Goal: Task Accomplishment & Management: Manage account settings

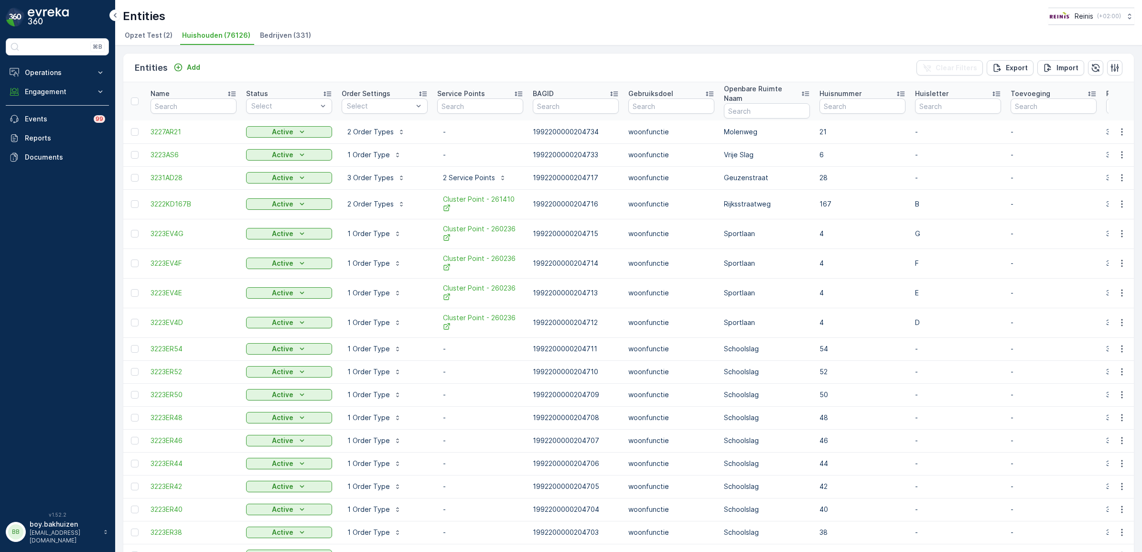
click at [266, 38] on span "Bedrijven (331)" at bounding box center [285, 36] width 51 height 10
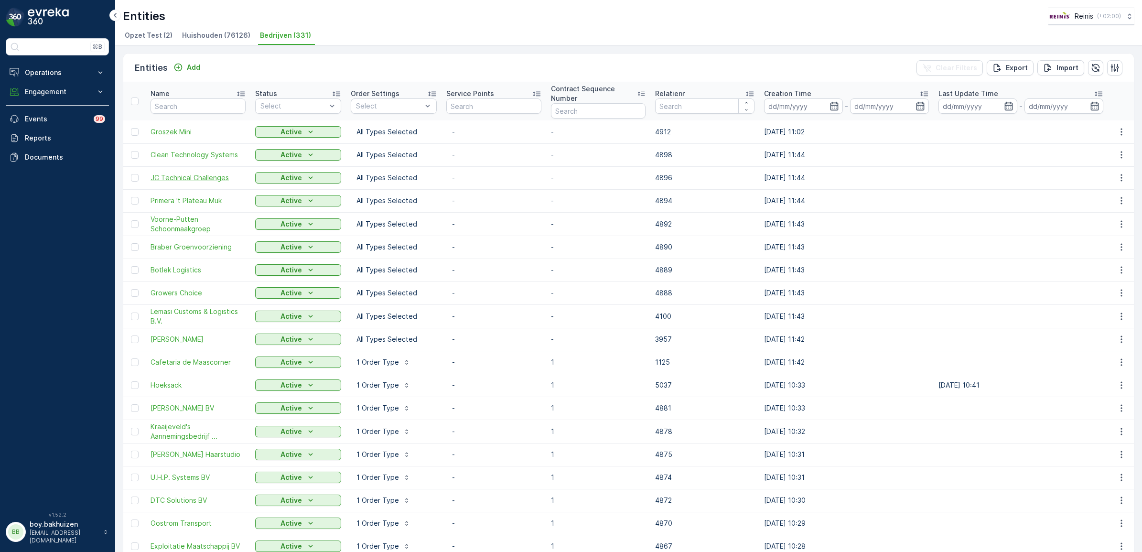
click at [184, 177] on span "JC Technical Challenges" at bounding box center [197, 178] width 95 height 10
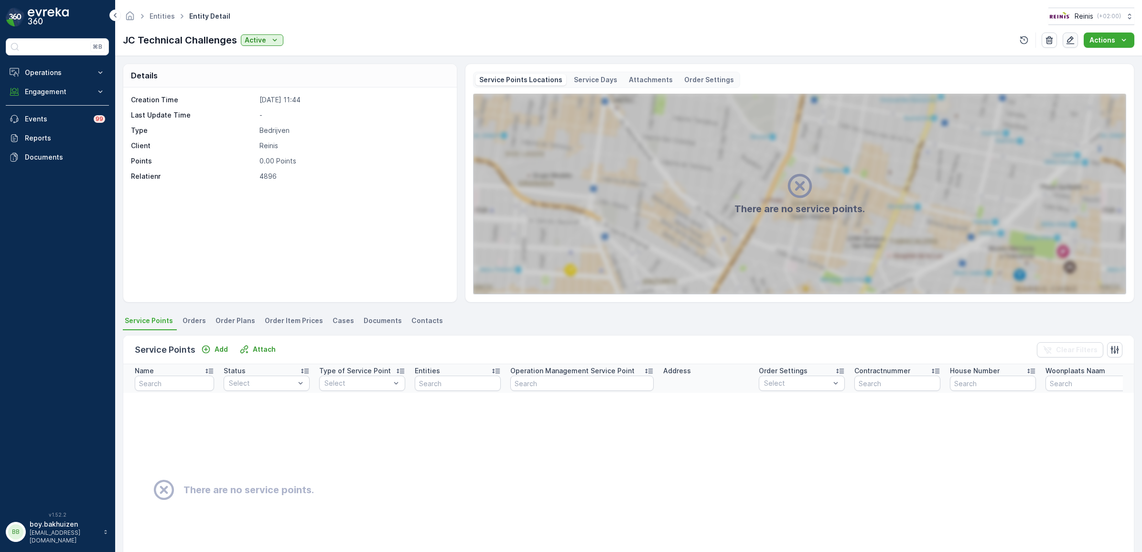
click at [1071, 39] on icon "button" at bounding box center [1070, 40] width 10 height 10
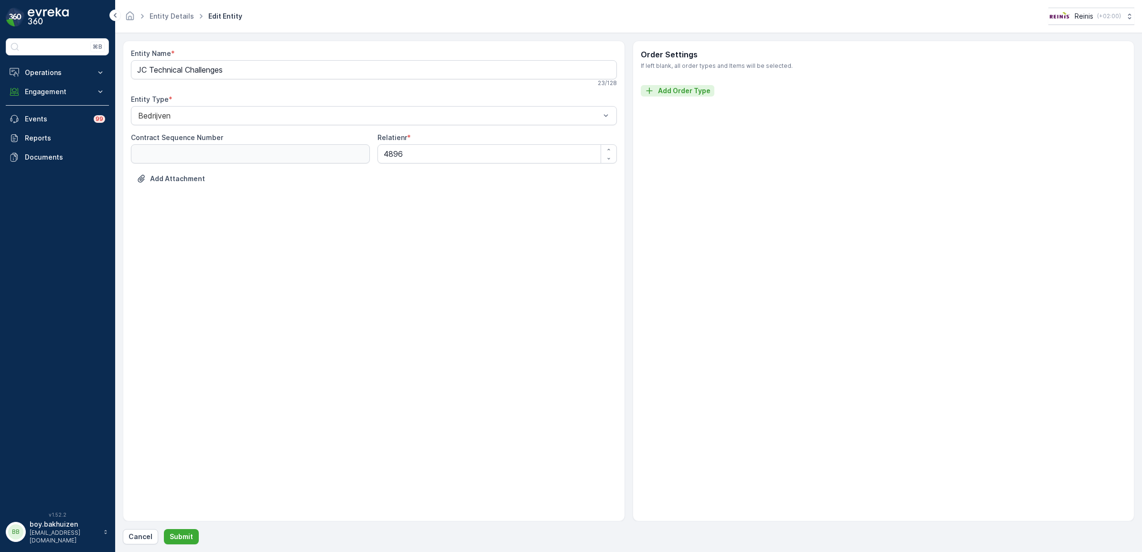
click at [672, 93] on p "Add Order Type" at bounding box center [684, 91] width 53 height 10
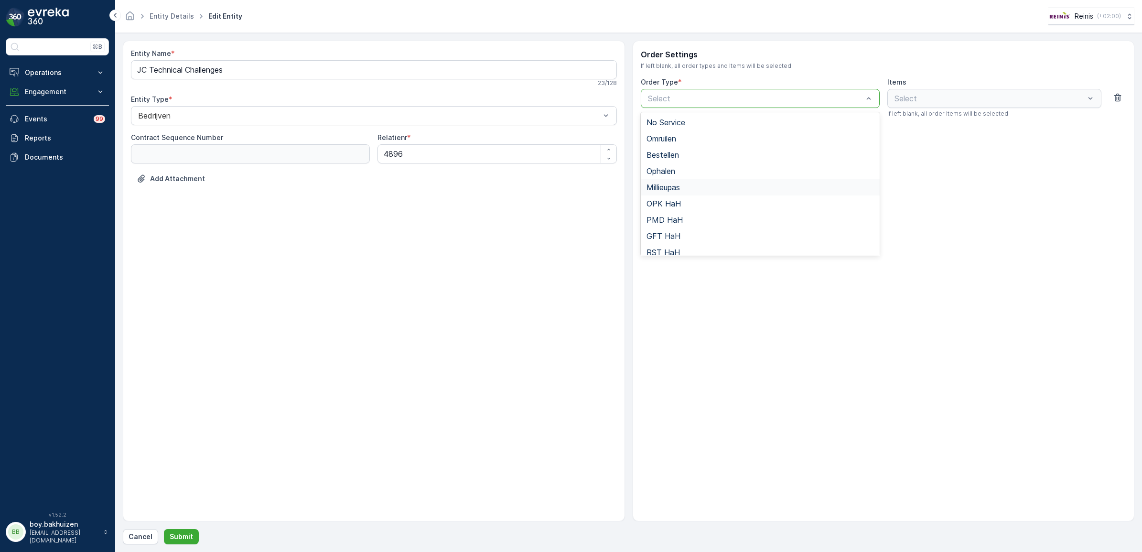
scroll to position [104, 0]
click at [684, 250] on div "Bedrijfsafval" at bounding box center [760, 246] width 239 height 16
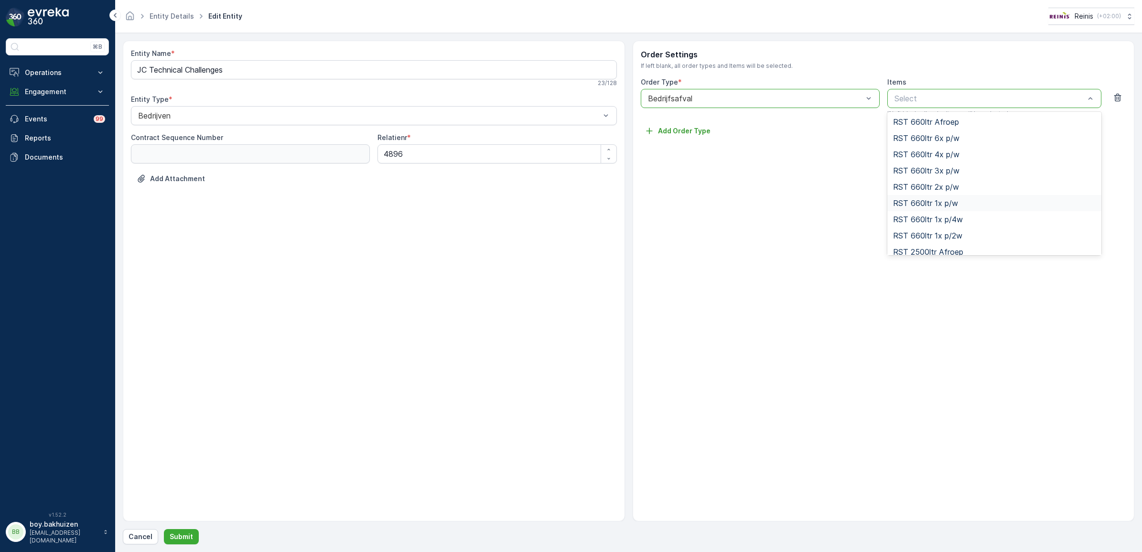
click at [947, 205] on span "RST 660ltr 1x p/w" at bounding box center [925, 203] width 65 height 9
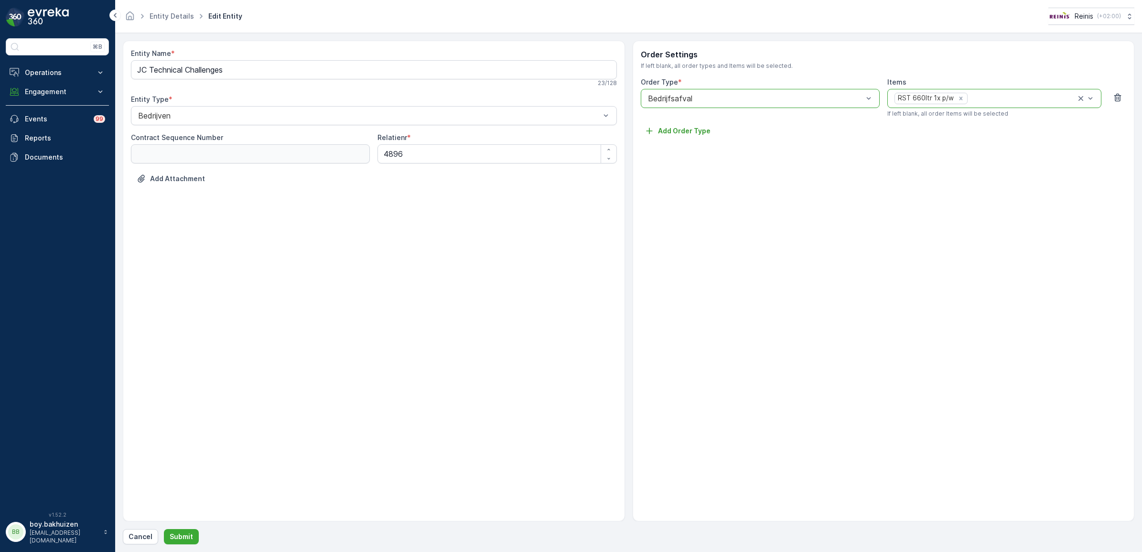
click at [1028, 99] on div at bounding box center [1021, 98] width 107 height 9
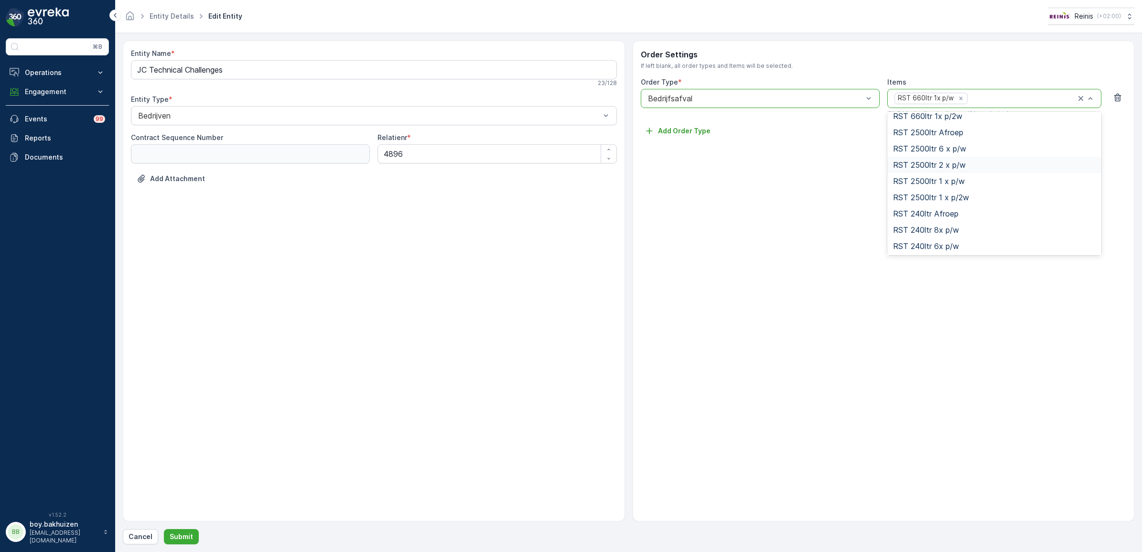
scroll to position [60, 0]
click at [970, 143] on div "RST 660ltr 1x p/w" at bounding box center [994, 143] width 203 height 9
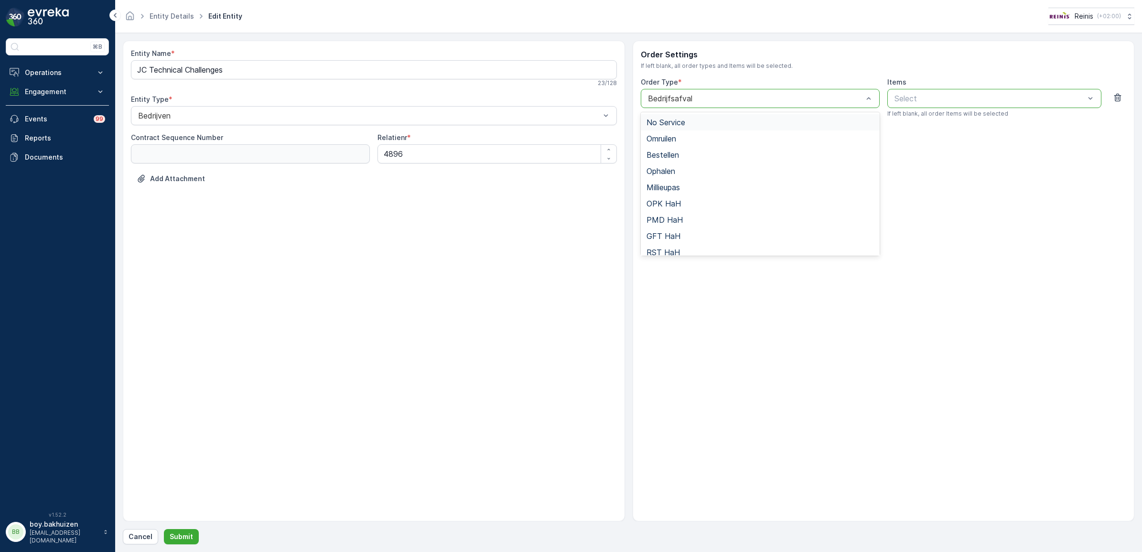
click at [800, 106] on div "Bedrijfsafval" at bounding box center [760, 98] width 239 height 19
click at [690, 329] on div "Order Settings If left blank, all order types and Items will be selected. Order…" at bounding box center [884, 281] width 502 height 481
click at [804, 364] on div "Order Settings If left blank, all order types and Items will be selected. Order…" at bounding box center [884, 281] width 502 height 481
click at [1118, 97] on icon "button" at bounding box center [1118, 98] width 10 height 10
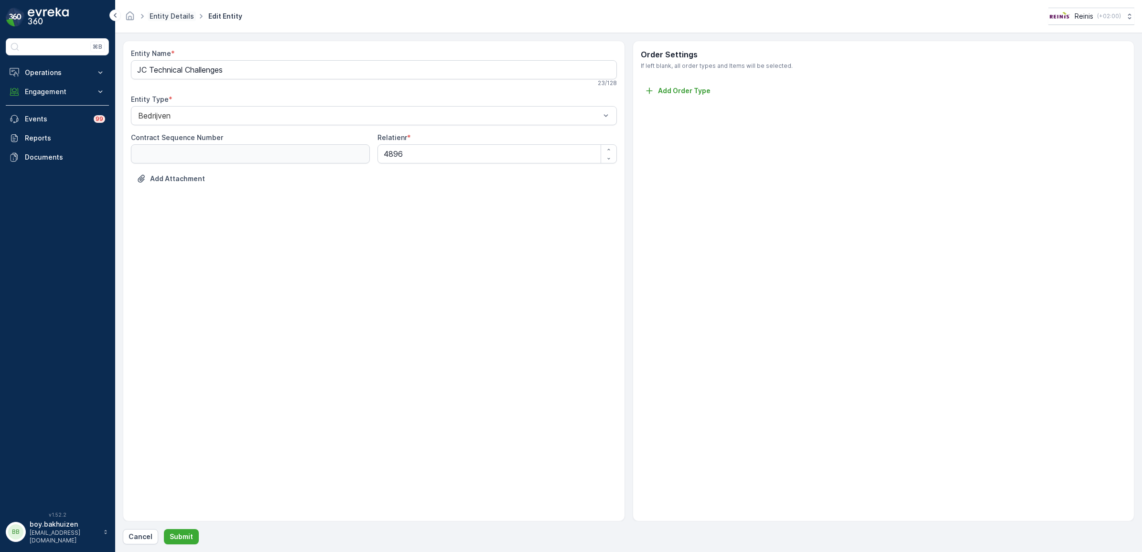
click at [173, 17] on link "Entity Details" at bounding box center [172, 16] width 44 height 8
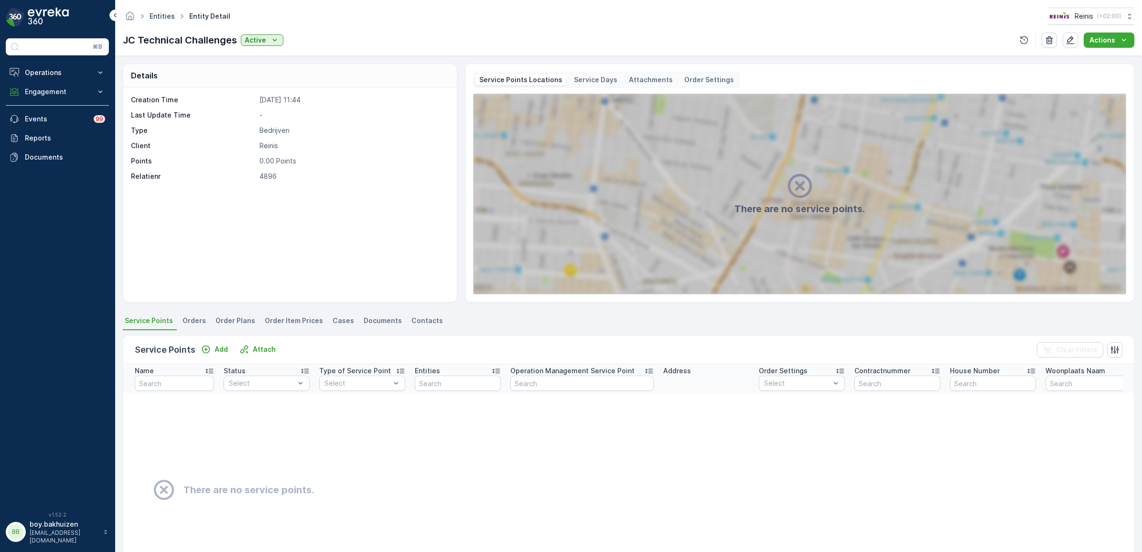
click at [157, 12] on link "Entities" at bounding box center [162, 16] width 25 height 8
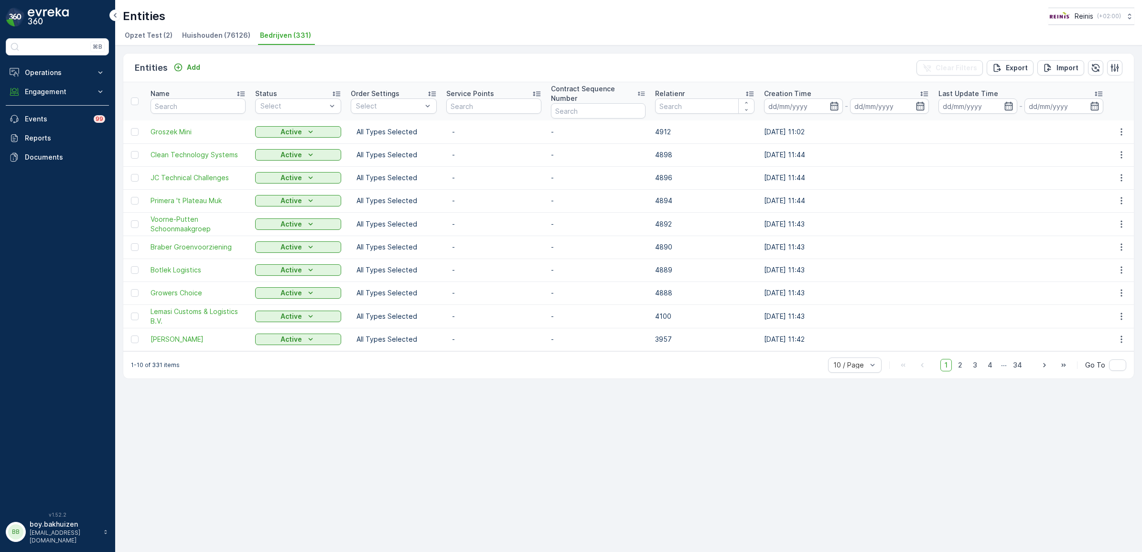
click at [486, 91] on p "Service Points" at bounding box center [470, 94] width 48 height 10
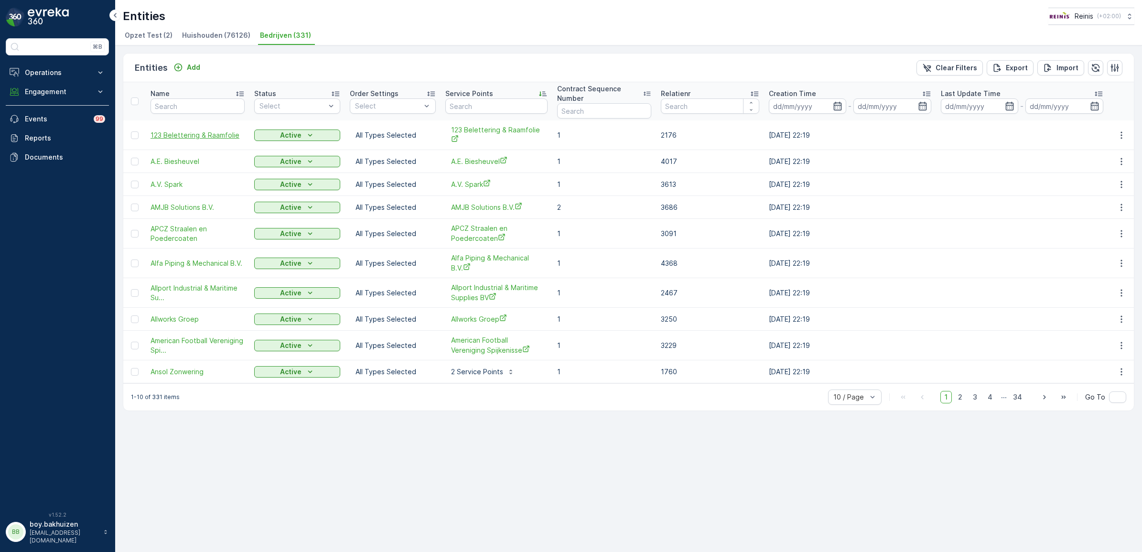
click at [193, 130] on span "123 Belettering & Raamfolie" at bounding box center [197, 135] width 94 height 10
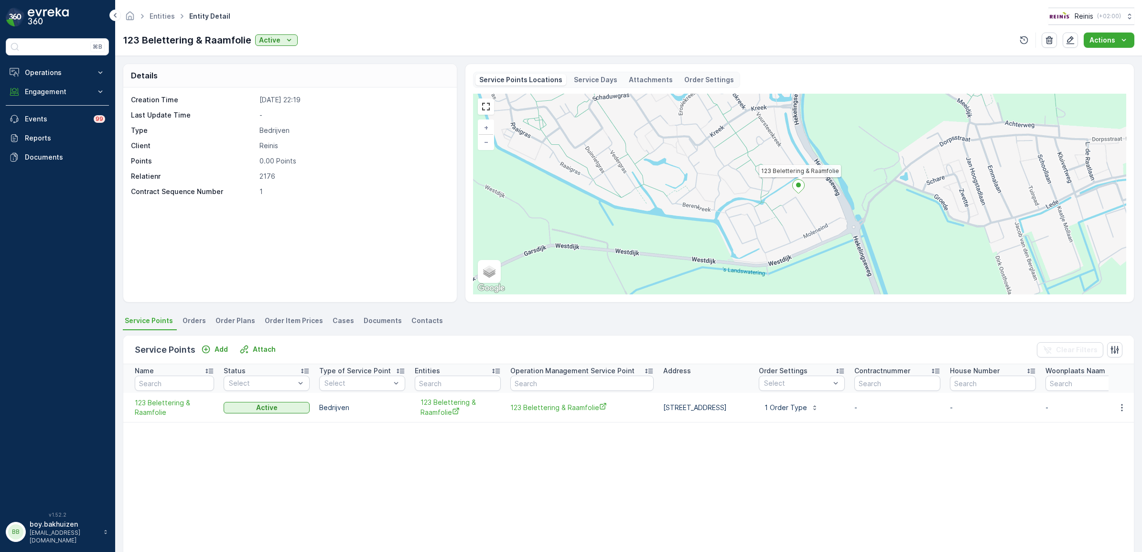
click at [236, 322] on span "Order Plans" at bounding box center [235, 321] width 40 height 10
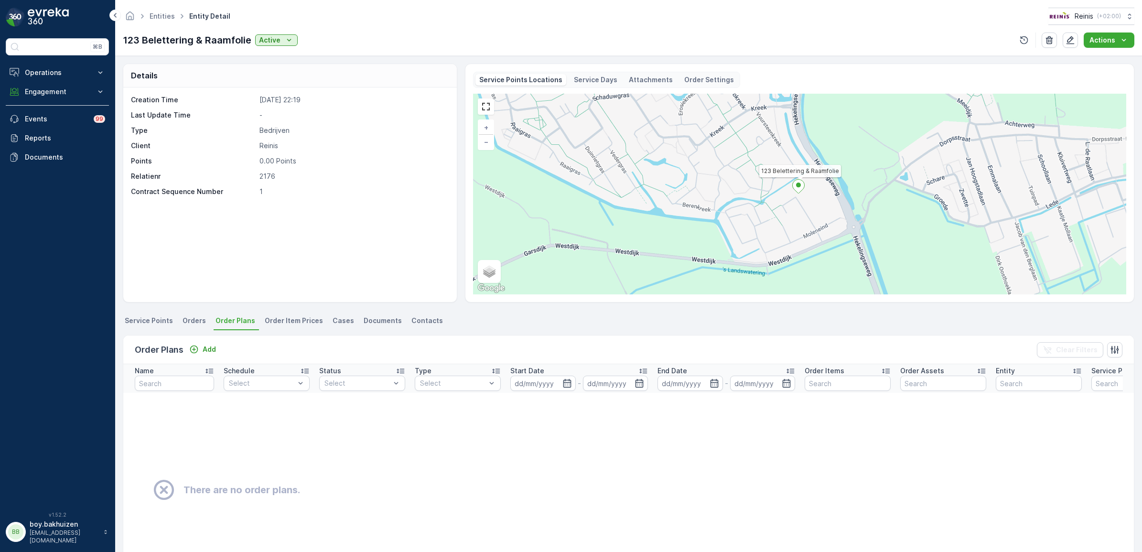
click at [146, 321] on span "Service Points" at bounding box center [149, 321] width 48 height 10
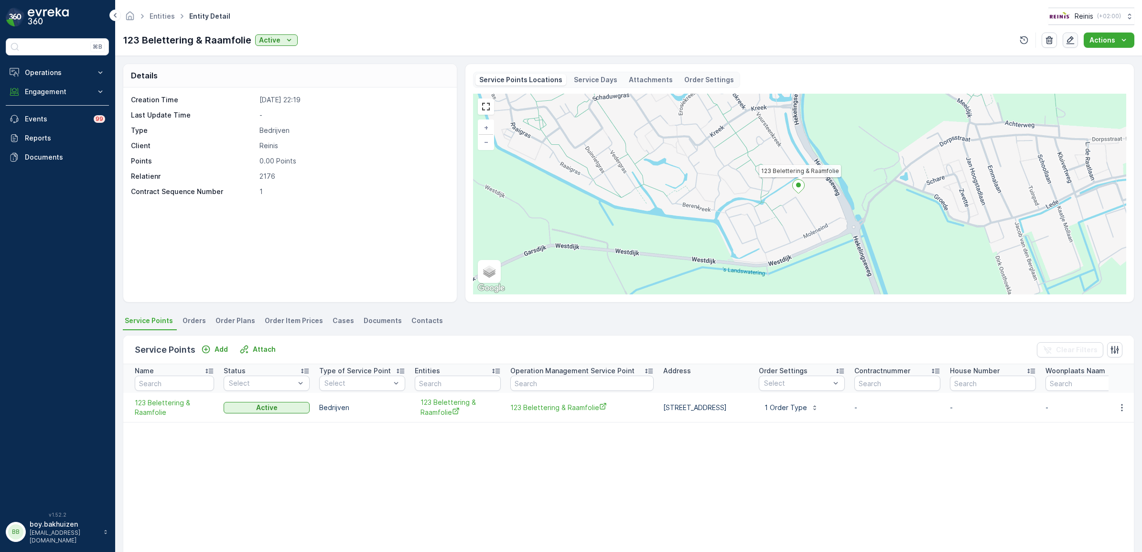
click at [1073, 39] on icon "button" at bounding box center [1070, 40] width 8 height 8
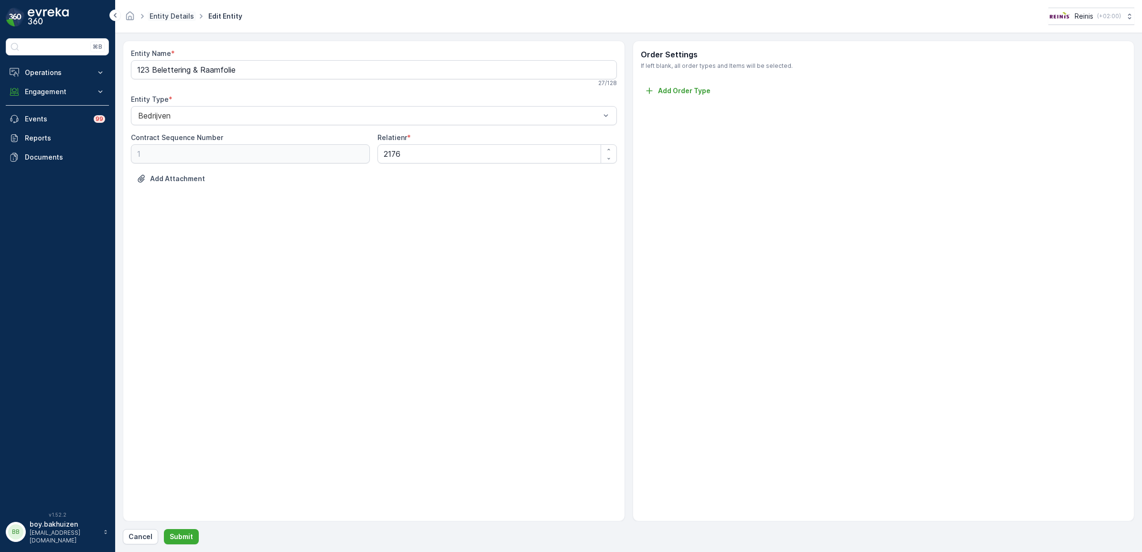
click at [169, 17] on link "Entity Details" at bounding box center [172, 16] width 44 height 8
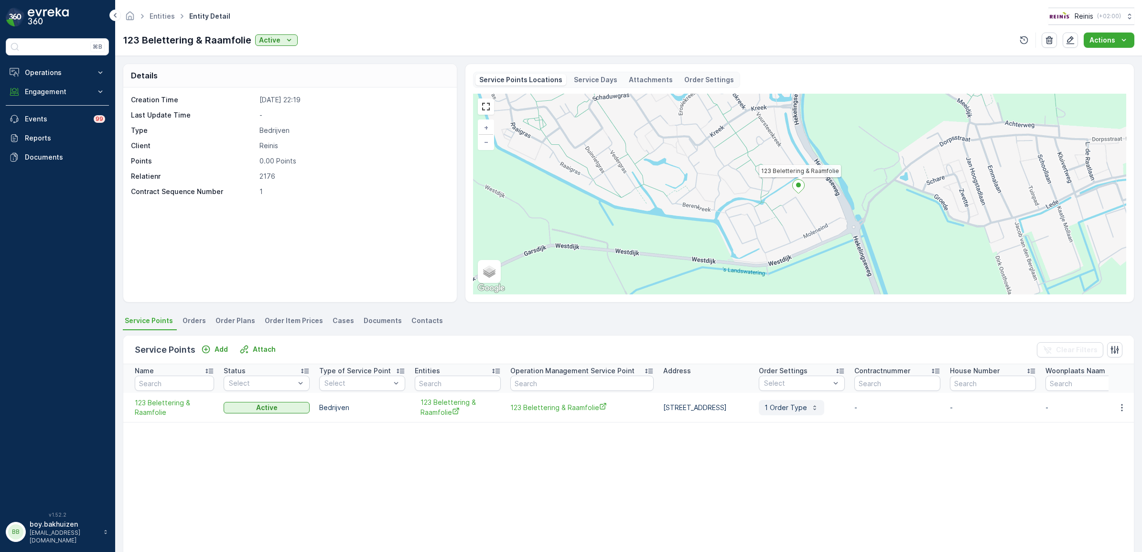
click at [824, 414] on button "1 Order Type" at bounding box center [791, 407] width 65 height 15
click at [872, 476] on table "Name Status Select Type of Service Point Select Entities Operation Management S…" at bounding box center [929, 483] width 1612 height 239
click at [544, 482] on table "Name Status Select Type of Service Point Select Entities Operation Management S…" at bounding box center [929, 483] width 1612 height 239
click at [807, 410] on p "1 Order Type" at bounding box center [785, 408] width 43 height 10
click at [780, 481] on table "Name Status Select Type of Service Point Select Entities Operation Management S…" at bounding box center [929, 483] width 1612 height 239
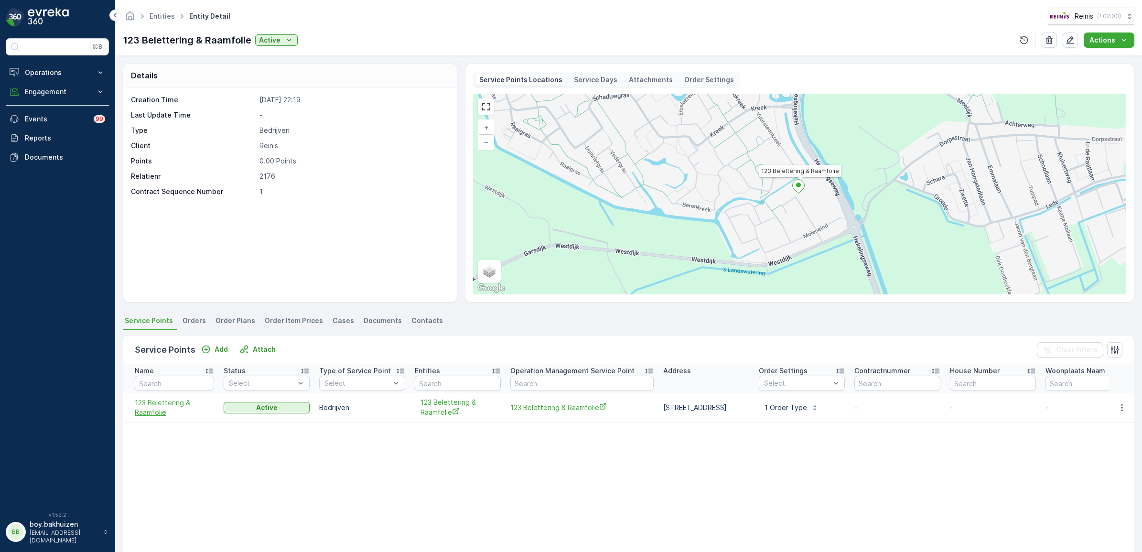
click at [155, 403] on span "123 Belettering & Raamfolie" at bounding box center [174, 407] width 79 height 19
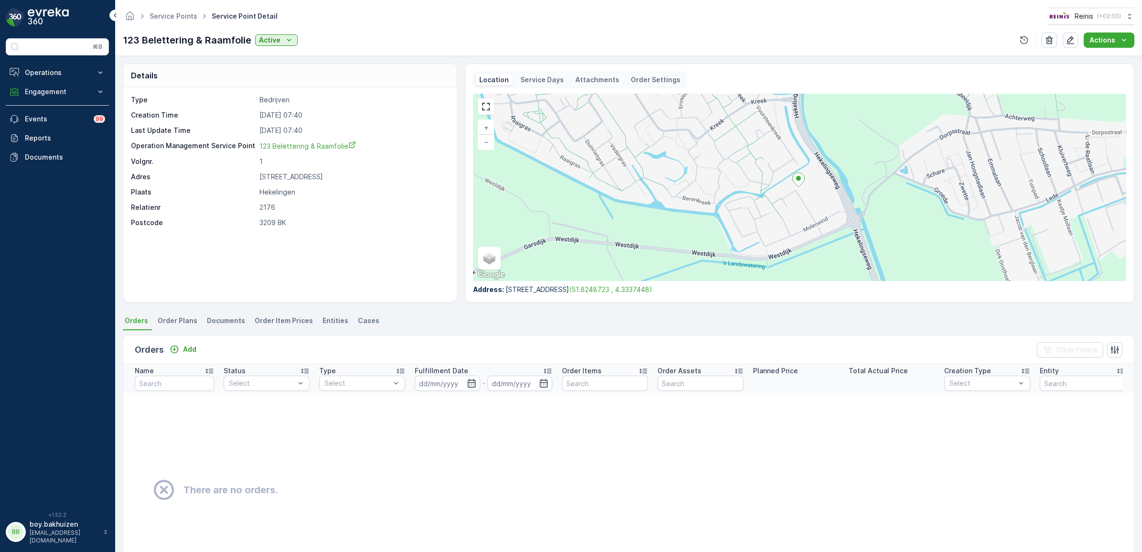
click at [179, 319] on span "Order Plans" at bounding box center [178, 321] width 40 height 10
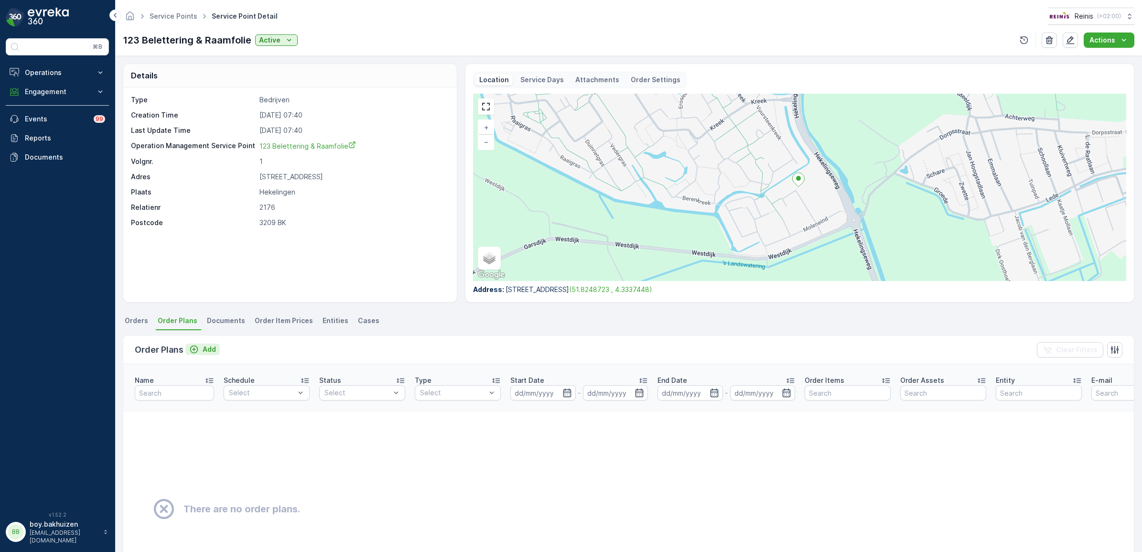
click at [210, 351] on p "Add" at bounding box center [209, 349] width 13 height 10
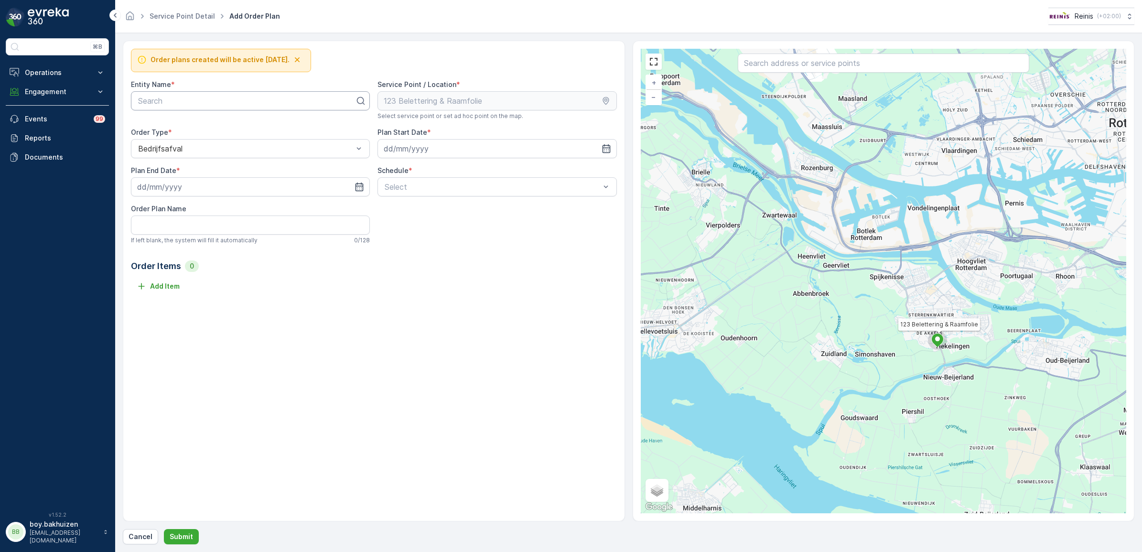
click at [246, 103] on div at bounding box center [246, 101] width 219 height 9
type input "123"
click at [235, 125] on span "123 Belettering & Raamfolie" at bounding box center [186, 124] width 98 height 9
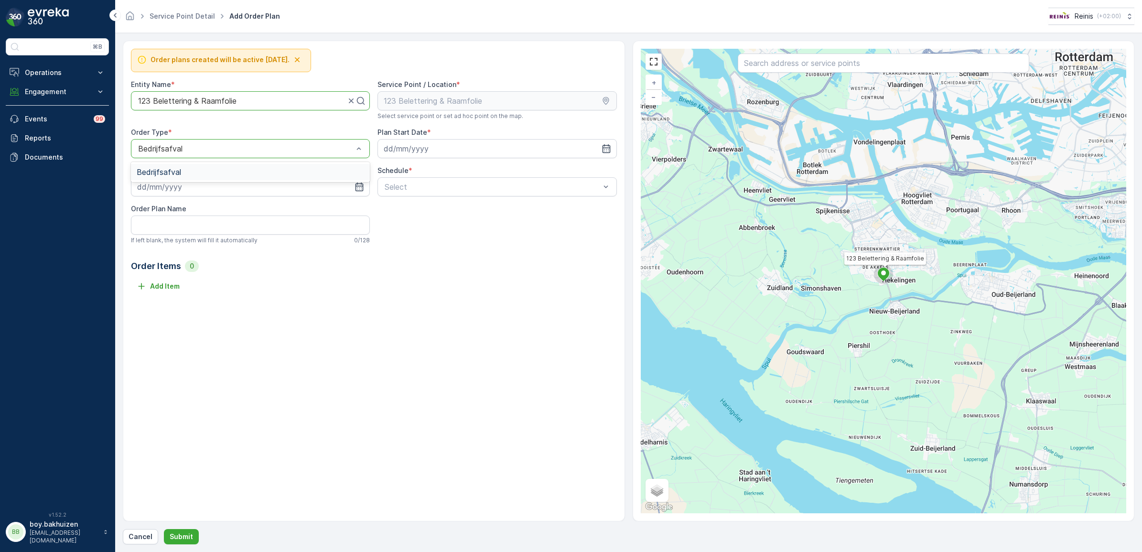
click at [260, 146] on div at bounding box center [245, 148] width 217 height 9
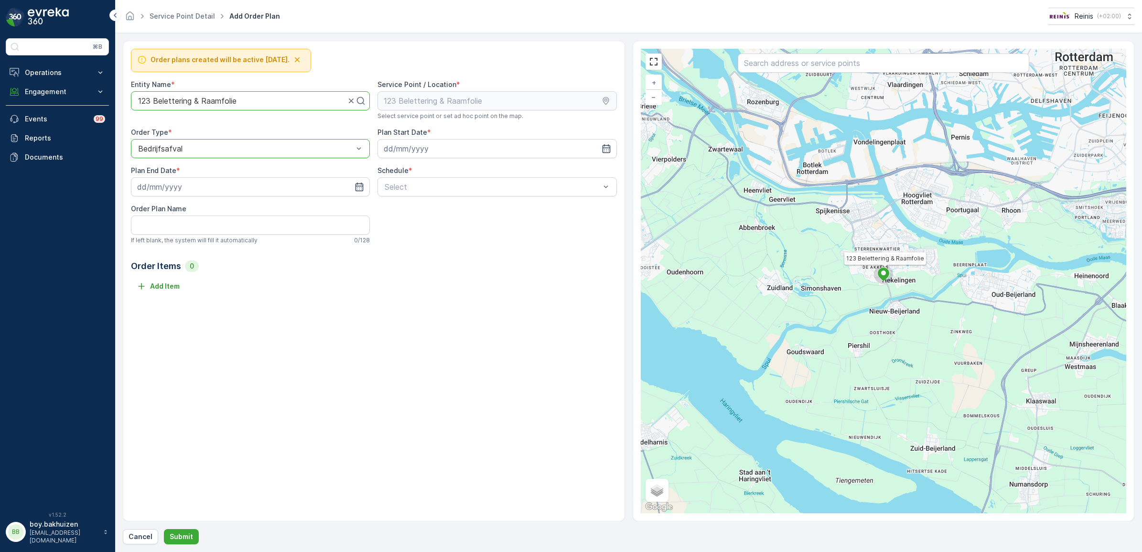
click at [260, 146] on div at bounding box center [245, 148] width 217 height 9
click at [447, 153] on input at bounding box center [496, 148] width 239 height 19
click at [395, 268] on div "19" at bounding box center [393, 267] width 15 height 15
click at [608, 151] on icon "button" at bounding box center [606, 149] width 10 height 10
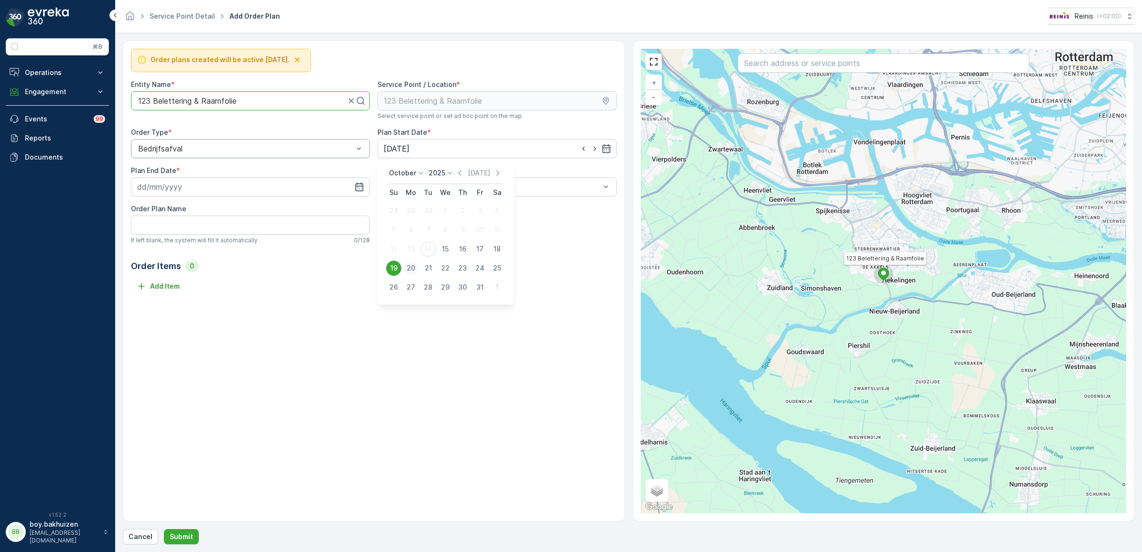
click at [408, 271] on div "20" at bounding box center [410, 267] width 15 height 15
click at [452, 231] on div "Weekly" at bounding box center [496, 226] width 227 height 9
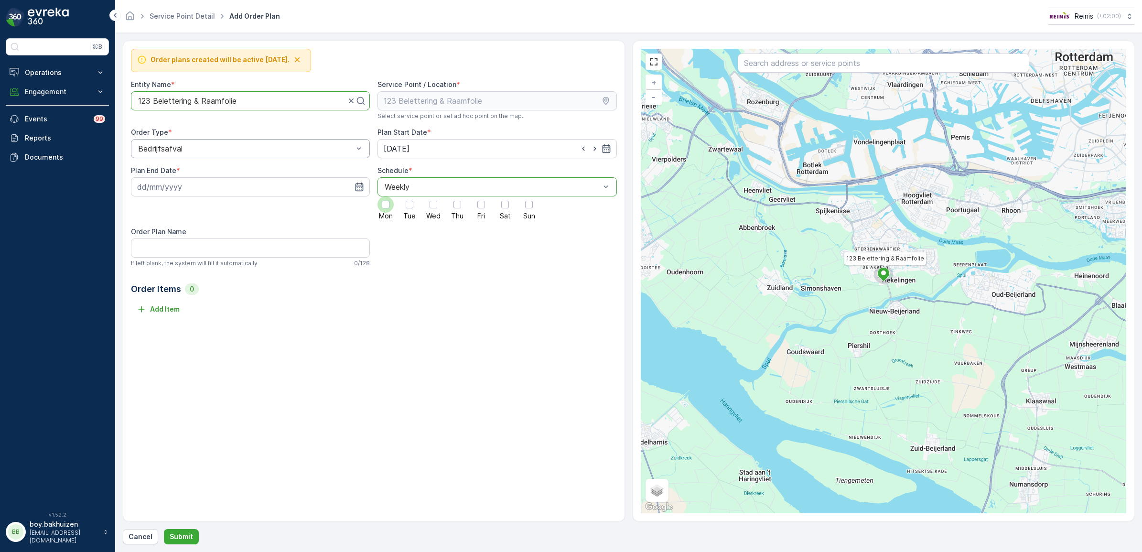
click at [388, 204] on div at bounding box center [386, 205] width 8 height 8
click at [386, 196] on input "Mon" at bounding box center [386, 196] width 0 height 0
click at [586, 187] on div at bounding box center [492, 186] width 217 height 9
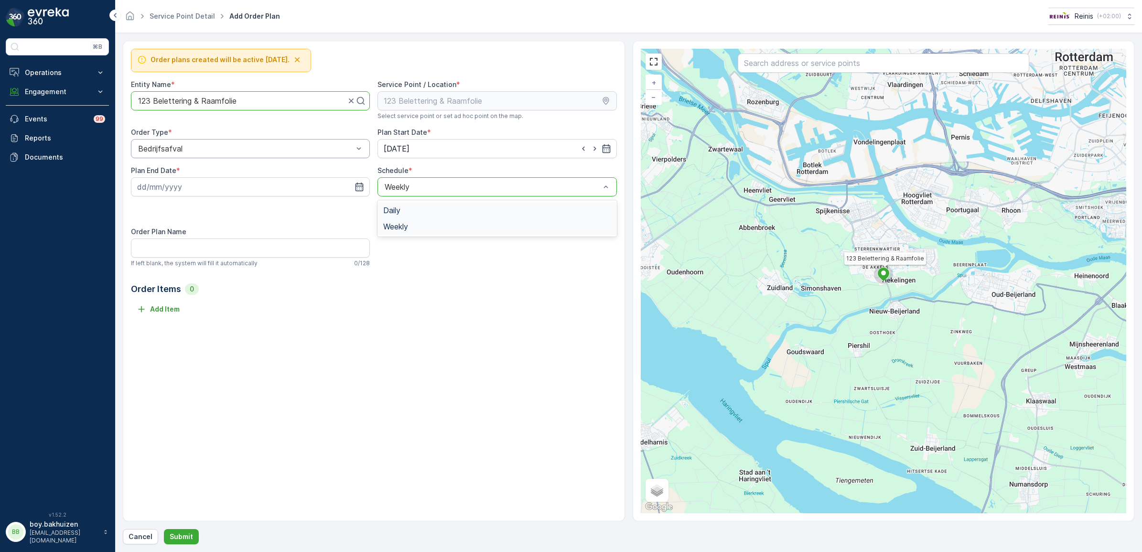
click at [423, 209] on div "Daily" at bounding box center [496, 210] width 227 height 9
click at [446, 214] on input "number" at bounding box center [497, 211] width 197 height 15
click at [591, 149] on icon "button" at bounding box center [595, 149] width 10 height 10
type input "21.10.2025"
click at [528, 214] on input "number" at bounding box center [497, 211] width 197 height 15
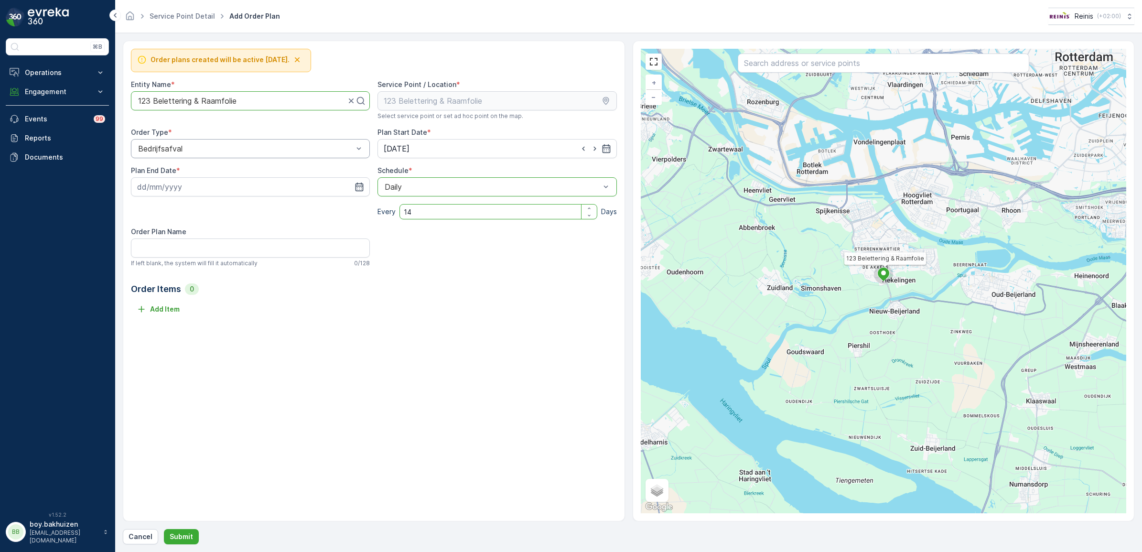
type input "14"
click at [515, 398] on div "Order plans created will be active tomorrow. Entity Name * 123 Belettering & Ra…" at bounding box center [374, 281] width 502 height 481
click at [342, 250] on Name "Order Plan Name" at bounding box center [250, 247] width 239 height 19
drag, startPoint x: 254, startPoint y: 102, endPoint x: 1, endPoint y: 79, distance: 253.8
click at [3, 79] on div "⌘B Operations Insights Planning Routes & Tasks Cockpit Settings Engagement Insi…" at bounding box center [571, 276] width 1142 height 552
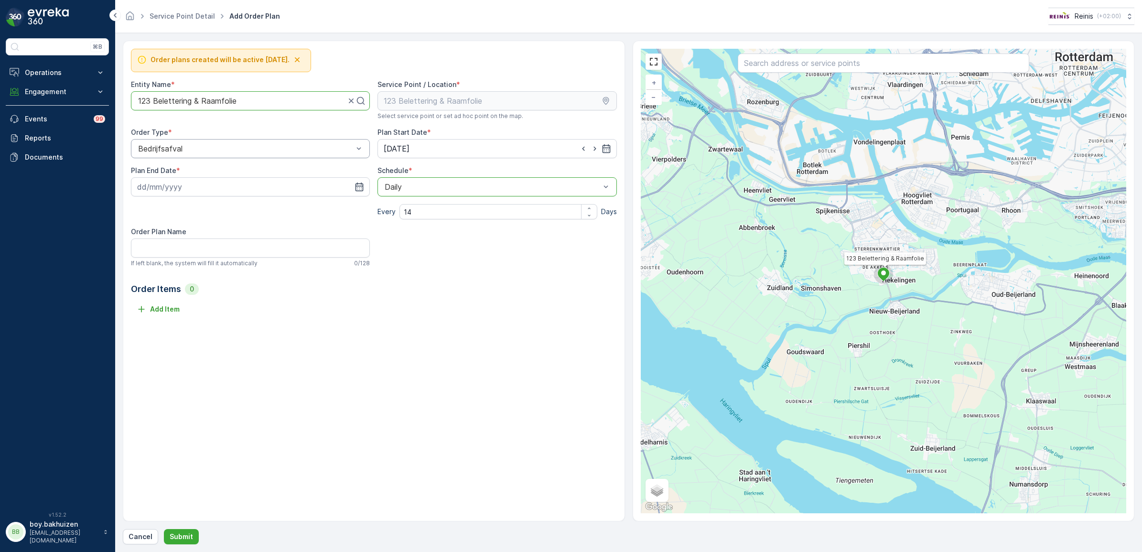
drag, startPoint x: 223, startPoint y: 103, endPoint x: 115, endPoint y: 96, distance: 107.7
click at [115, 96] on form "Order plans created will be active tomorrow. Entity Name * 123 Belettering & Ra…" at bounding box center [628, 292] width 1027 height 519
click at [224, 250] on Name "Order Plan Name" at bounding box center [250, 247] width 239 height 19
click at [284, 302] on div "Add Item" at bounding box center [374, 308] width 486 height 15
click at [216, 239] on div "Order Plan Name If left blank, the system will fill it automatically 0 / 128" at bounding box center [250, 247] width 239 height 40
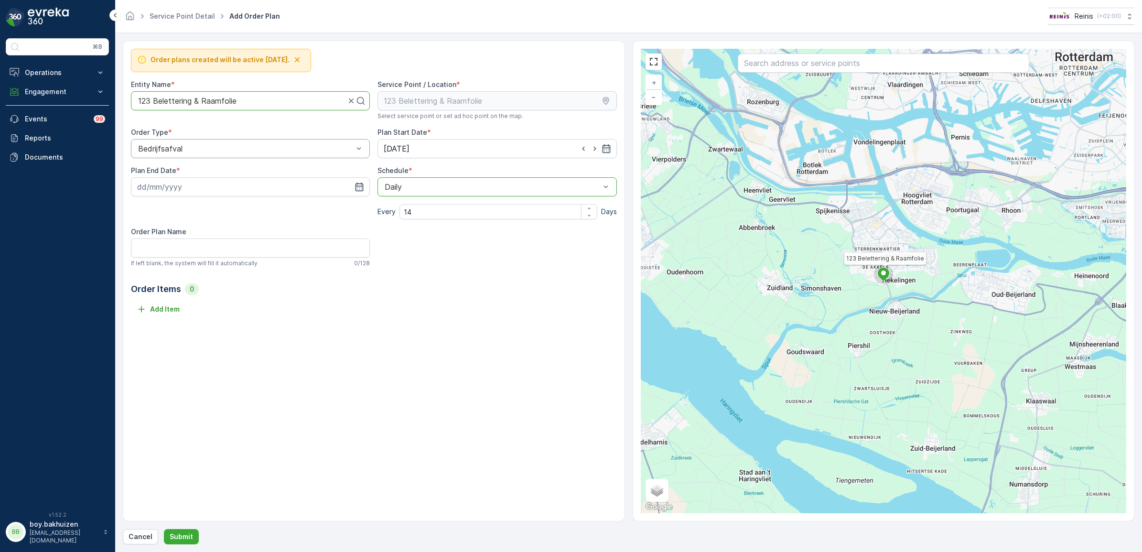
click at [357, 367] on div "Order plans created will be active tomorrow. Entity Name * 123 Belettering & Ra…" at bounding box center [374, 281] width 502 height 481
click at [256, 245] on Name "Order Plan Name" at bounding box center [250, 247] width 239 height 19
type Name "1"
click at [606, 149] on icon "button" at bounding box center [606, 148] width 8 height 9
click at [476, 266] on div "24" at bounding box center [479, 267] width 15 height 15
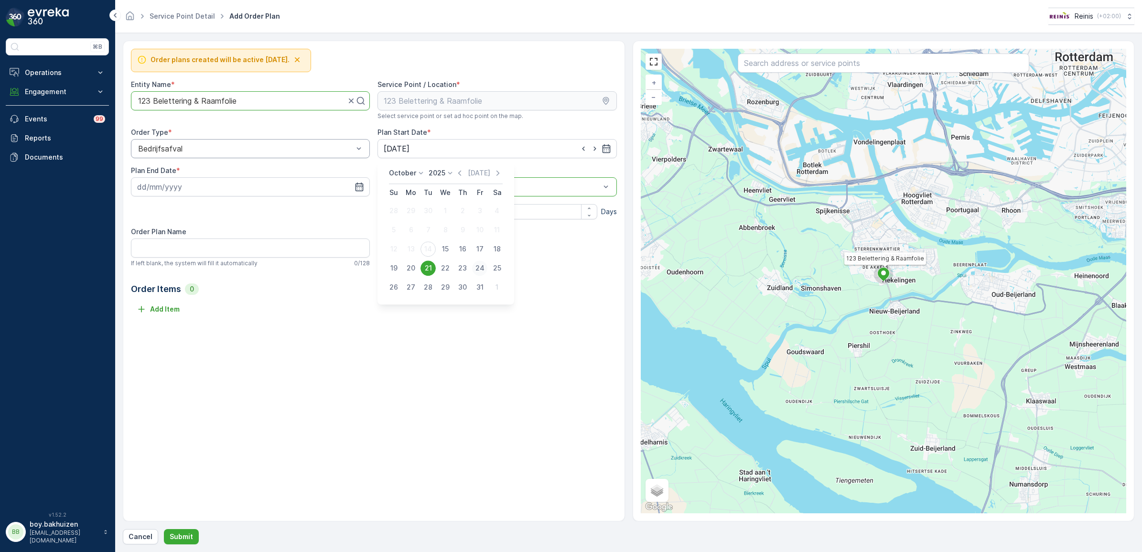
type input "24.10.2025"
click at [440, 182] on div "Daily" at bounding box center [496, 186] width 239 height 19
click at [390, 223] on span "Weekly" at bounding box center [395, 226] width 25 height 9
click at [388, 208] on icon at bounding box center [385, 204] width 7 height 7
click at [386, 196] on input "Mon" at bounding box center [386, 196] width 0 height 0
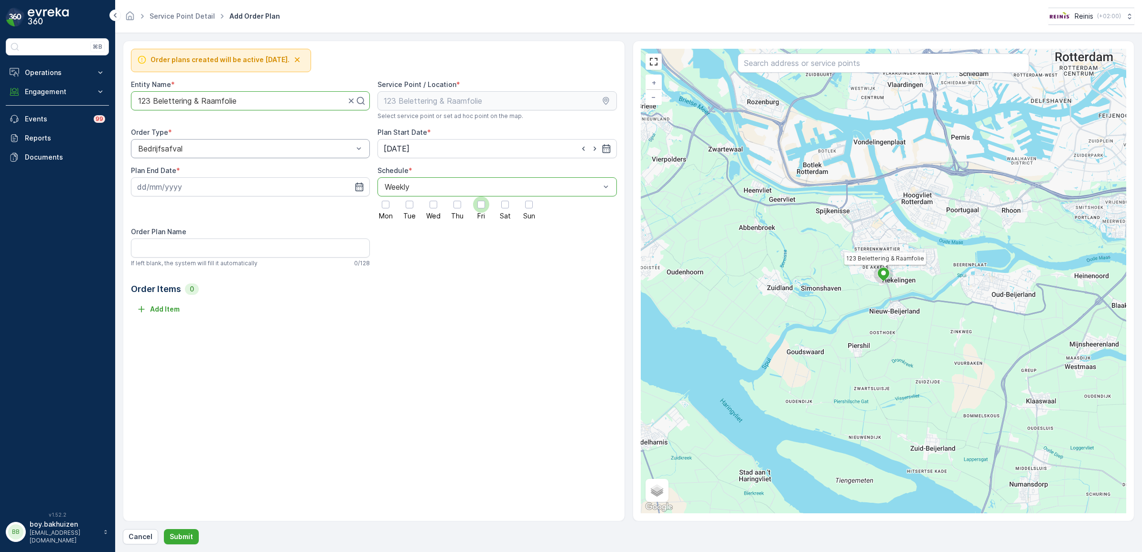
click at [481, 204] on div at bounding box center [481, 205] width 8 height 8
click at [481, 196] on input "Fri" at bounding box center [481, 196] width 0 height 0
click at [491, 310] on div "Add Item" at bounding box center [374, 308] width 486 height 15
click at [204, 196] on input at bounding box center [250, 186] width 239 height 19
click at [233, 325] on div "31" at bounding box center [232, 324] width 15 height 15
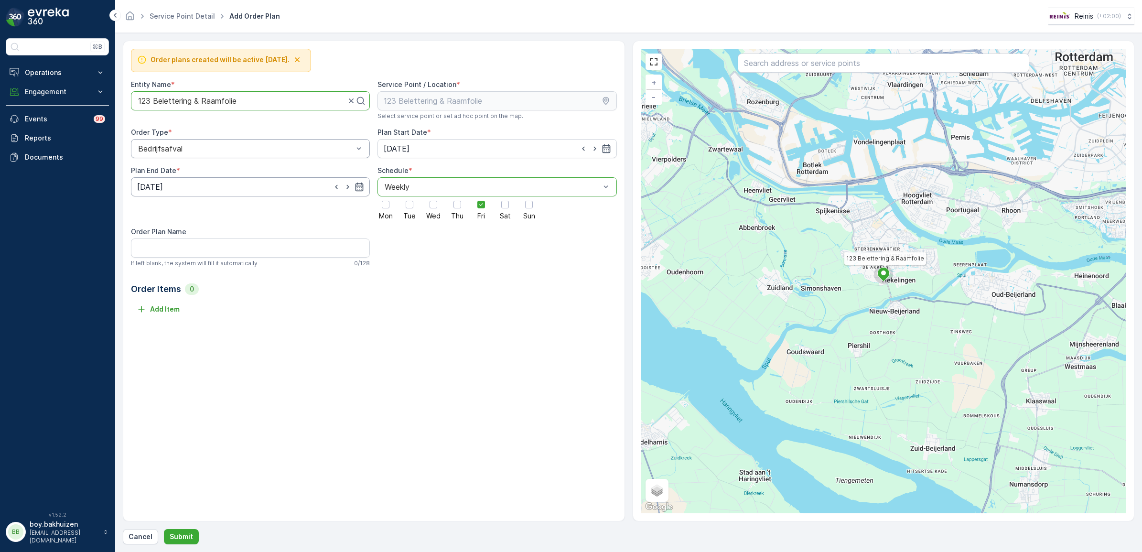
click at [196, 182] on input "31.10.2025" at bounding box center [250, 186] width 239 height 19
click at [187, 212] on p "2025" at bounding box center [190, 211] width 17 height 10
click at [195, 299] on span "2030" at bounding box center [196, 299] width 16 height 10
click at [195, 213] on p "2030" at bounding box center [190, 211] width 17 height 10
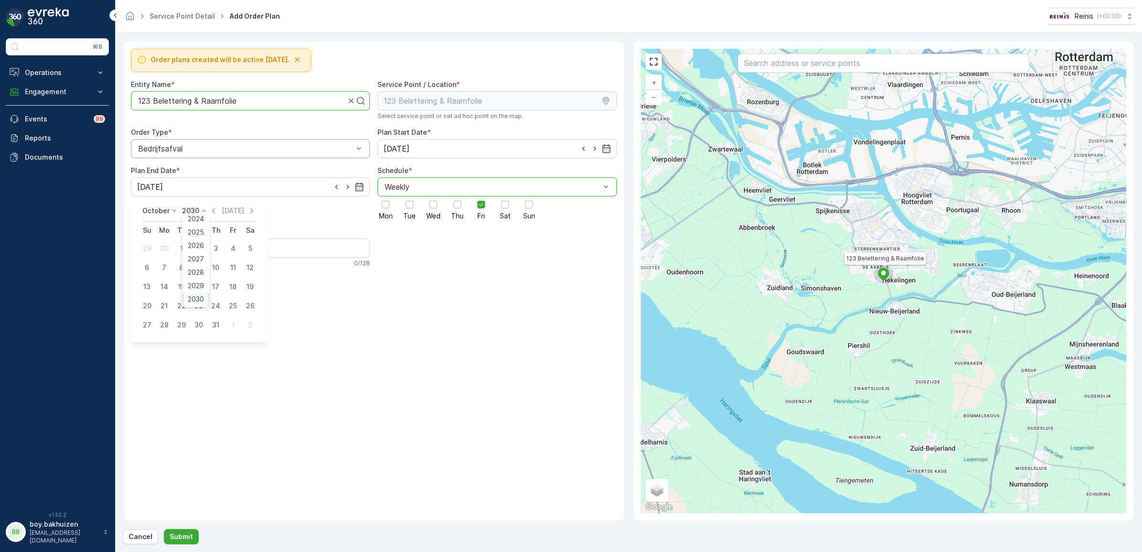
click at [197, 295] on span "2030" at bounding box center [196, 299] width 16 height 10
click at [249, 209] on icon "button" at bounding box center [252, 211] width 10 height 10
click at [254, 209] on icon "button" at bounding box center [259, 211] width 10 height 10
click at [180, 327] on div "31" at bounding box center [181, 324] width 15 height 15
type input "31.12.2030"
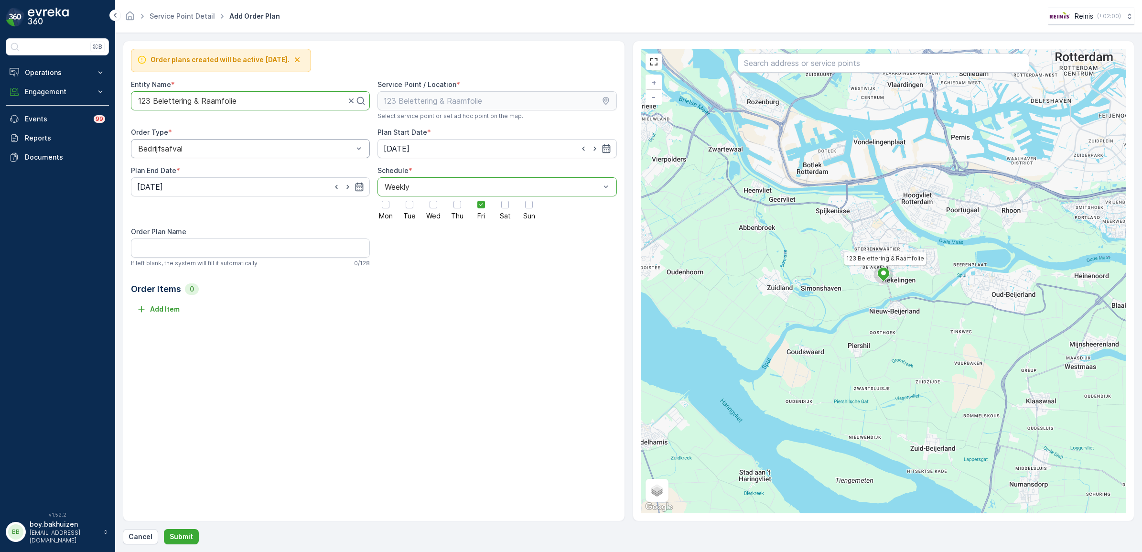
click at [296, 397] on div "Order plans created will be active tomorrow. Entity Name * 123 Belettering & Ra…" at bounding box center [374, 281] width 502 height 481
click at [474, 391] on div "Order plans created will be active tomorrow. Entity Name * 123 Belettering & Ra…" at bounding box center [374, 281] width 502 height 481
click at [187, 536] on p "Submit" at bounding box center [181, 537] width 23 height 10
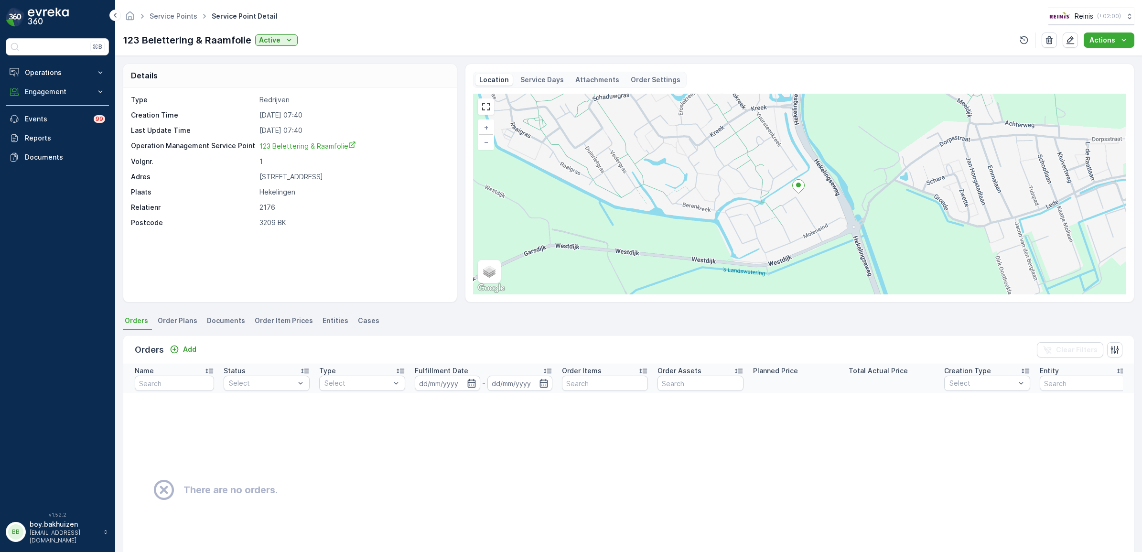
click at [185, 322] on span "Order Plans" at bounding box center [178, 321] width 40 height 10
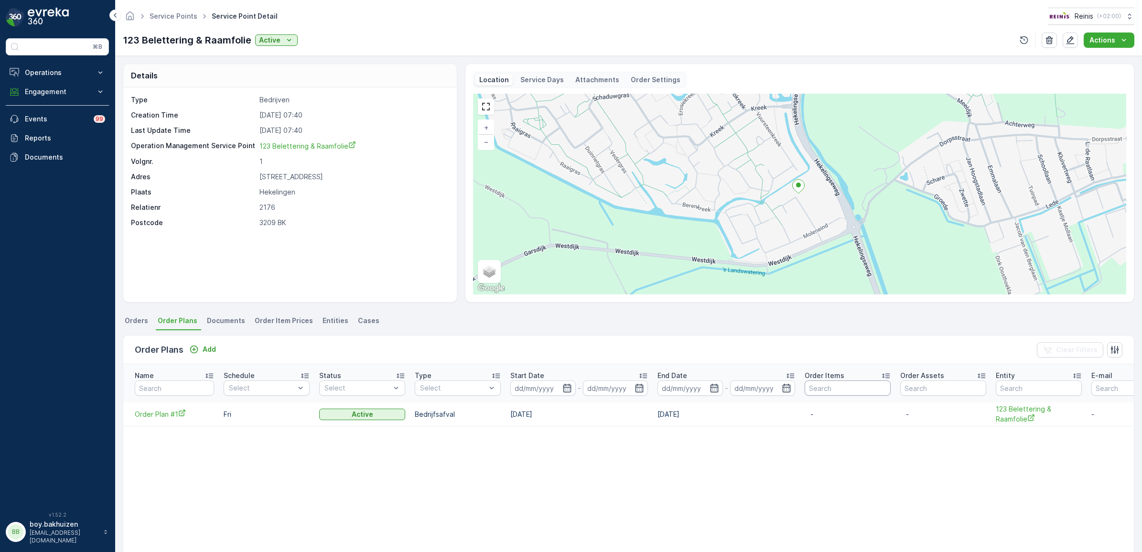
click at [854, 387] on input "text" at bounding box center [848, 387] width 86 height 15
click at [166, 416] on span "Order Plan #1" at bounding box center [174, 414] width 79 height 10
click at [1117, 348] on button "button" at bounding box center [1114, 349] width 15 height 15
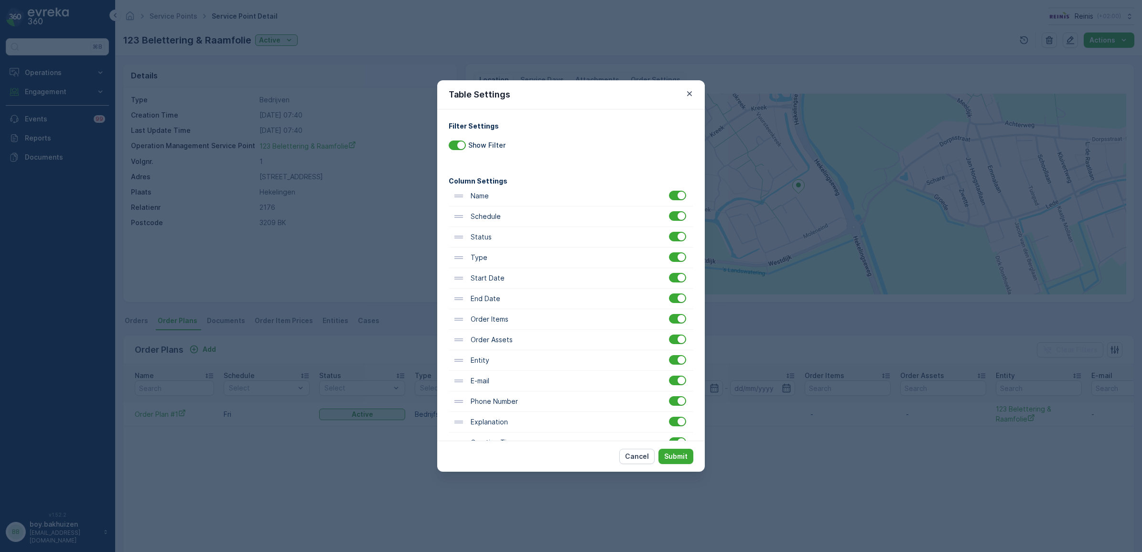
scroll to position [46, 0]
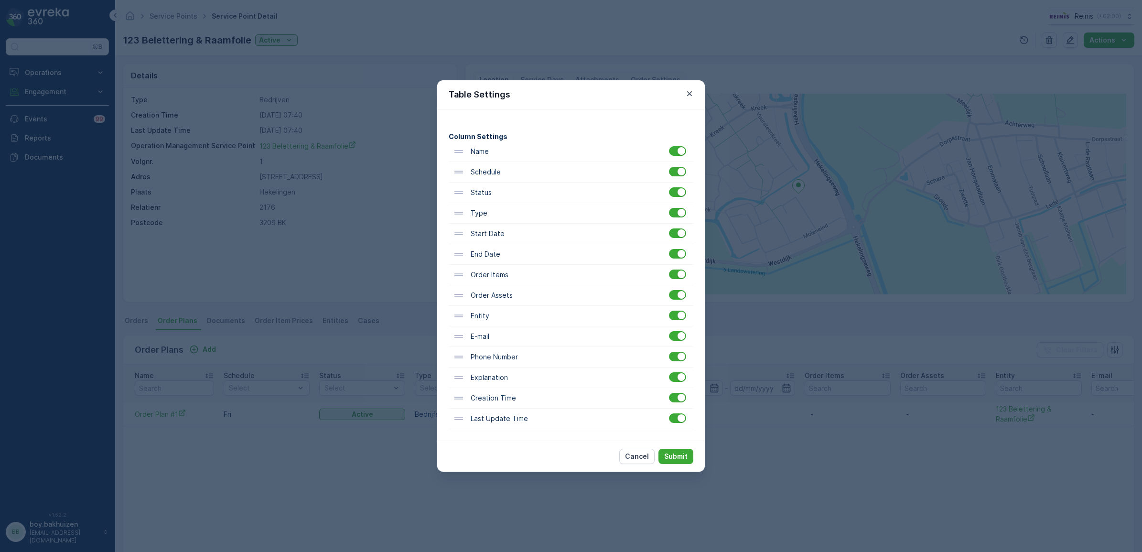
click at [628, 457] on p "Cancel" at bounding box center [637, 456] width 24 height 10
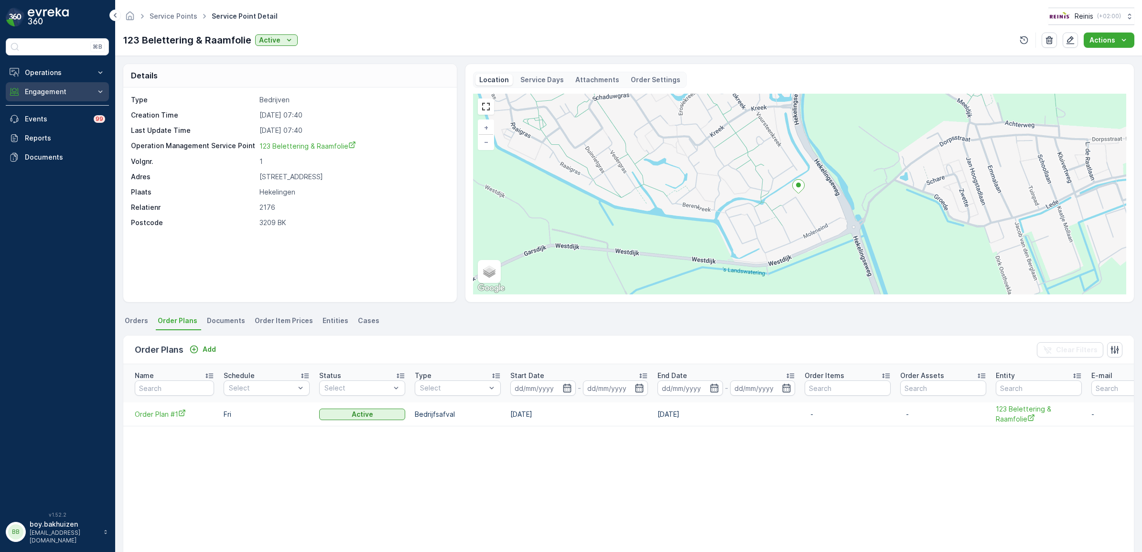
click at [50, 95] on p "Engagement" at bounding box center [57, 92] width 65 height 10
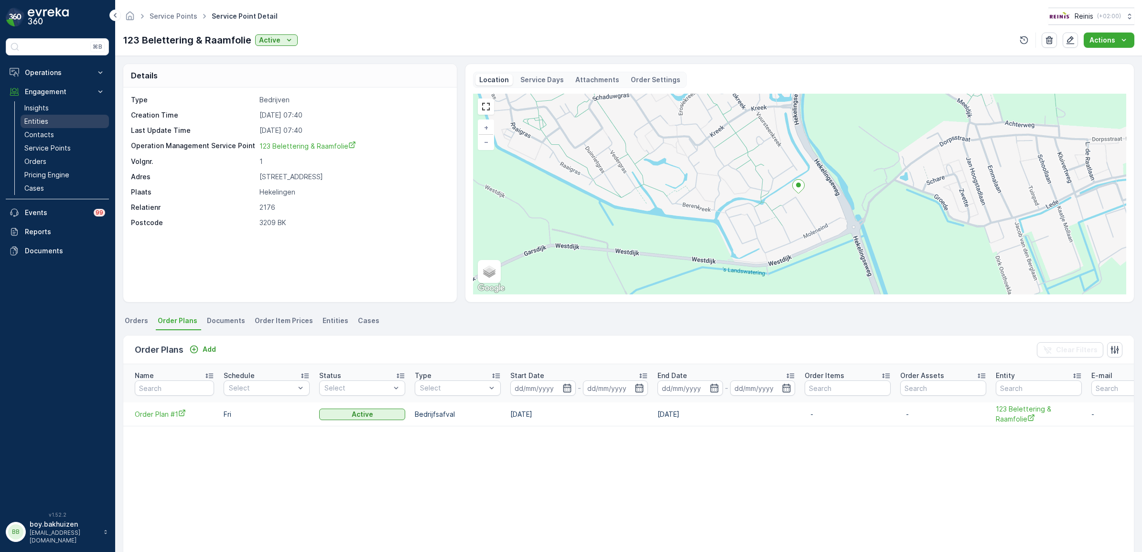
click at [47, 119] on p "Entities" at bounding box center [36, 122] width 24 height 10
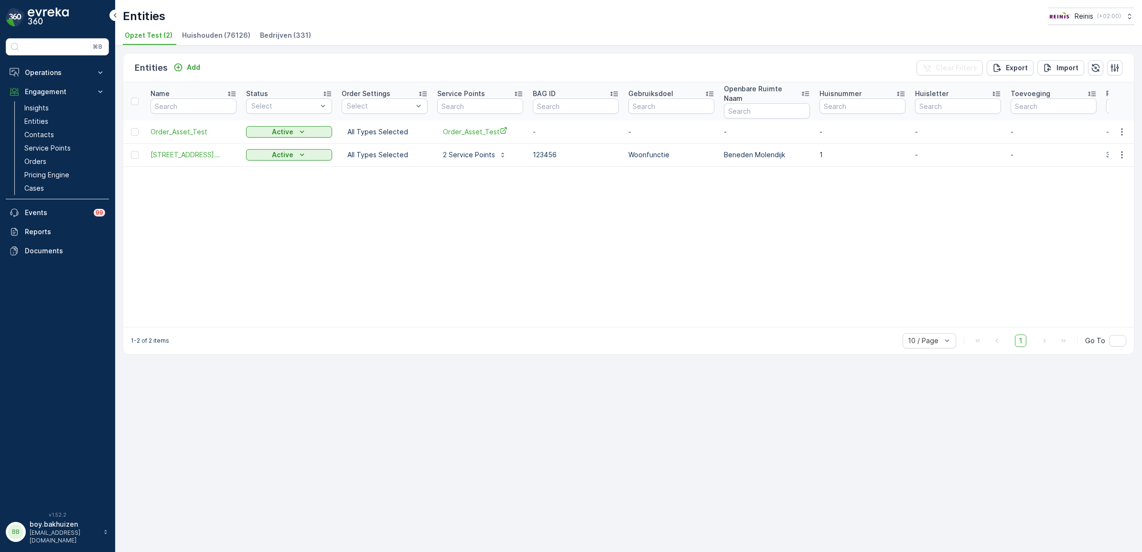
click at [273, 37] on span "Bedrijven (331)" at bounding box center [285, 36] width 51 height 10
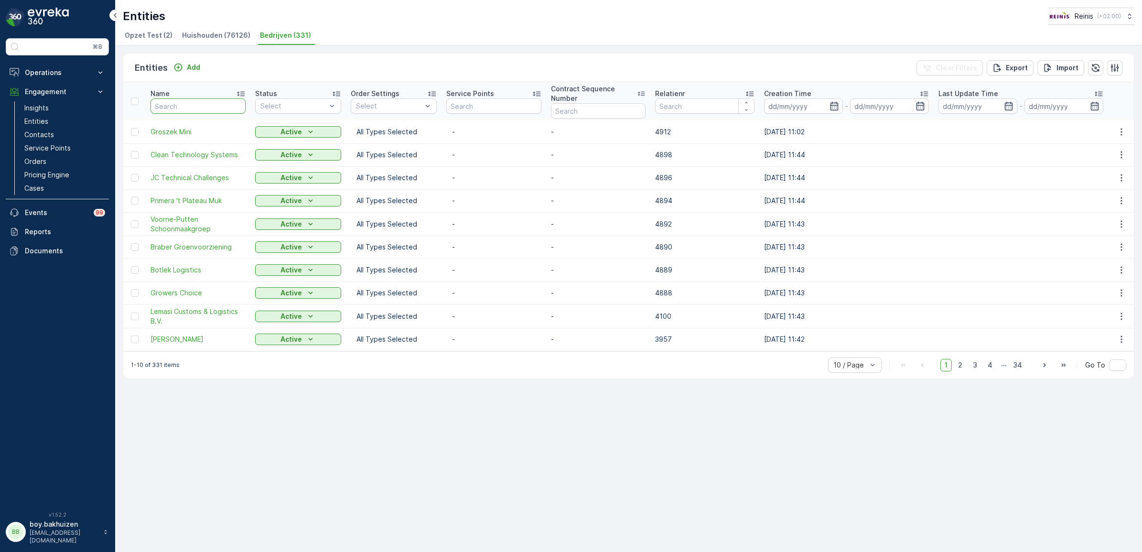
click at [184, 106] on input "text" at bounding box center [197, 105] width 95 height 15
type input "123"
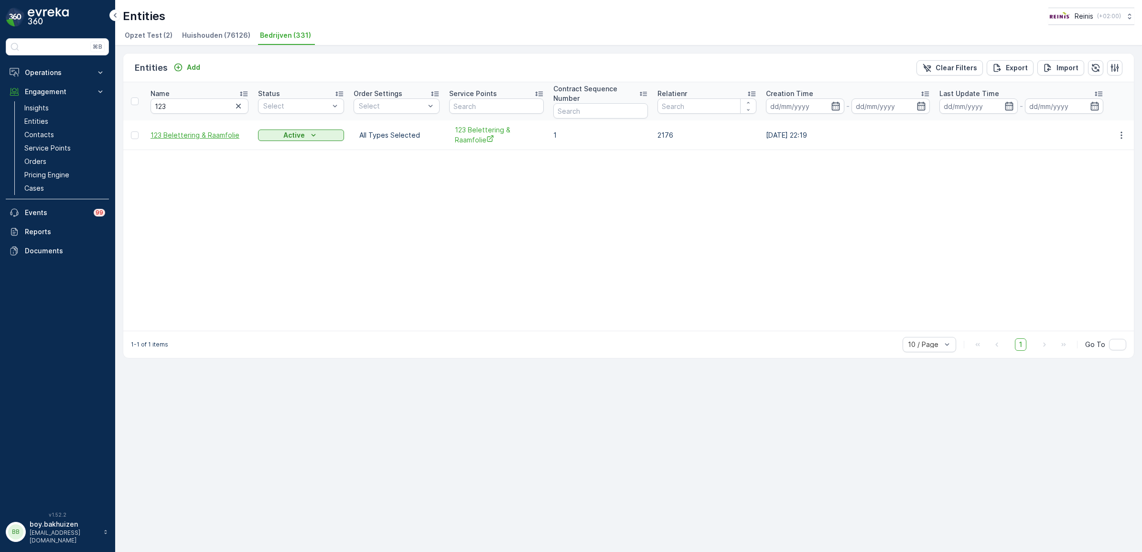
click at [176, 134] on span "123 Belettering & Raamfolie" at bounding box center [199, 135] width 98 height 10
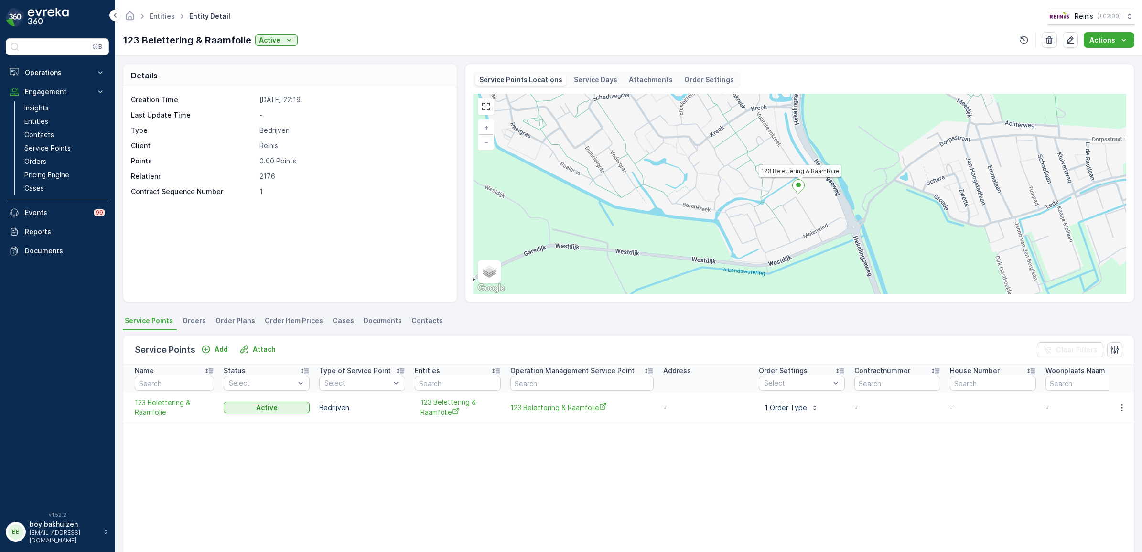
click at [225, 324] on span "Order Plans" at bounding box center [235, 321] width 40 height 10
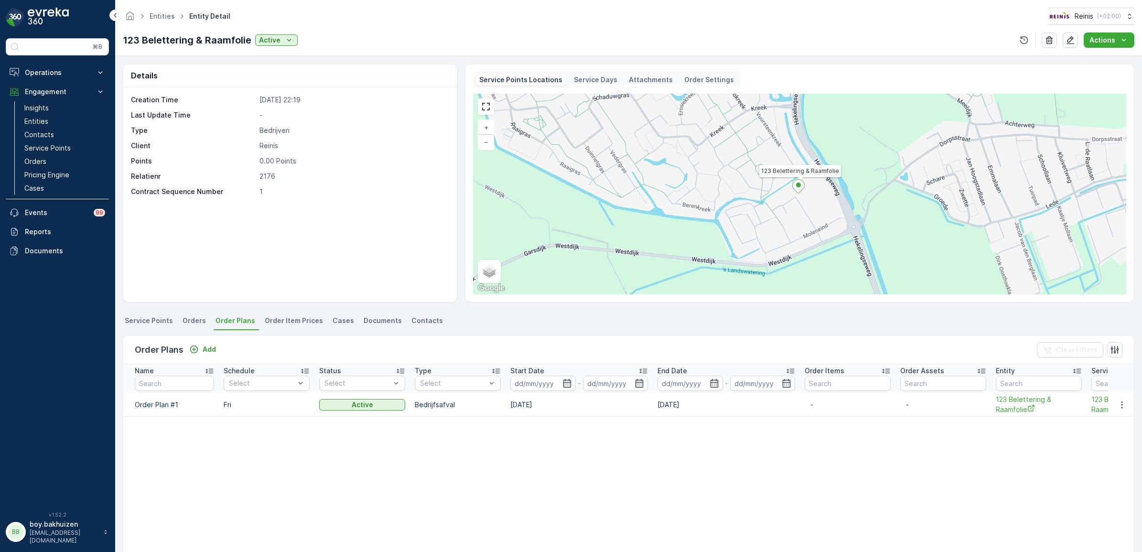
click at [151, 322] on span "Service Points" at bounding box center [149, 321] width 48 height 10
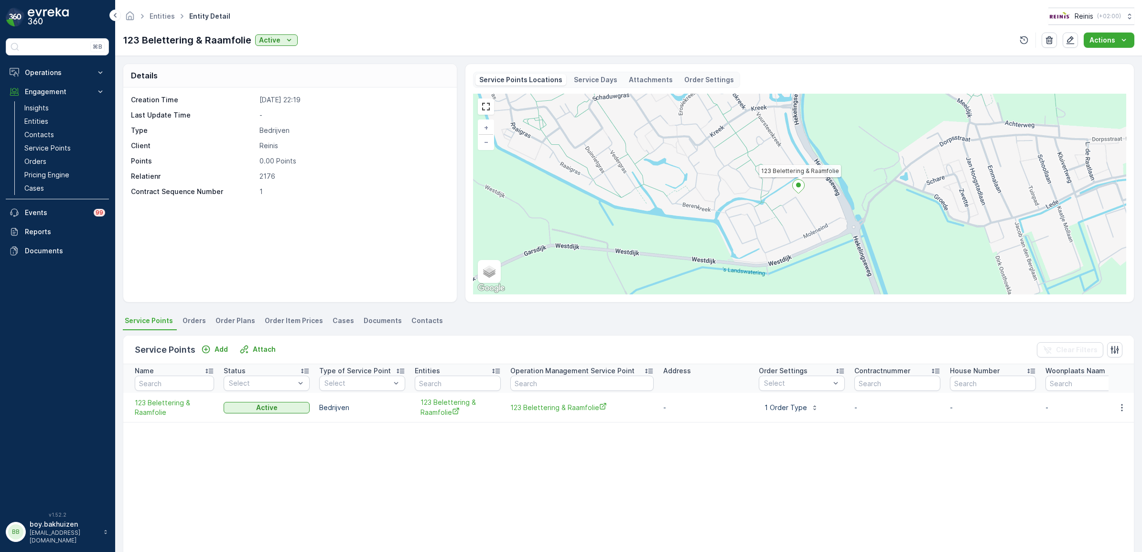
click at [228, 319] on span "Order Plans" at bounding box center [235, 321] width 40 height 10
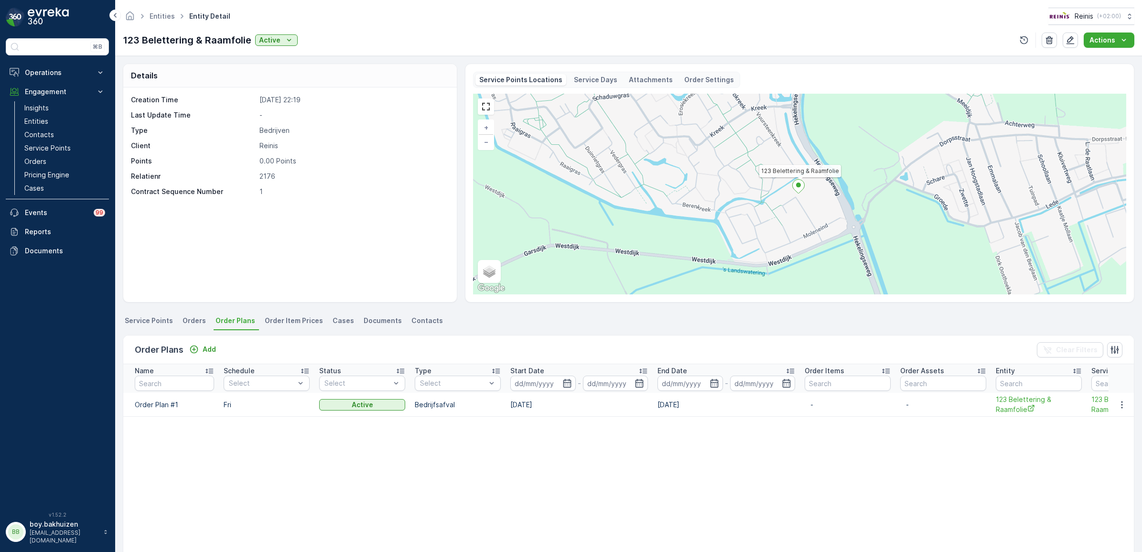
click at [168, 322] on span "Service Points" at bounding box center [149, 321] width 48 height 10
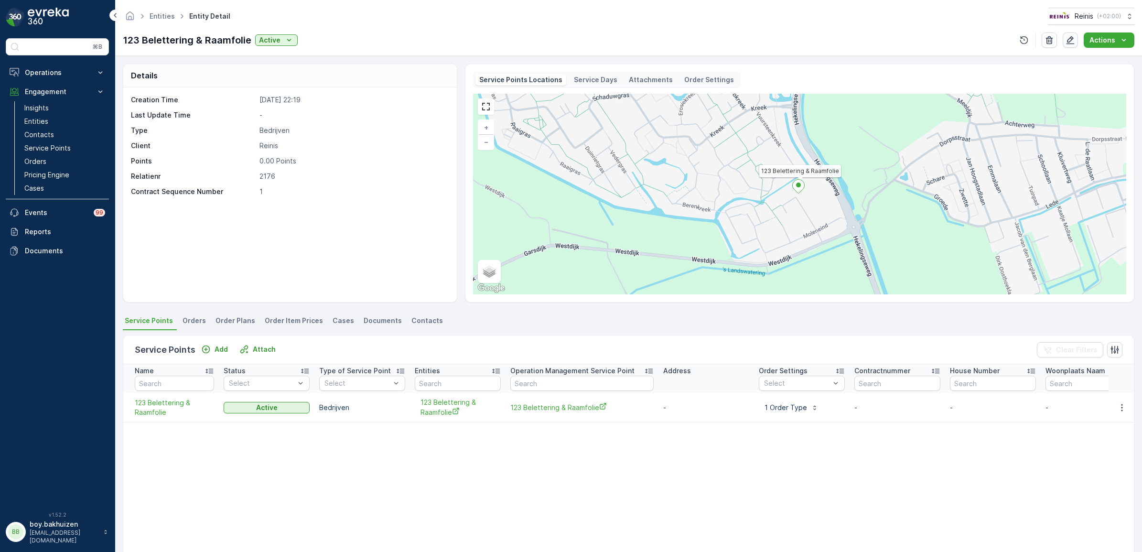
click at [1073, 39] on icon "button" at bounding box center [1070, 40] width 8 height 8
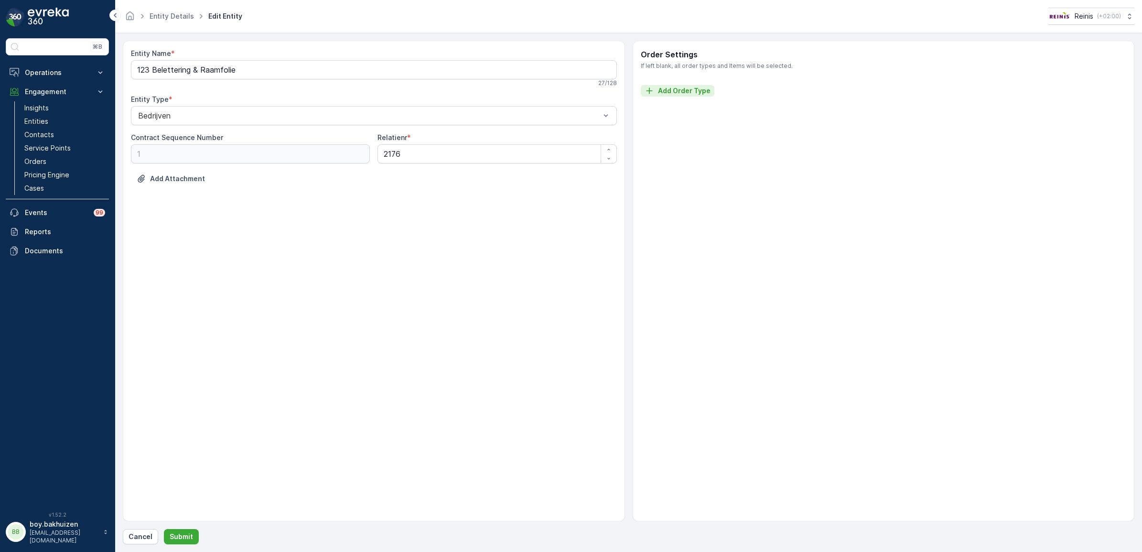
click at [687, 89] on p "Add Order Type" at bounding box center [684, 91] width 53 height 10
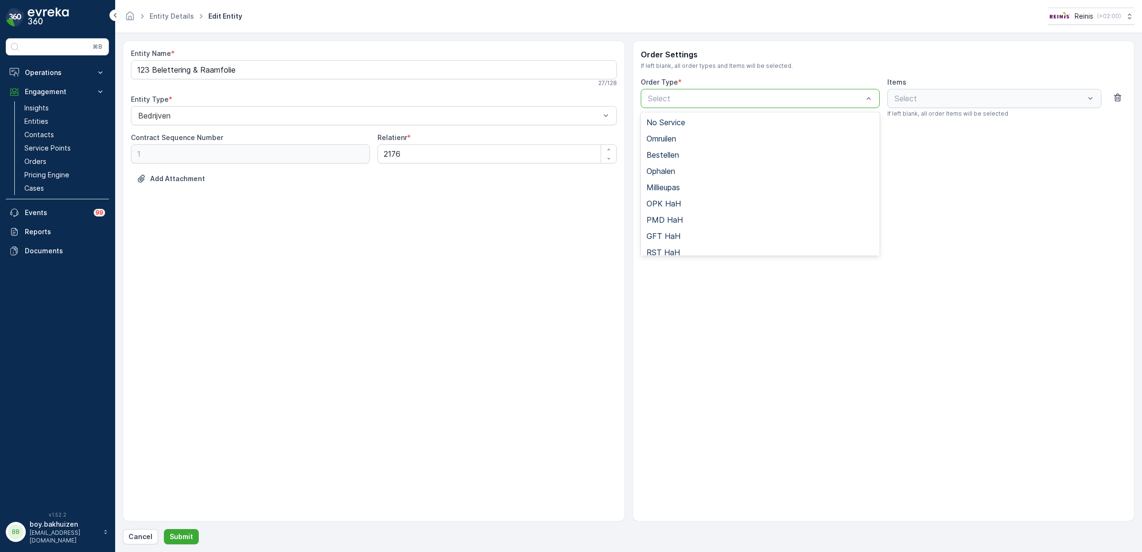
scroll to position [104, 0]
click at [672, 244] on span "Bedrijfsafval" at bounding box center [668, 246] width 44 height 9
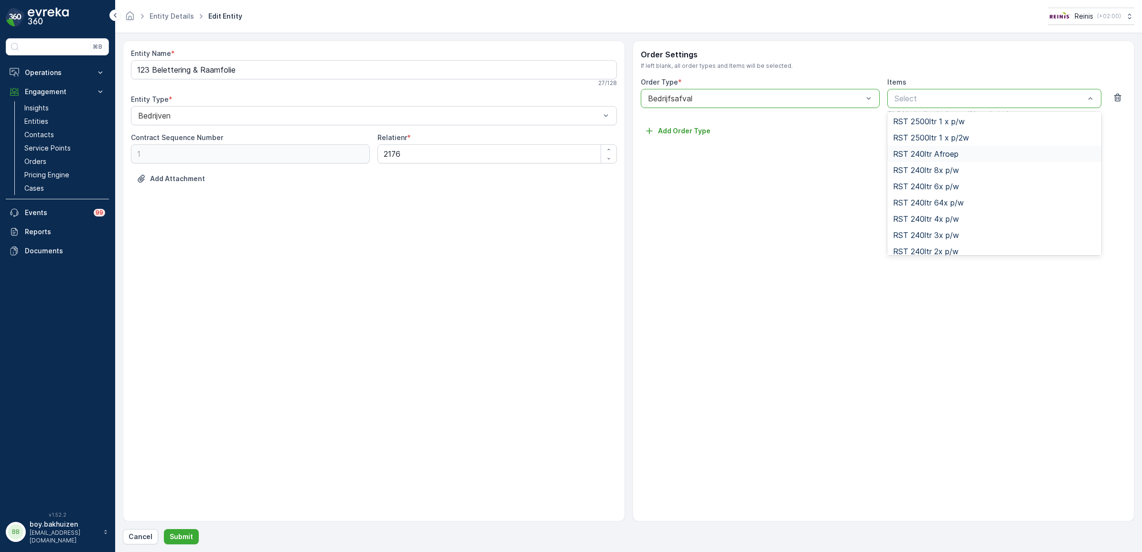
scroll to position [299, 0]
click at [937, 142] on div "RST 240ltr 1x p/w" at bounding box center [994, 148] width 214 height 16
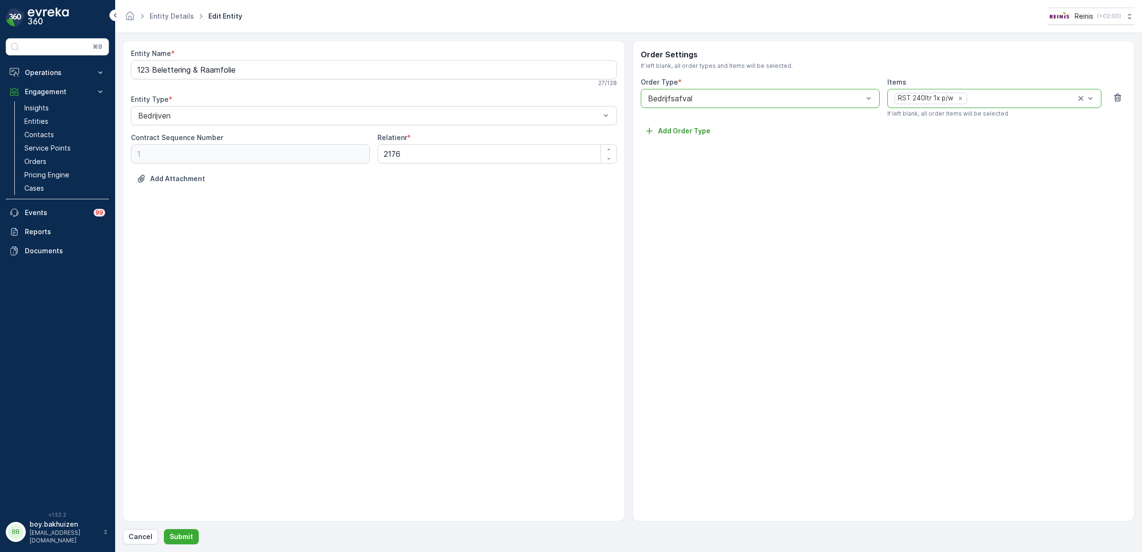
click at [933, 289] on div "Order Settings If left blank, all order types and Items will be selected. Order…" at bounding box center [884, 281] width 502 height 481
click at [146, 537] on p "Cancel" at bounding box center [141, 537] width 24 height 10
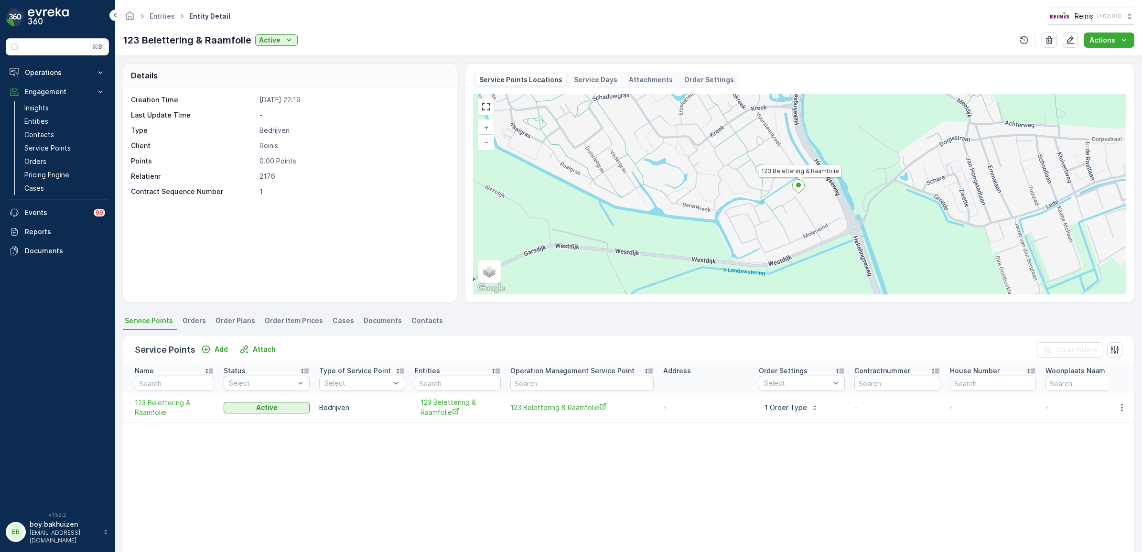
click at [286, 325] on span "Order Item Prices" at bounding box center [294, 321] width 58 height 10
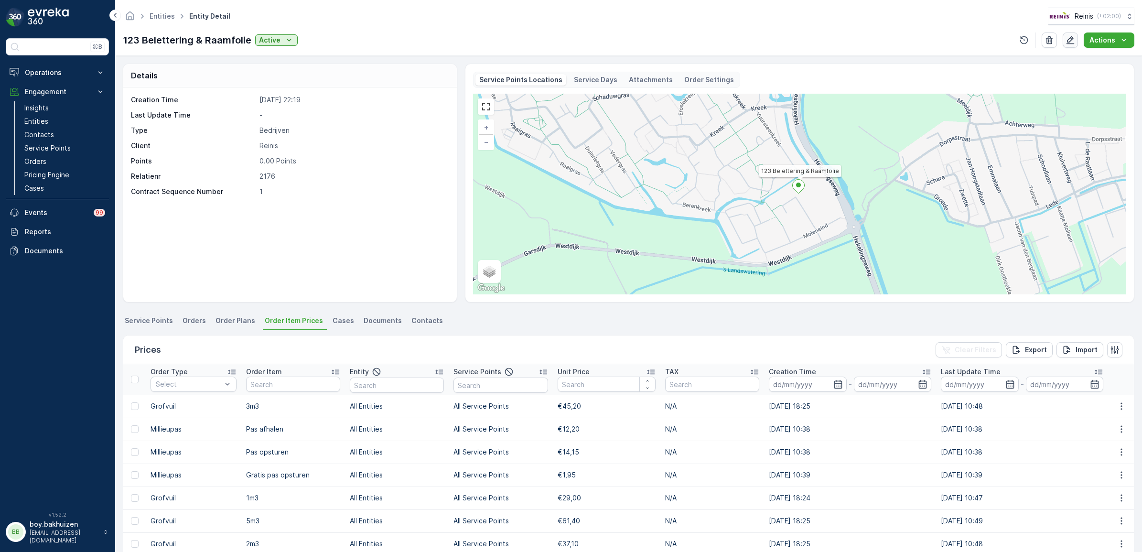
click at [1075, 41] on icon "button" at bounding box center [1070, 40] width 10 height 10
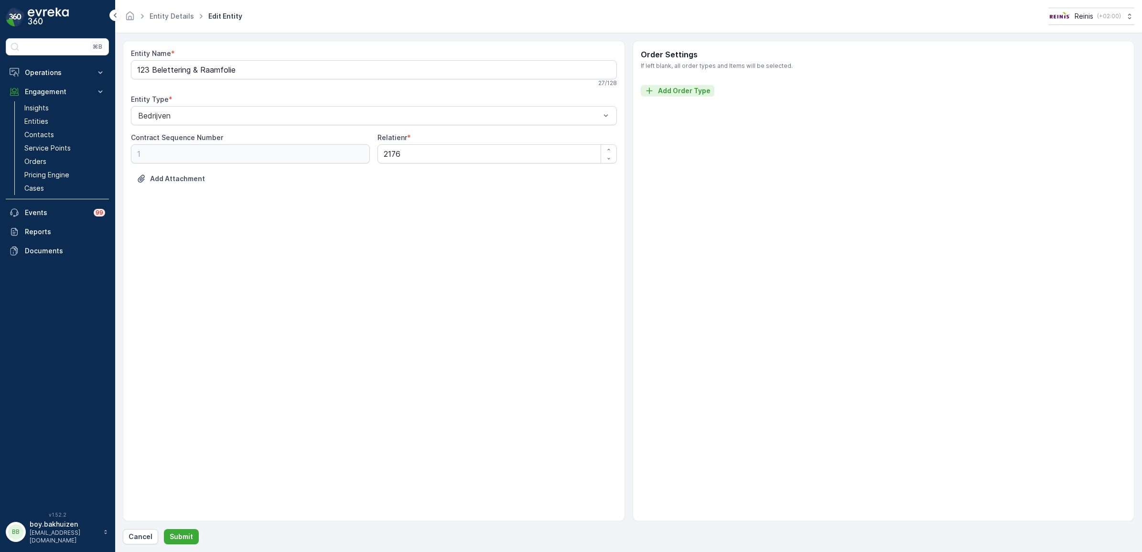
click at [663, 86] on p "Add Order Type" at bounding box center [684, 91] width 53 height 10
click at [1011, 99] on div "Select" at bounding box center [994, 98] width 214 height 19
click at [811, 92] on div "Select" at bounding box center [760, 98] width 239 height 19
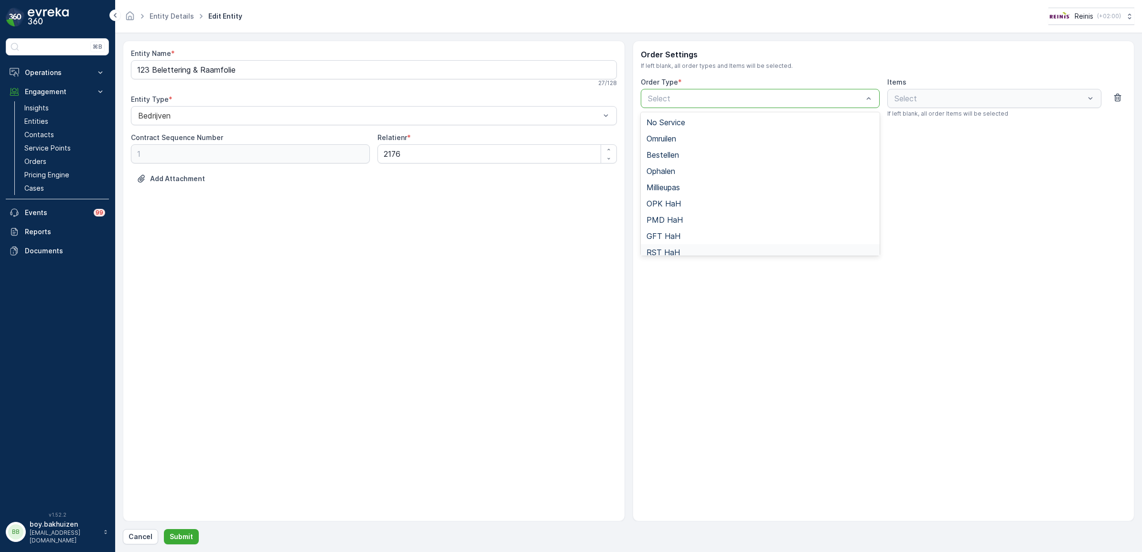
scroll to position [104, 0]
click at [703, 245] on div "Bedrijfsafval" at bounding box center [759, 246] width 227 height 9
click at [908, 326] on div "Order Settings If left blank, all order types and Items will be selected. Order…" at bounding box center [884, 281] width 502 height 481
click at [723, 98] on div at bounding box center [755, 98] width 217 height 9
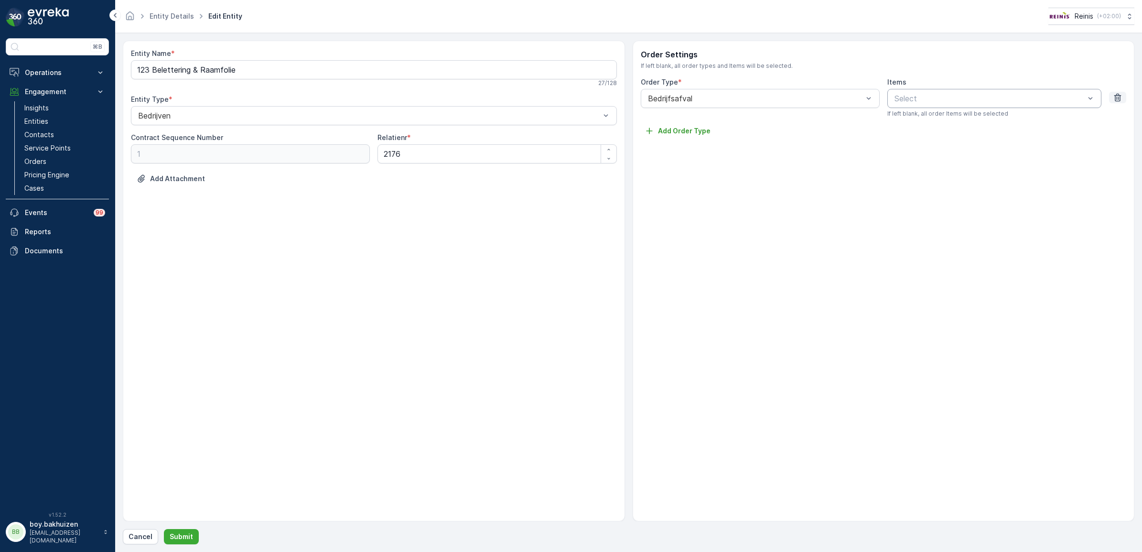
click at [1116, 96] on icon "button" at bounding box center [1117, 98] width 7 height 8
click at [49, 73] on p "Operations" at bounding box center [57, 73] width 65 height 10
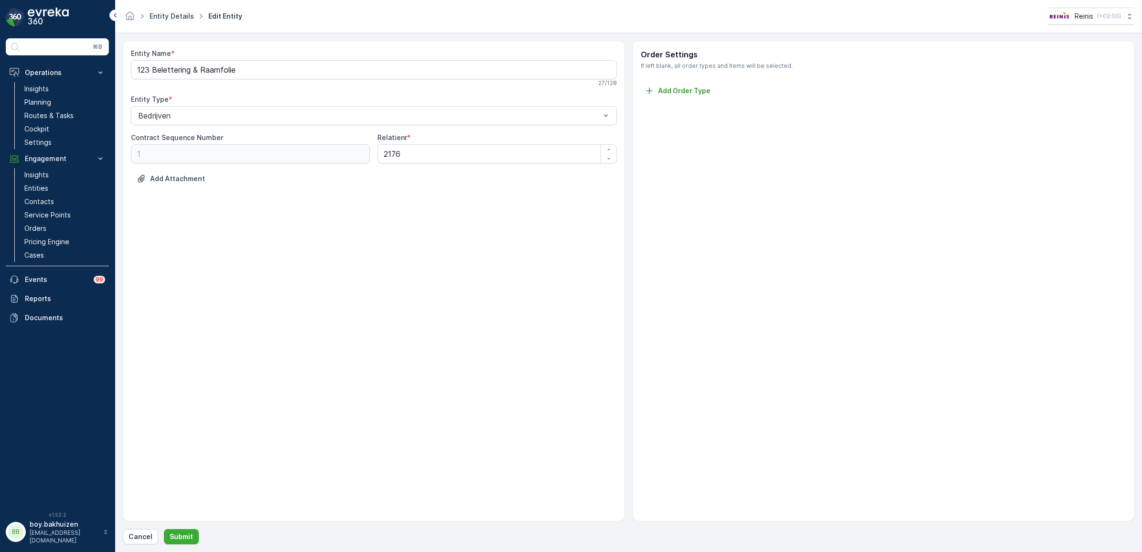
click at [169, 17] on link "Entity Details" at bounding box center [172, 16] width 44 height 8
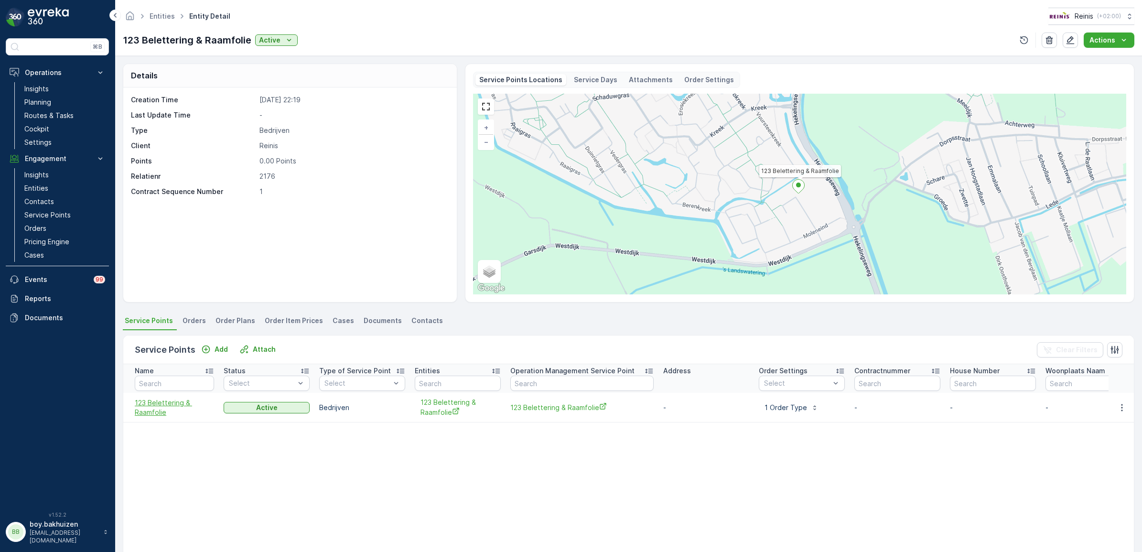
click at [155, 414] on span "123 Belettering & Raamfolie" at bounding box center [174, 407] width 79 height 19
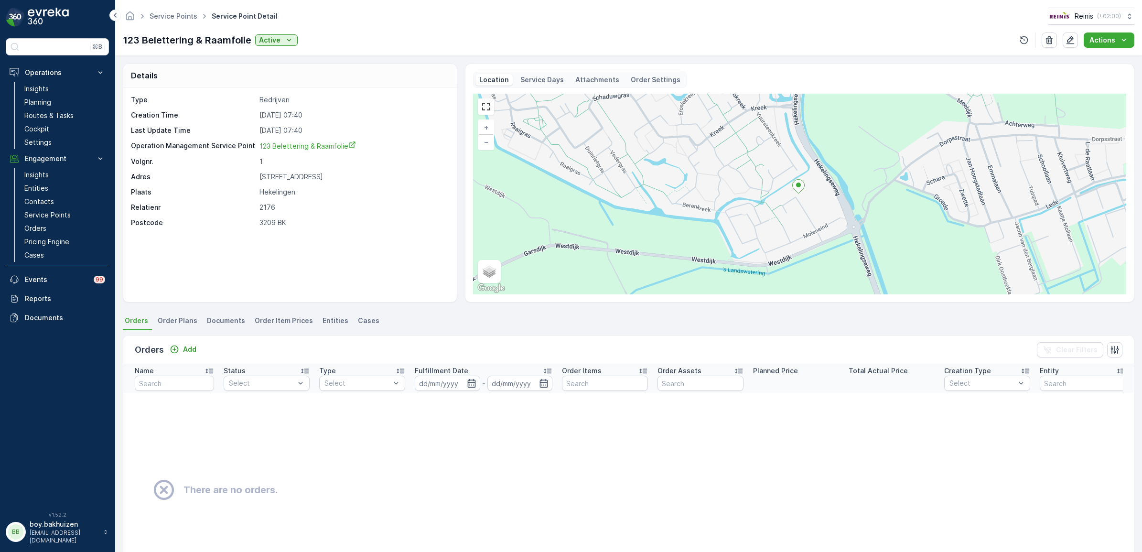
click at [325, 321] on span "Entities" at bounding box center [335, 321] width 26 height 10
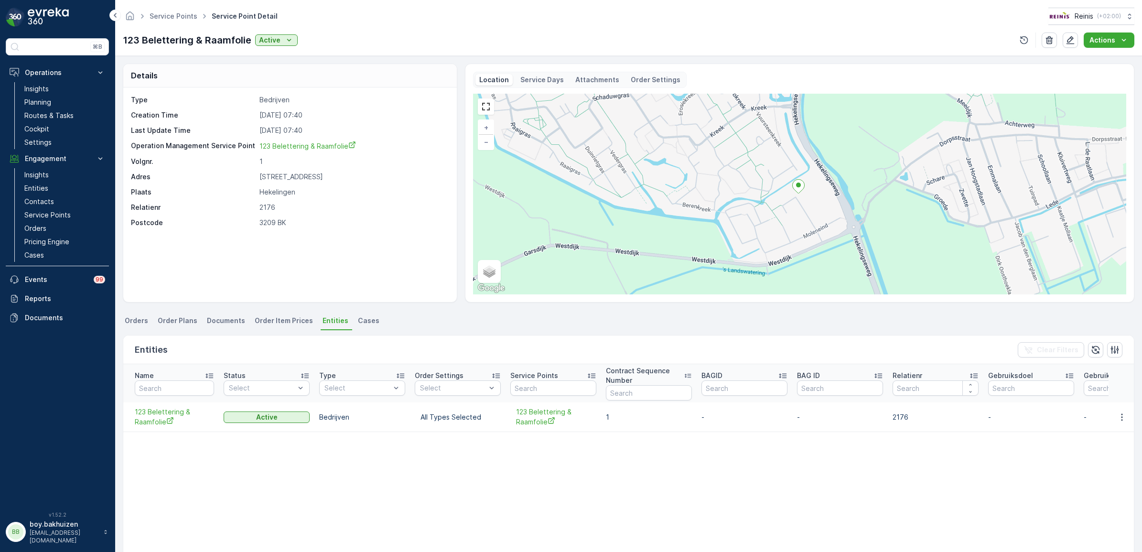
click at [139, 322] on span "Orders" at bounding box center [136, 321] width 23 height 10
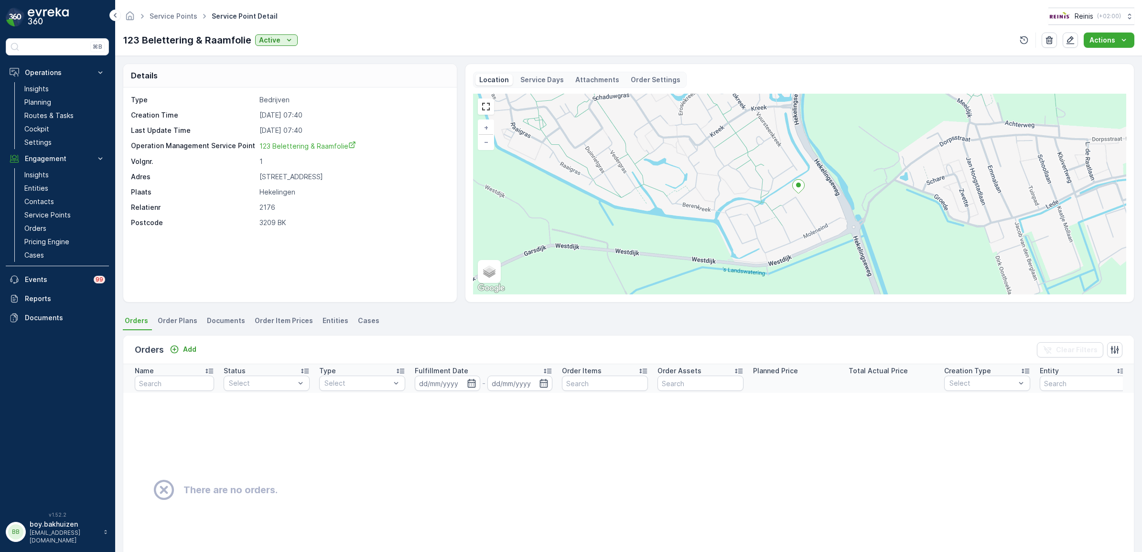
drag, startPoint x: 173, startPoint y: 80, endPoint x: 179, endPoint y: 89, distance: 11.4
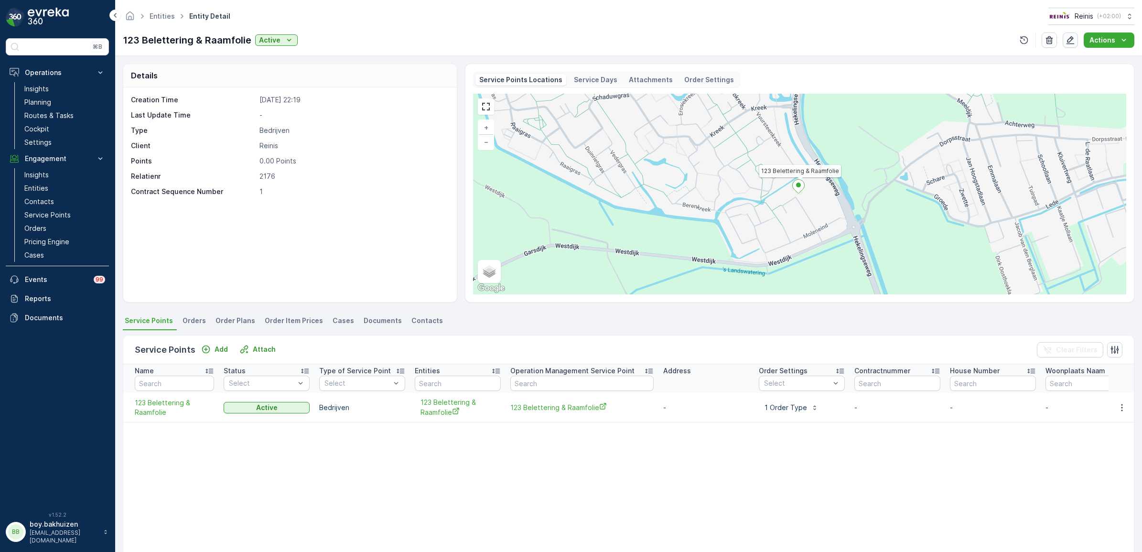
click at [1077, 37] on button "button" at bounding box center [1069, 39] width 15 height 15
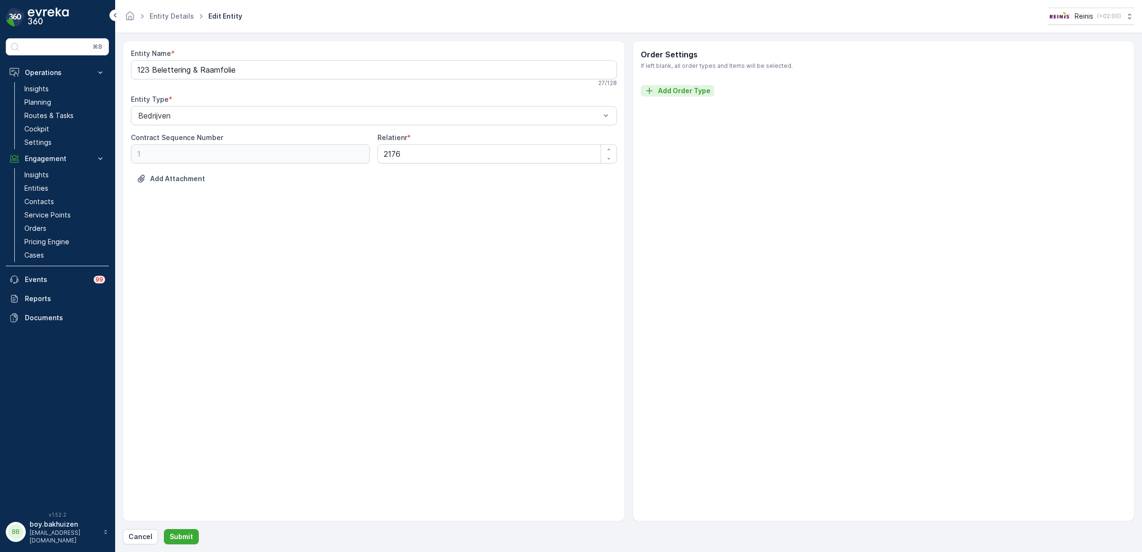
click at [687, 91] on p "Add Order Type" at bounding box center [684, 91] width 53 height 10
click at [985, 92] on div "Select" at bounding box center [994, 98] width 214 height 19
click at [168, 17] on link "Entity Details" at bounding box center [172, 16] width 44 height 8
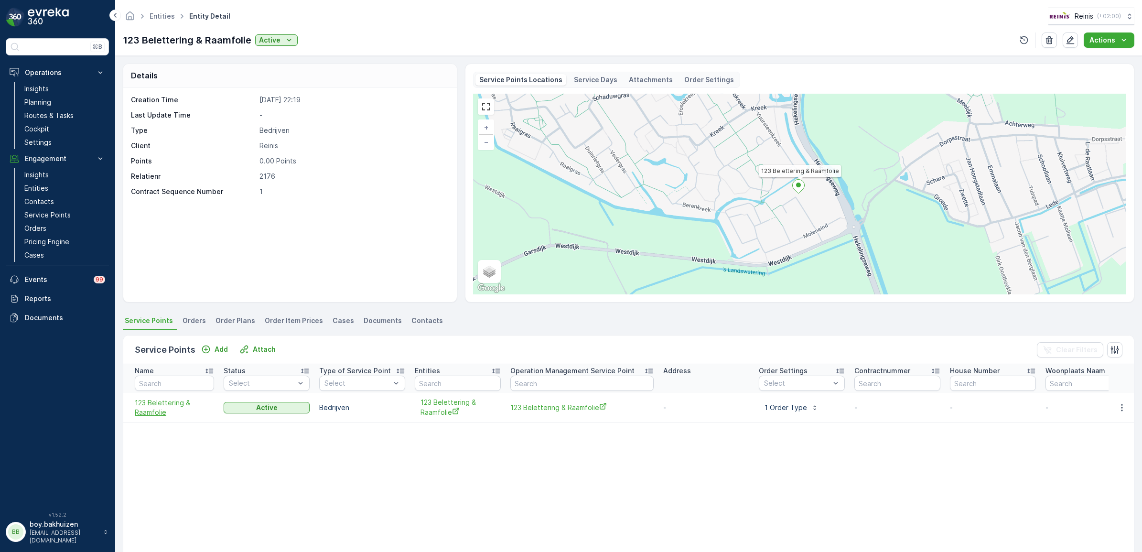
click at [161, 408] on span "123 Belettering & Raamfolie" at bounding box center [174, 407] width 79 height 19
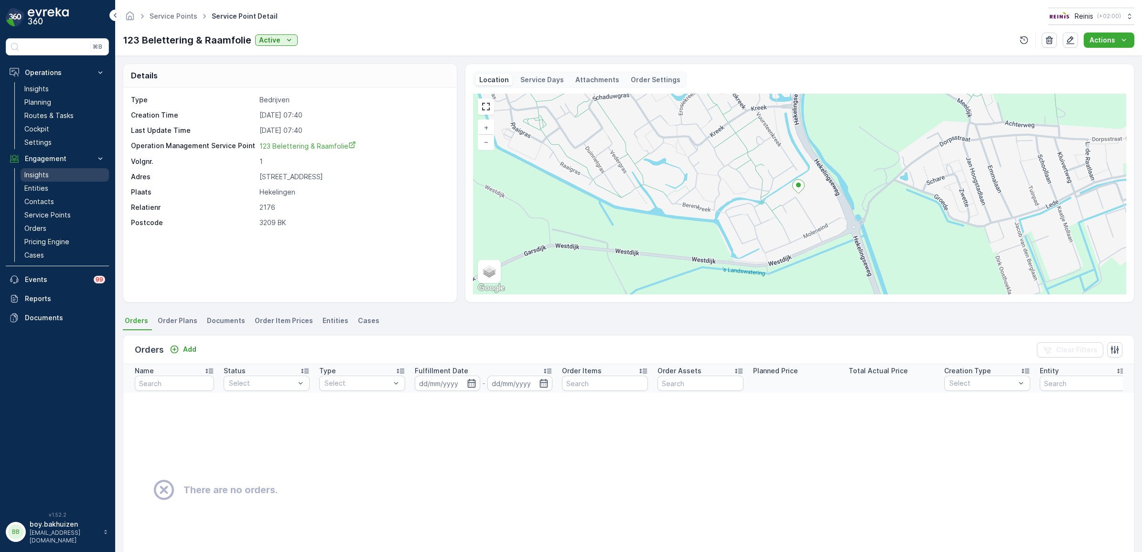
drag, startPoint x: 44, startPoint y: 187, endPoint x: 87, endPoint y: 175, distance: 44.8
click at [44, 187] on p "Entities" at bounding box center [36, 188] width 24 height 10
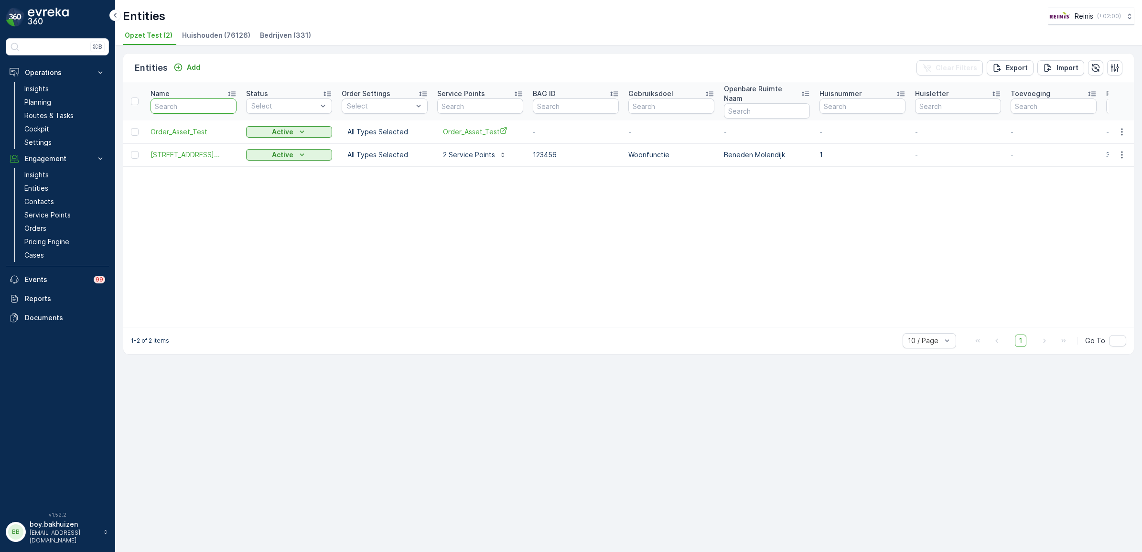
click at [183, 101] on input "text" at bounding box center [193, 105] width 86 height 15
type input "123"
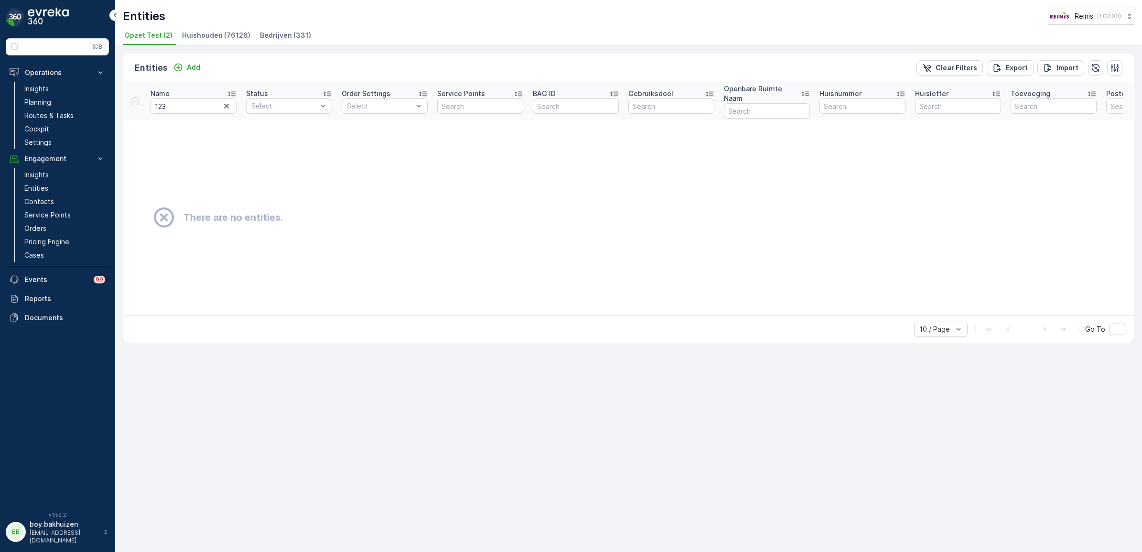
click at [268, 32] on span "Bedrijven (331)" at bounding box center [285, 36] width 51 height 10
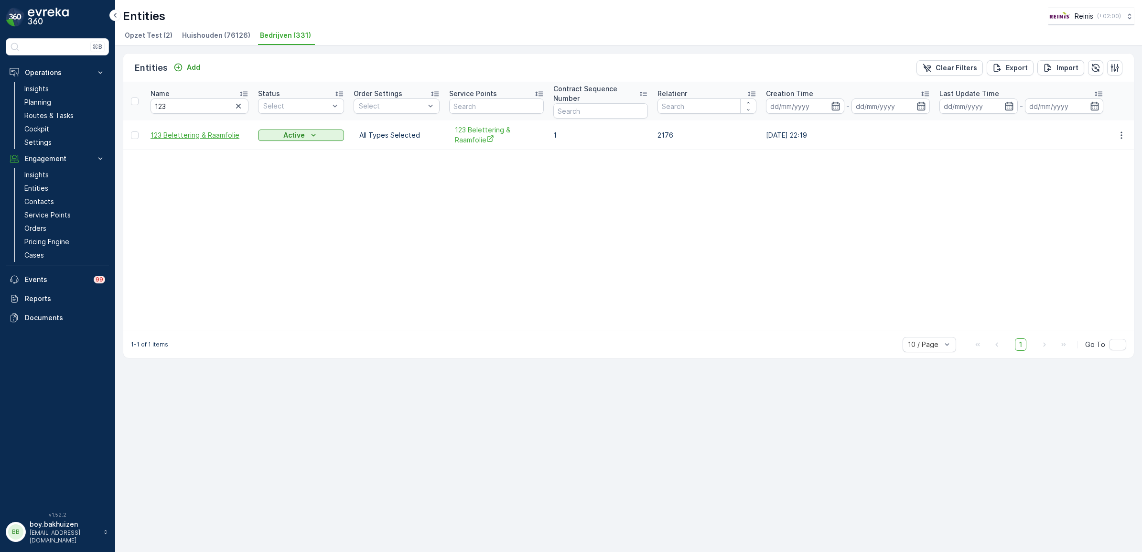
click at [191, 136] on span "123 Belettering & Raamfolie" at bounding box center [199, 135] width 98 height 10
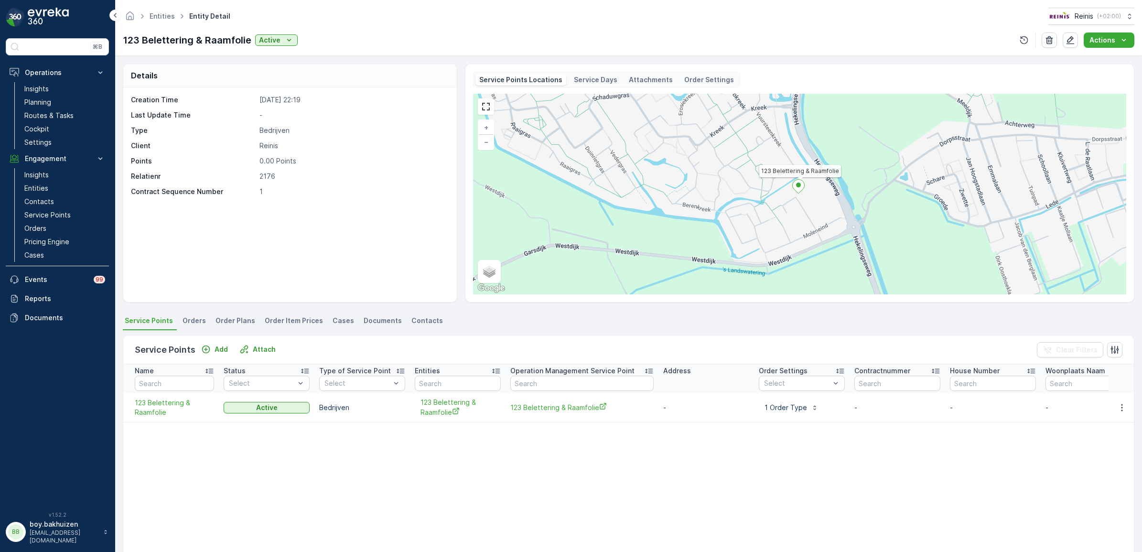
click at [247, 319] on span "Order Plans" at bounding box center [235, 321] width 40 height 10
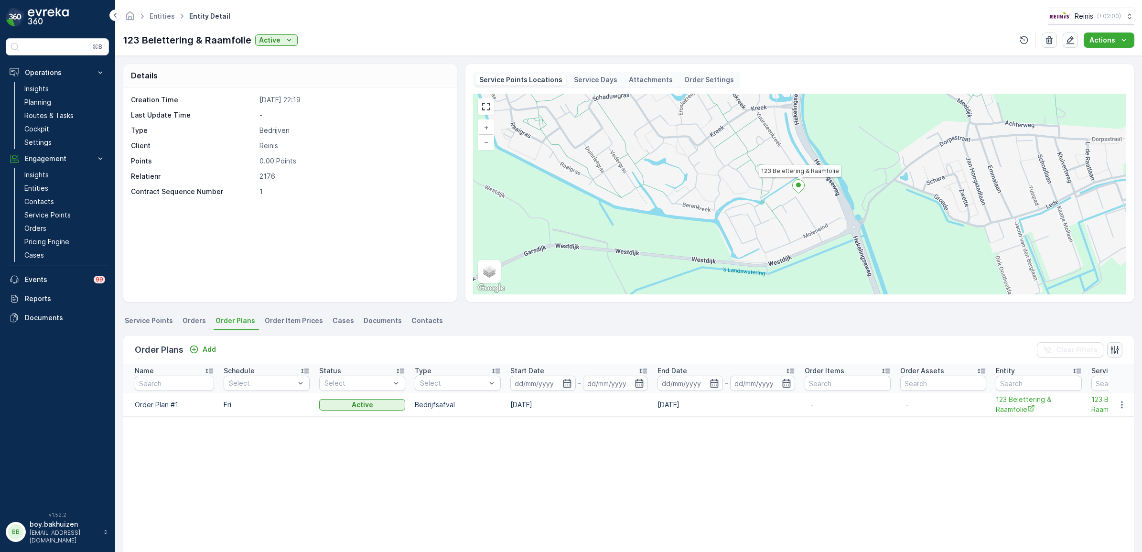
click at [1116, 347] on icon "button" at bounding box center [1115, 350] width 10 height 10
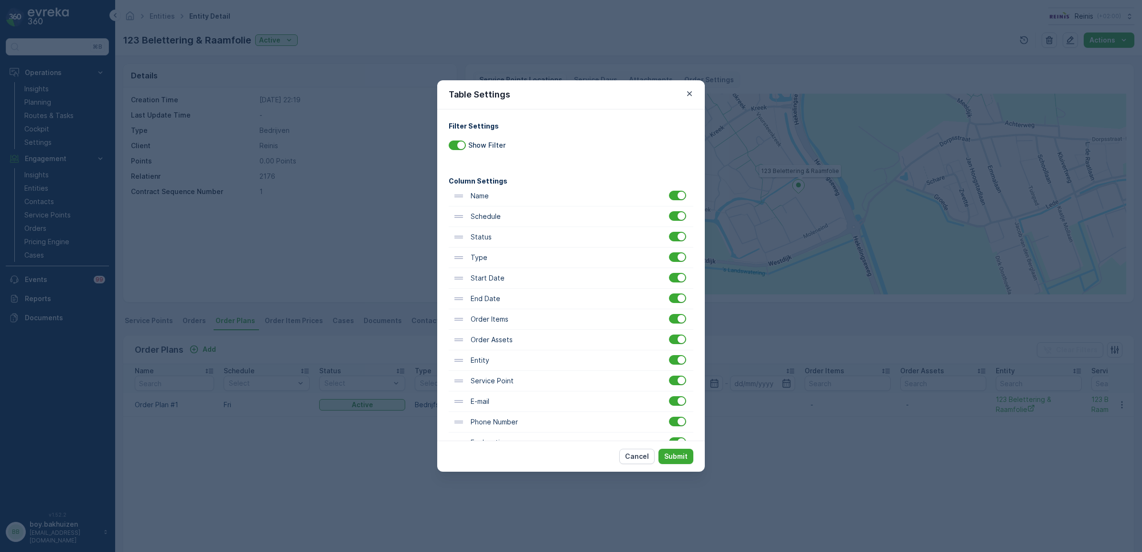
click at [858, 462] on div "Table Settings Filter Settings Show Filter Column Settings Name Schedule Status…" at bounding box center [571, 276] width 1142 height 552
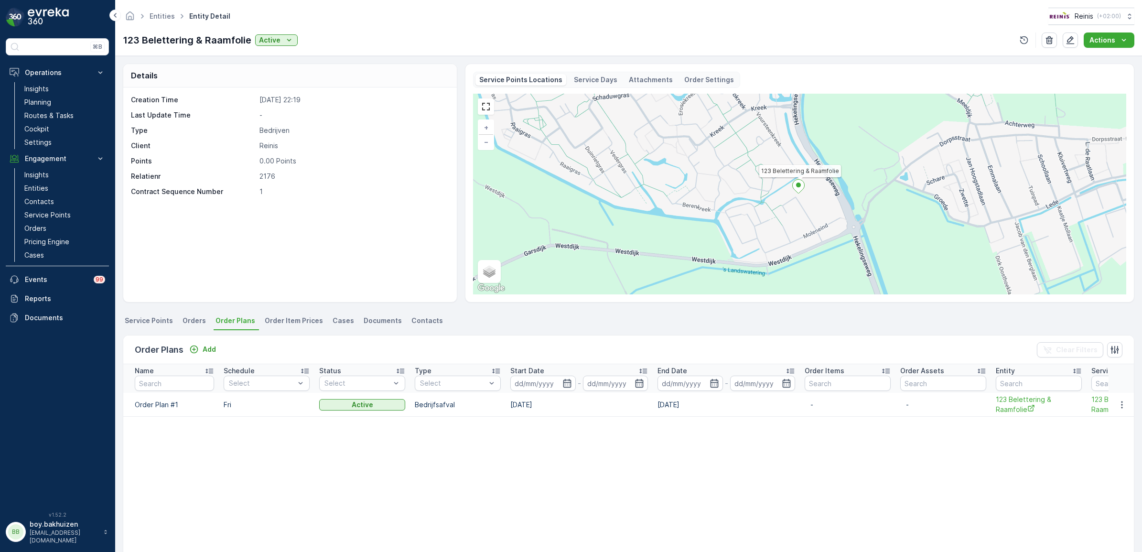
click at [917, 369] on p "Order Assets" at bounding box center [922, 371] width 44 height 10
click at [144, 370] on p "Name" at bounding box center [144, 371] width 19 height 10
click at [185, 321] on span "Orders" at bounding box center [193, 321] width 23 height 10
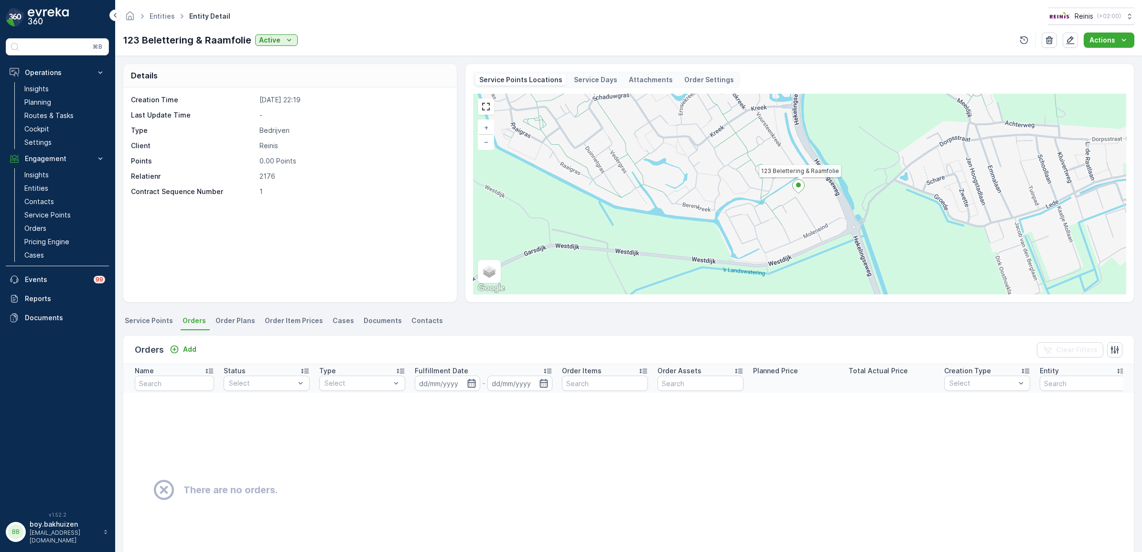
click at [151, 316] on span "Service Points" at bounding box center [149, 321] width 48 height 10
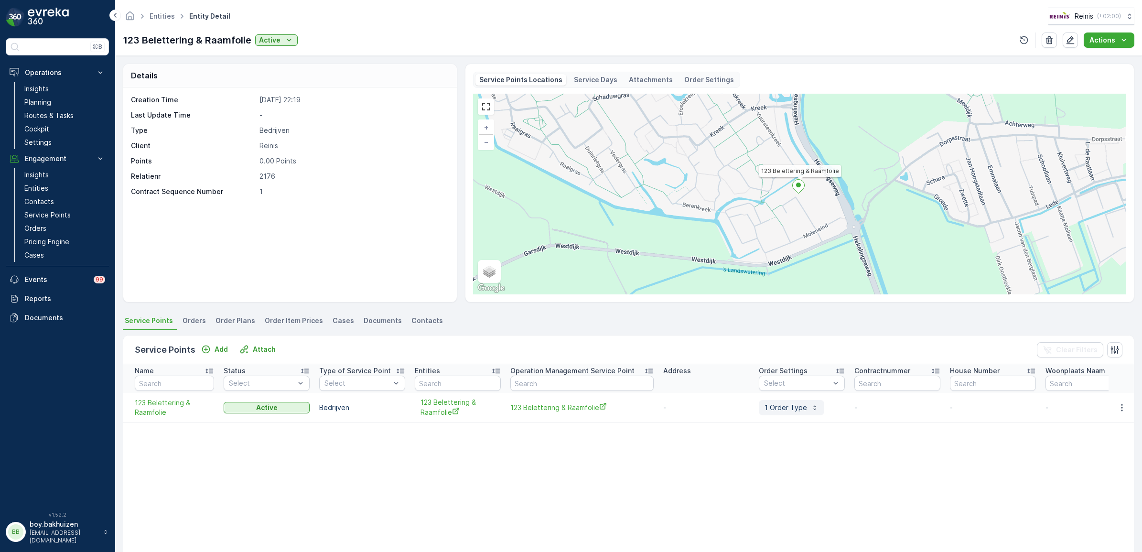
click at [794, 406] on p "1 Order Type" at bounding box center [785, 408] width 43 height 10
click at [1117, 407] on icon "button" at bounding box center [1122, 408] width 10 height 10
click at [775, 503] on table "Name Status Select Type of Service Point Select Entities Operation Management S…" at bounding box center [929, 483] width 1612 height 239
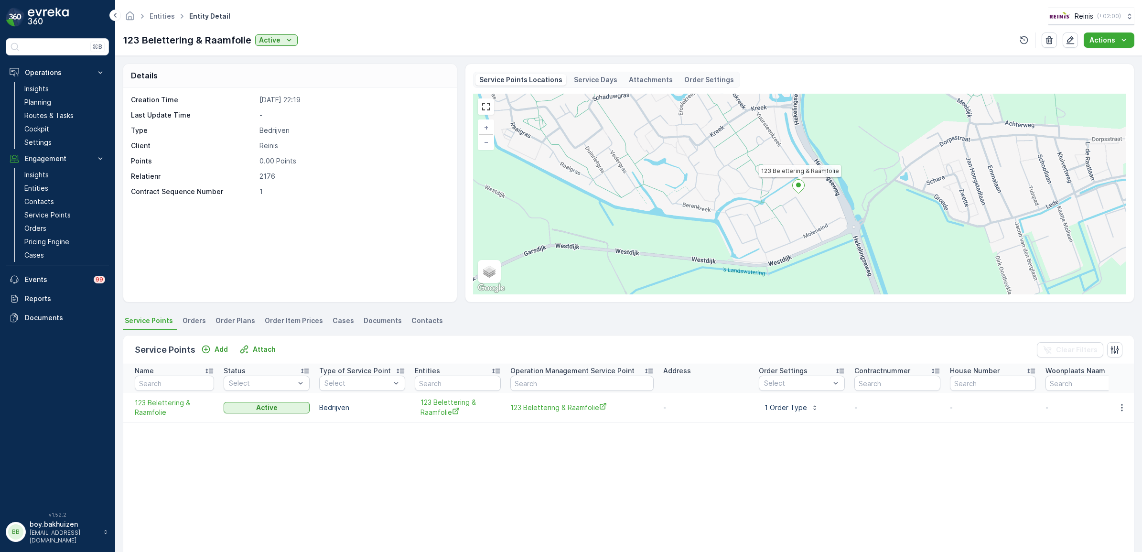
click at [215, 322] on span "Order Plans" at bounding box center [235, 321] width 40 height 10
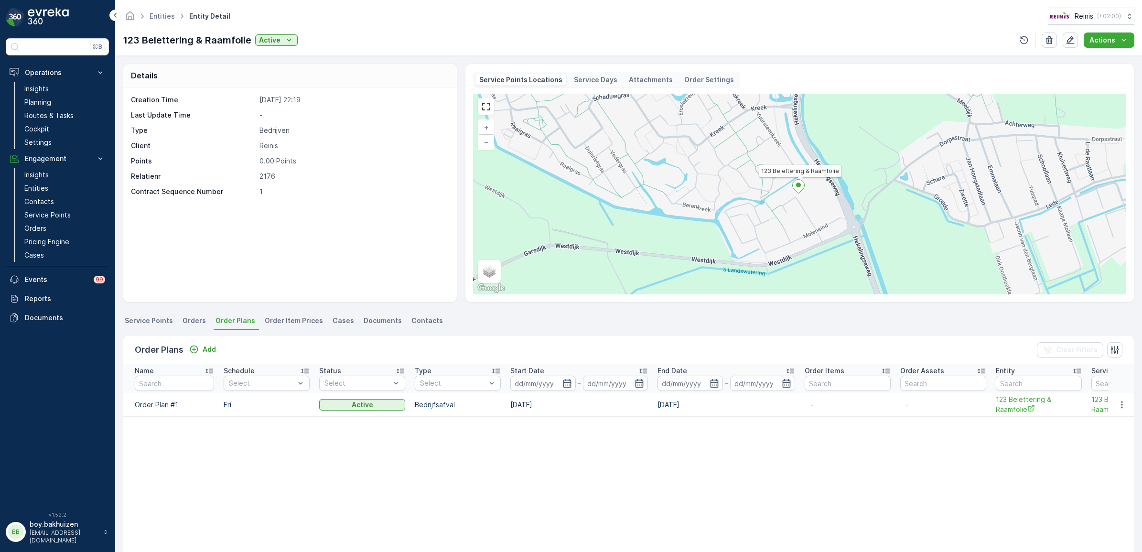
click at [141, 321] on span "Service Points" at bounding box center [149, 321] width 48 height 10
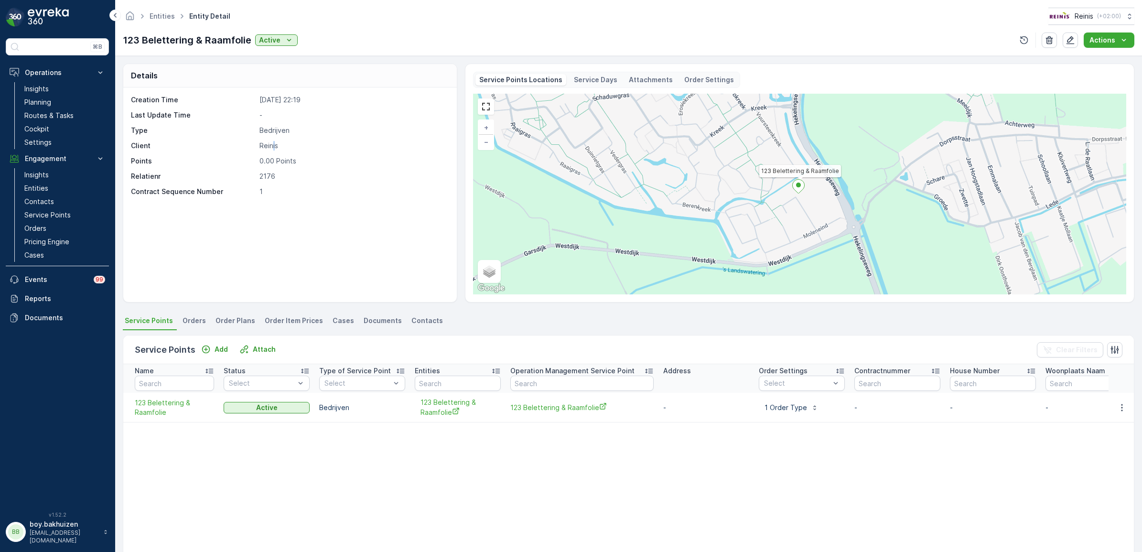
click at [276, 146] on p "Reinis" at bounding box center [352, 146] width 187 height 10
click at [268, 150] on p "Reinis" at bounding box center [352, 146] width 187 height 10
drag, startPoint x: 253, startPoint y: 146, endPoint x: 266, endPoint y: 150, distance: 12.9
click at [266, 150] on div "Client Reinis" at bounding box center [289, 146] width 316 height 10
drag, startPoint x: 266, startPoint y: 150, endPoint x: 368, endPoint y: 192, distance: 111.0
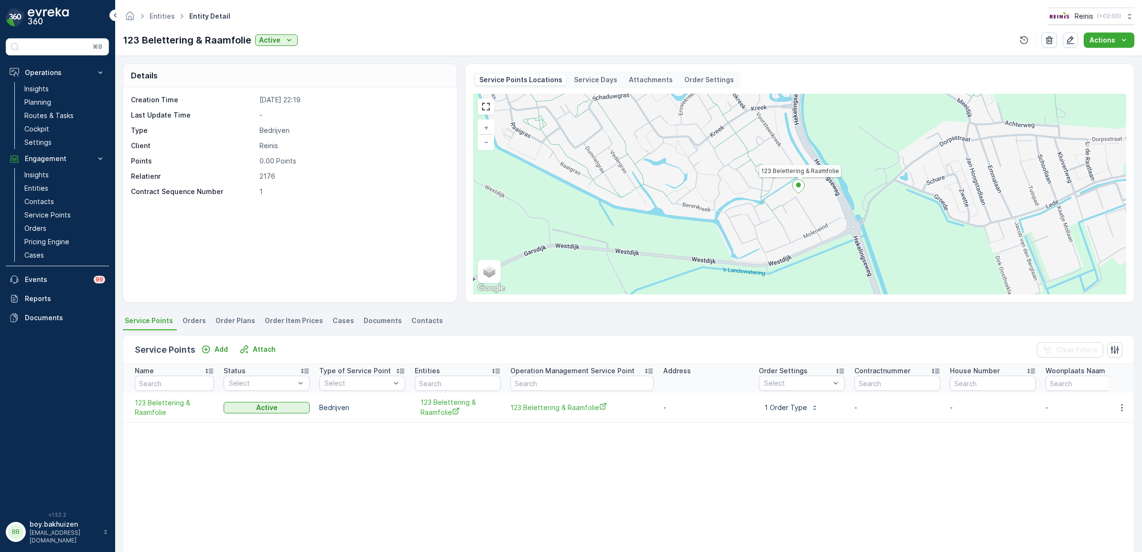
click at [368, 192] on p "1" at bounding box center [352, 192] width 187 height 10
click at [1071, 42] on icon "button" at bounding box center [1070, 40] width 8 height 8
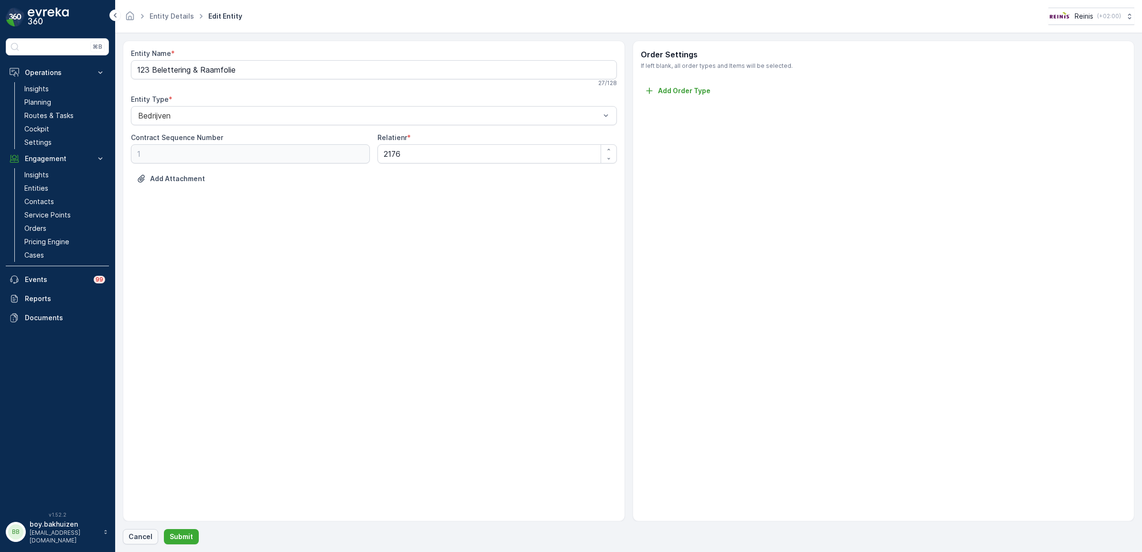
click at [137, 539] on p "Cancel" at bounding box center [141, 537] width 24 height 10
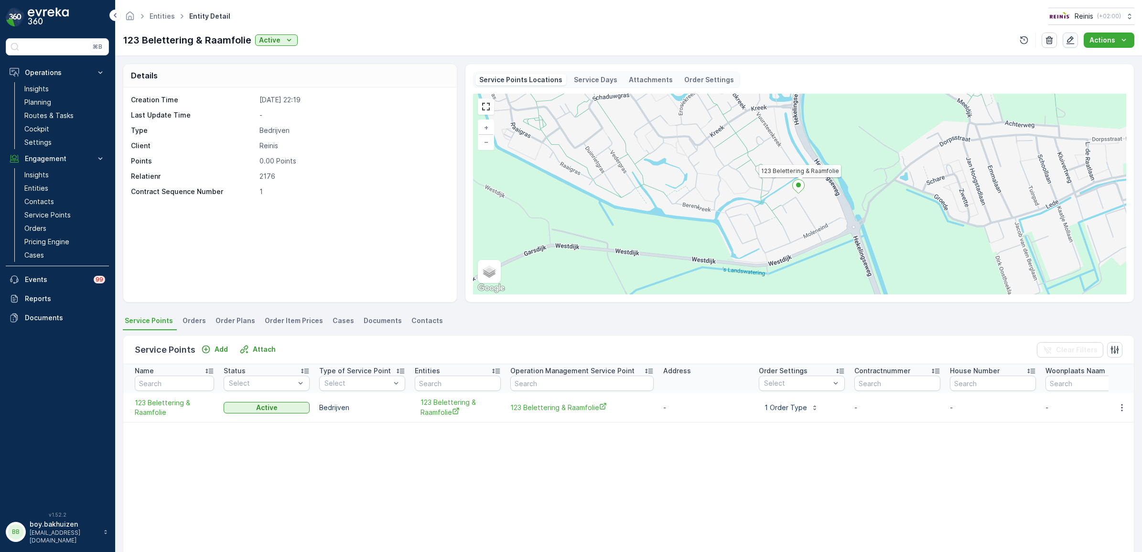
click at [1073, 44] on icon "button" at bounding box center [1070, 40] width 8 height 8
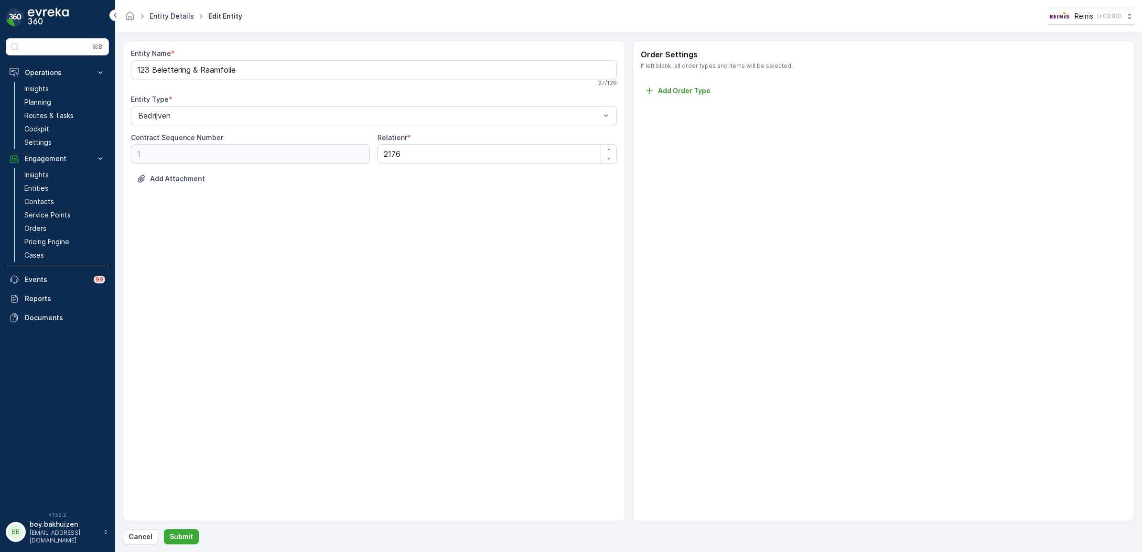
click at [180, 17] on link "Entity Details" at bounding box center [172, 16] width 44 height 8
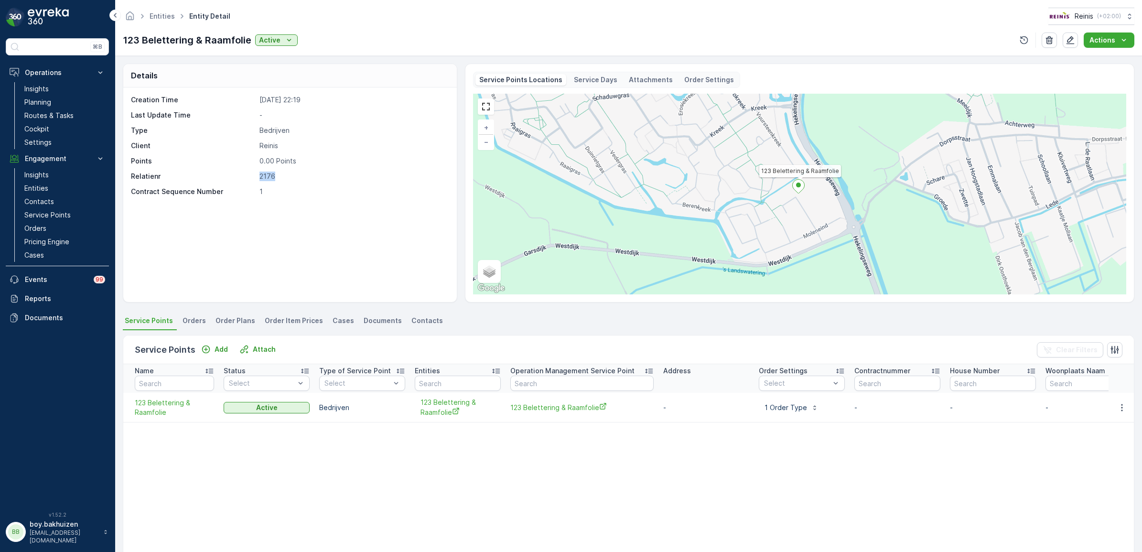
drag, startPoint x: 273, startPoint y: 179, endPoint x: 256, endPoint y: 178, distance: 17.2
click at [256, 177] on div "Relatienr 2176" at bounding box center [289, 177] width 316 height 10
drag, startPoint x: 256, startPoint y: 178, endPoint x: 245, endPoint y: 187, distance: 14.3
click at [245, 187] on div "Contract Sequence Number 1" at bounding box center [289, 192] width 316 height 10
drag, startPoint x: 245, startPoint y: 187, endPoint x: 292, endPoint y: 180, distance: 47.8
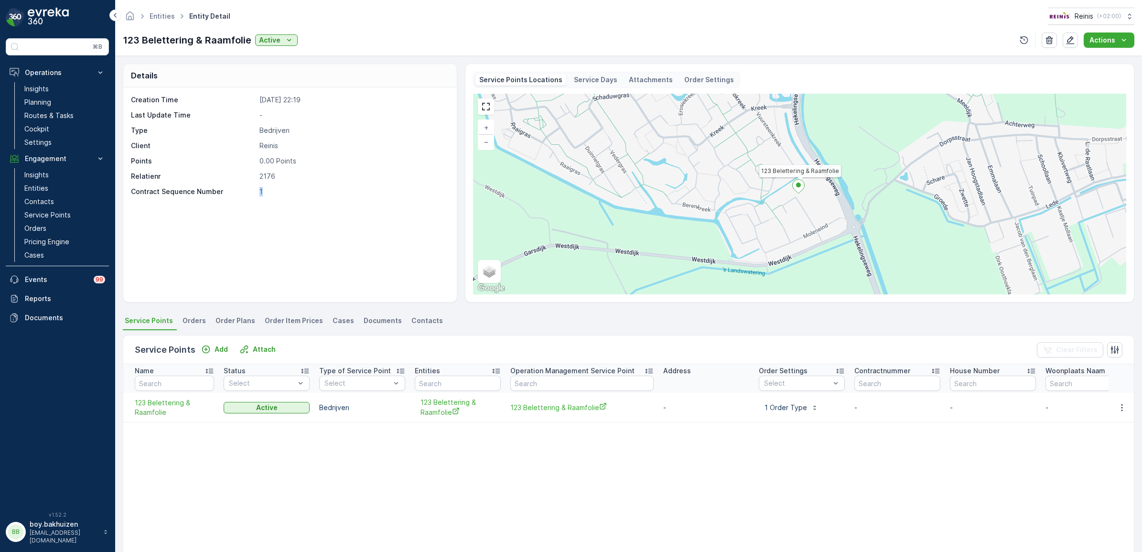
click at [295, 213] on div "Creation Time 06.01.2024 22:19 Last Update Time - Type Bedrijven Client Reinis …" at bounding box center [289, 194] width 333 height 215
drag, startPoint x: 295, startPoint y: 163, endPoint x: 194, endPoint y: 161, distance: 101.3
click at [193, 159] on div "Points 0.00 Points" at bounding box center [289, 161] width 316 height 10
drag, startPoint x: 194, startPoint y: 161, endPoint x: 355, endPoint y: 161, distance: 161.0
click at [355, 161] on p "0.00 Points" at bounding box center [352, 161] width 187 height 10
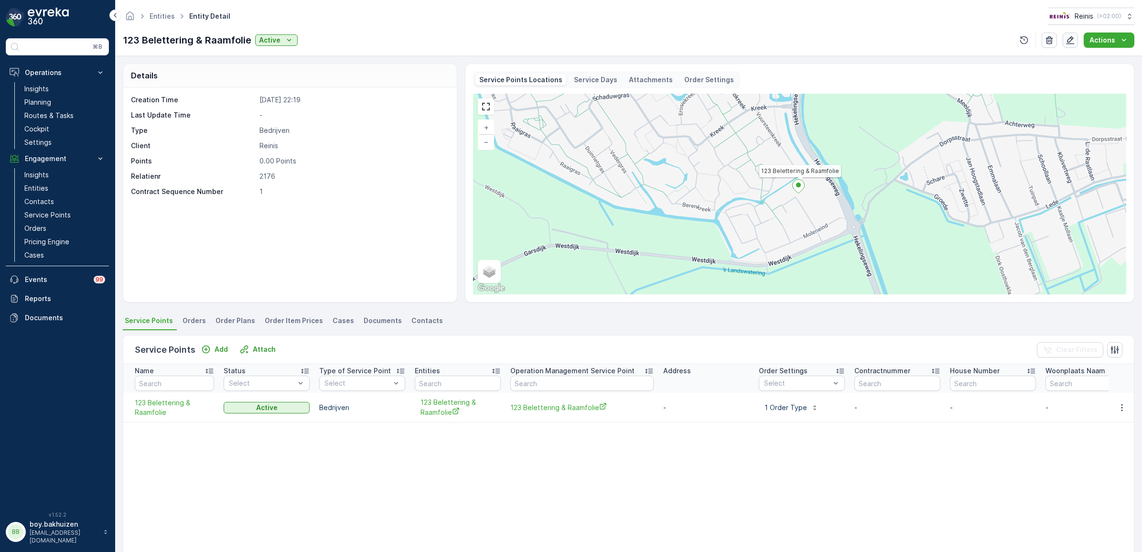
click at [1074, 36] on icon "button" at bounding box center [1070, 40] width 10 height 10
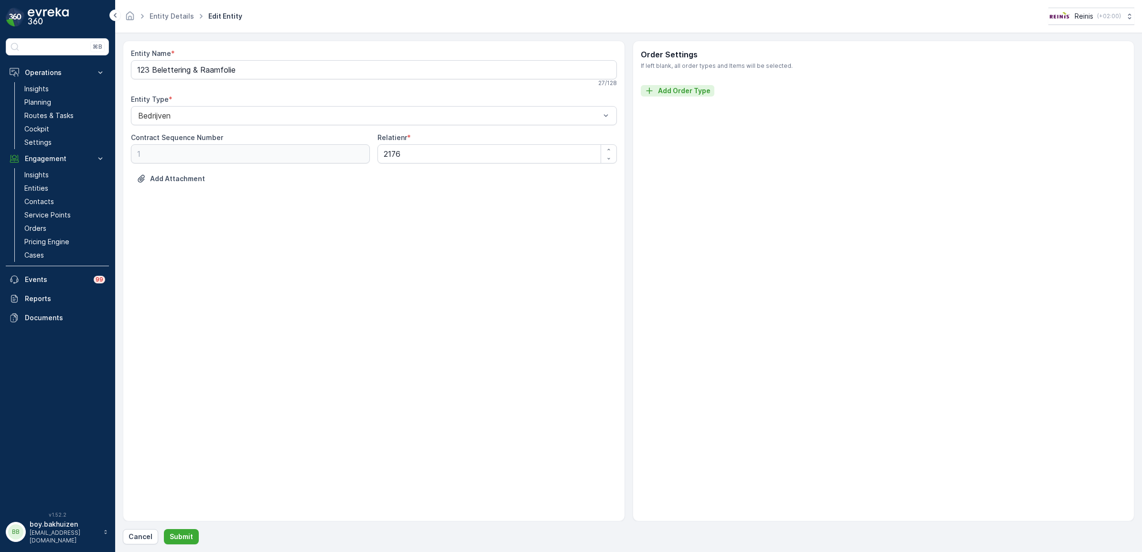
click at [689, 92] on p "Add Order Type" at bounding box center [684, 91] width 53 height 10
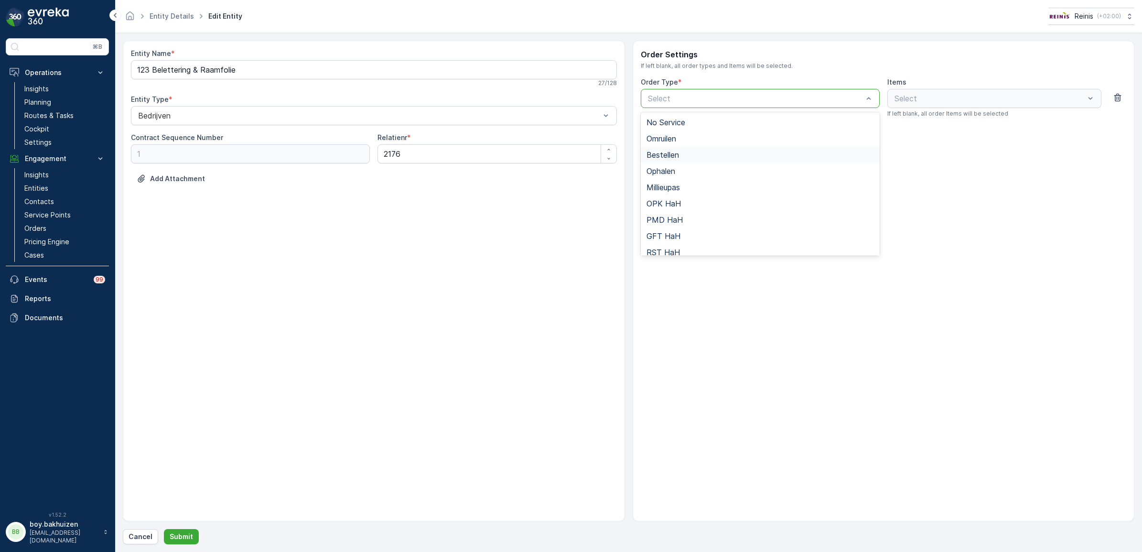
scroll to position [104, 0]
click at [718, 247] on div "Bedrijfsafval" at bounding box center [759, 246] width 227 height 9
click at [190, 541] on p "Submit" at bounding box center [181, 537] width 23 height 10
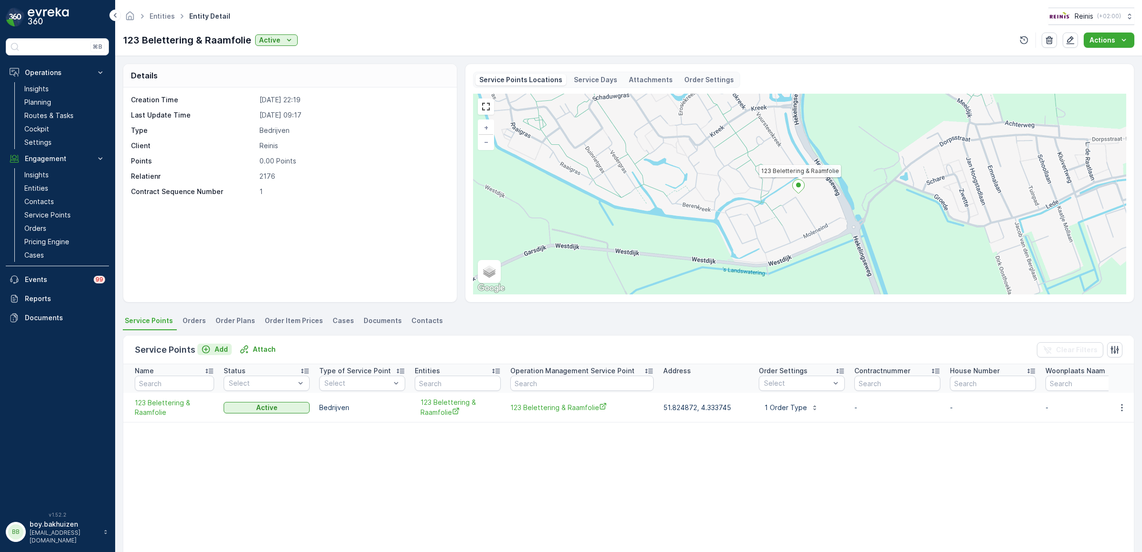
click at [218, 348] on p "Add" at bounding box center [221, 349] width 13 height 10
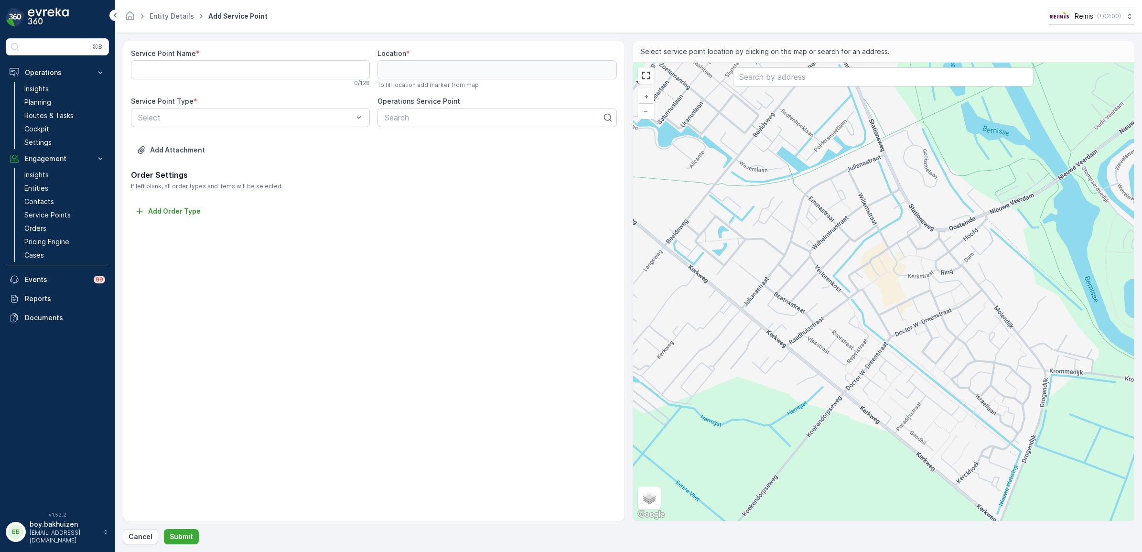
click at [798, 216] on div "+ − Satellite Roadmap Terrain Hybrid Leaflet Keyboard shortcuts Map Data Map da…" at bounding box center [883, 292] width 501 height 458
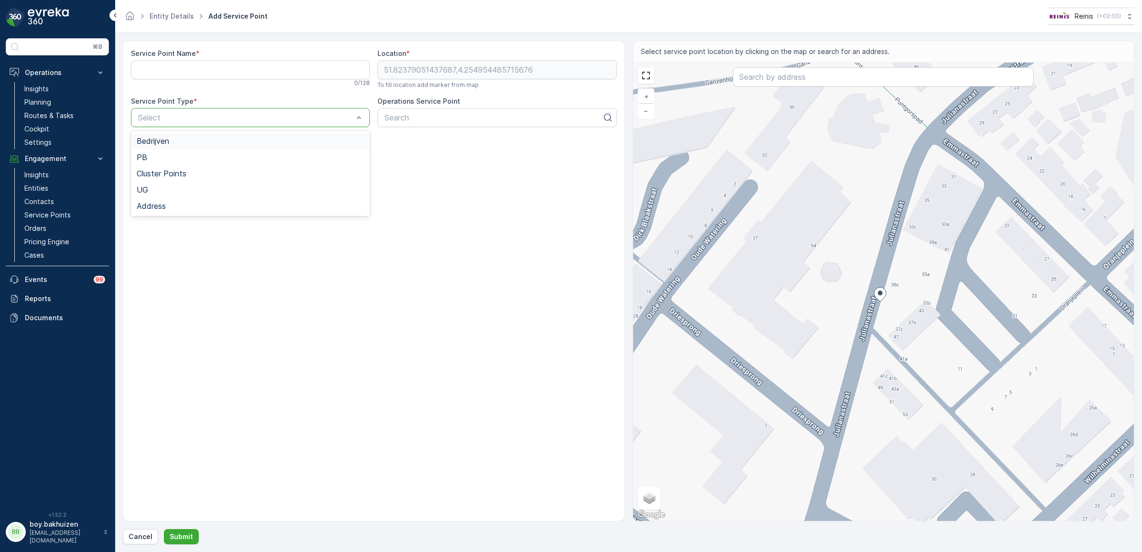
click at [216, 139] on div "Bedrijven" at bounding box center [250, 141] width 227 height 9
click at [402, 115] on div at bounding box center [493, 117] width 219 height 9
click at [884, 280] on div "+ − Satellite Roadmap Terrain Hybrid Leaflet Keyboard shortcuts Map Data Map da…" at bounding box center [883, 292] width 501 height 458
type input "51.82386432145082,4.254976585482413"
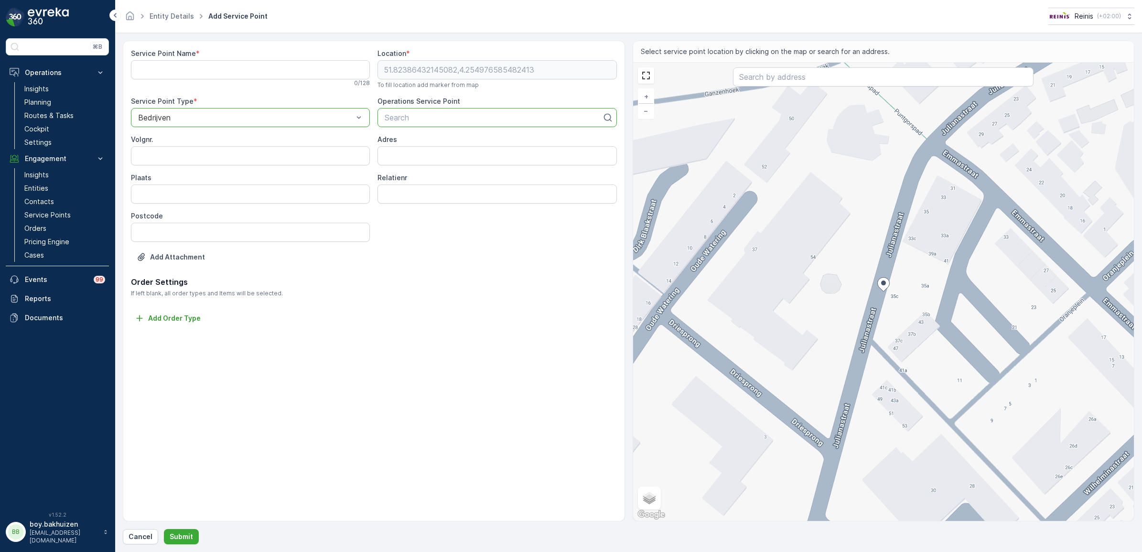
click at [513, 121] on div at bounding box center [493, 117] width 219 height 9
click at [607, 115] on icon at bounding box center [607, 118] width 8 height 8
click at [605, 118] on icon at bounding box center [608, 118] width 10 height 10
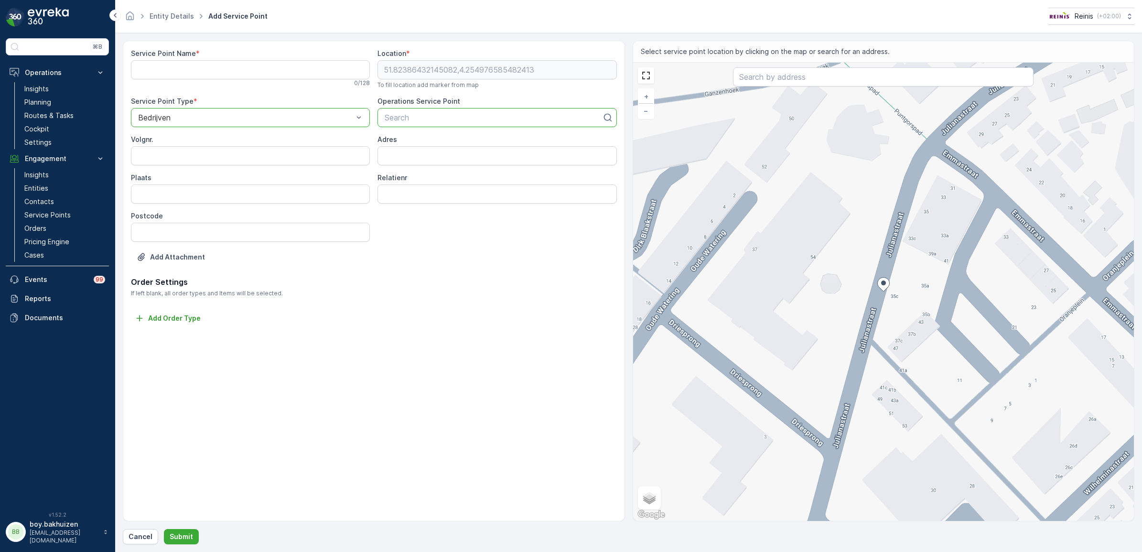
click at [605, 118] on icon at bounding box center [608, 118] width 10 height 10
type input "3218"
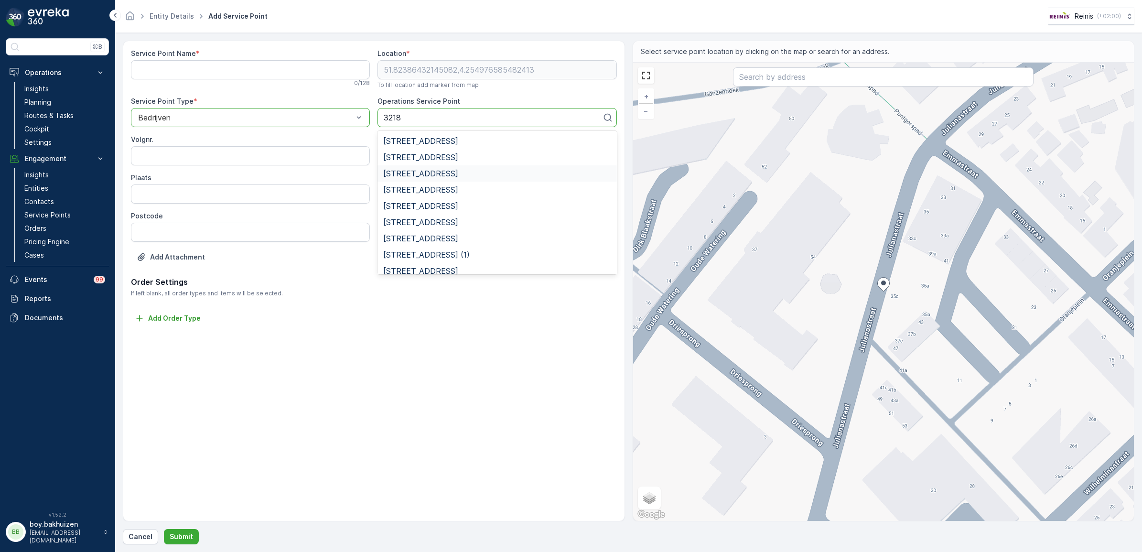
click at [466, 172] on div "Konijnendijk 4 3218 LG" at bounding box center [496, 173] width 227 height 9
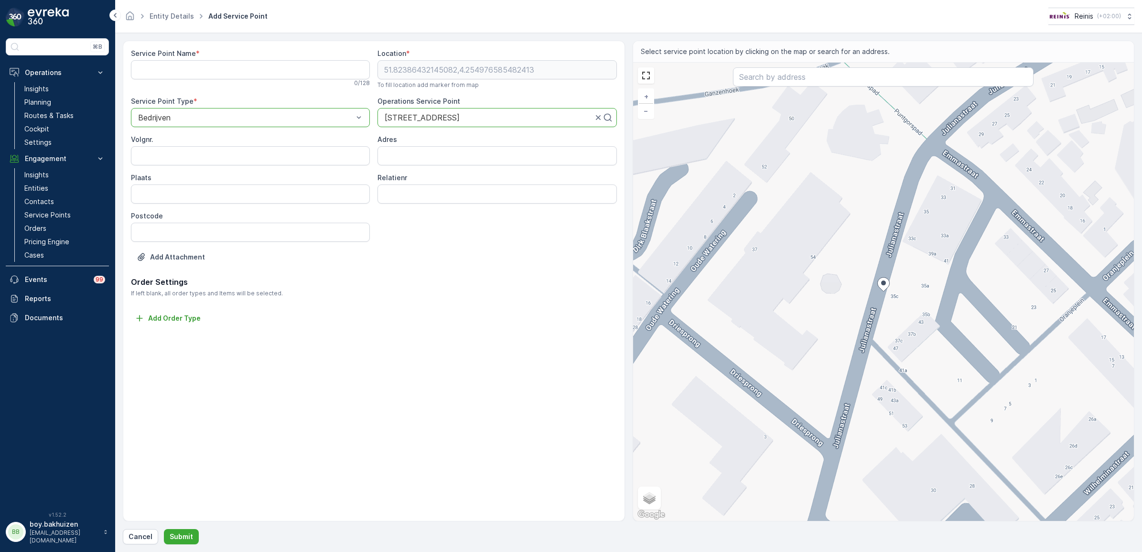
drag, startPoint x: 471, startPoint y: 113, endPoint x: 395, endPoint y: 114, distance: 75.5
click at [350, 97] on div "Service Point Name * 0 / 128 Location * 51.82386432145082,4.254976585482413 To …" at bounding box center [374, 162] width 486 height 227
drag, startPoint x: 472, startPoint y: 112, endPoint x: 388, endPoint y: 118, distance: 83.4
click at [388, 118] on div "Konijnendijk 4 3218 LG" at bounding box center [496, 117] width 239 height 19
drag, startPoint x: 470, startPoint y: 114, endPoint x: 353, endPoint y: 113, distance: 117.0
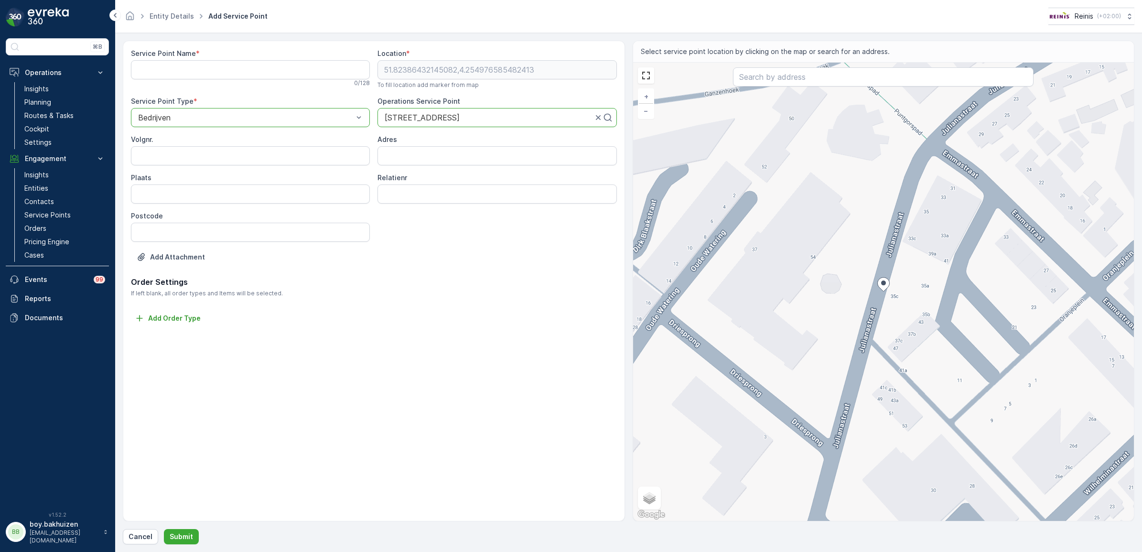
click at [353, 113] on div "Service Point Name * 0 / 128 Location * 51.82386432145082,4.254976585482413 To …" at bounding box center [374, 162] width 486 height 227
drag, startPoint x: 396, startPoint y: 117, endPoint x: 607, endPoint y: 118, distance: 211.2
click at [601, 118] on div "Konijnendijk 4 3218 LG" at bounding box center [496, 117] width 239 height 19
type input "123"
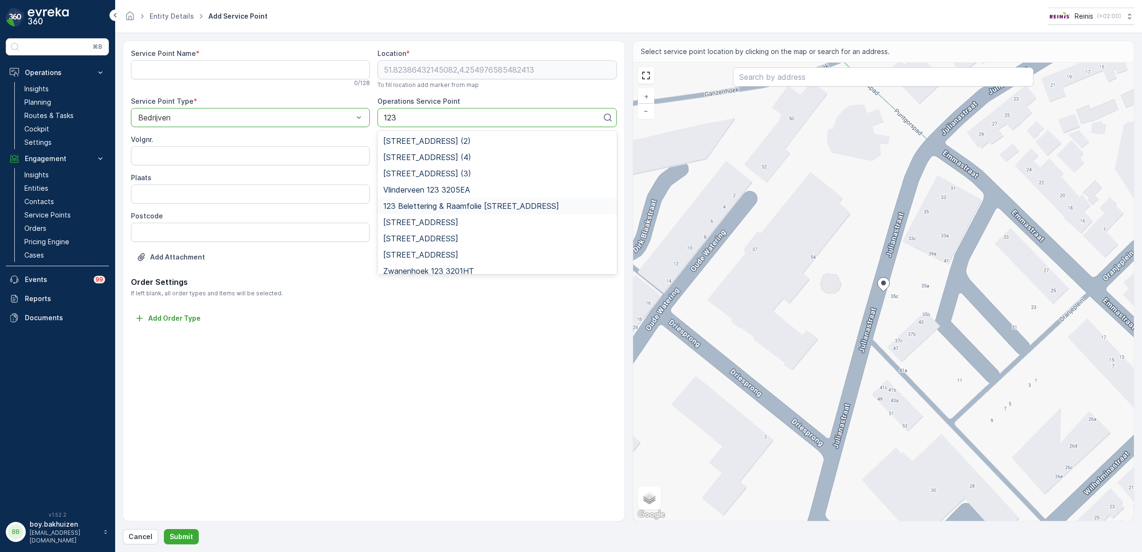
click at [484, 206] on span "123 Belettering & Raamfolie Wachthoevestraat 22" at bounding box center [471, 206] width 176 height 9
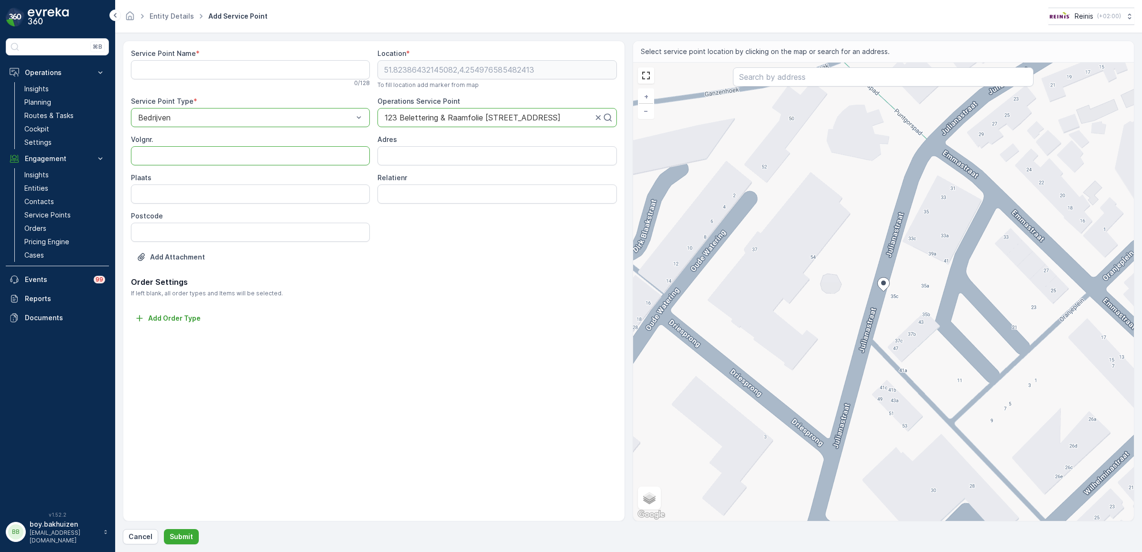
click at [227, 161] on input "Volgnr." at bounding box center [250, 155] width 239 height 19
click at [443, 163] on input "Adres" at bounding box center [496, 155] width 239 height 19
click at [306, 199] on input "Plaats" at bounding box center [250, 193] width 239 height 19
click at [392, 196] on input "Relatienr" at bounding box center [496, 193] width 239 height 19
click at [304, 217] on div "Postcode" at bounding box center [250, 216] width 239 height 10
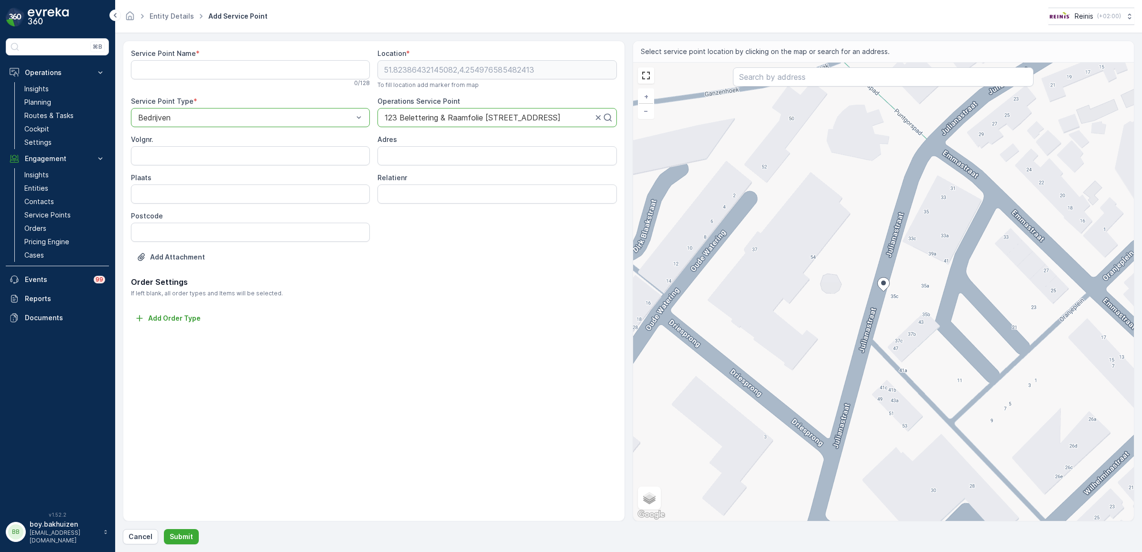
click at [303, 226] on input "Postcode" at bounding box center [250, 232] width 239 height 19
click at [184, 473] on div "Service Point Name * 0 / 128 Location * 51.82386432145082,4.254976585482413 To …" at bounding box center [374, 281] width 502 height 481
click at [141, 538] on p "Cancel" at bounding box center [141, 537] width 24 height 10
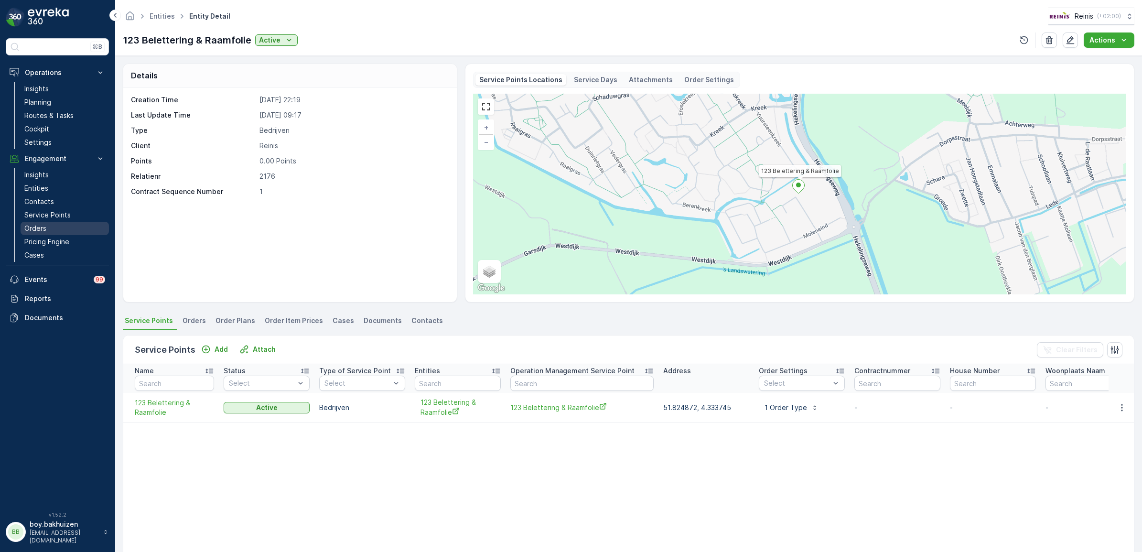
click at [41, 232] on p "Orders" at bounding box center [35, 229] width 22 height 10
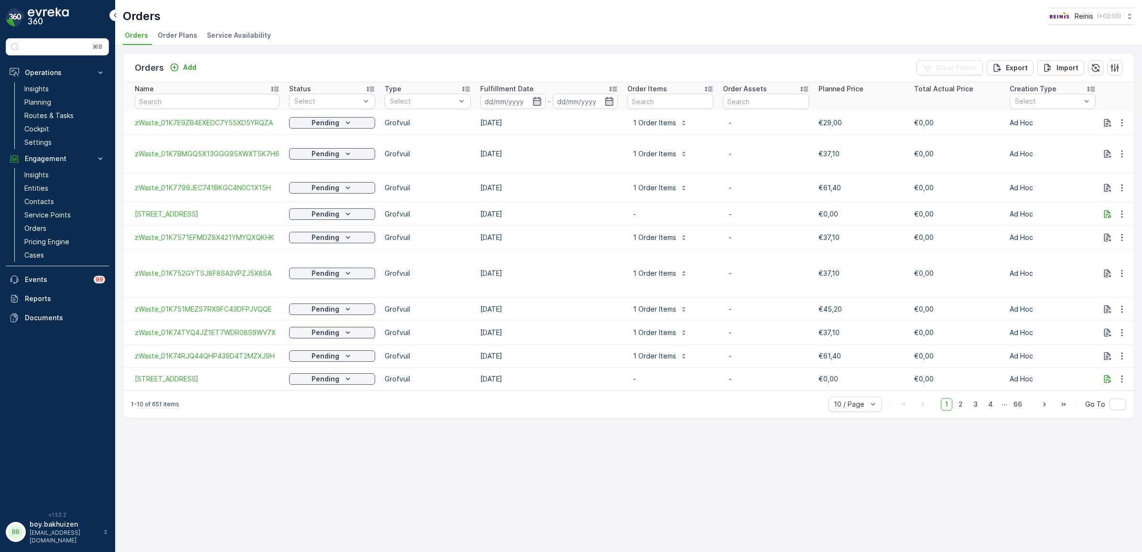
click at [161, 34] on span "Order Plans" at bounding box center [178, 36] width 40 height 10
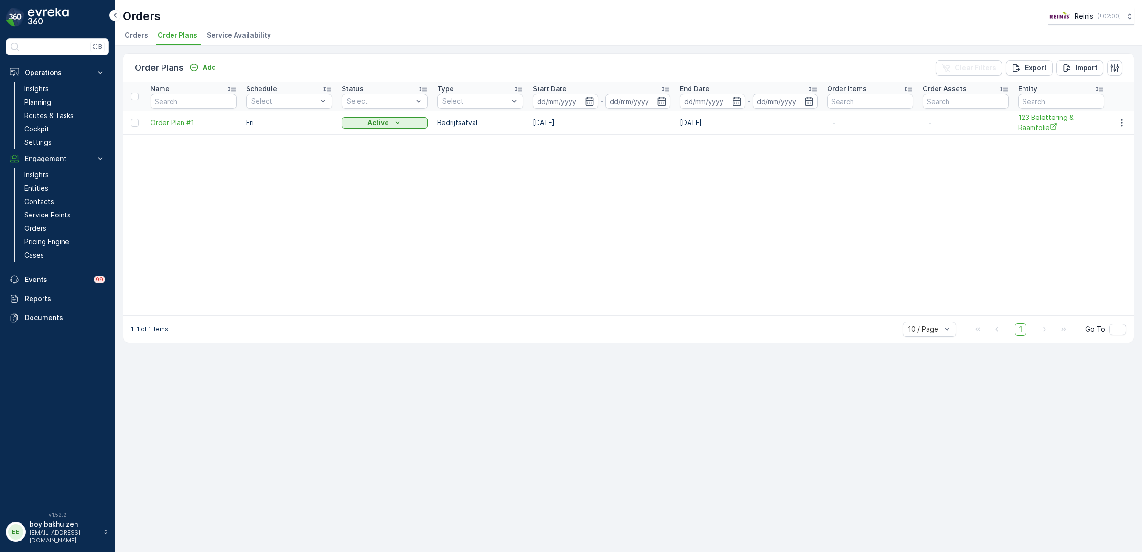
click at [190, 119] on span "Order Plan #1" at bounding box center [193, 123] width 86 height 10
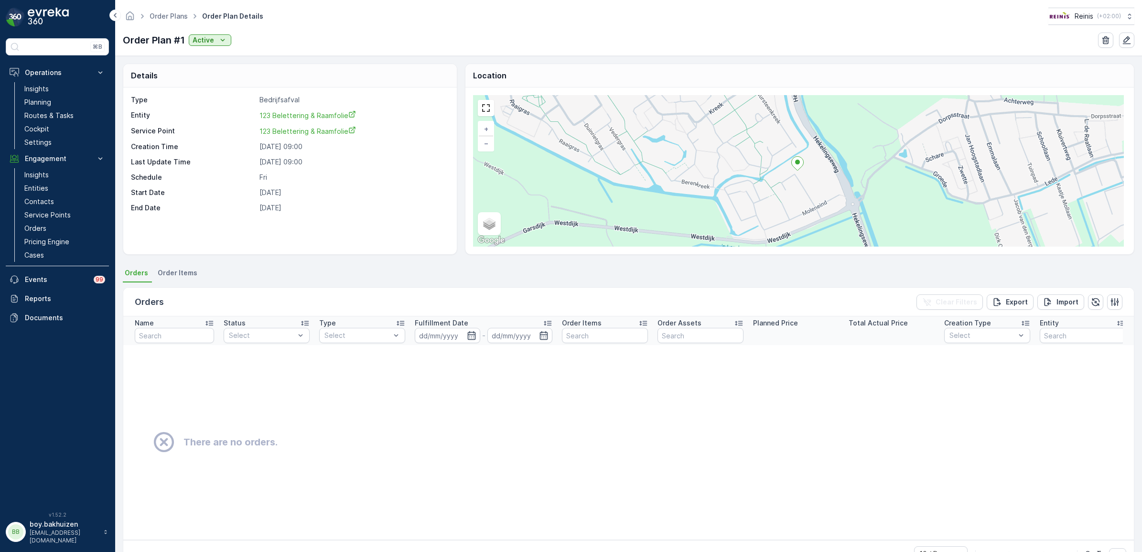
click at [173, 10] on ul "Order Plans" at bounding box center [174, 17] width 53 height 14
click at [172, 13] on link "Order Plans" at bounding box center [169, 16] width 38 height 8
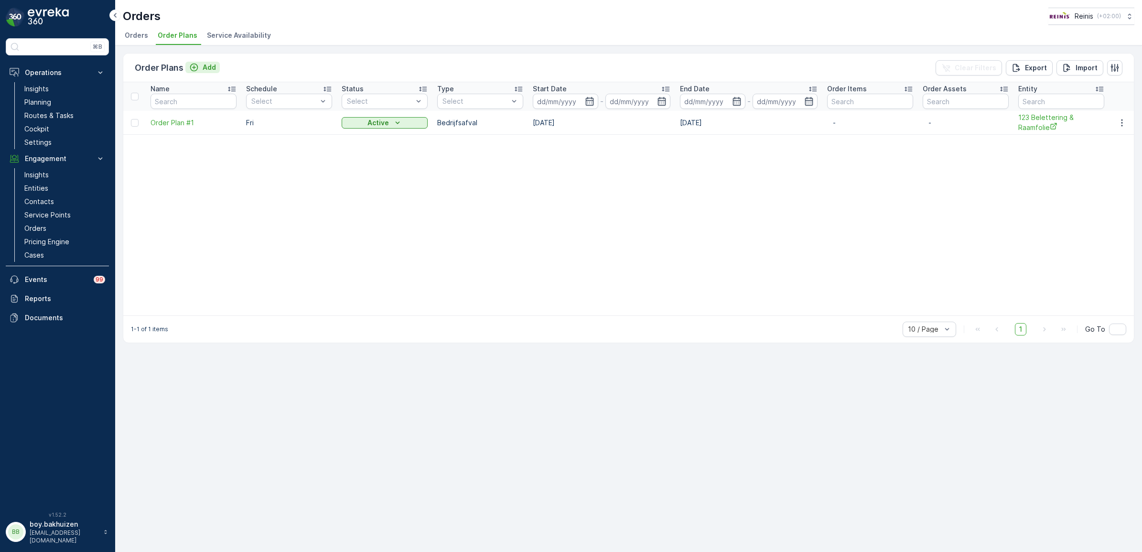
click at [204, 67] on p "Add" at bounding box center [209, 68] width 13 height 10
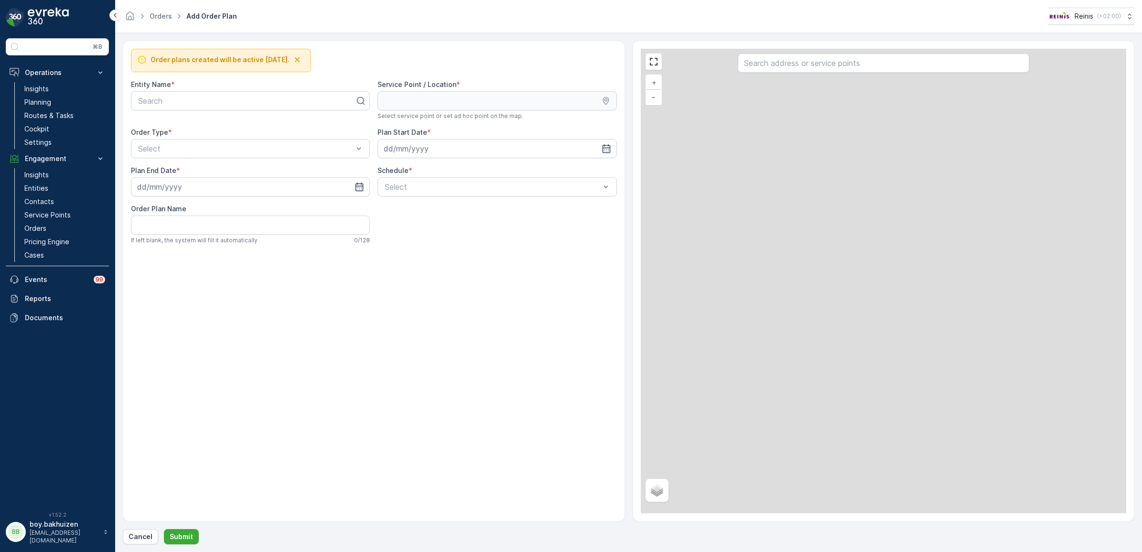
click at [273, 105] on div at bounding box center [246, 101] width 219 height 9
click at [302, 60] on icon "button" at bounding box center [297, 60] width 10 height 10
click at [296, 80] on div "Entity Name *" at bounding box center [250, 85] width 239 height 10
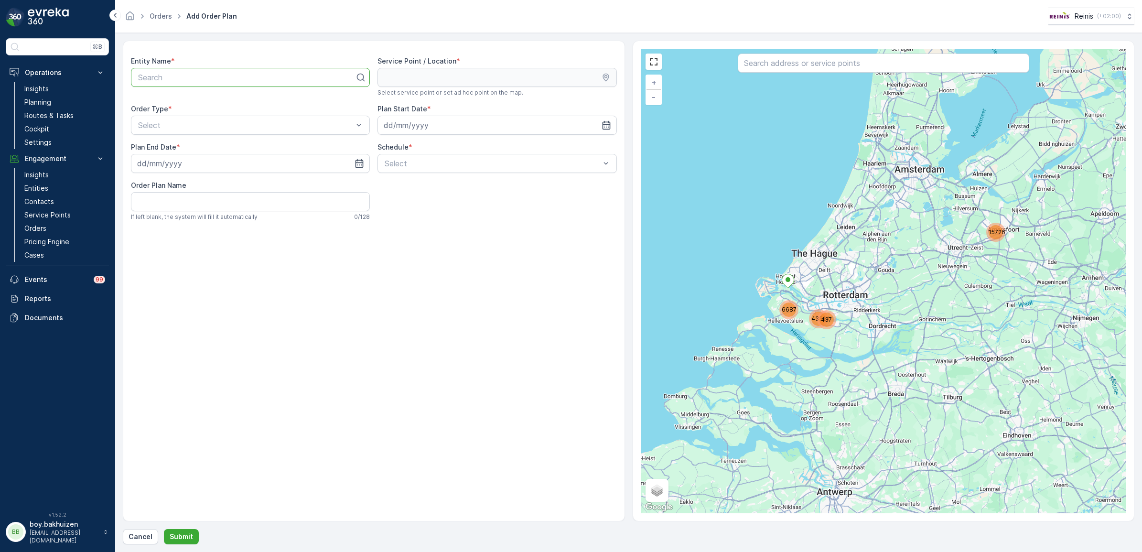
click at [295, 82] on p "Search" at bounding box center [246, 77] width 217 height 11
type input "123"
click at [204, 98] on span "123 Belettering & Raamfolie" at bounding box center [186, 101] width 98 height 9
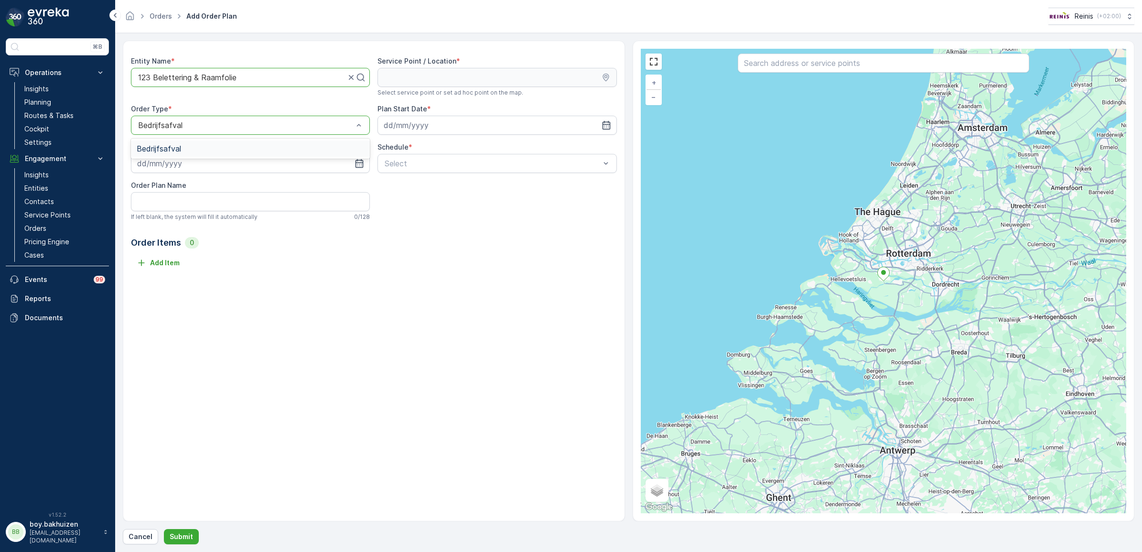
click at [309, 110] on div "Order Type *" at bounding box center [250, 109] width 239 height 10
click at [498, 362] on div "Entity Name * 123 Belettering & Raamfolie Service Point / Location * Select ser…" at bounding box center [374, 281] width 502 height 481
click at [276, 151] on div "Bedrijfsafval" at bounding box center [250, 148] width 227 height 9
click at [141, 536] on p "Cancel" at bounding box center [141, 537] width 24 height 10
click at [608, 127] on icon "button" at bounding box center [606, 125] width 10 height 10
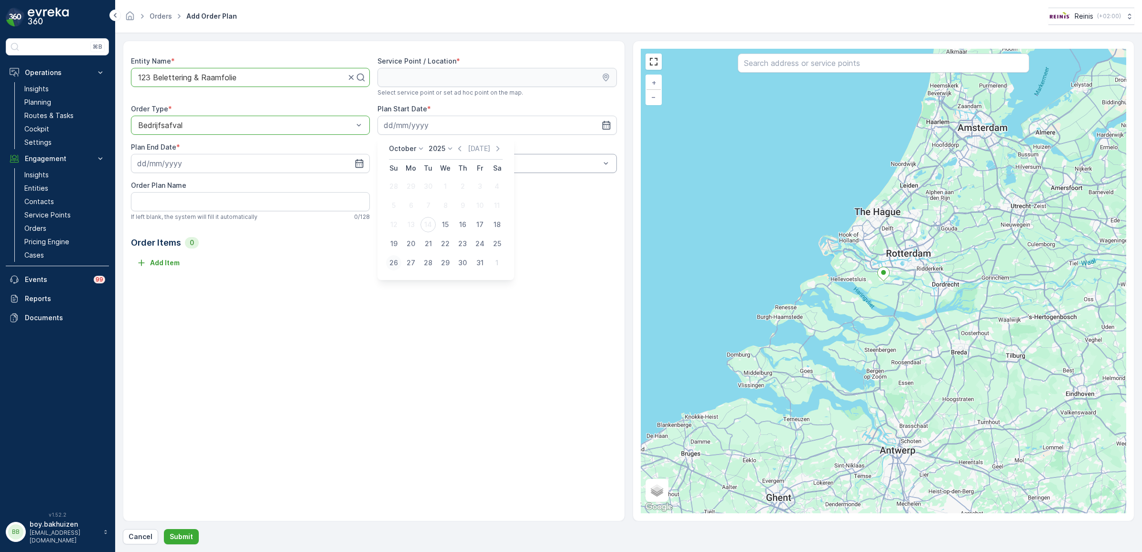
click at [389, 263] on div "26" at bounding box center [393, 262] width 15 height 15
type input "26.10.2025"
click at [425, 204] on div "Weekly" at bounding box center [496, 203] width 227 height 9
click at [477, 182] on div at bounding box center [481, 181] width 8 height 8
click at [481, 173] on input "Fri" at bounding box center [481, 173] width 0 height 0
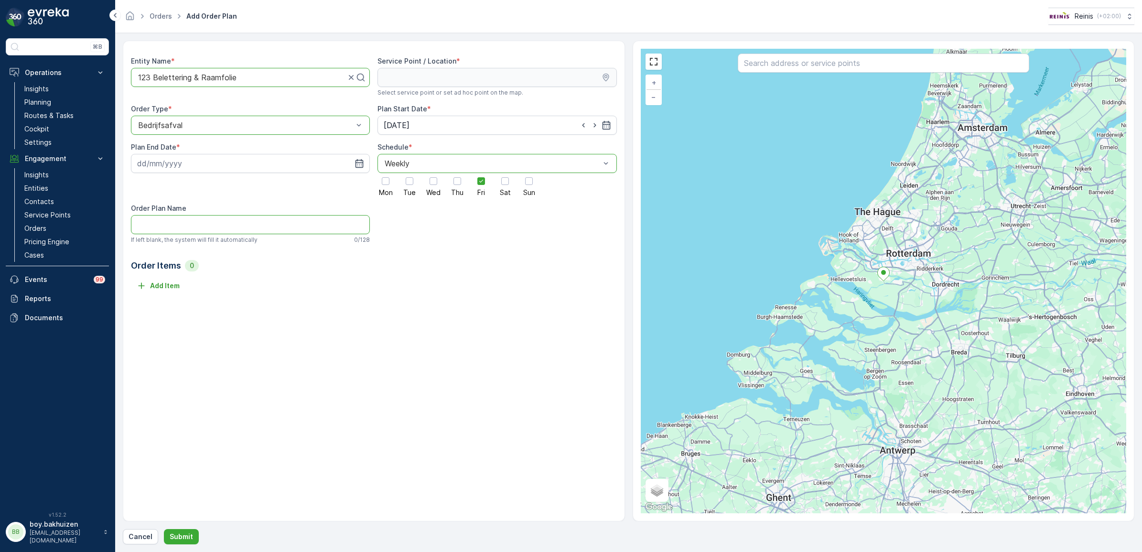
click at [317, 225] on Name "Order Plan Name" at bounding box center [250, 224] width 239 height 19
click at [487, 292] on div "Add Item" at bounding box center [374, 285] width 486 height 15
click at [141, 539] on p "Cancel" at bounding box center [141, 537] width 24 height 10
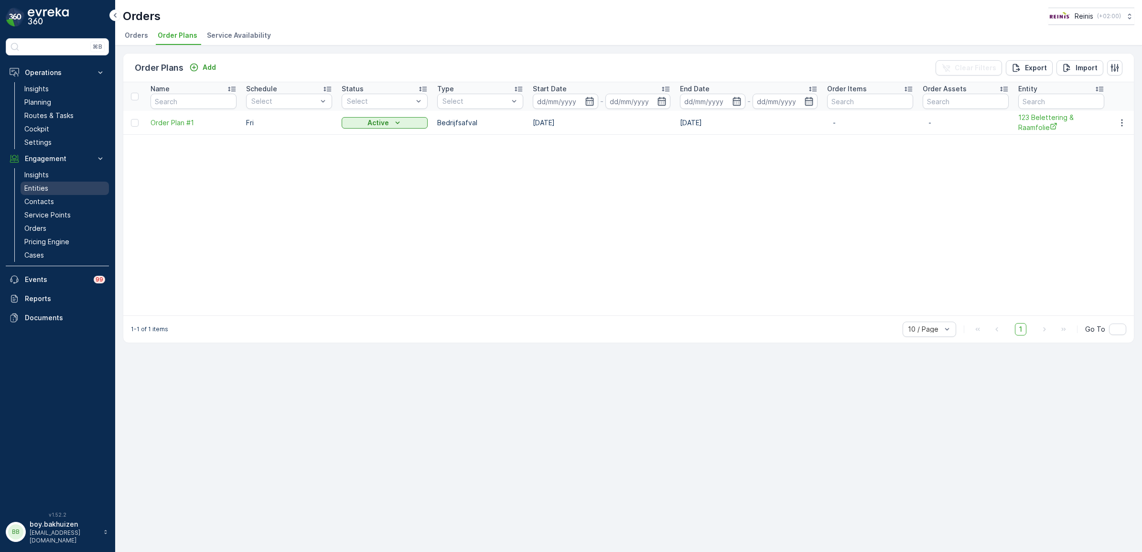
click at [46, 187] on p "Entities" at bounding box center [36, 188] width 24 height 10
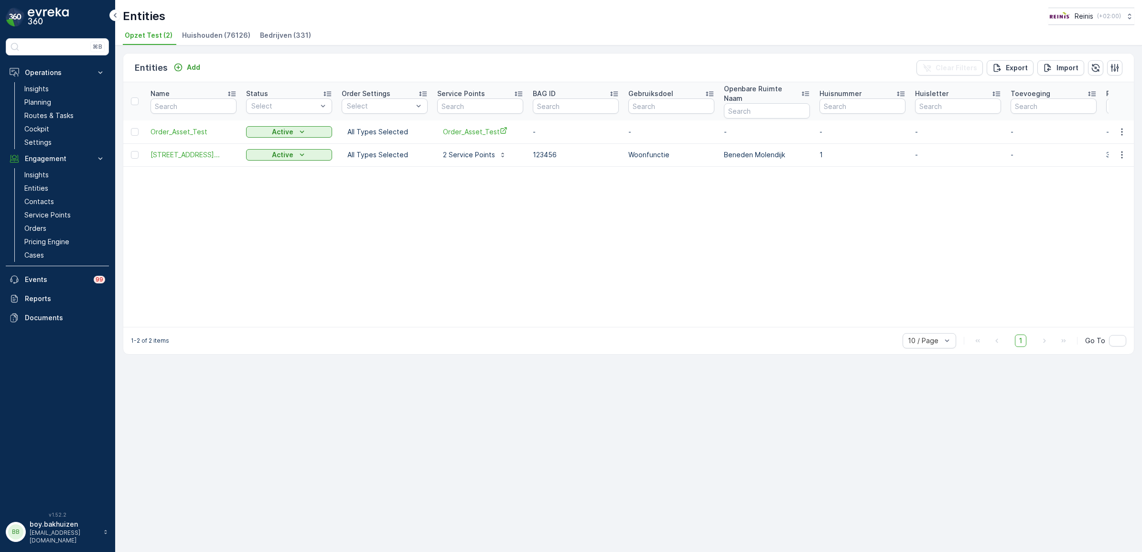
click at [279, 36] on span "Bedrijven (331)" at bounding box center [285, 36] width 51 height 10
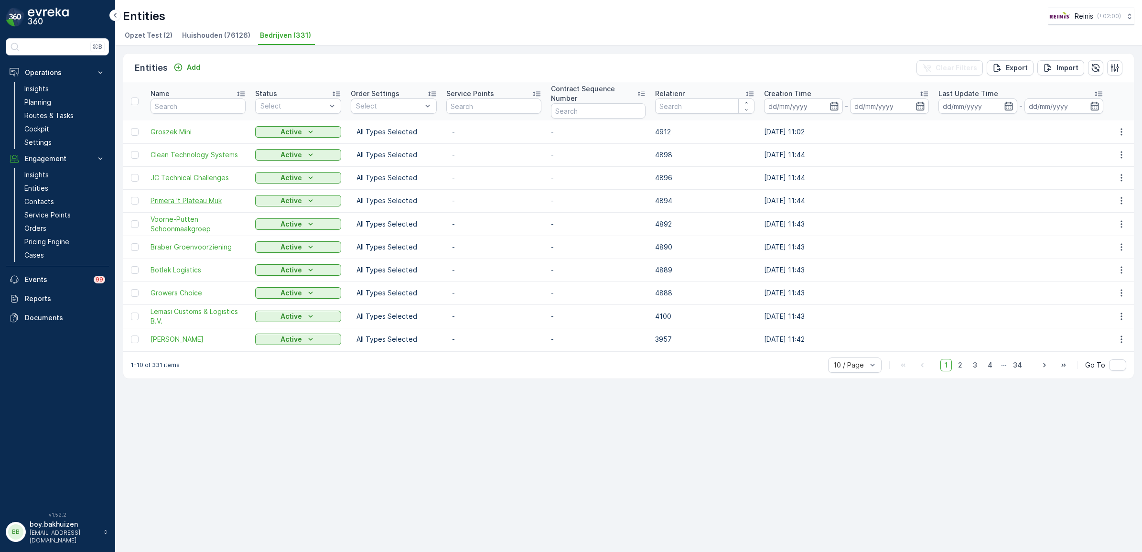
click at [186, 201] on span "Primera 't Plateau Muk" at bounding box center [197, 201] width 95 height 10
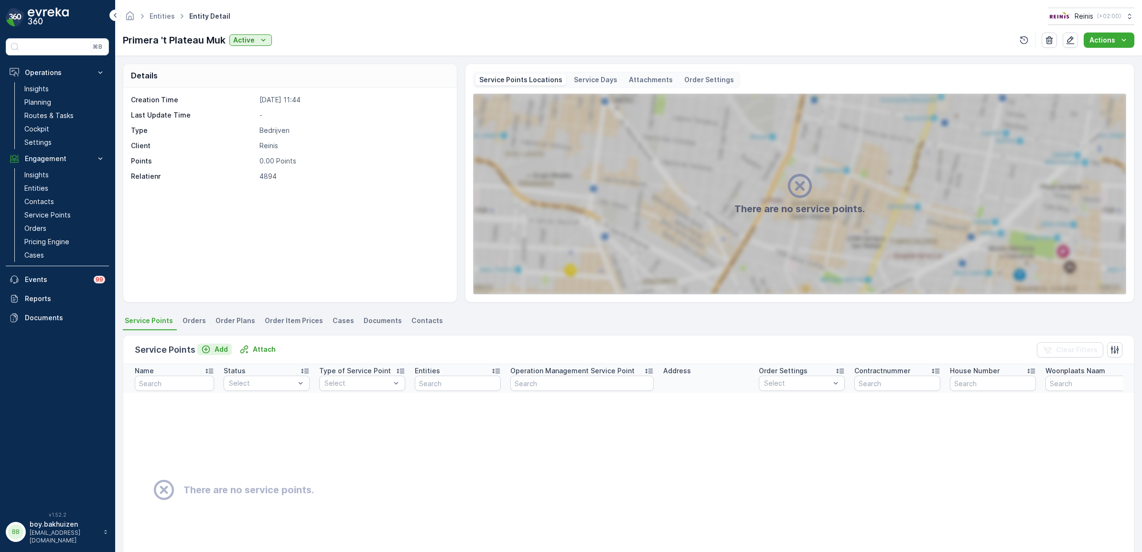
click at [216, 348] on p "Add" at bounding box center [221, 349] width 13 height 10
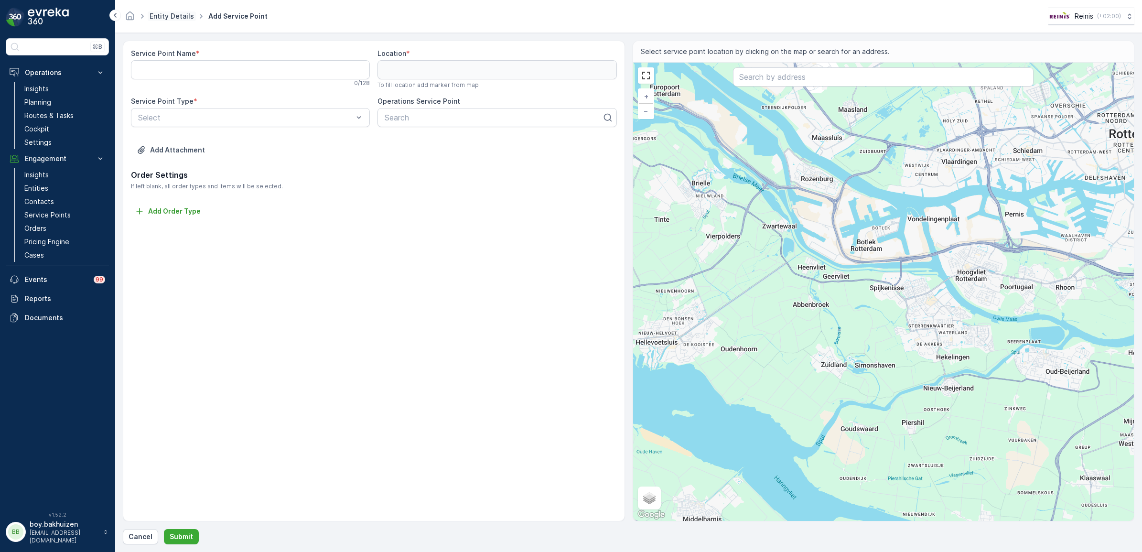
click at [167, 15] on link "Entity Details" at bounding box center [172, 16] width 44 height 8
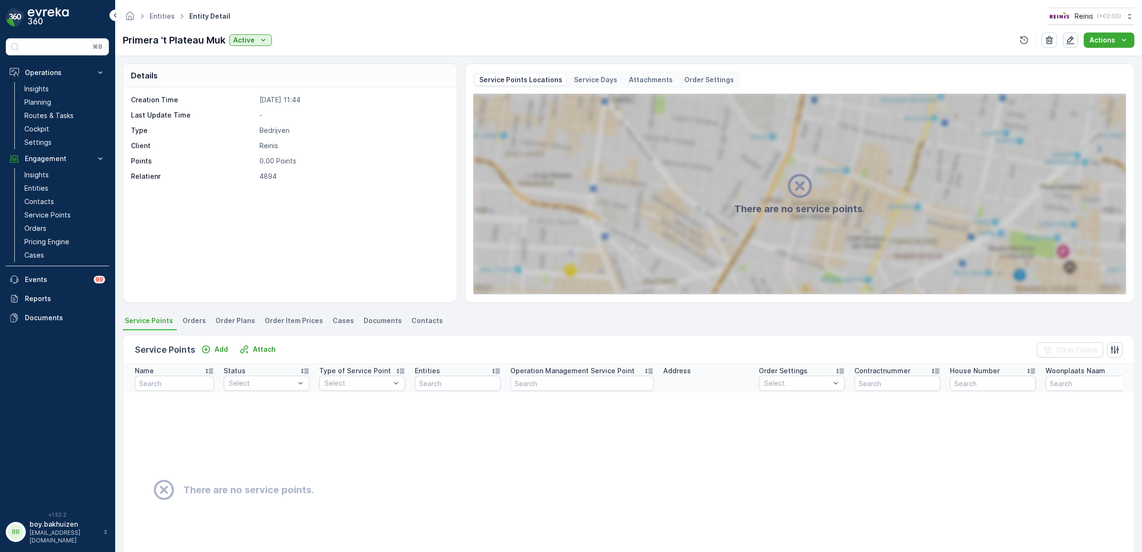
click at [1074, 40] on icon "button" at bounding box center [1070, 40] width 10 height 10
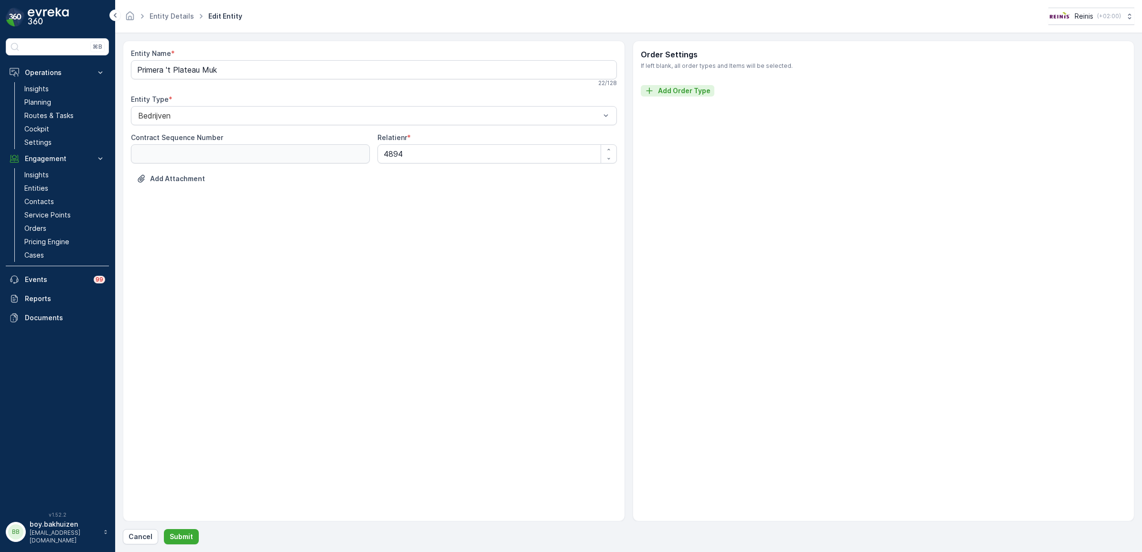
click at [687, 95] on p "Add Order Type" at bounding box center [684, 91] width 53 height 10
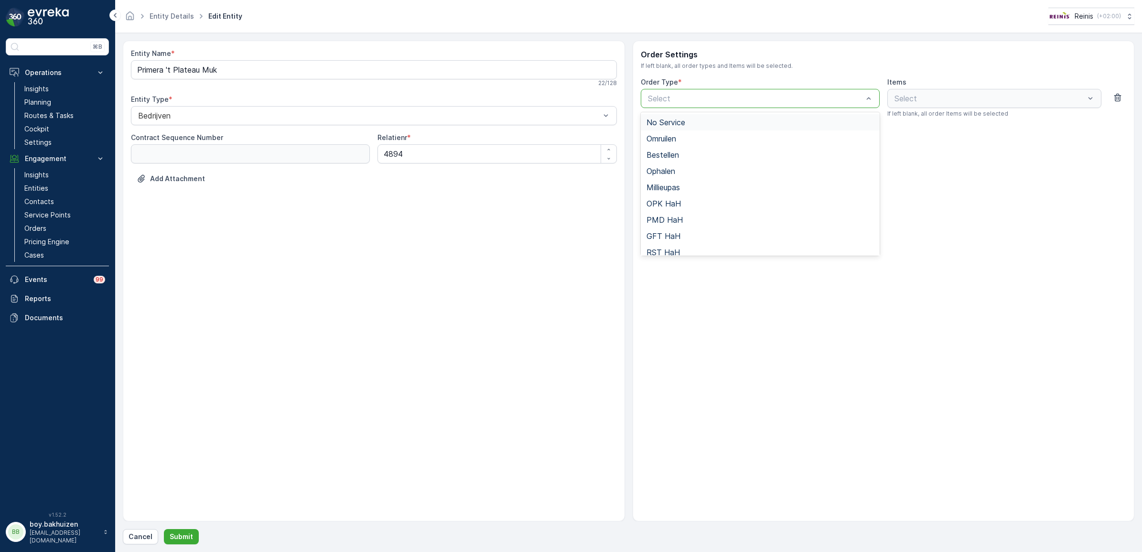
click at [689, 100] on div at bounding box center [755, 98] width 217 height 9
click at [142, 532] on p "Cancel" at bounding box center [141, 537] width 24 height 10
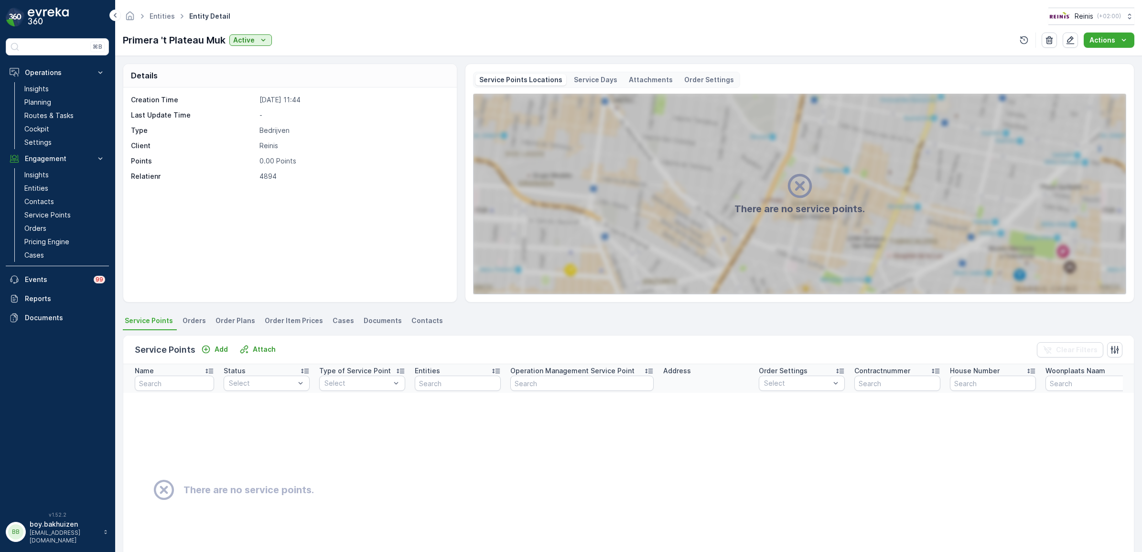
click at [274, 321] on span "Order Item Prices" at bounding box center [294, 321] width 58 height 10
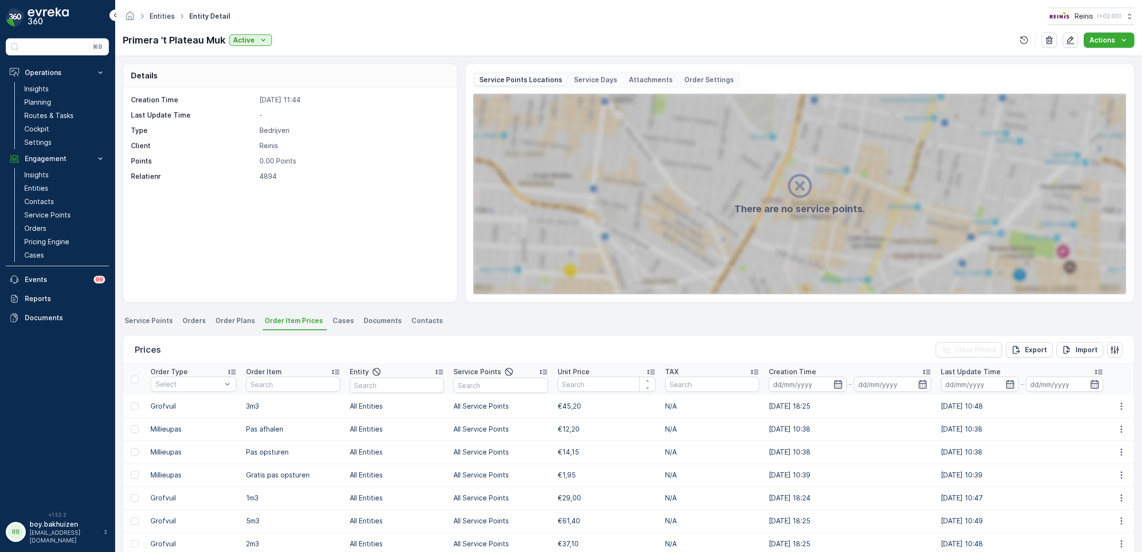
click at [167, 15] on link "Entities" at bounding box center [162, 16] width 25 height 8
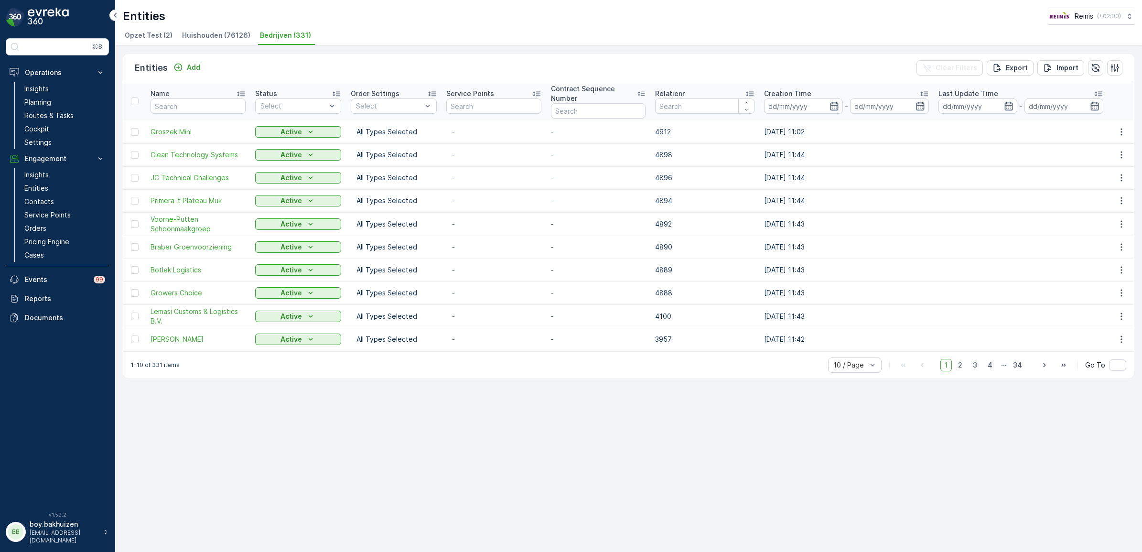
click at [168, 132] on span "Groszek Mini" at bounding box center [197, 132] width 95 height 10
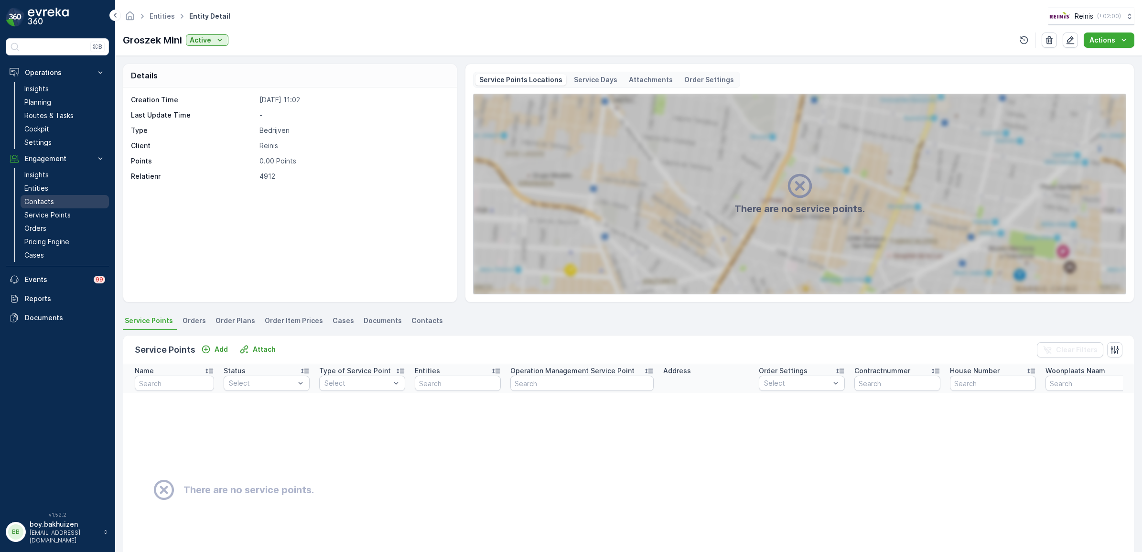
drag, startPoint x: 49, startPoint y: 206, endPoint x: 30, endPoint y: 201, distance: 19.8
click at [29, 189] on p "Entities" at bounding box center [36, 188] width 24 height 10
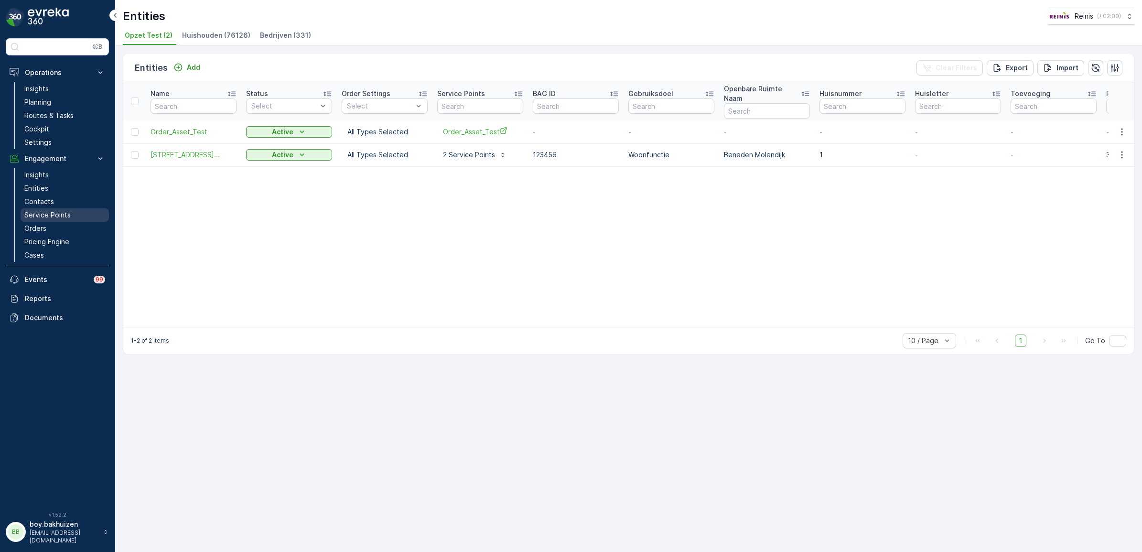
click at [49, 209] on link "Service Points" at bounding box center [65, 214] width 88 height 13
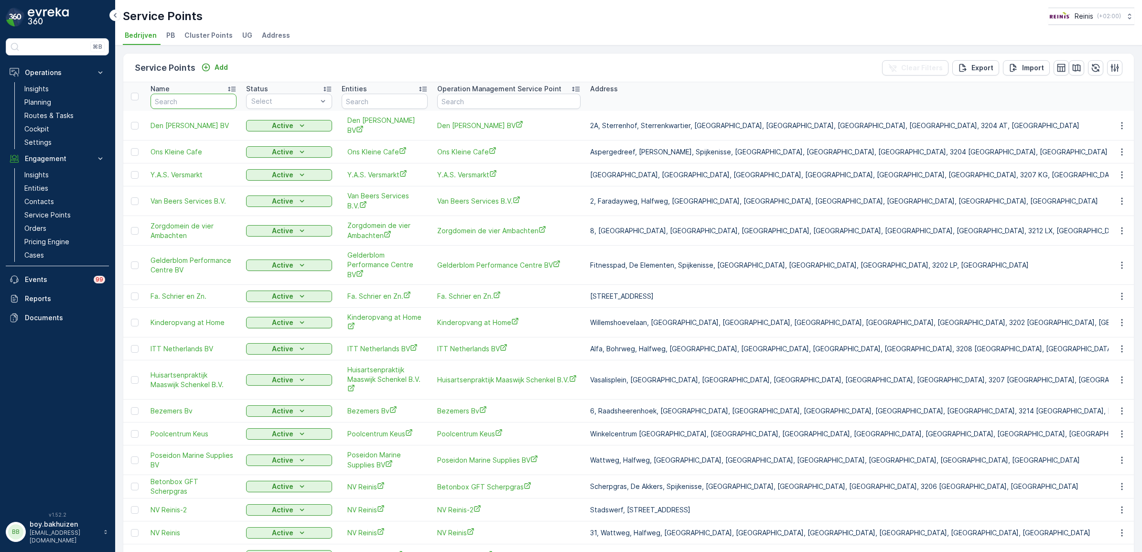
click at [209, 94] on input "text" at bounding box center [193, 101] width 86 height 15
type input "123"
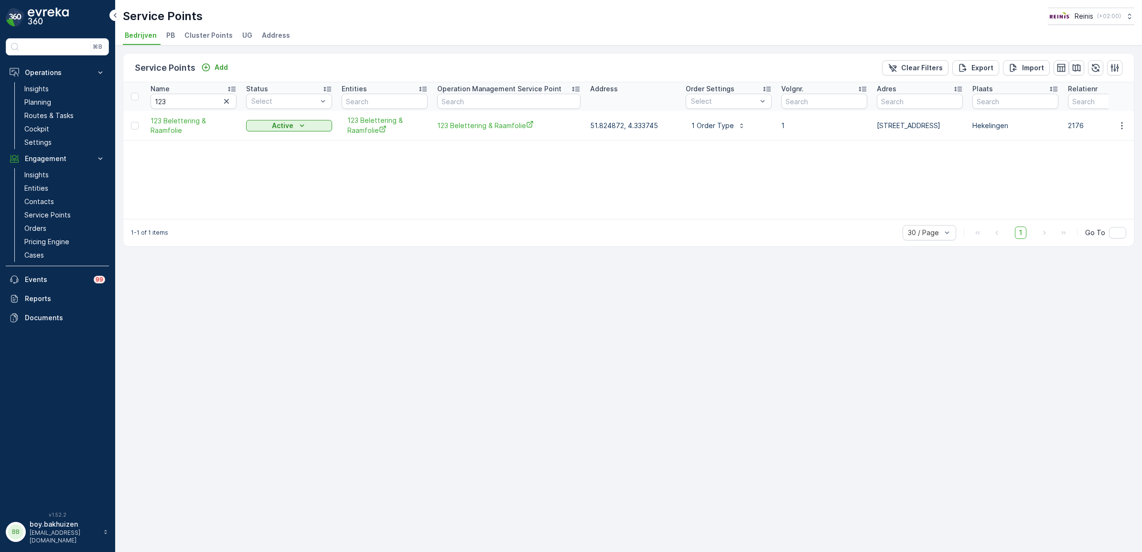
click at [179, 115] on td "123 Belettering & Raamfolie" at bounding box center [194, 126] width 96 height 30
click at [174, 122] on span "123 Belettering & Raamfolie" at bounding box center [193, 125] width 86 height 19
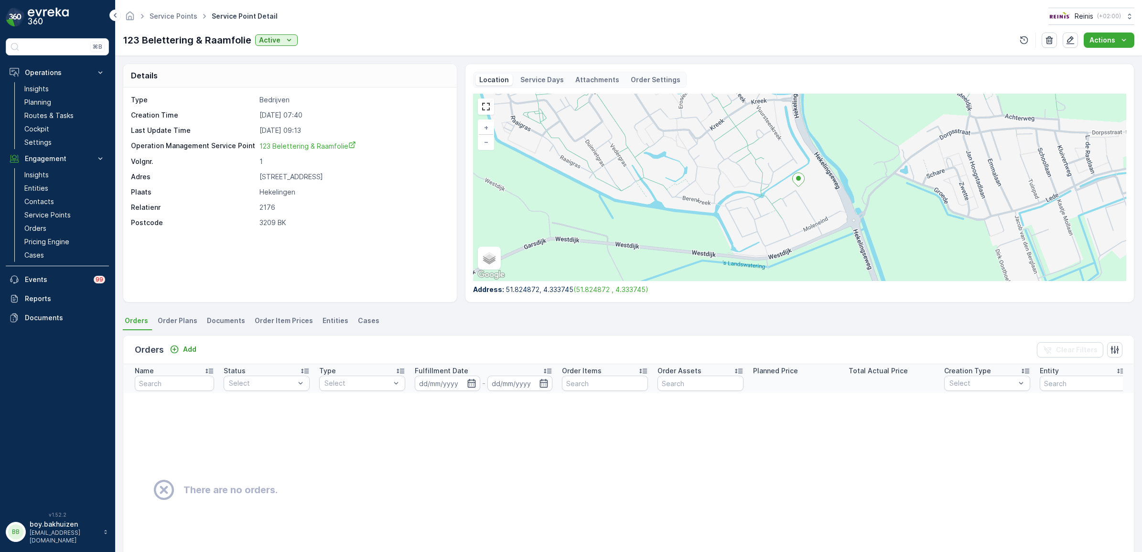
click at [276, 322] on span "Order Item Prices" at bounding box center [284, 321] width 58 height 10
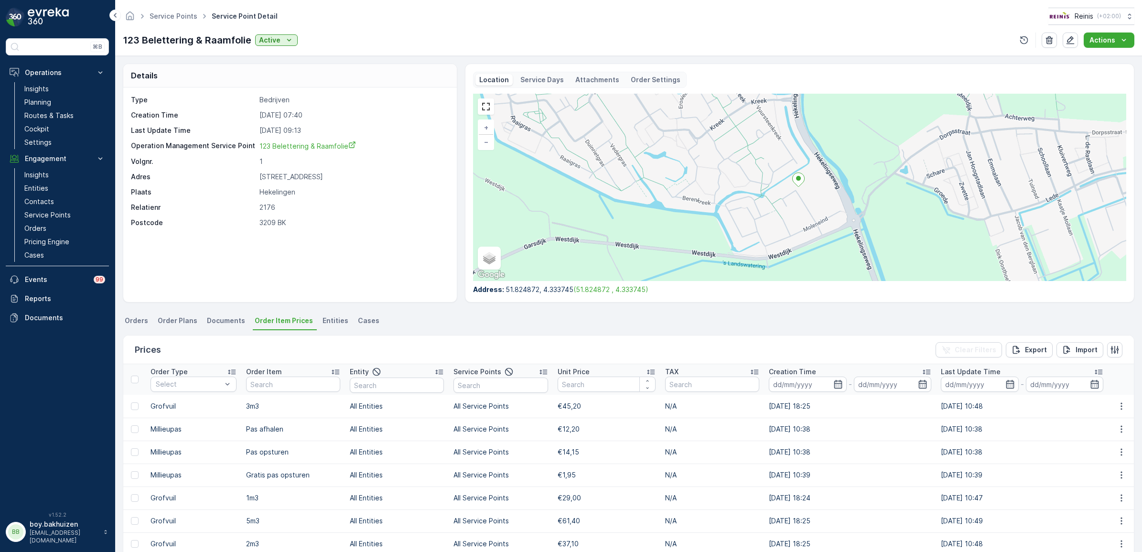
click at [540, 83] on p "Service Days" at bounding box center [541, 80] width 43 height 10
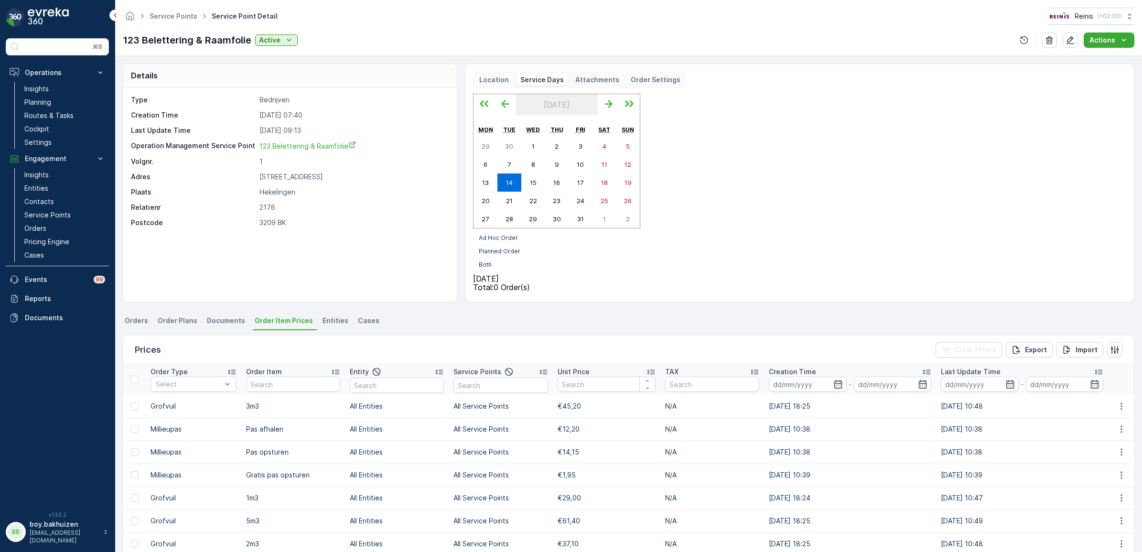
click at [593, 81] on p "Attachments" at bounding box center [597, 80] width 44 height 10
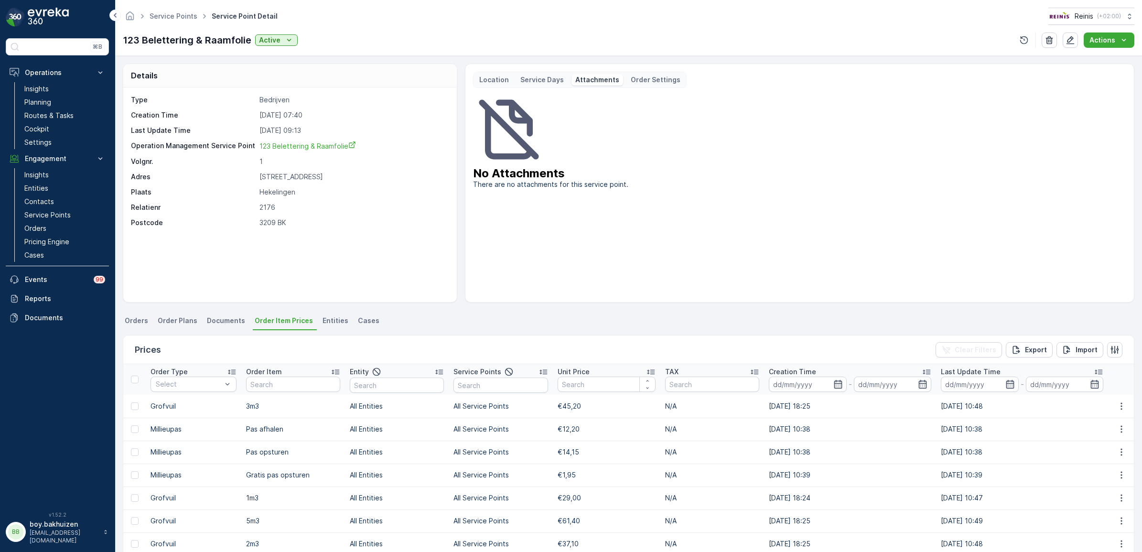
click at [649, 80] on p "Order Settings" at bounding box center [656, 80] width 50 height 10
click at [520, 166] on div "Bedrijfsafval RST 240ltr 1x p/w" at bounding box center [799, 194] width 653 height 201
click at [540, 71] on div "Location Service Days Attachments Order Settings Bedrijfsafval RST 240ltr 1x p/w" at bounding box center [799, 183] width 669 height 239
click at [543, 78] on p "Service Days" at bounding box center [541, 80] width 43 height 10
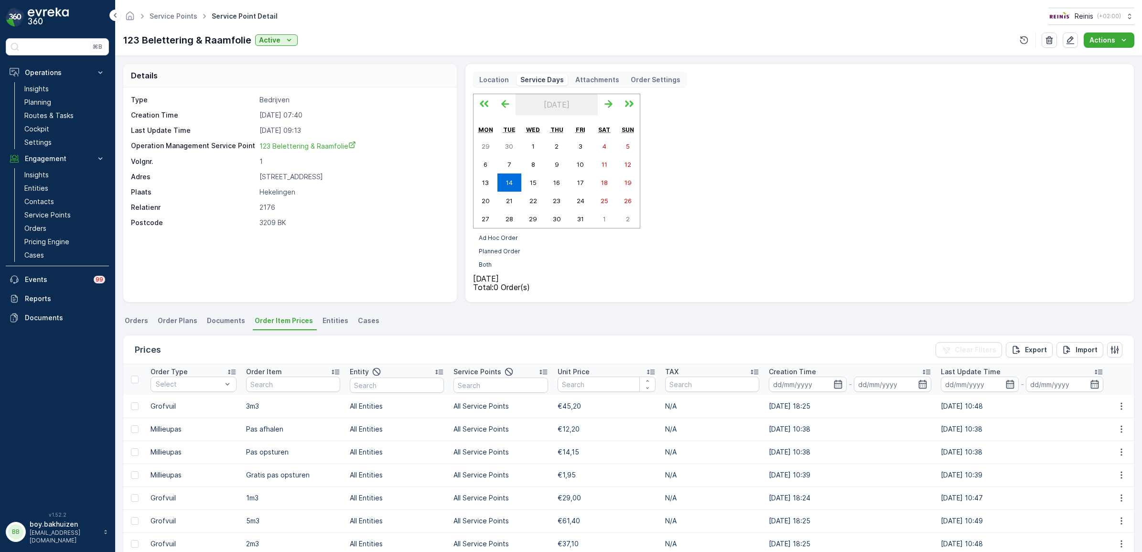
click at [170, 318] on span "Order Plans" at bounding box center [178, 321] width 40 height 10
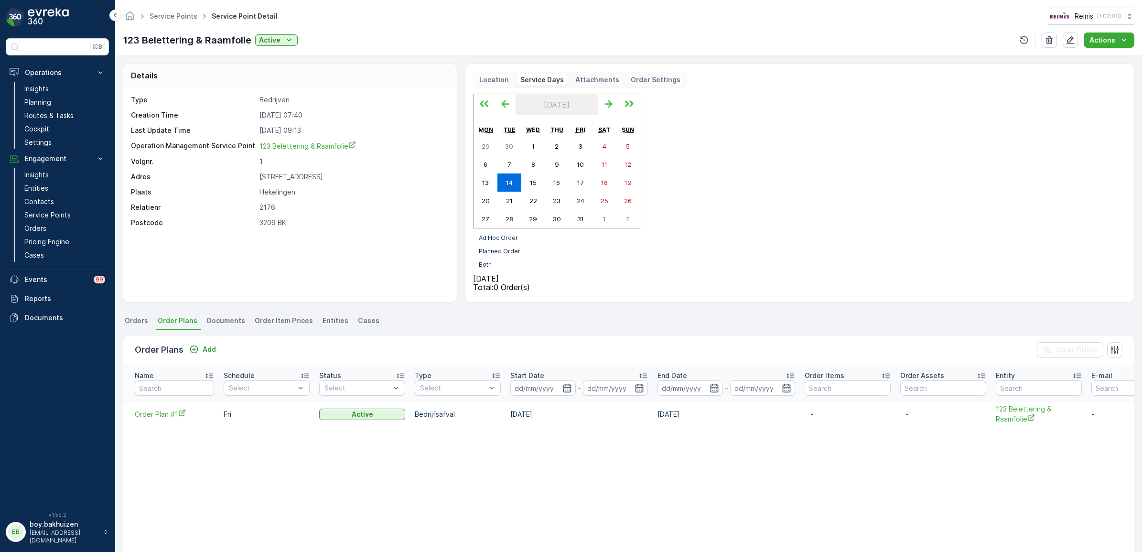
click at [218, 319] on span "Documents" at bounding box center [226, 321] width 38 height 10
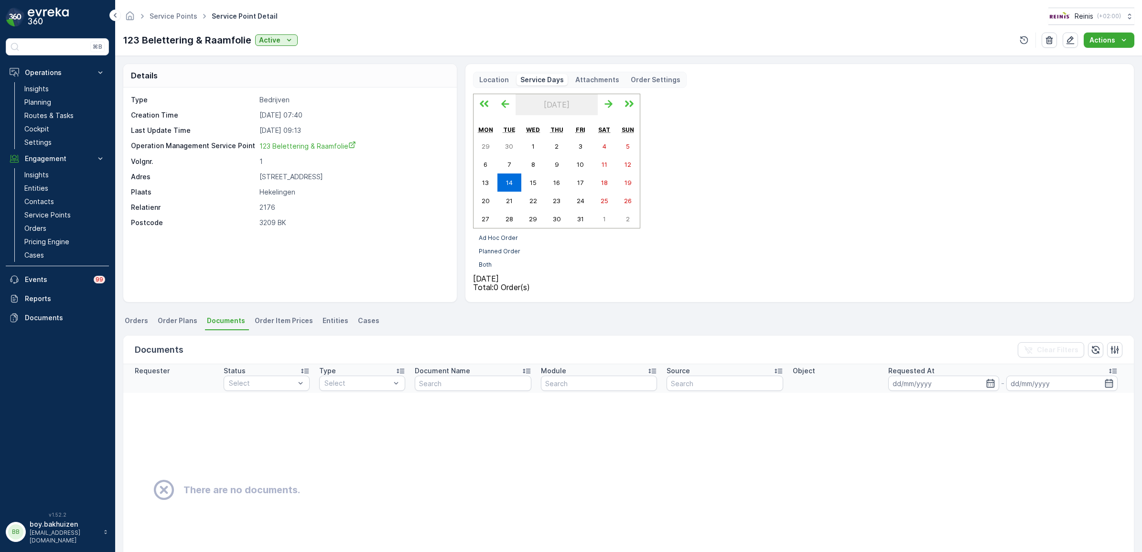
click at [261, 319] on span "Order Item Prices" at bounding box center [284, 321] width 58 height 10
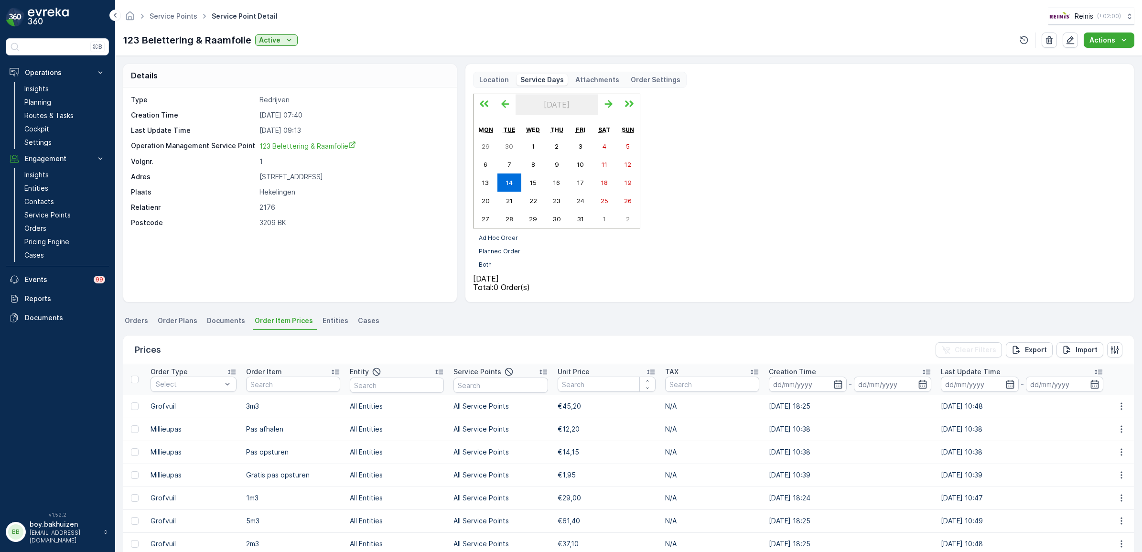
click at [366, 318] on span "Cases" at bounding box center [368, 321] width 21 height 10
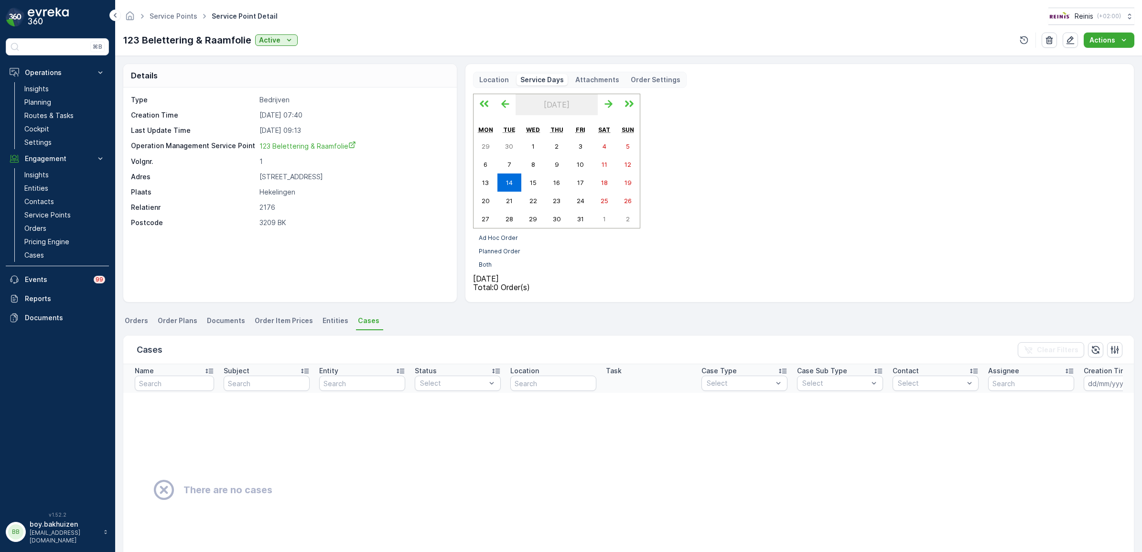
click at [163, 321] on span "Order Plans" at bounding box center [178, 321] width 40 height 10
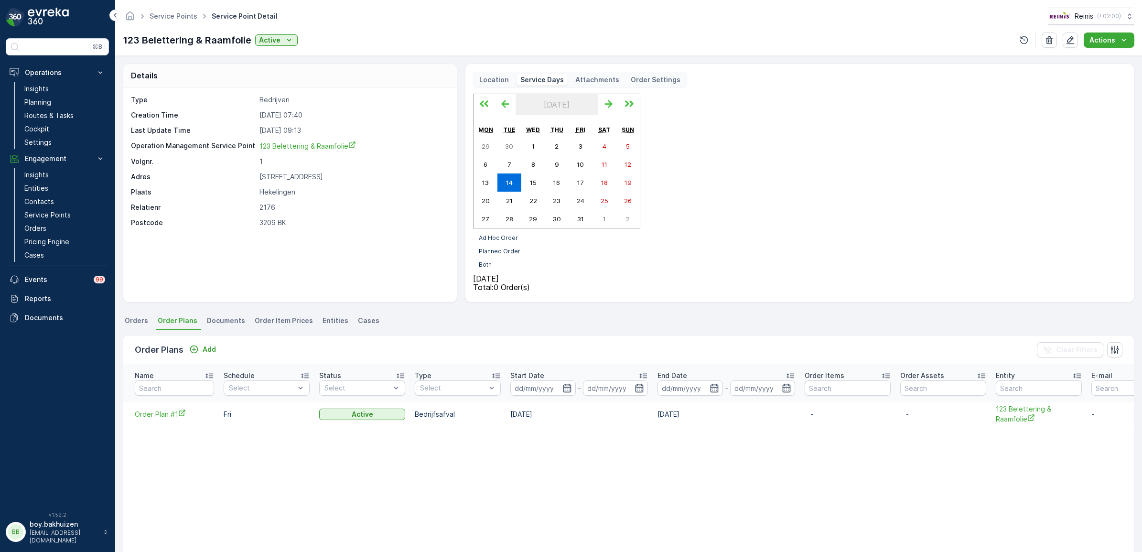
click at [125, 323] on span "Orders" at bounding box center [136, 321] width 23 height 10
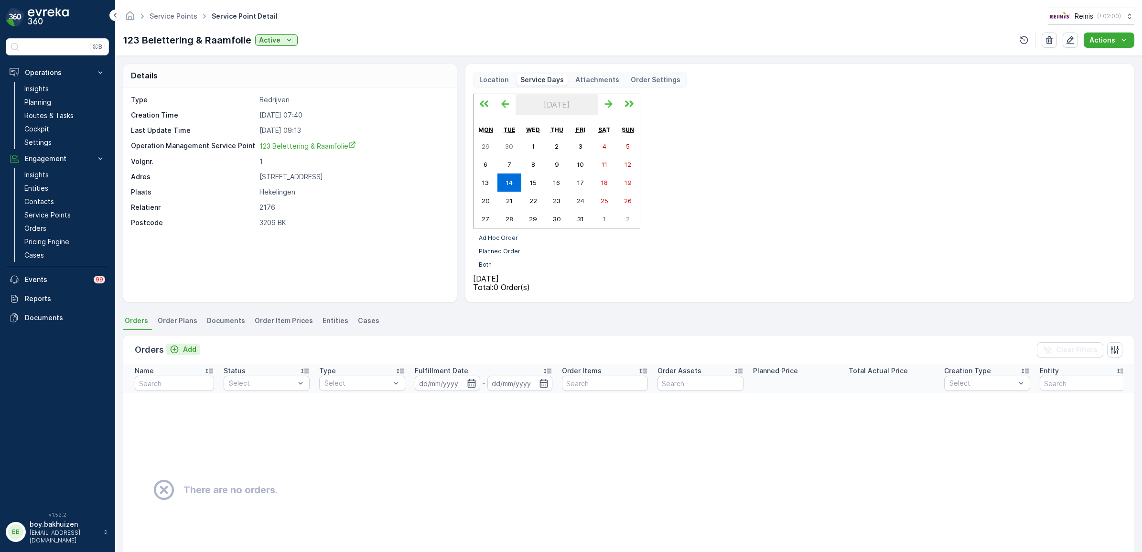
click at [191, 348] on p "Add" at bounding box center [189, 349] width 13 height 10
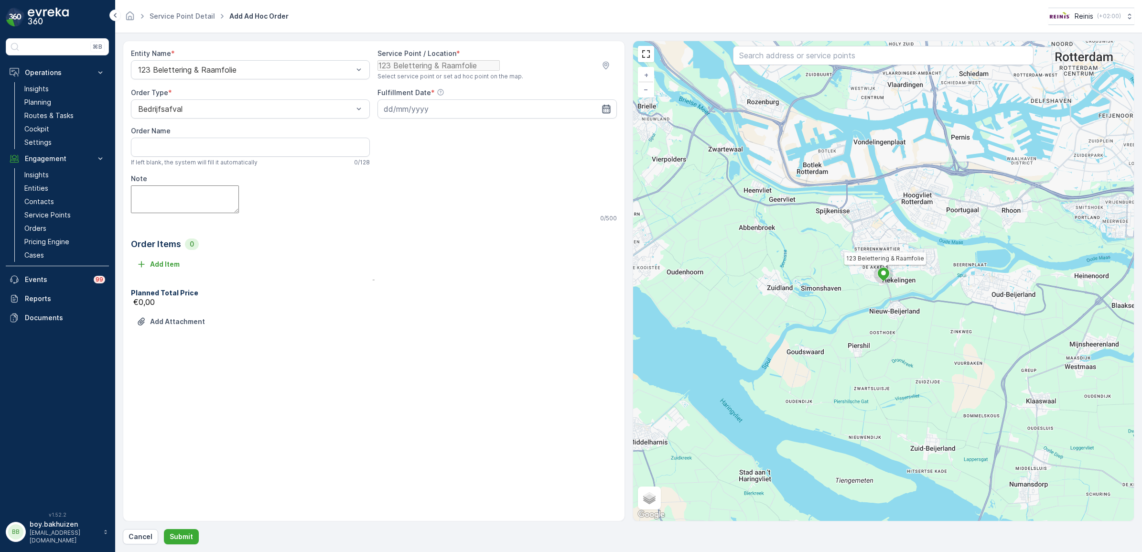
click at [604, 114] on icon "button" at bounding box center [606, 109] width 10 height 10
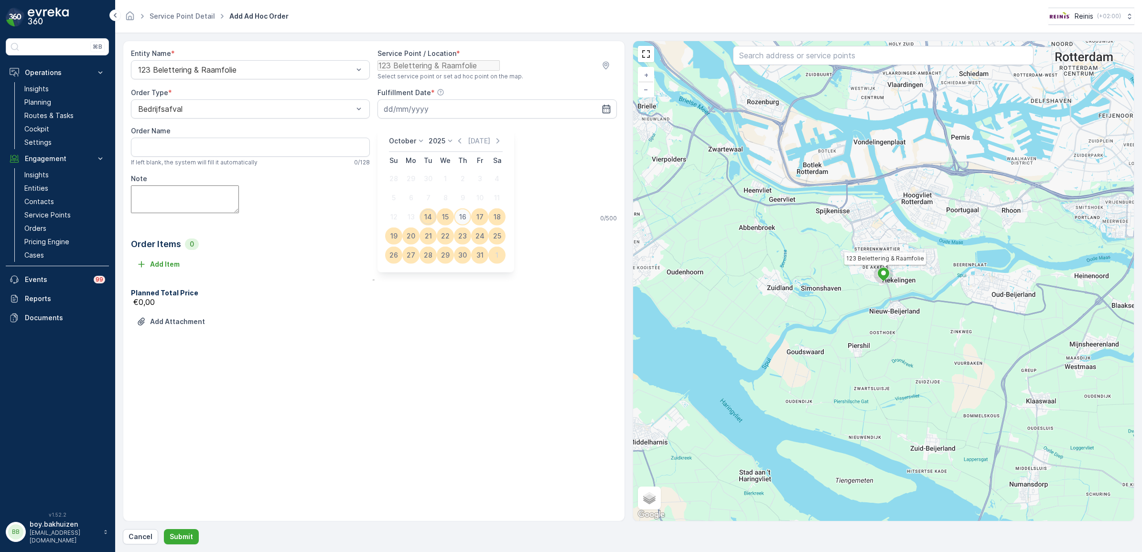
click at [458, 214] on div "16" at bounding box center [462, 216] width 15 height 15
type input "16.10.2025"
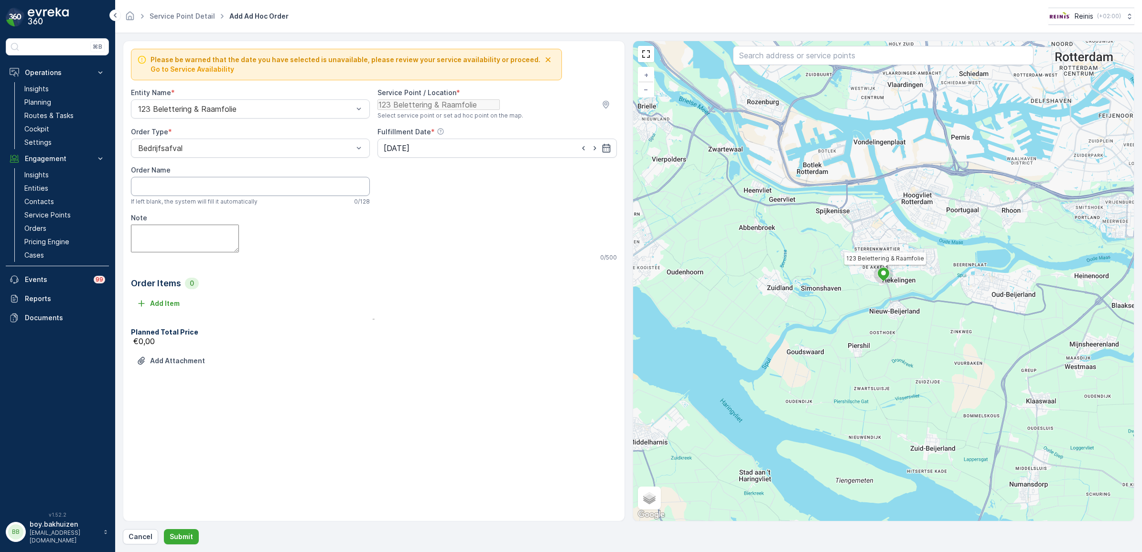
drag, startPoint x: 288, startPoint y: 204, endPoint x: 295, endPoint y: 204, distance: 7.6
click at [288, 196] on Name "Order Name" at bounding box center [250, 186] width 239 height 19
drag, startPoint x: 301, startPoint y: 257, endPoint x: 307, endPoint y: 257, distance: 5.3
click at [239, 252] on textarea "Note" at bounding box center [185, 238] width 108 height 27
click at [168, 308] on p "Add Item" at bounding box center [165, 304] width 30 height 10
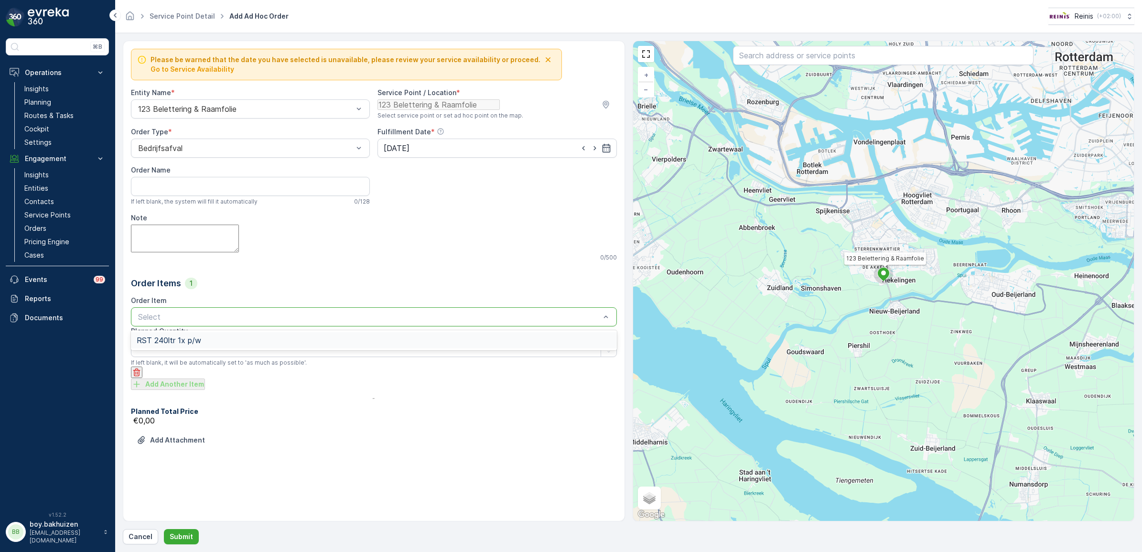
click at [225, 344] on div "RST 240ltr 1x p/w" at bounding box center [374, 340] width 474 height 9
click at [601, 335] on div "button" at bounding box center [608, 338] width 15 height 6
type Quantity "1"
click at [323, 382] on div "Add Another Item" at bounding box center [374, 388] width 486 height 12
click at [196, 321] on div at bounding box center [369, 316] width 464 height 9
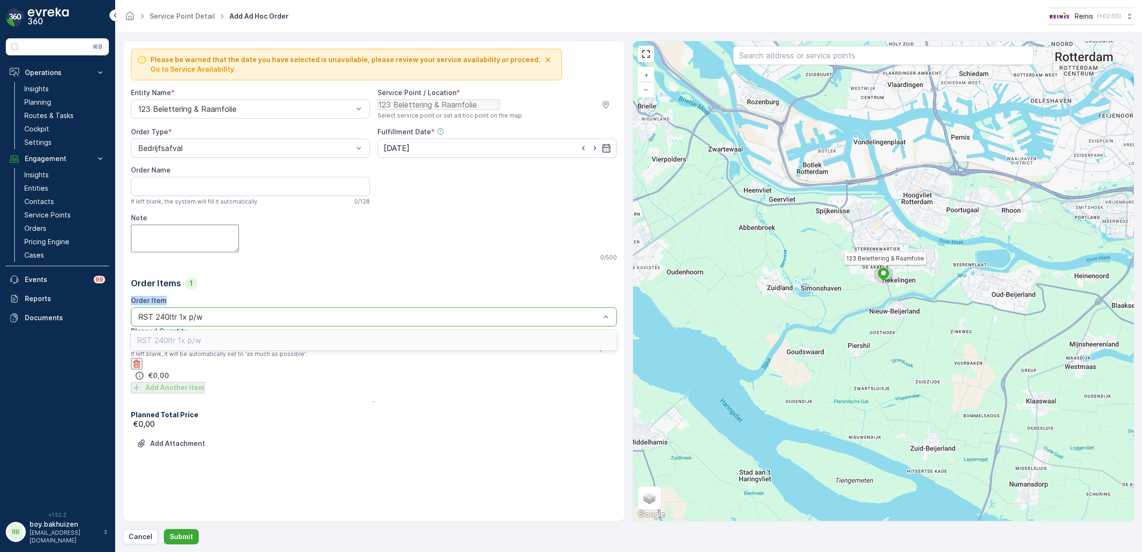
click at [333, 307] on div "Order Items 1 Order Item option RST 240ltr 1x p/w is disabled. Select another o…" at bounding box center [374, 335] width 486 height 117
drag, startPoint x: 336, startPoint y: 306, endPoint x: 443, endPoint y: 418, distance: 155.1
click at [442, 436] on div "Add Attachment" at bounding box center [374, 449] width 486 height 27
click at [143, 536] on p "Cancel" at bounding box center [141, 537] width 24 height 10
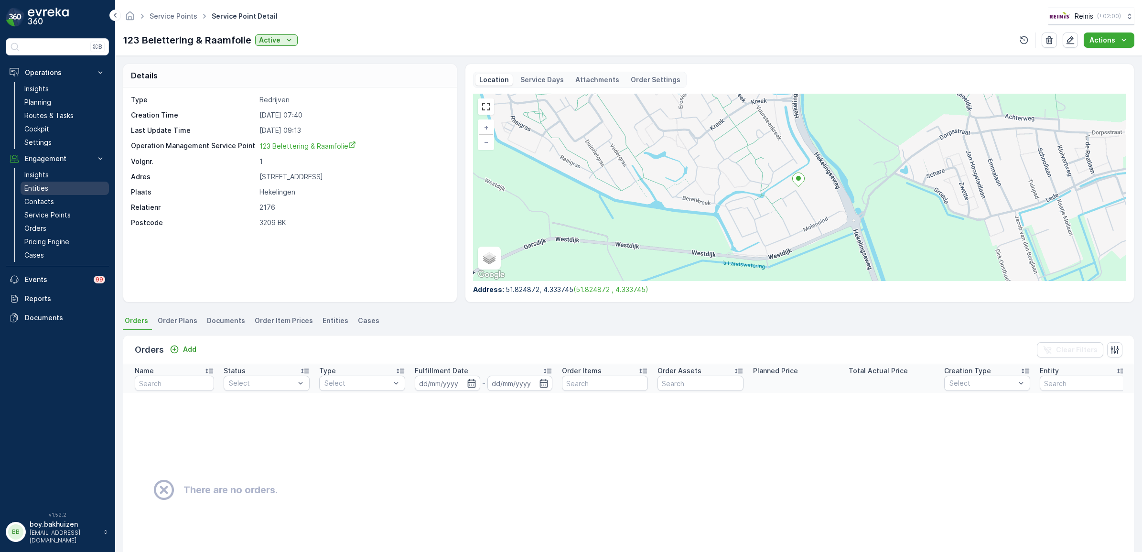
click at [33, 190] on p "Entities" at bounding box center [36, 188] width 24 height 10
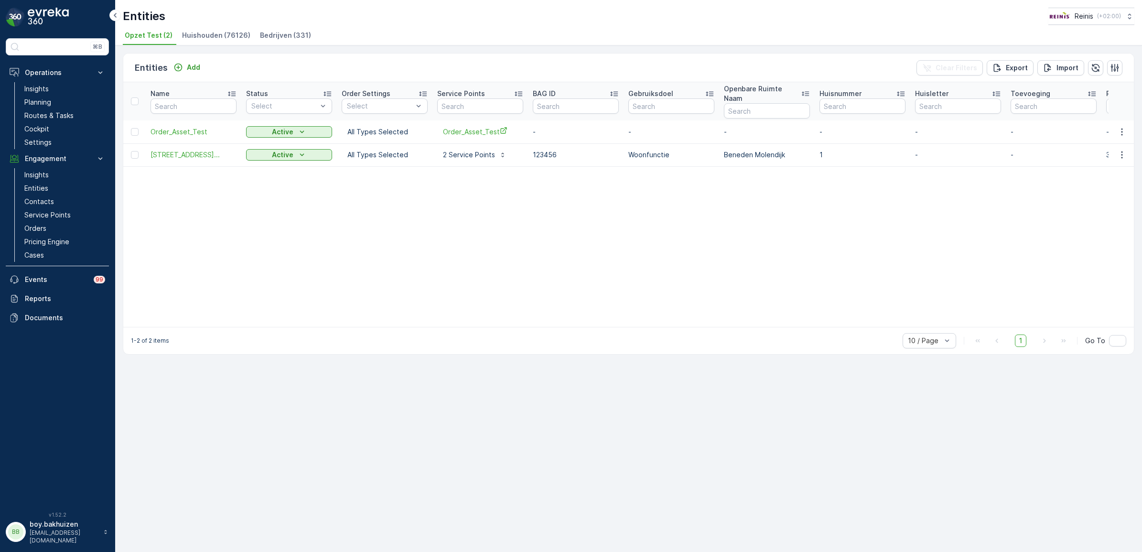
click at [267, 37] on span "Bedrijven (331)" at bounding box center [285, 36] width 51 height 10
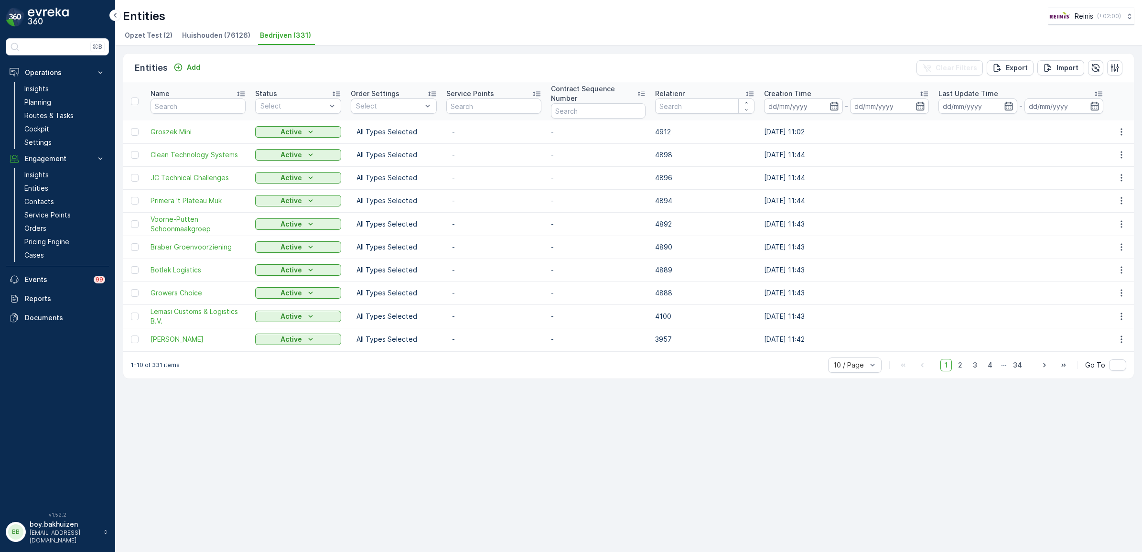
click at [173, 132] on span "Groszek Mini" at bounding box center [197, 132] width 95 height 10
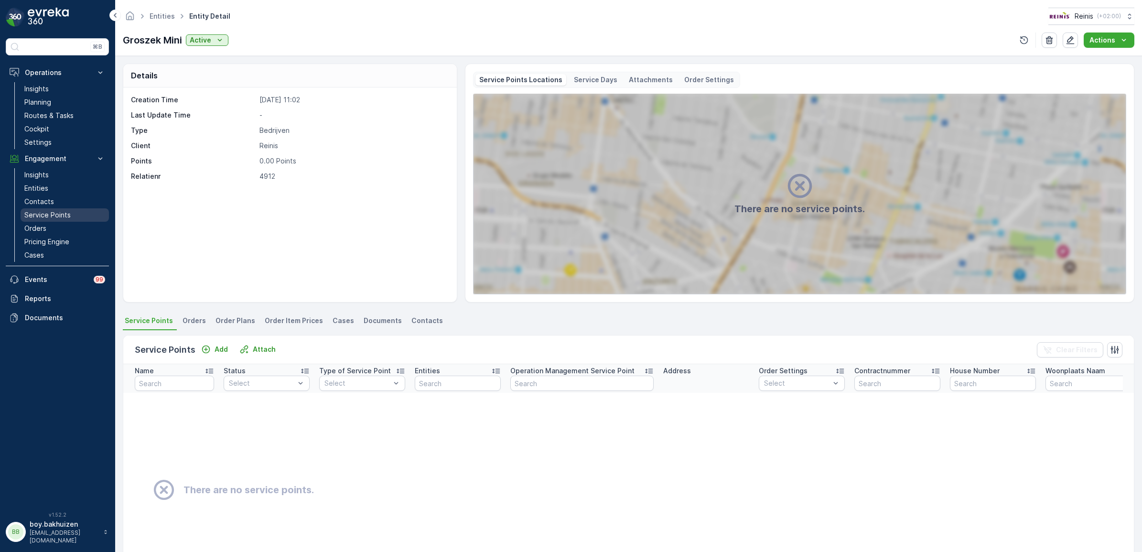
click at [56, 215] on p "Service Points" at bounding box center [47, 215] width 46 height 10
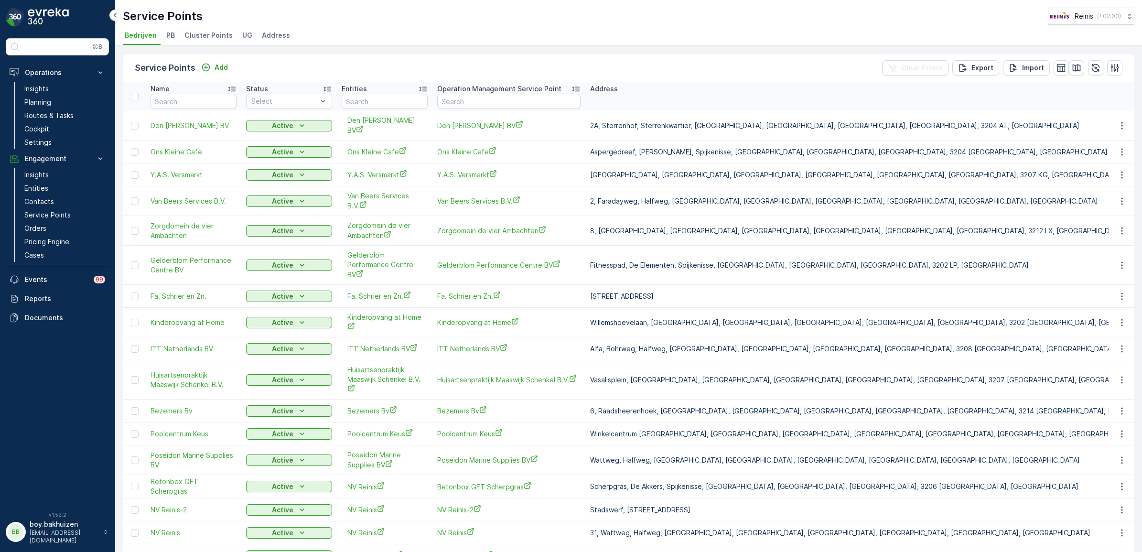
click at [476, 85] on p "Operation Management Service Point" at bounding box center [499, 89] width 124 height 10
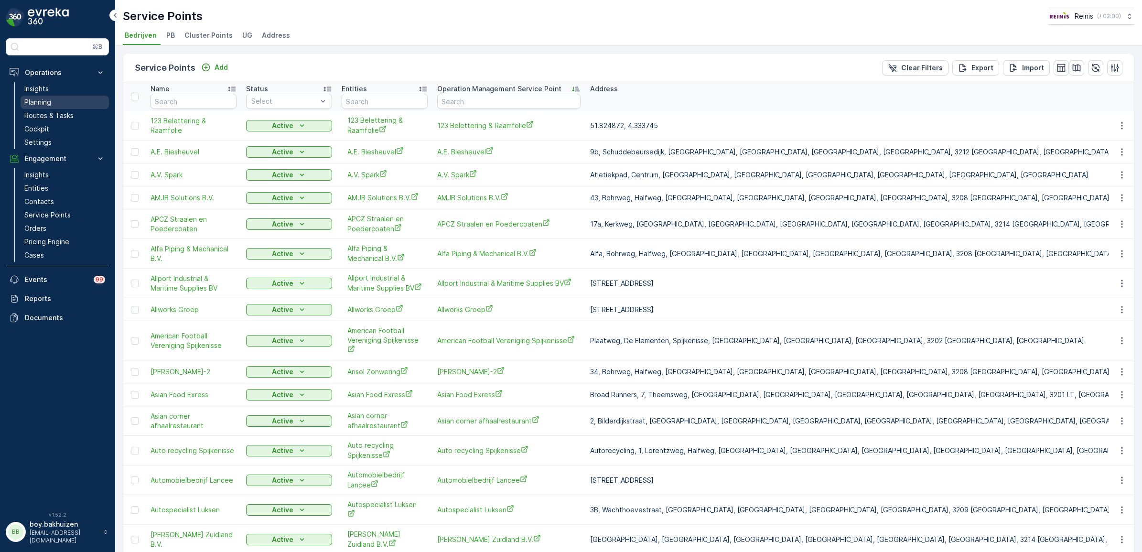
click at [38, 100] on p "Planning" at bounding box center [37, 102] width 27 height 10
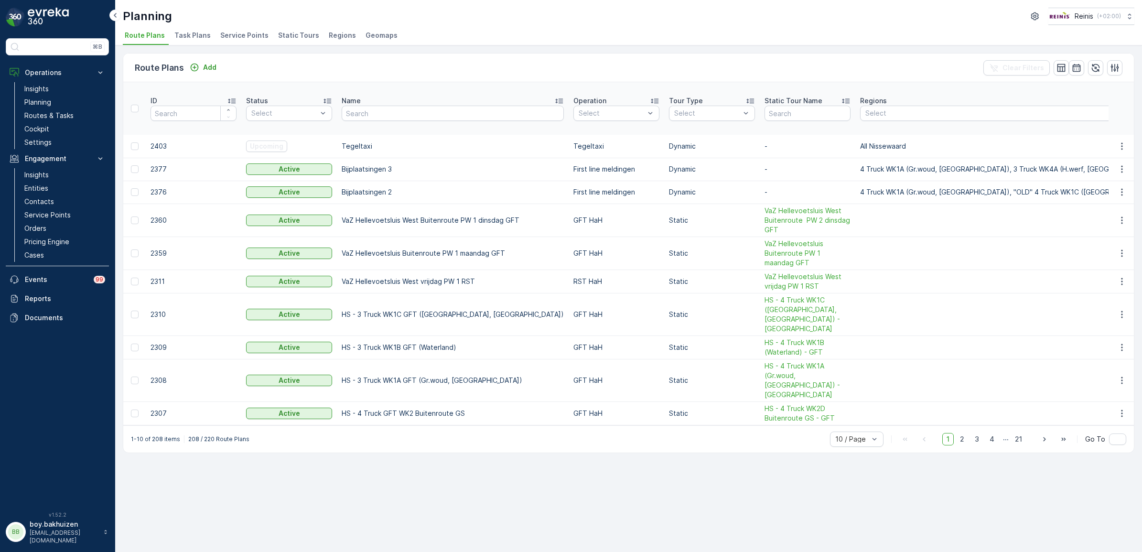
click at [242, 35] on span "Service Points" at bounding box center [244, 36] width 48 height 10
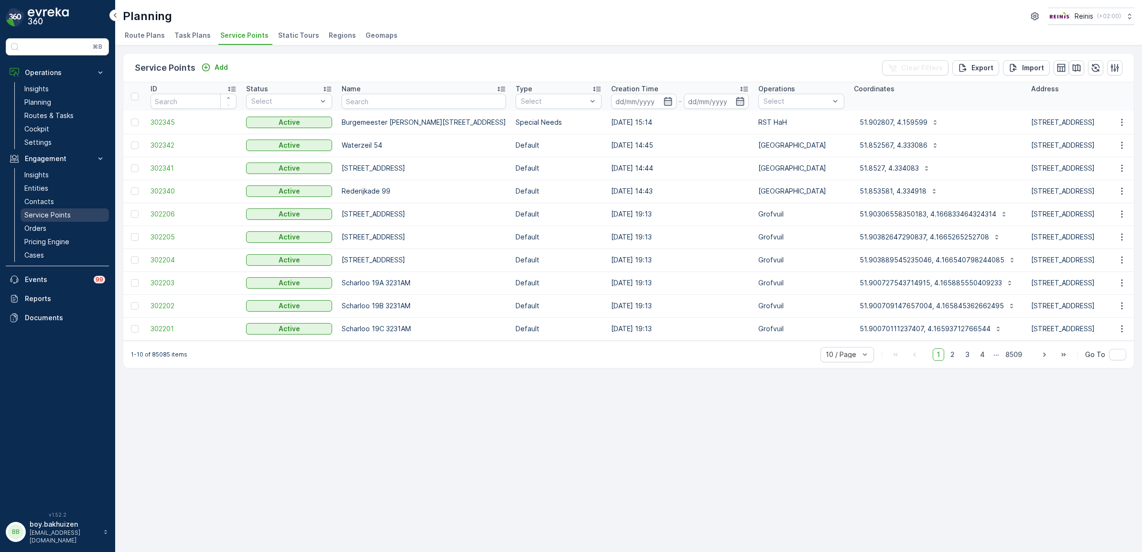
click at [60, 216] on p "Service Points" at bounding box center [47, 215] width 46 height 10
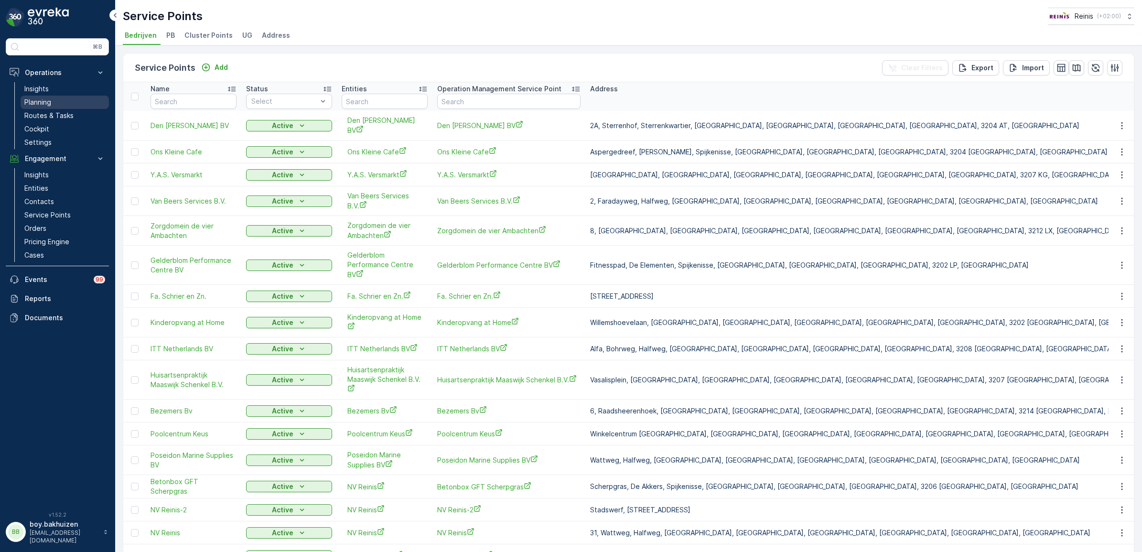
click at [53, 97] on link "Planning" at bounding box center [65, 102] width 88 height 13
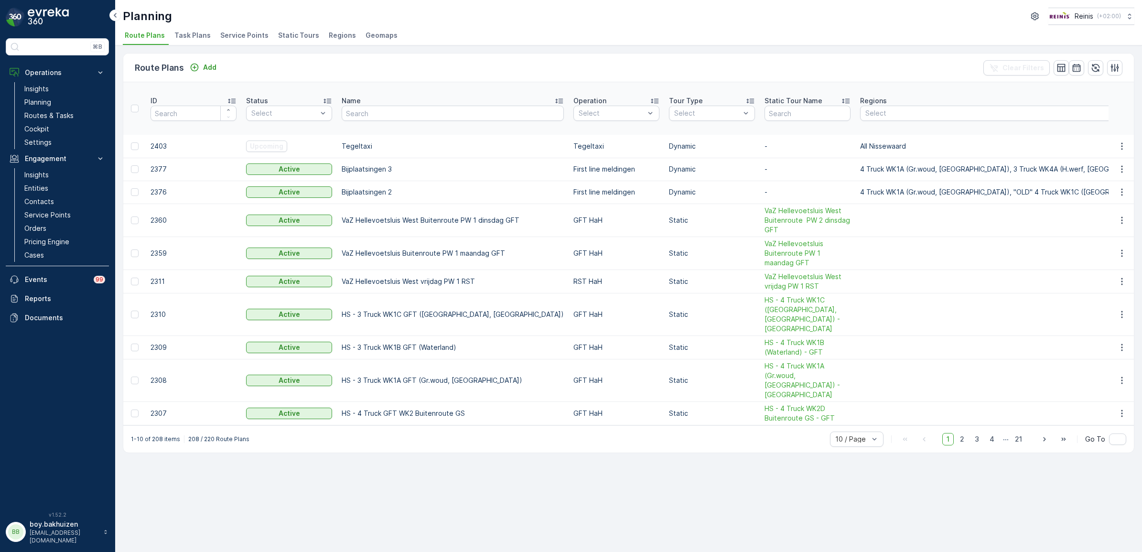
click at [230, 32] on span "Service Points" at bounding box center [244, 36] width 48 height 10
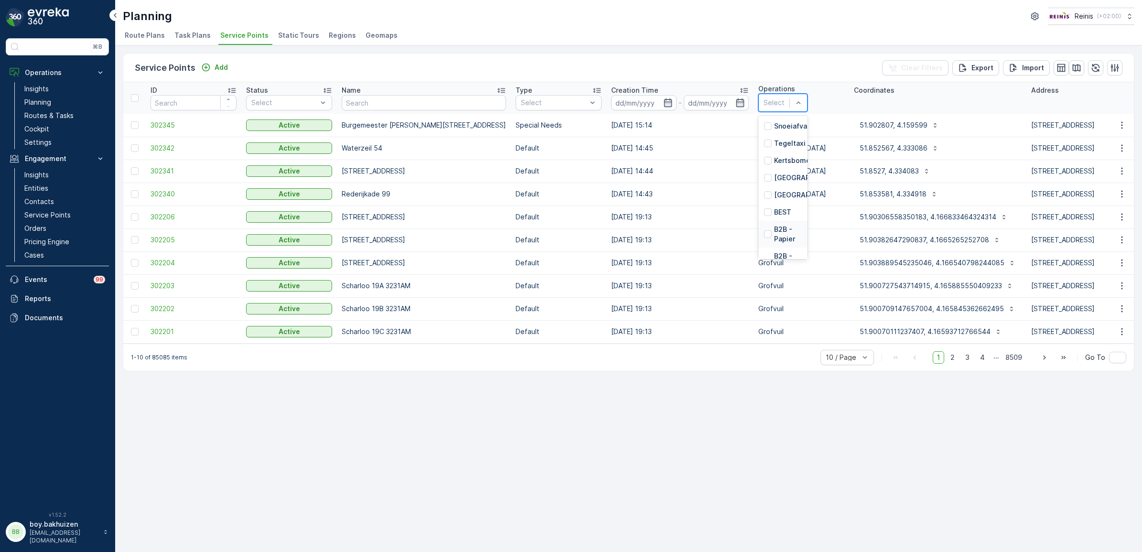
click at [774, 225] on p "B2B - Papier" at bounding box center [788, 234] width 28 height 19
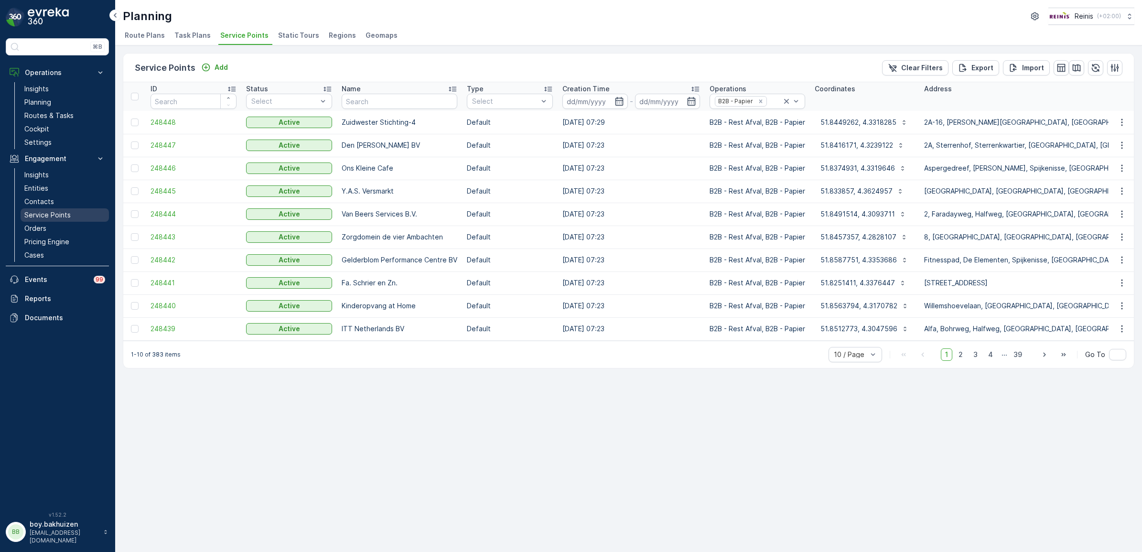
click at [48, 214] on p "Service Points" at bounding box center [47, 215] width 46 height 10
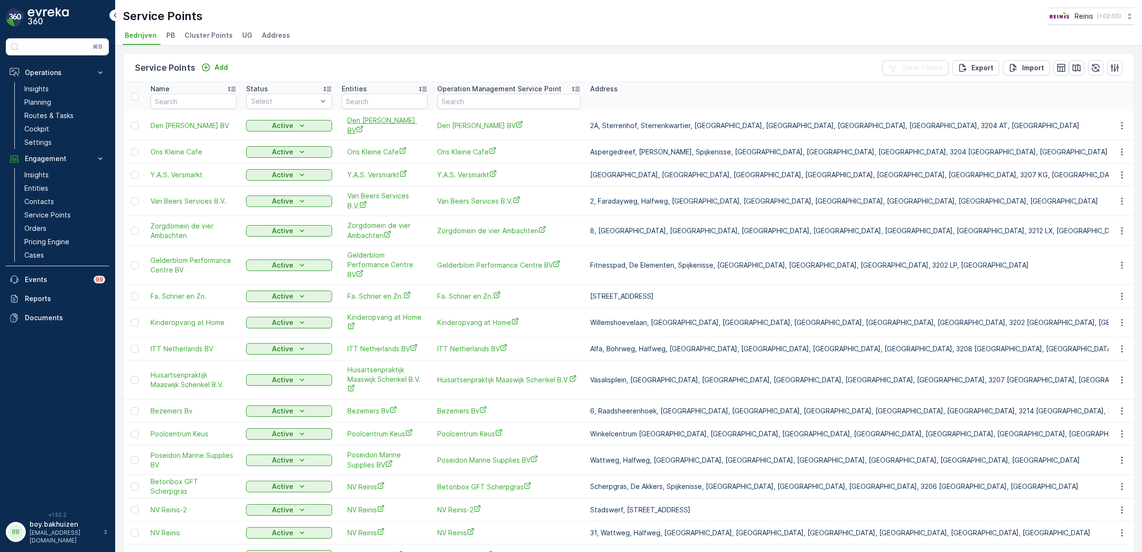
click at [364, 128] on span "Den [PERSON_NAME] BV" at bounding box center [384, 126] width 75 height 20
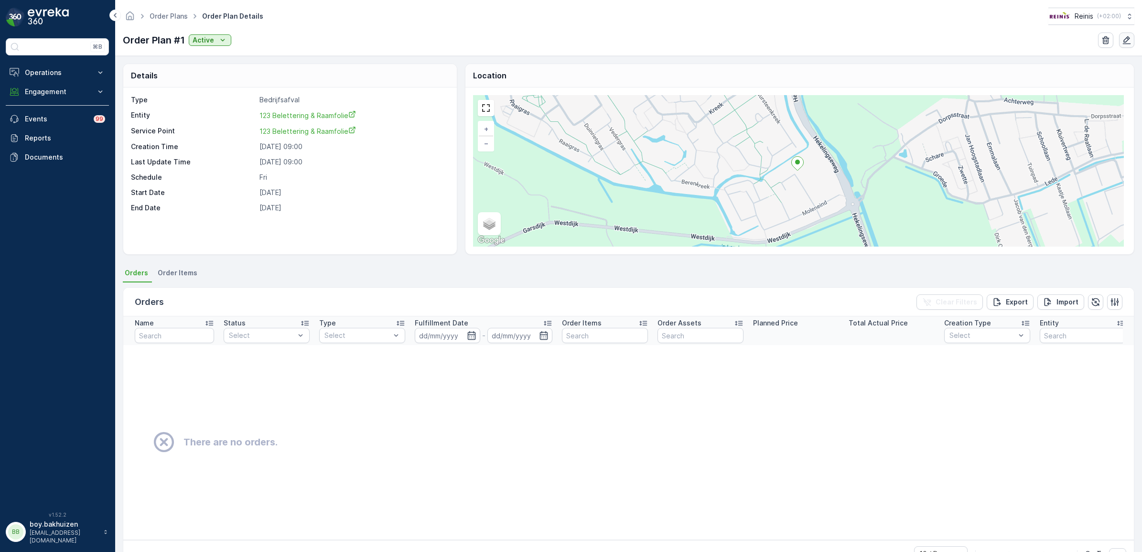
click at [1124, 42] on icon "button" at bounding box center [1127, 40] width 8 height 8
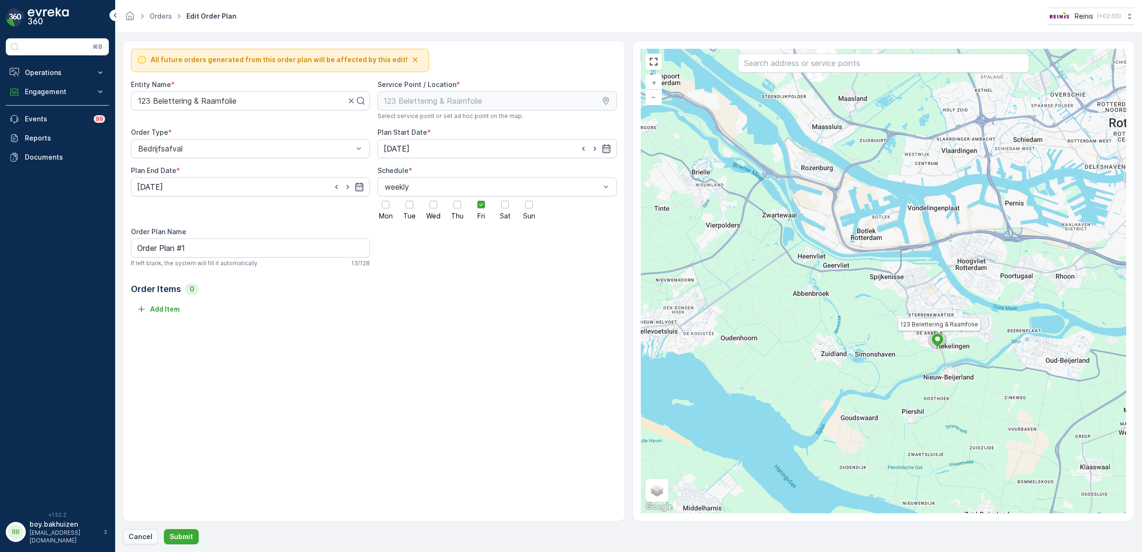
click at [139, 533] on p "Cancel" at bounding box center [141, 537] width 24 height 10
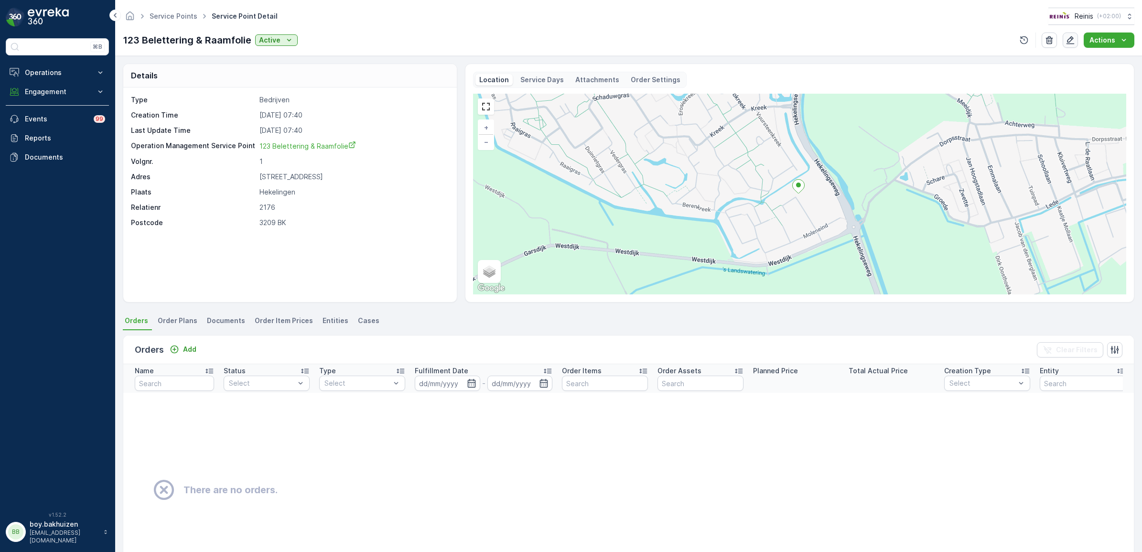
click at [1069, 40] on icon "button" at bounding box center [1070, 40] width 10 height 10
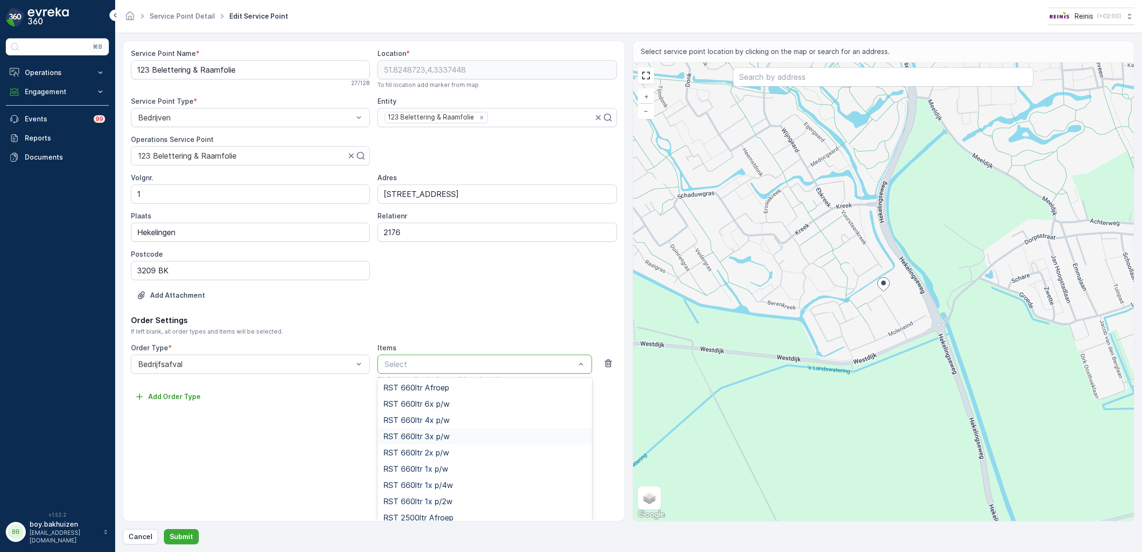
scroll to position [239, 0]
click at [442, 473] on span "RST 240ltr 1x p/w" at bounding box center [415, 473] width 64 height 9
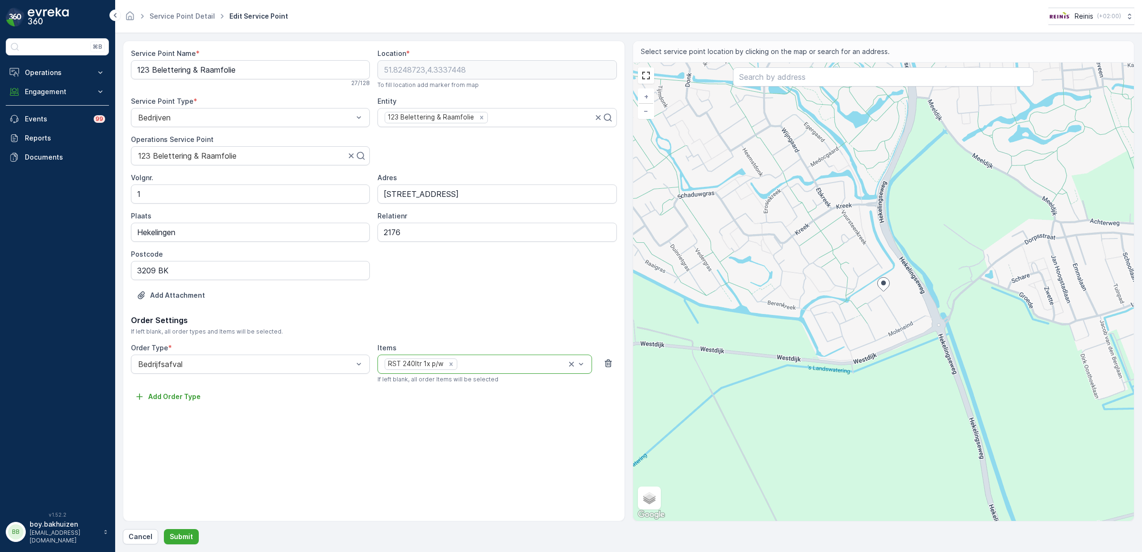
click at [444, 478] on div "Service Point Name * 123 Belettering & Raamfolie 27 / 128 Location * 51.8248723…" at bounding box center [374, 281] width 502 height 481
click at [196, 138] on div "Bedrijven" at bounding box center [250, 141] width 227 height 9
click at [182, 537] on p "Submit" at bounding box center [181, 537] width 23 height 10
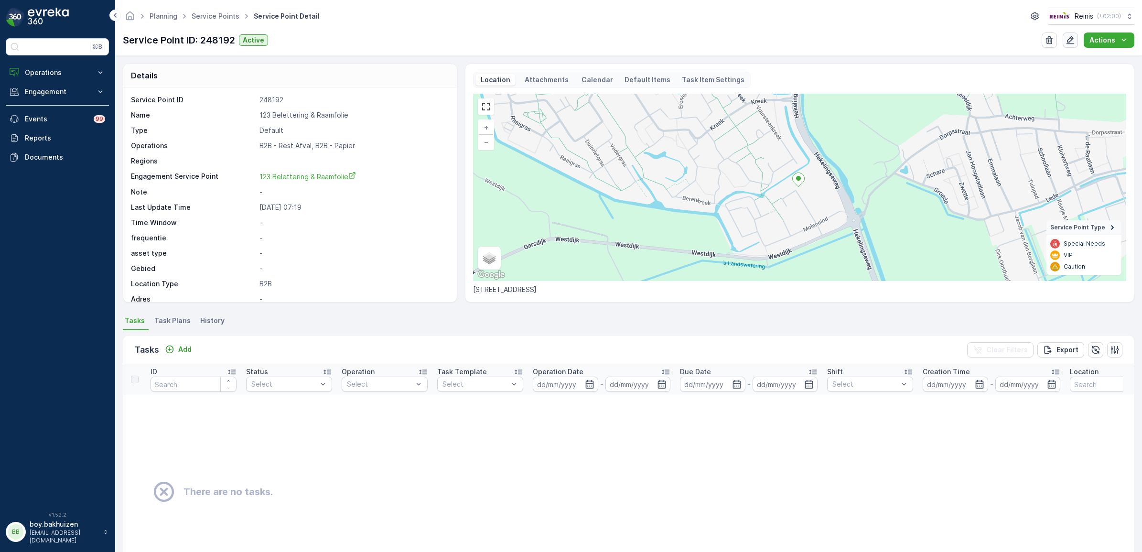
click at [1074, 39] on icon "button" at bounding box center [1070, 40] width 10 height 10
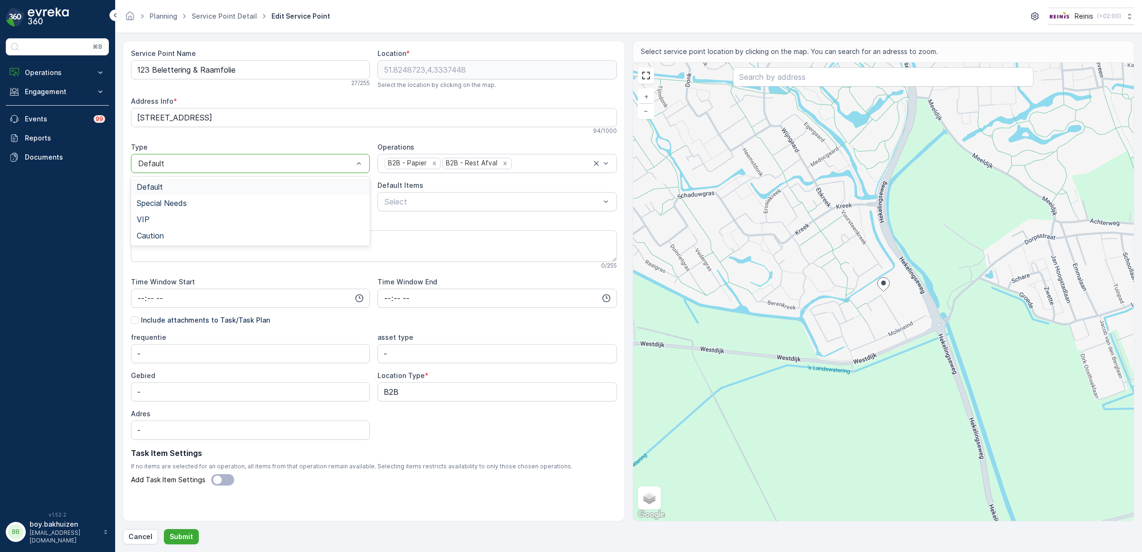
click at [257, 163] on div at bounding box center [245, 163] width 217 height 9
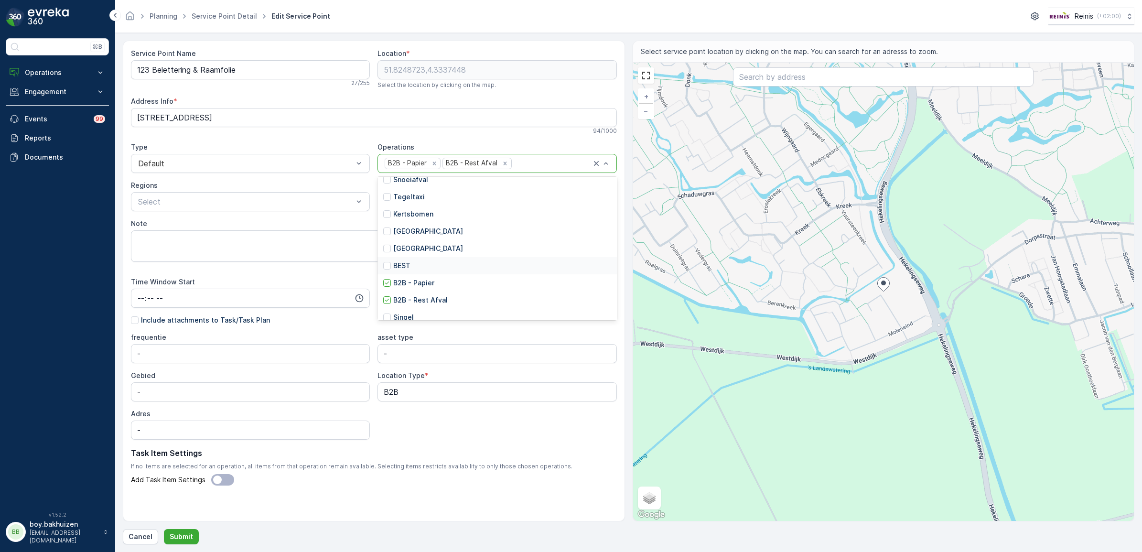
click at [361, 131] on div "94 / 1000" at bounding box center [374, 131] width 486 height 8
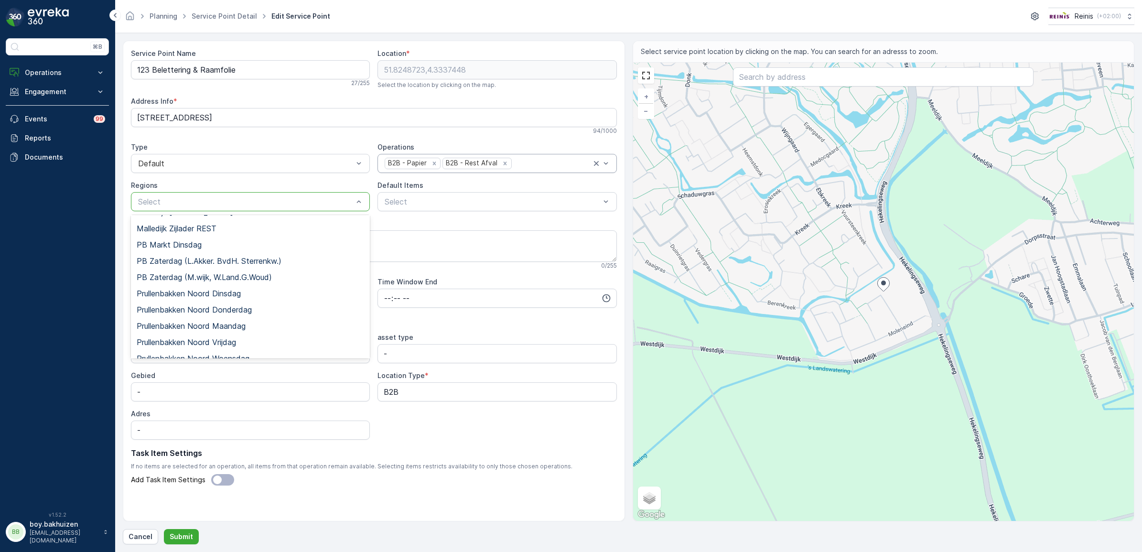
scroll to position [0, 0]
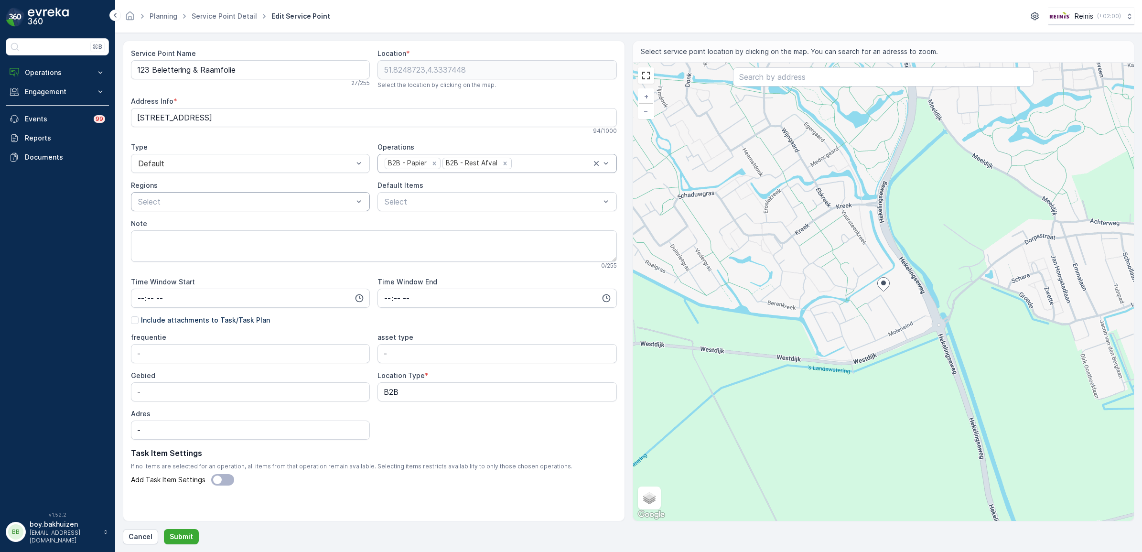
click at [296, 139] on div "Service Point Name 123 Belettering & Raamfolie 27 / 255 Location * 51.8248723,4…" at bounding box center [374, 286] width 486 height 475
click at [412, 206] on div at bounding box center [492, 201] width 217 height 9
click at [417, 357] on type "-" at bounding box center [496, 353] width 239 height 19
click at [393, 356] on type "-" at bounding box center [496, 353] width 239 height 19
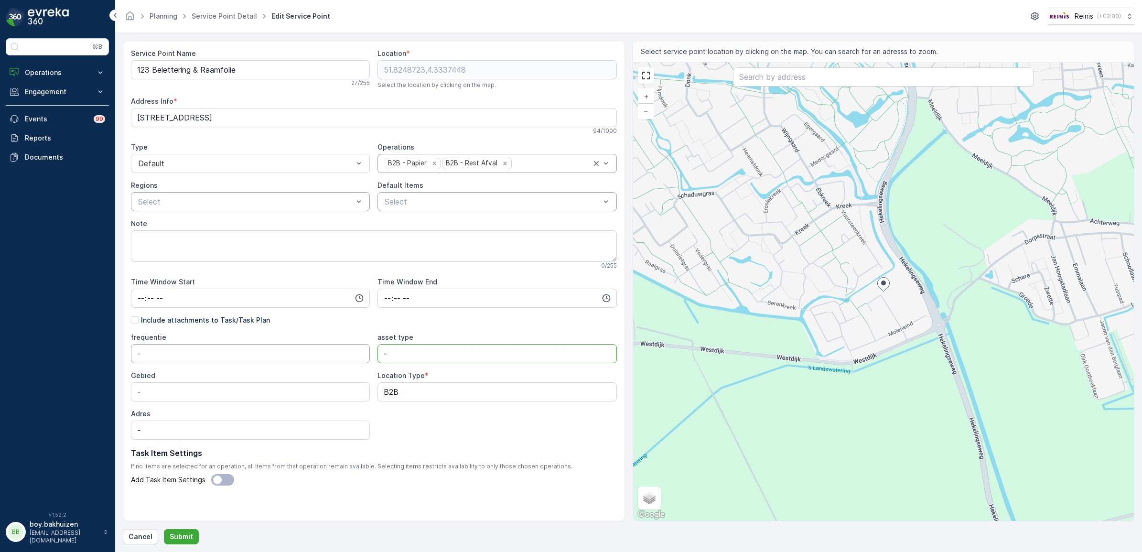
click at [287, 354] on input "-" at bounding box center [250, 353] width 239 height 19
click at [285, 357] on input "-" at bounding box center [250, 353] width 239 height 19
click at [283, 397] on input "-" at bounding box center [250, 391] width 239 height 19
click at [283, 396] on input "-" at bounding box center [250, 391] width 239 height 19
drag, startPoint x: 263, startPoint y: 431, endPoint x: 344, endPoint y: 385, distance: 93.7
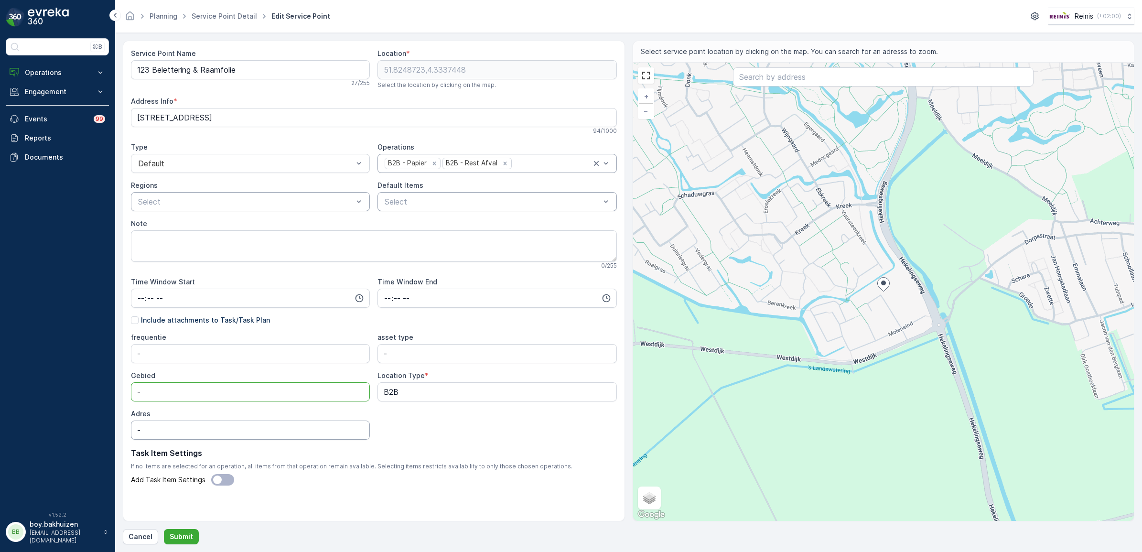
click at [263, 431] on input "-" at bounding box center [250, 429] width 239 height 19
click at [381, 353] on type "-" at bounding box center [496, 353] width 239 height 19
click at [386, 354] on type "-" at bounding box center [496, 353] width 239 height 19
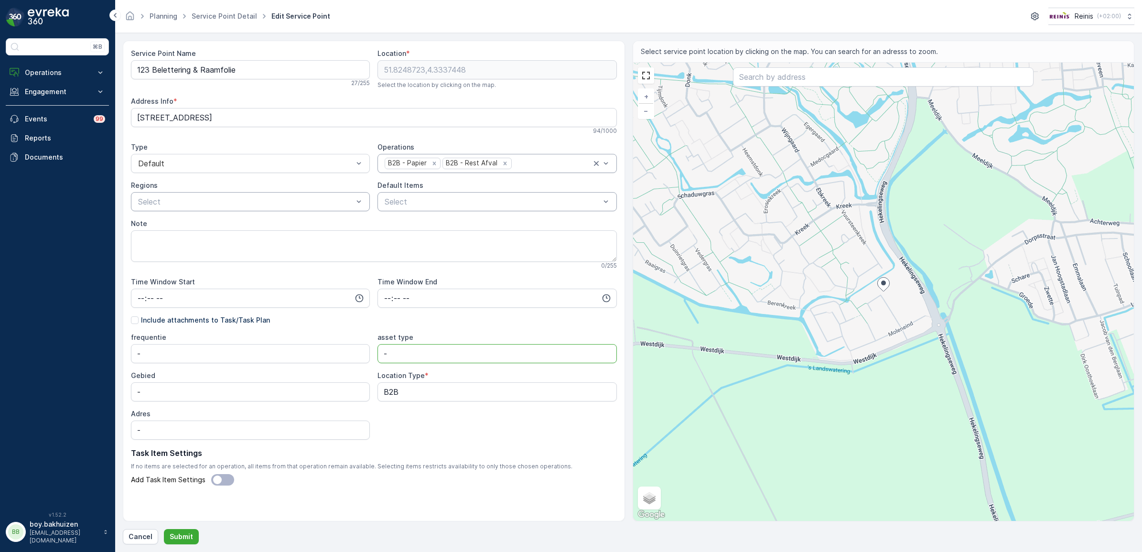
click at [386, 354] on type "-" at bounding box center [496, 353] width 239 height 19
click at [438, 351] on type "-" at bounding box center [496, 353] width 239 height 19
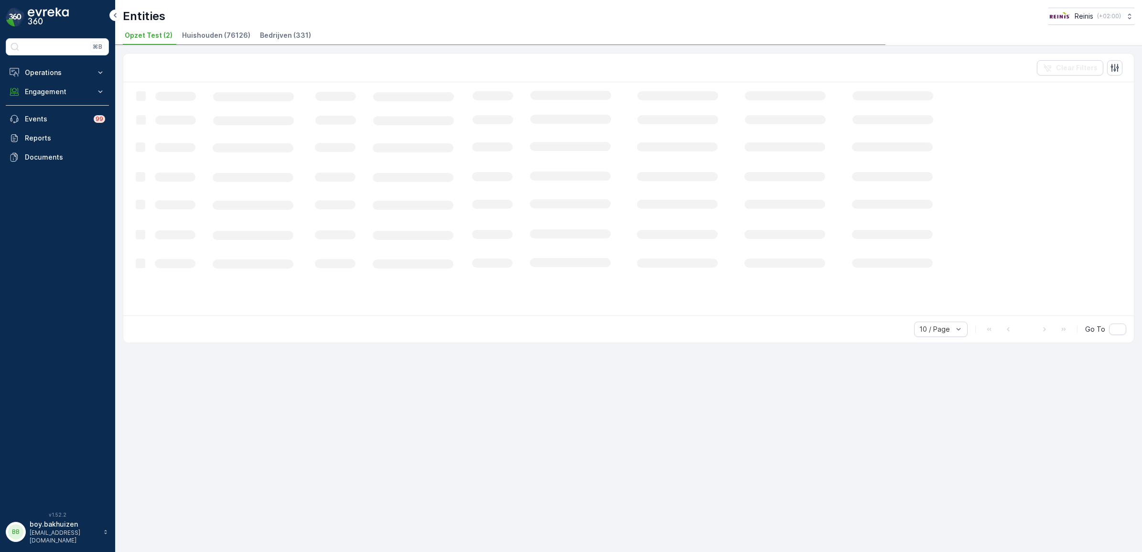
click at [271, 32] on span "Bedrijven (331)" at bounding box center [285, 36] width 51 height 10
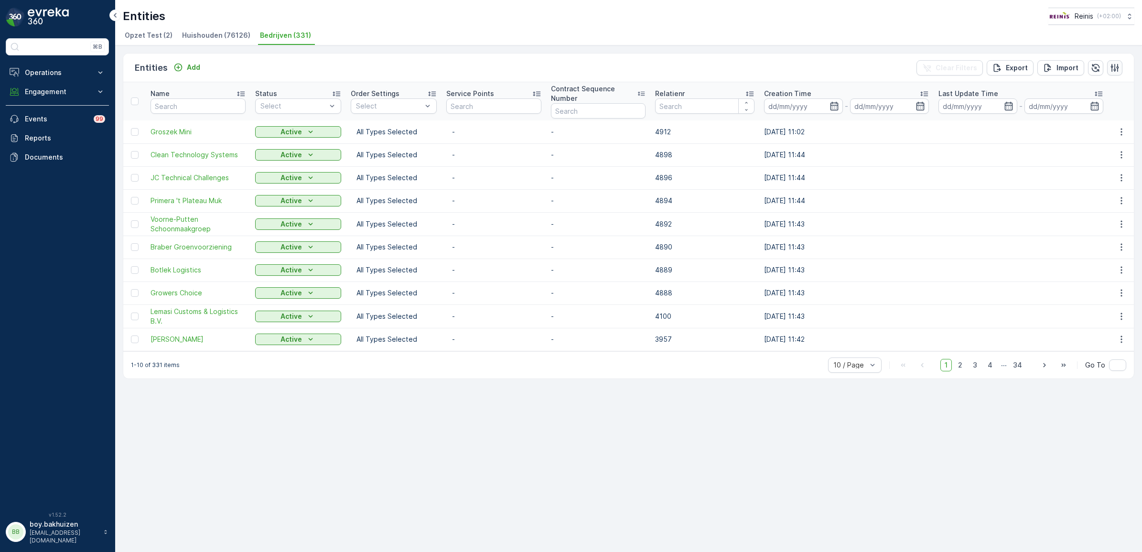
click at [1112, 65] on icon "button" at bounding box center [1115, 68] width 10 height 10
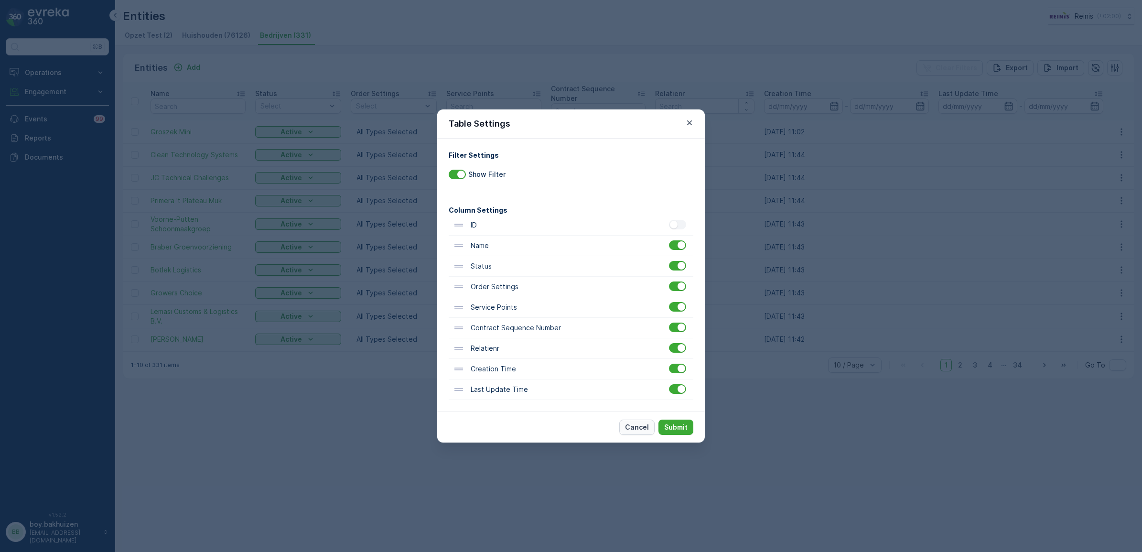
click at [643, 426] on p "Cancel" at bounding box center [637, 427] width 24 height 10
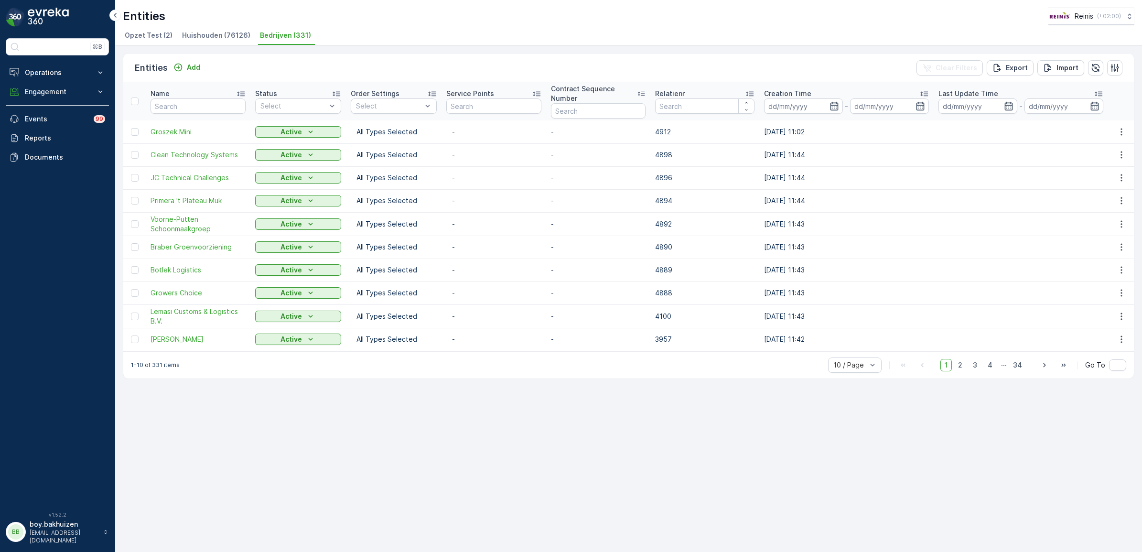
click at [161, 127] on span "Groszek Mini" at bounding box center [197, 132] width 95 height 10
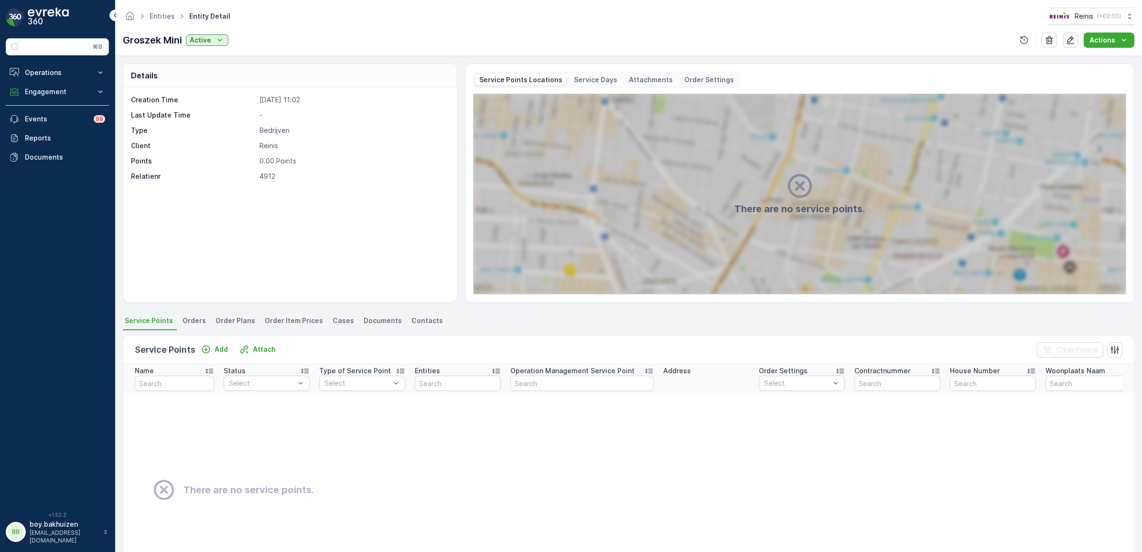
click at [1073, 43] on icon "button" at bounding box center [1070, 40] width 10 height 10
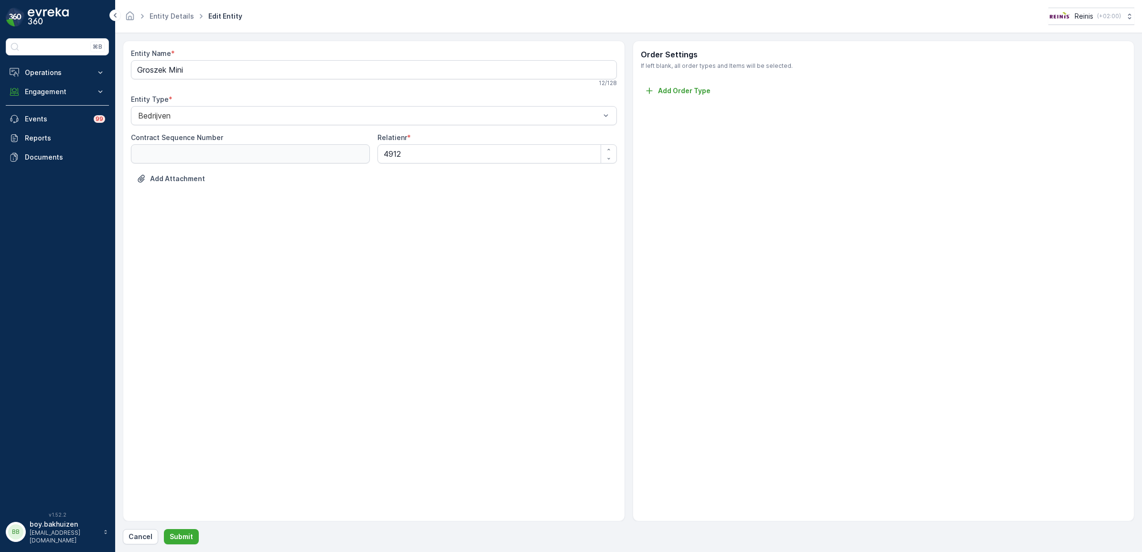
click at [168, 11] on ul "Entity Details" at bounding box center [177, 17] width 59 height 14
click at [171, 17] on link "Entity Details" at bounding box center [172, 16] width 44 height 8
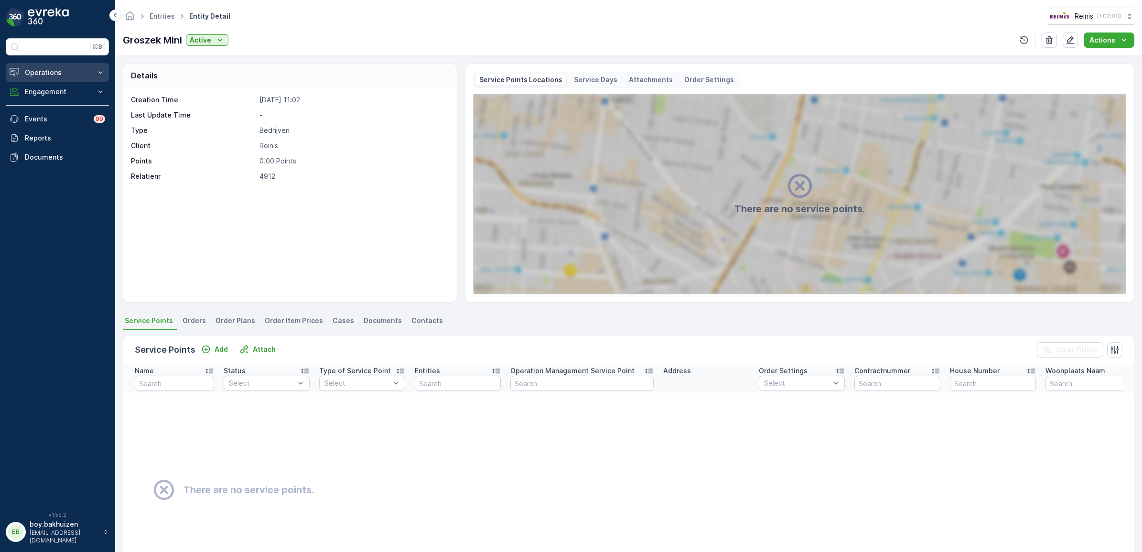
click at [65, 75] on p "Operations" at bounding box center [57, 73] width 65 height 10
click at [51, 118] on p "Routes & Tasks" at bounding box center [48, 116] width 49 height 10
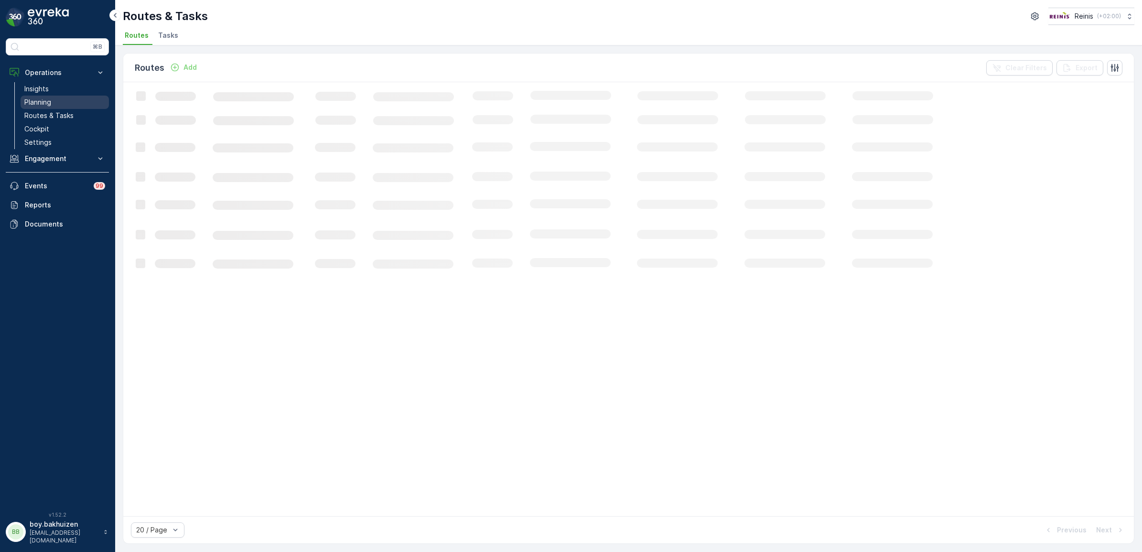
click at [41, 98] on p "Planning" at bounding box center [37, 102] width 27 height 10
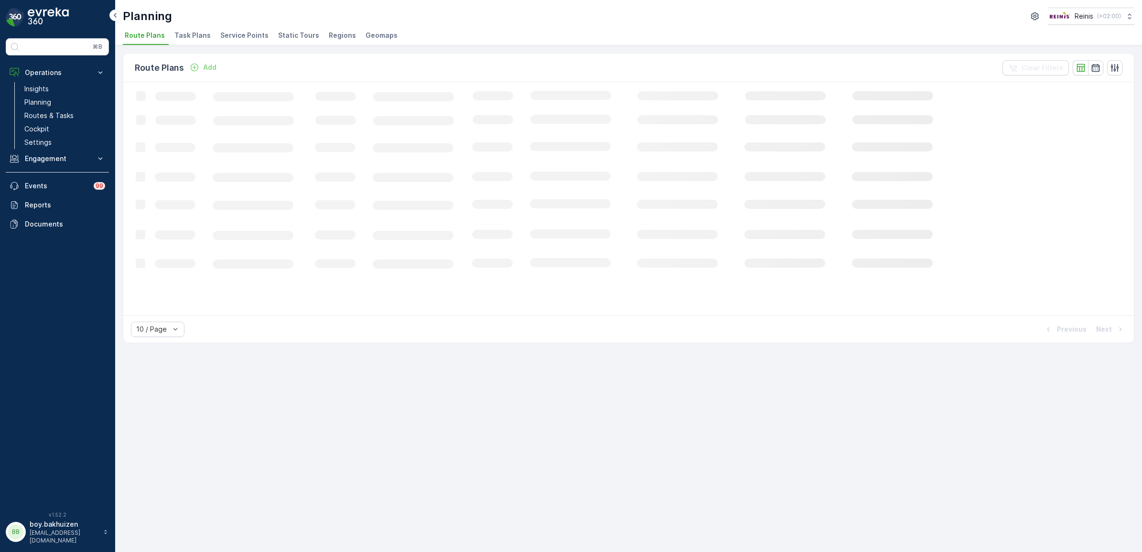
click at [252, 35] on span "Service Points" at bounding box center [244, 36] width 48 height 10
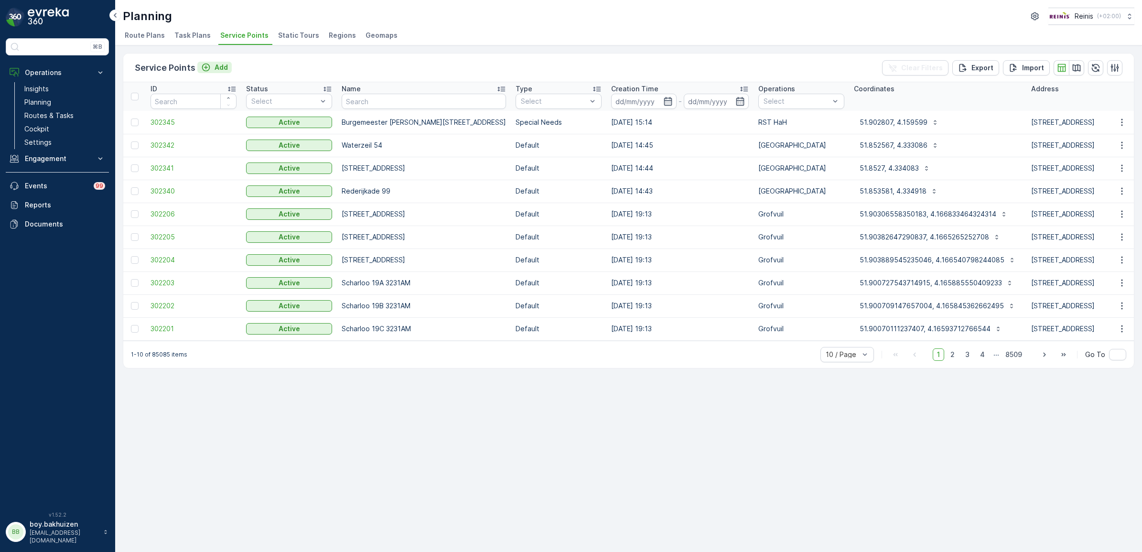
click at [216, 64] on p "Add" at bounding box center [221, 68] width 13 height 10
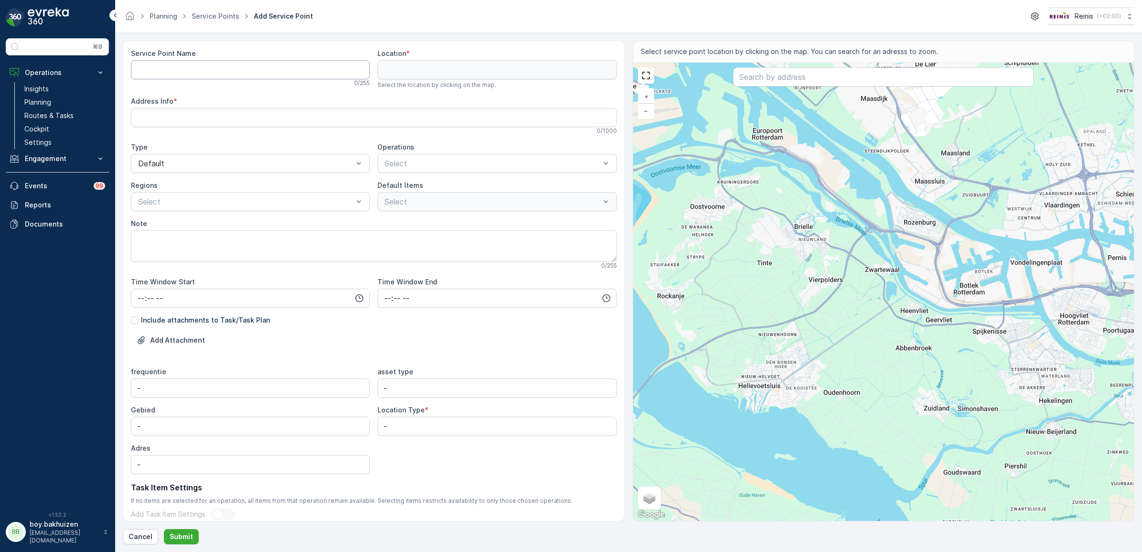
click at [236, 67] on Name "Service Point Name" at bounding box center [250, 69] width 239 height 19
type Name "grocek"
drag, startPoint x: 795, startPoint y: 246, endPoint x: 778, endPoint y: 274, distance: 32.9
click at [778, 277] on div "+ − Satellite Roadmap Terrain Hybrid Leaflet Keyboard shortcuts Map Data Map da…" at bounding box center [883, 292] width 501 height 458
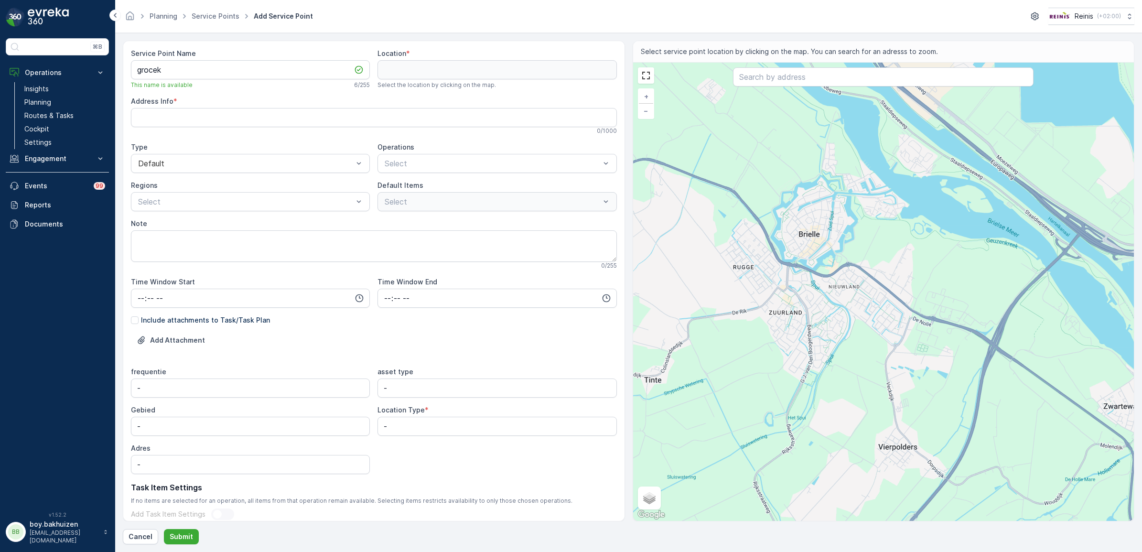
click at [762, 280] on div "+ − Satellite Roadmap Terrain Hybrid Leaflet Keyboard shortcuts Map Data Map da…" at bounding box center [883, 292] width 501 height 458
type input "51.89757685061178,4.155342716932356"
type Info "Nicolaas Pieckstraat 21, 3232 BP Brielle, Netherlands"
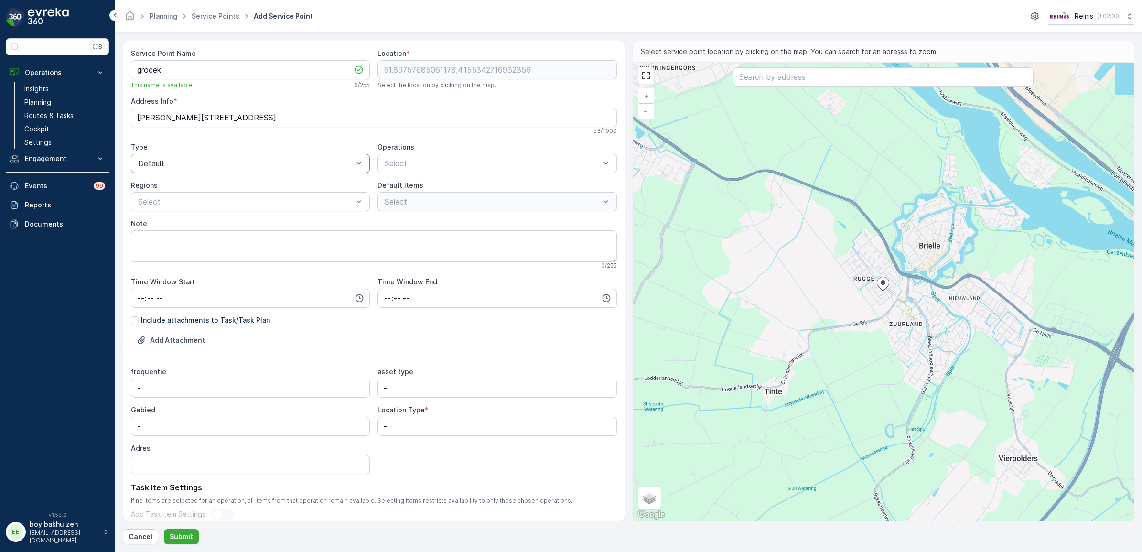
click at [285, 159] on div at bounding box center [245, 163] width 217 height 9
click at [387, 209] on div at bounding box center [387, 210] width 8 height 8
click at [383, 189] on label "Default Items" at bounding box center [400, 185] width 46 height 8
click at [507, 161] on div at bounding box center [522, 163] width 137 height 9
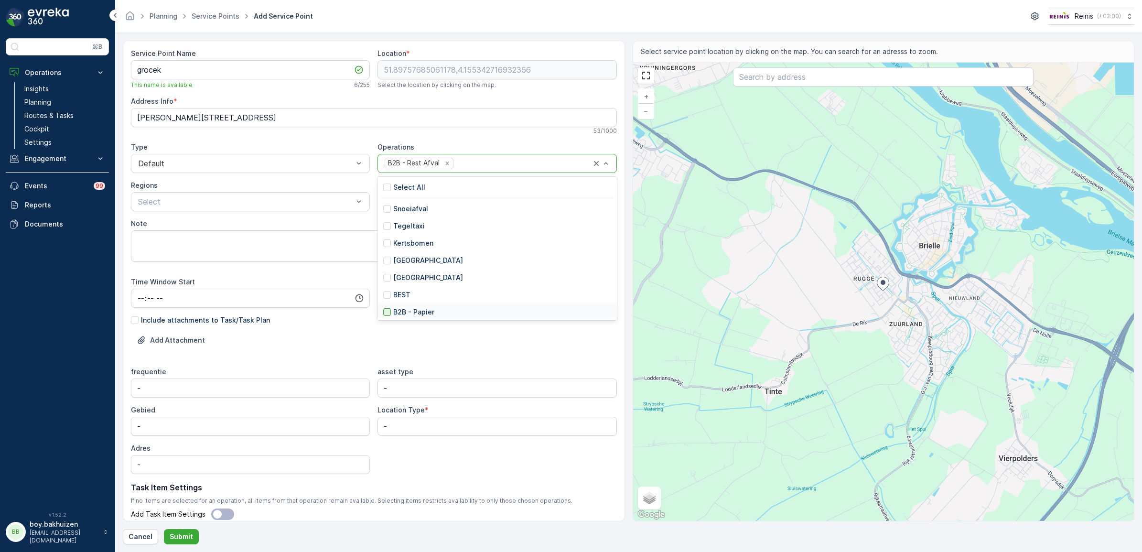
click at [385, 311] on div at bounding box center [387, 312] width 8 height 8
click at [217, 197] on p "Select" at bounding box center [245, 201] width 215 height 11
click at [471, 203] on div at bounding box center [492, 201] width 217 height 9
click at [144, 536] on p "Cancel" at bounding box center [141, 537] width 24 height 10
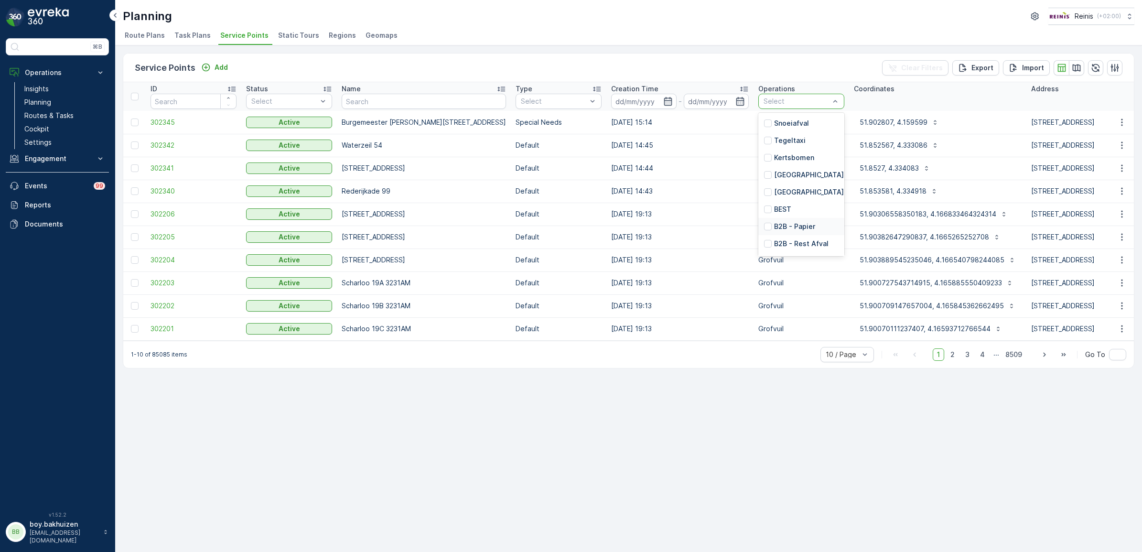
click at [774, 226] on p "B2B - Papier" at bounding box center [794, 227] width 41 height 10
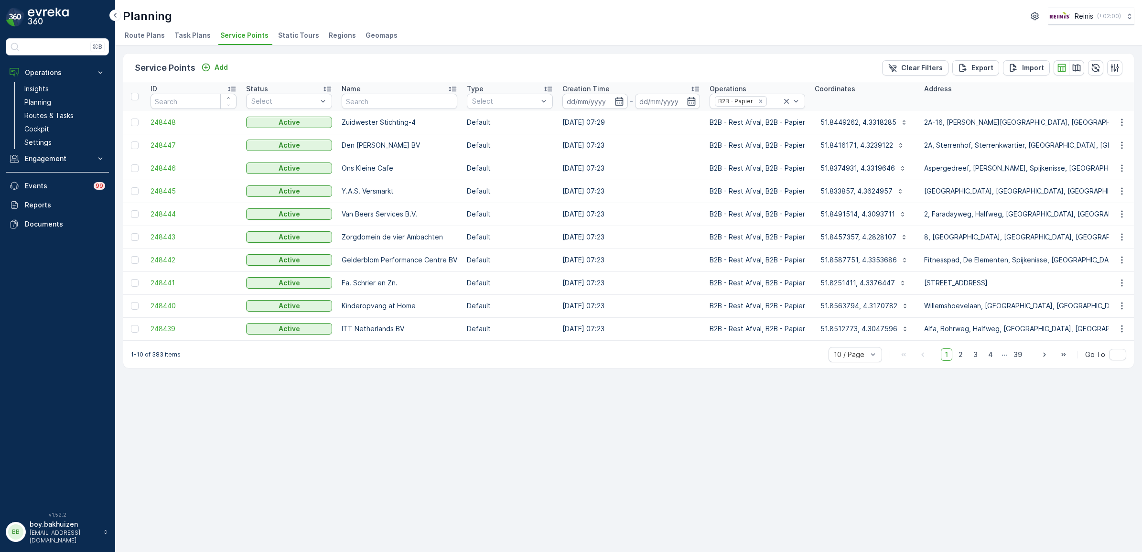
click at [159, 281] on span "248441" at bounding box center [193, 283] width 86 height 10
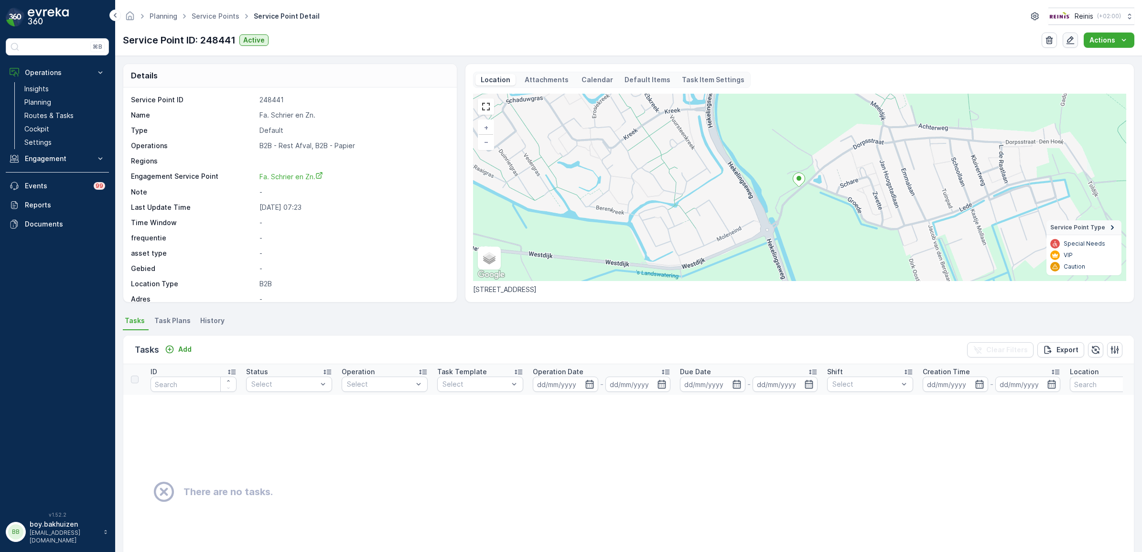
click at [1073, 37] on icon "button" at bounding box center [1070, 40] width 10 height 10
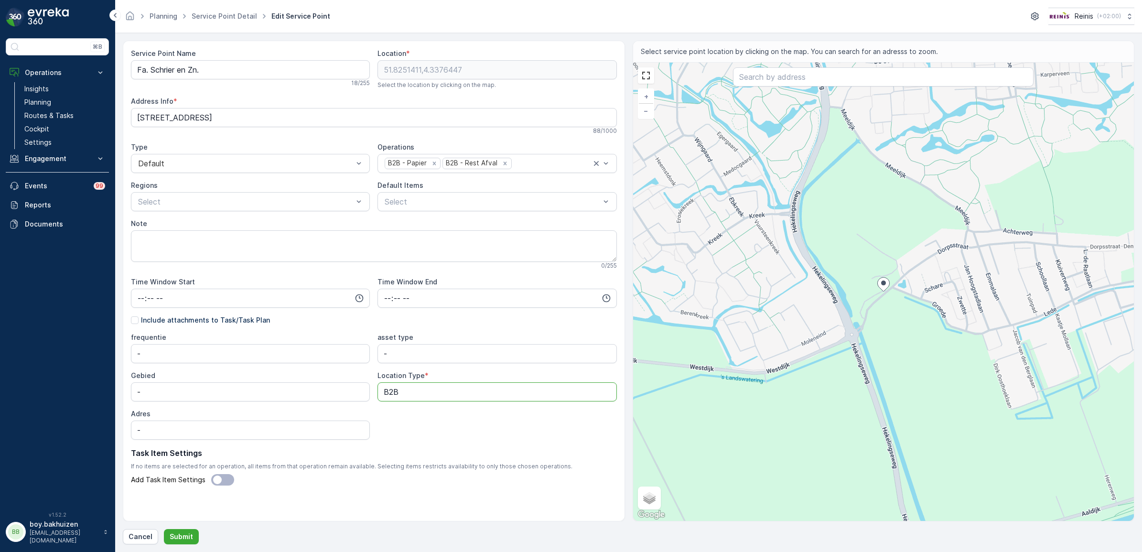
click at [415, 395] on Type "B2B" at bounding box center [496, 391] width 239 height 19
click at [417, 378] on label "Location Type" at bounding box center [400, 375] width 47 height 8
click at [417, 382] on Type "B2B" at bounding box center [496, 391] width 239 height 19
click at [417, 378] on label "Location Type" at bounding box center [400, 375] width 47 height 8
click at [417, 382] on Type "B2B" at bounding box center [496, 391] width 239 height 19
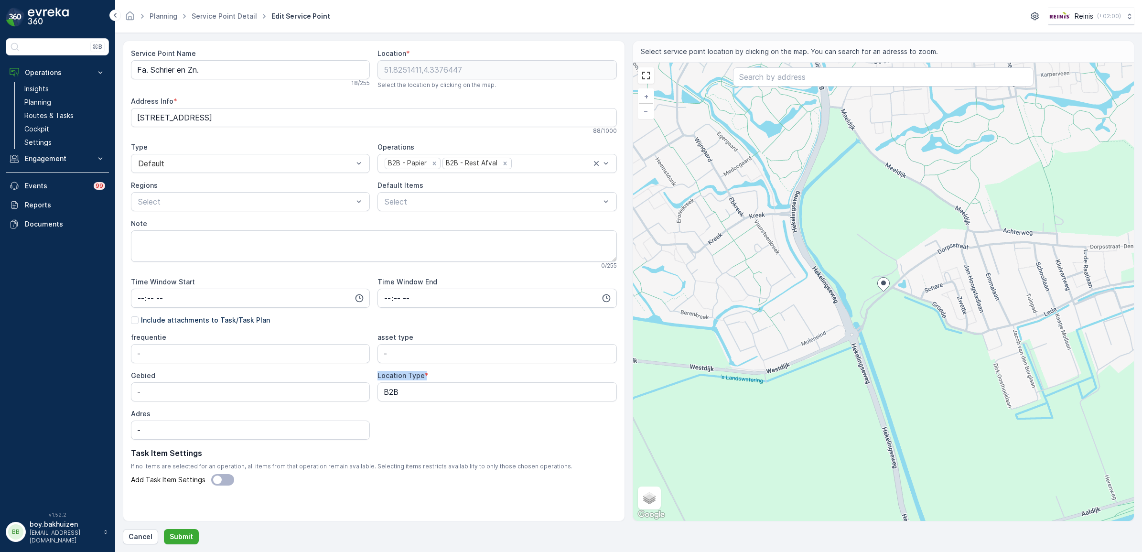
click at [417, 378] on label "Location Type" at bounding box center [400, 375] width 47 height 8
click at [417, 382] on Type "B2B" at bounding box center [496, 391] width 239 height 19
drag, startPoint x: 417, startPoint y: 378, endPoint x: 417, endPoint y: 391, distance: 12.9
click at [417, 391] on Type "B2B" at bounding box center [496, 391] width 239 height 19
drag, startPoint x: 417, startPoint y: 391, endPoint x: 288, endPoint y: 387, distance: 129.5
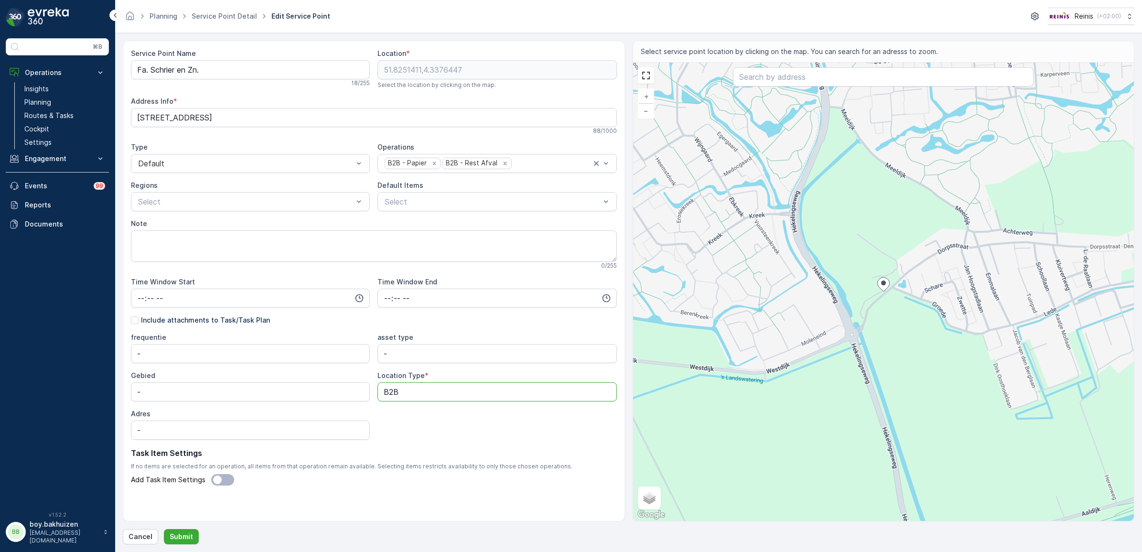
click at [288, 387] on div "frequentie - asset type - Gebied - Location Type * B2B Adres -" at bounding box center [374, 386] width 486 height 107
type Type "B2B"
click at [144, 539] on p "Cancel" at bounding box center [141, 537] width 24 height 10
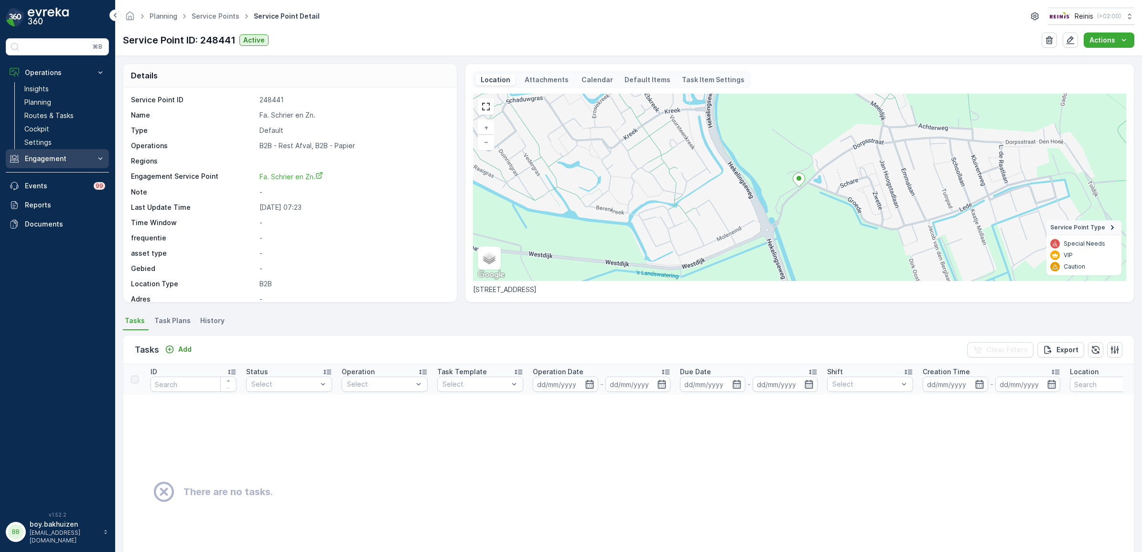
click at [40, 158] on p "Engagement" at bounding box center [57, 159] width 65 height 10
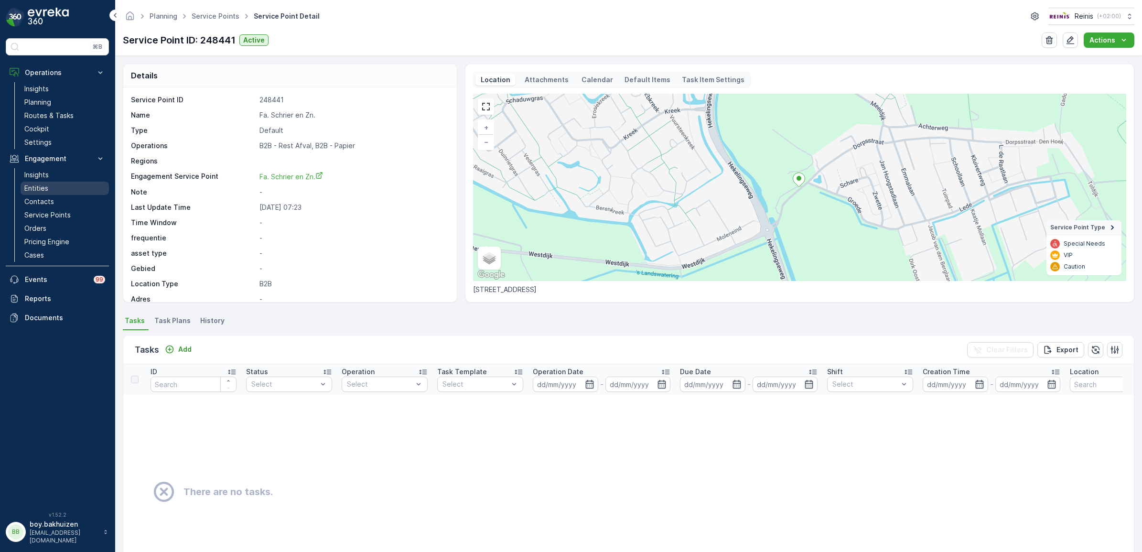
click at [42, 187] on p "Entities" at bounding box center [36, 188] width 24 height 10
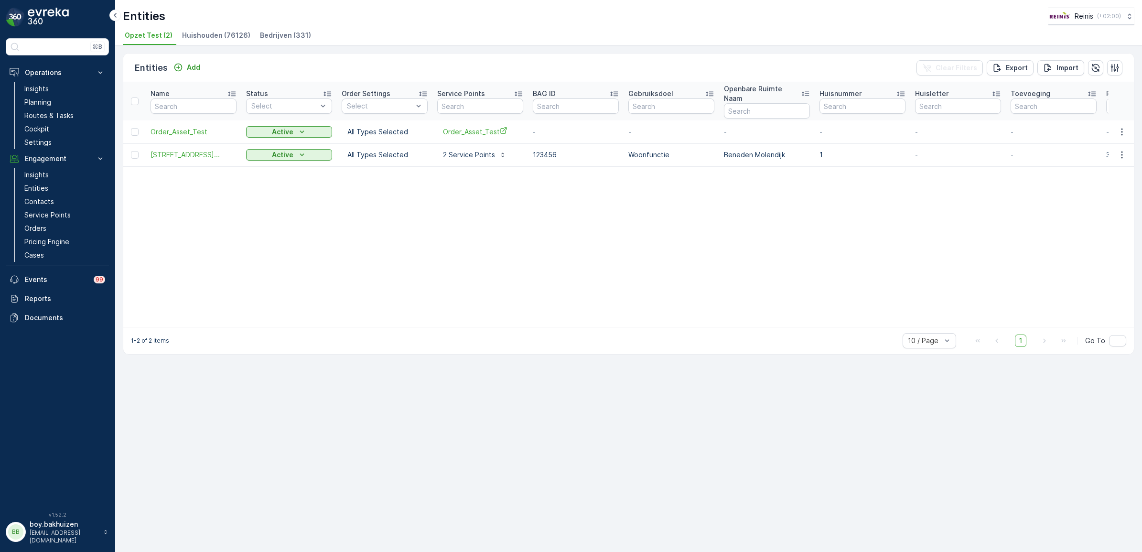
click at [291, 32] on span "Bedrijven (331)" at bounding box center [285, 36] width 51 height 10
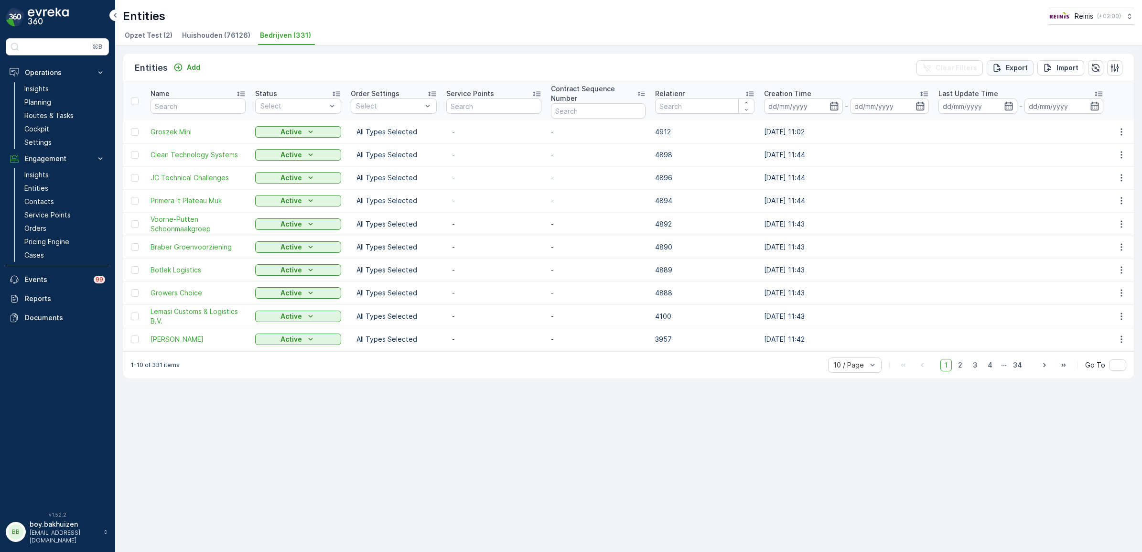
click at [1009, 70] on p "Export" at bounding box center [1017, 68] width 22 height 10
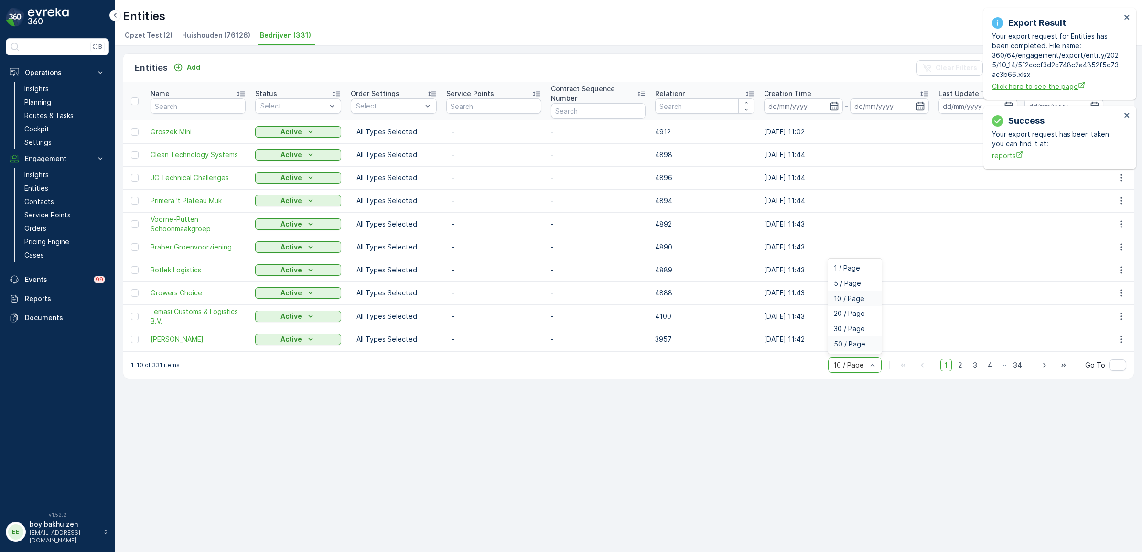
click at [1060, 84] on span "Click here to see the page" at bounding box center [1056, 86] width 129 height 10
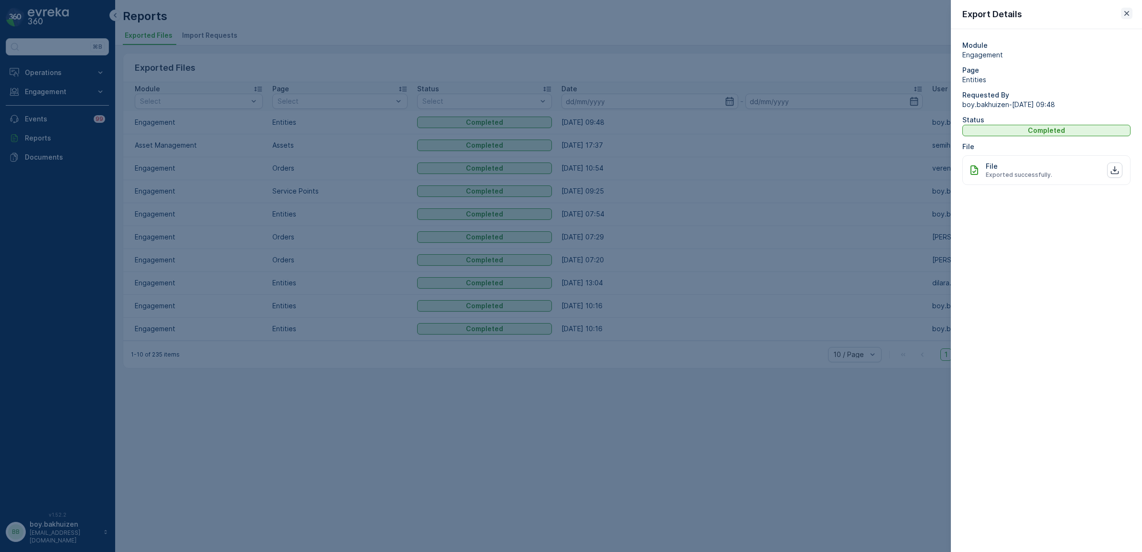
drag, startPoint x: 1126, startPoint y: 12, endPoint x: 952, endPoint y: 157, distance: 226.6
click at [1127, 12] on icon "button" at bounding box center [1127, 14] width 10 height 10
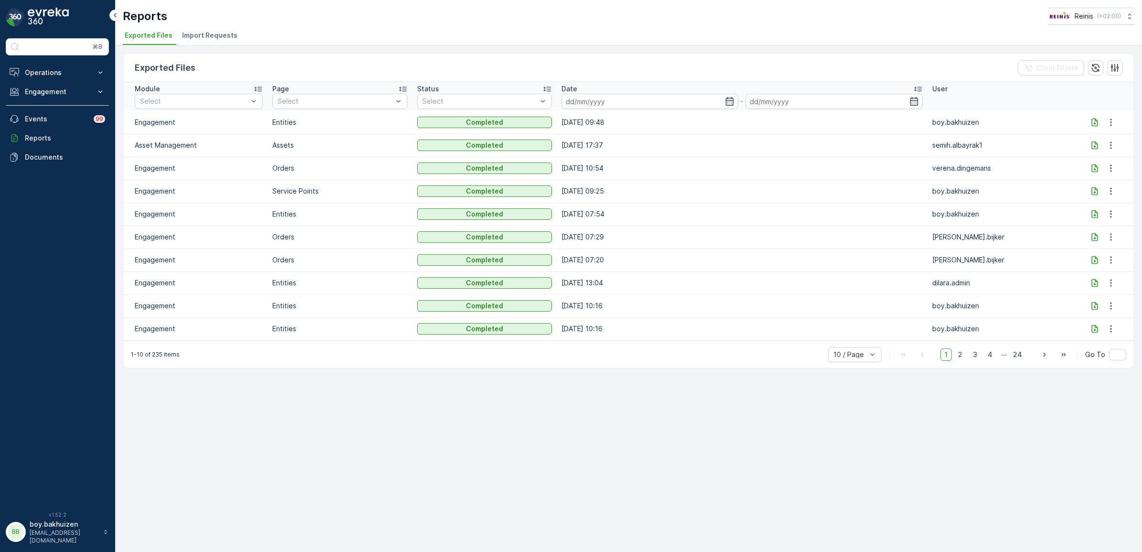
click at [1088, 120] on div at bounding box center [1094, 123] width 15 height 10
click at [42, 97] on p "Engagement" at bounding box center [57, 92] width 65 height 10
click at [42, 122] on p "Entities" at bounding box center [36, 122] width 24 height 10
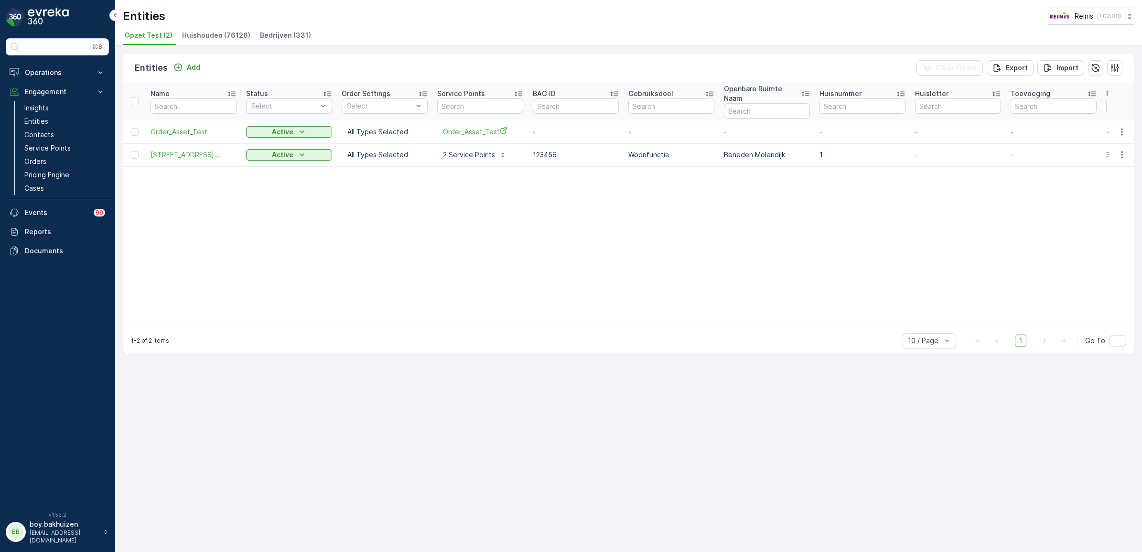
drag, startPoint x: 281, startPoint y: 36, endPoint x: 290, endPoint y: 60, distance: 25.4
click at [281, 36] on span "Bedrijven (331)" at bounding box center [285, 36] width 51 height 10
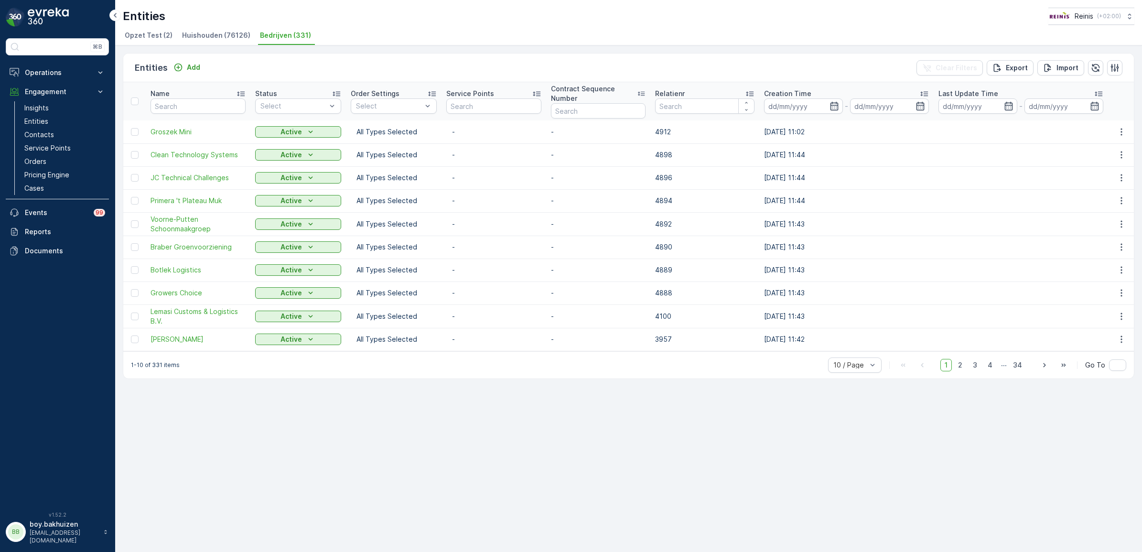
drag, startPoint x: 646, startPoint y: 433, endPoint x: 643, endPoint y: 402, distance: 31.3
click at [646, 433] on div "Entities Add Clear Filters Export Import Name Status Select Order Settings Sele…" at bounding box center [628, 298] width 1027 height 506
click at [855, 328] on span "30 / Page" at bounding box center [849, 329] width 31 height 8
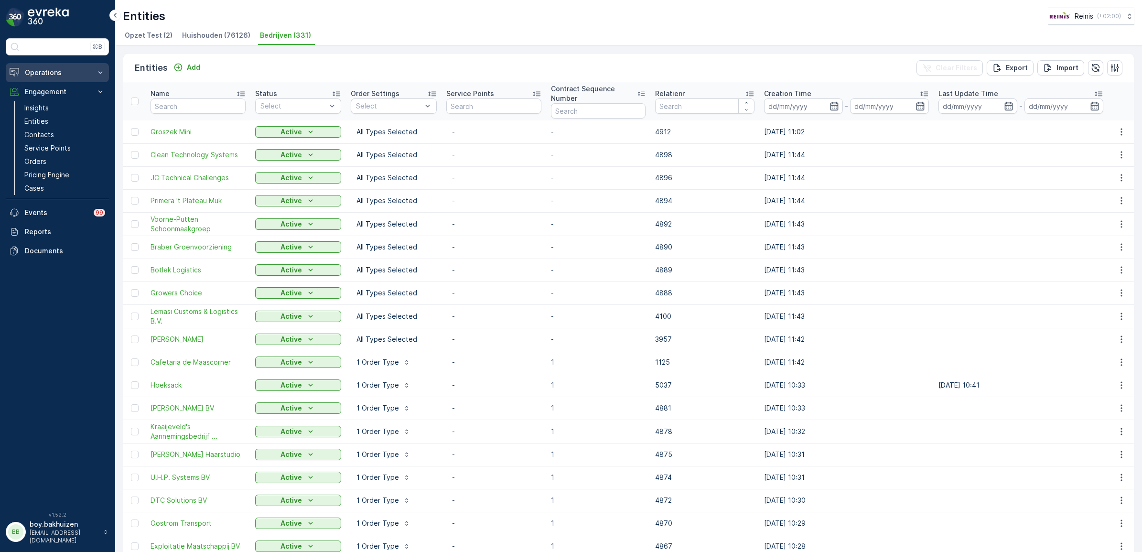
click at [96, 73] on icon at bounding box center [101, 73] width 10 height 10
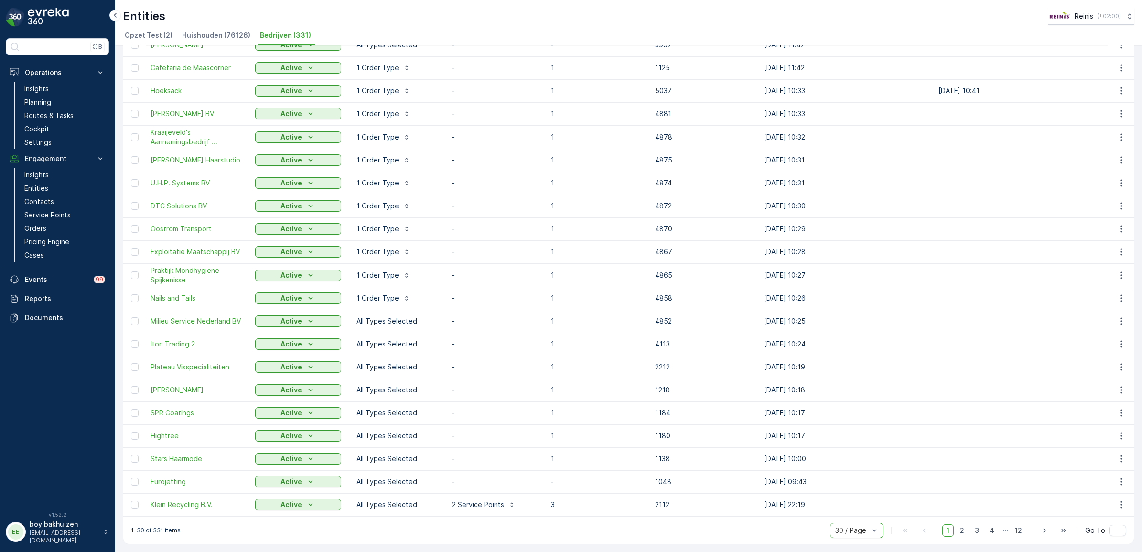
click at [184, 459] on span "Stars Haarmode" at bounding box center [197, 459] width 95 height 10
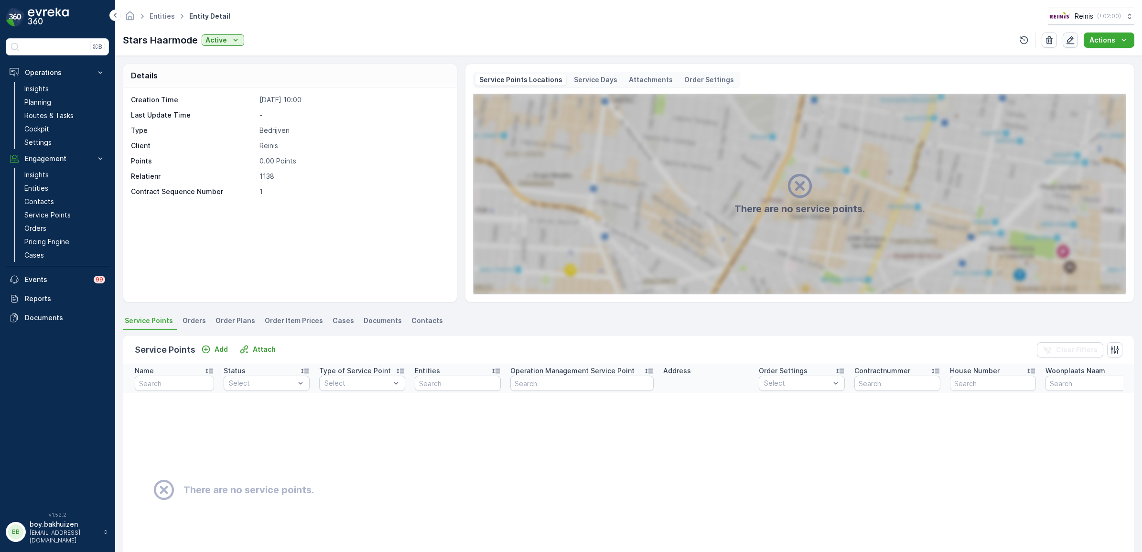
click at [1073, 34] on button "button" at bounding box center [1069, 39] width 15 height 15
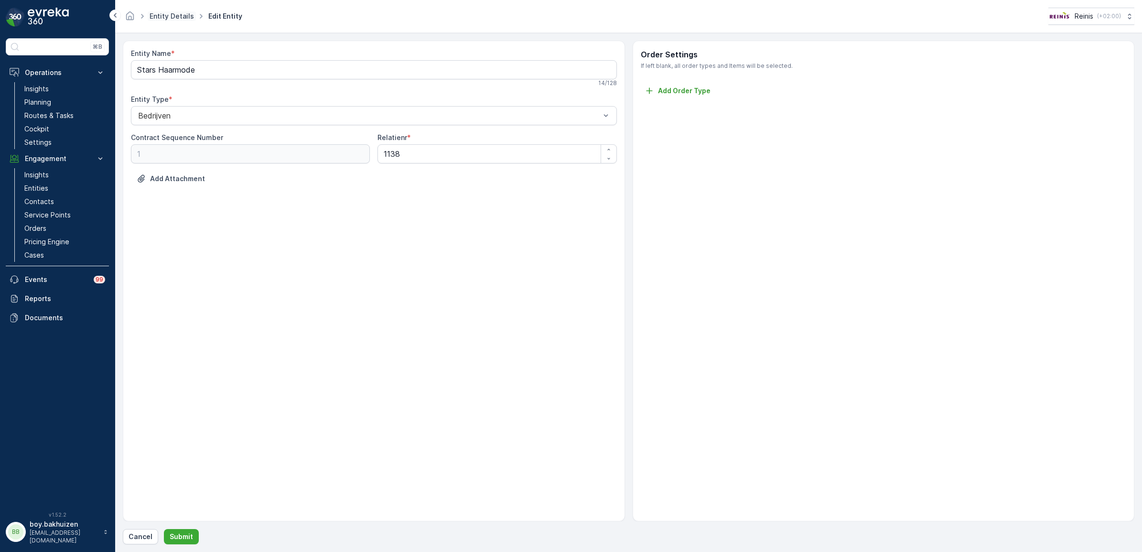
click at [182, 12] on link "Entity Details" at bounding box center [172, 16] width 44 height 8
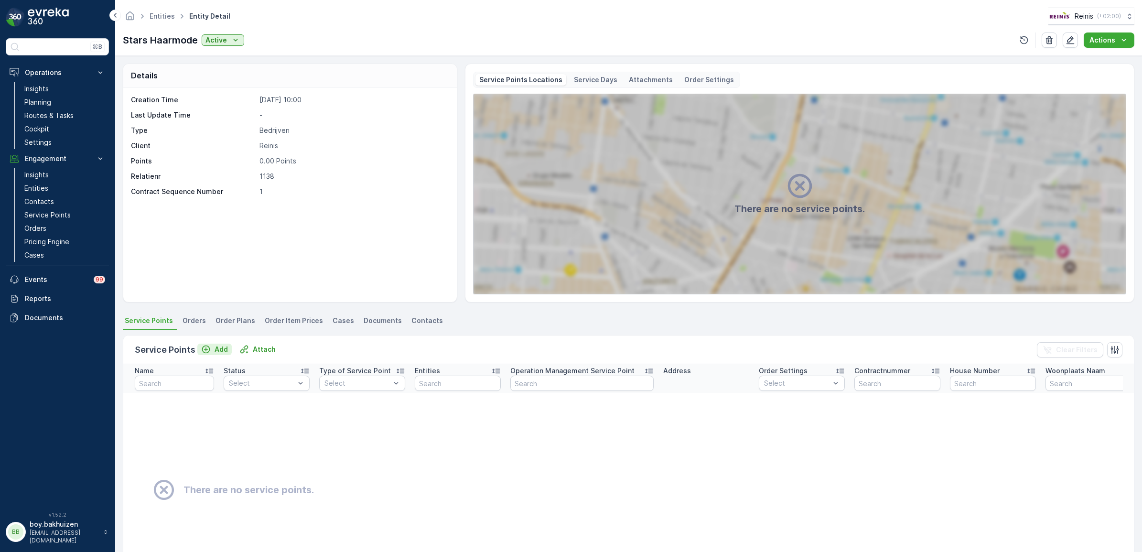
click at [218, 347] on p "Add" at bounding box center [221, 349] width 13 height 10
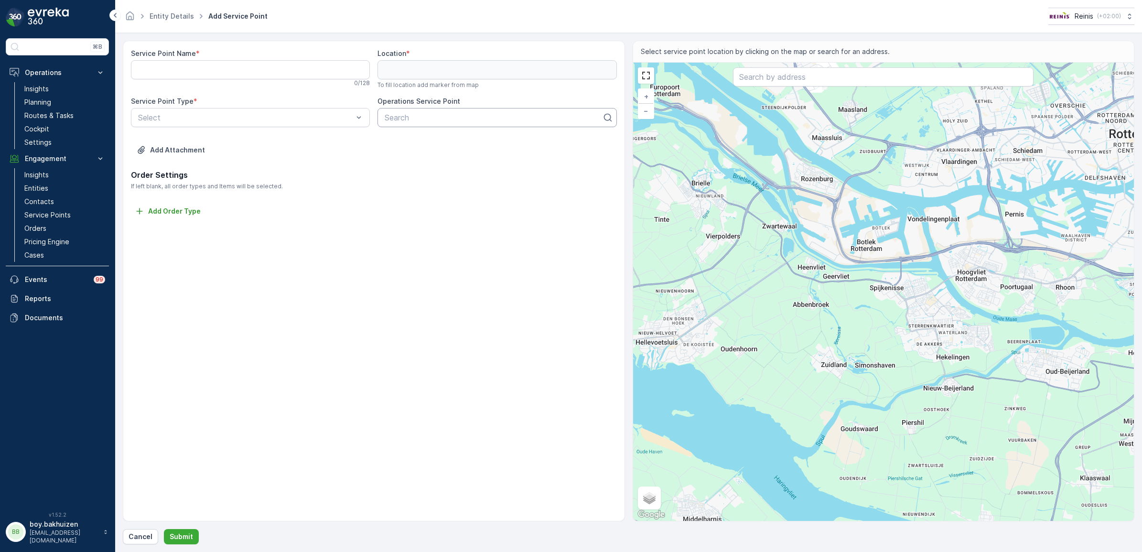
click at [540, 118] on div at bounding box center [493, 117] width 219 height 9
type input "123"
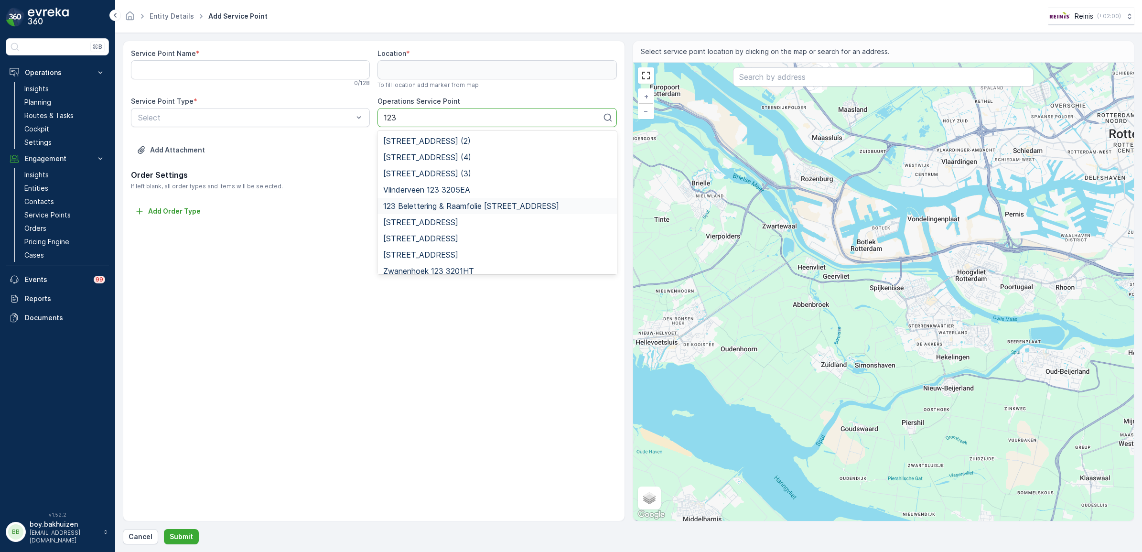
click at [479, 206] on span "123 Belettering & Raamfolie Wachthoevestraat 22" at bounding box center [471, 206] width 176 height 9
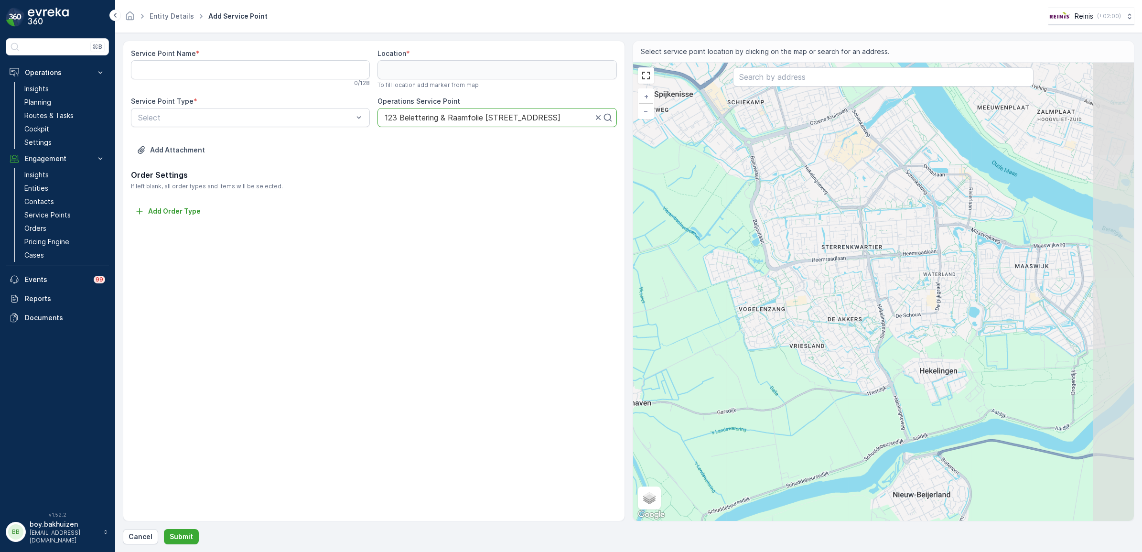
drag, startPoint x: 955, startPoint y: 417, endPoint x: 773, endPoint y: 271, distance: 233.6
click at [773, 271] on div "+ − Satellite Roadmap Terrain Hybrid Leaflet Keyboard shortcuts Map Data Map da…" at bounding box center [883, 292] width 501 height 458
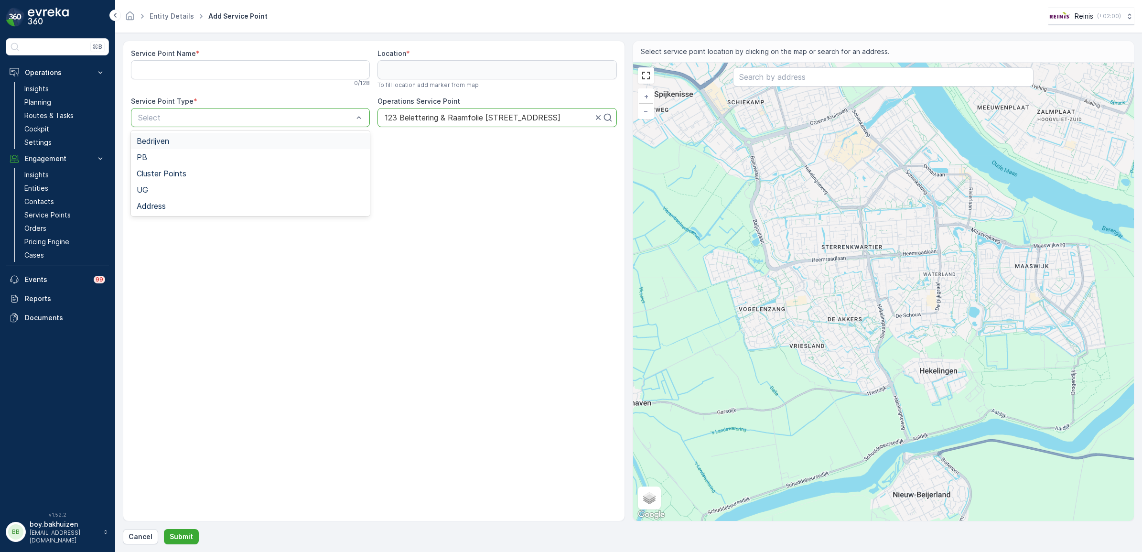
click at [215, 140] on div "Bedrijven" at bounding box center [250, 141] width 227 height 9
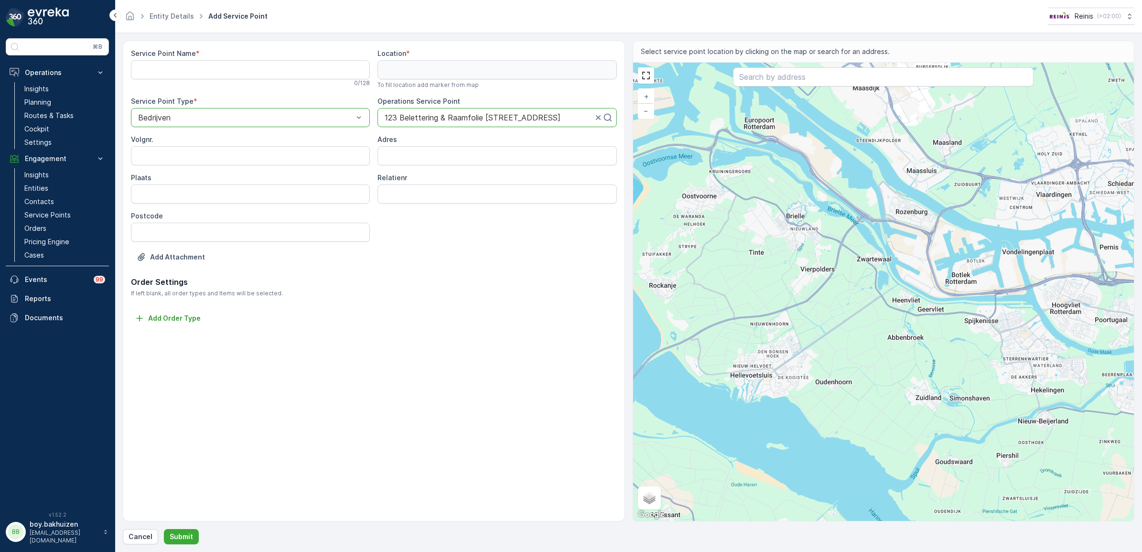
drag, startPoint x: 813, startPoint y: 347, endPoint x: 992, endPoint y: 379, distance: 182.0
click at [992, 379] on div "+ − Satellite Roadmap Terrain Hybrid Leaflet Keyboard shortcuts Map Data Map da…" at bounding box center [883, 292] width 501 height 458
click at [254, 72] on Name "Service Point Name" at bounding box center [250, 69] width 239 height 19
click at [574, 117] on div at bounding box center [488, 117] width 209 height 9
drag, startPoint x: 574, startPoint y: 117, endPoint x: 291, endPoint y: 118, distance: 282.8
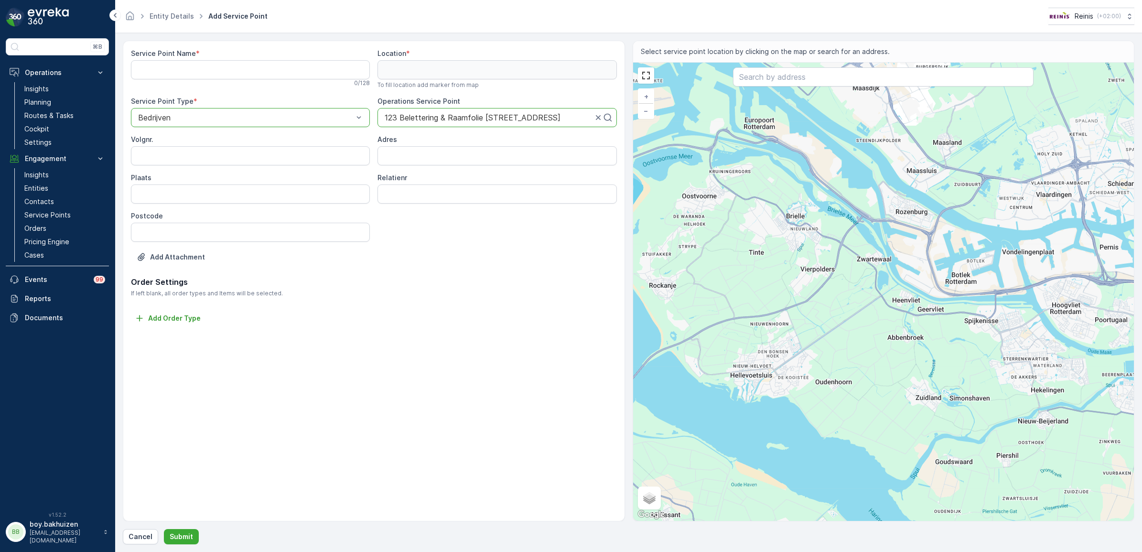
click at [291, 118] on div "Service Point Name * 0 / 128 Location * To fill location add marker from map Se…" at bounding box center [374, 162] width 486 height 227
click at [486, 118] on div at bounding box center [488, 117] width 209 height 9
type input "3218"
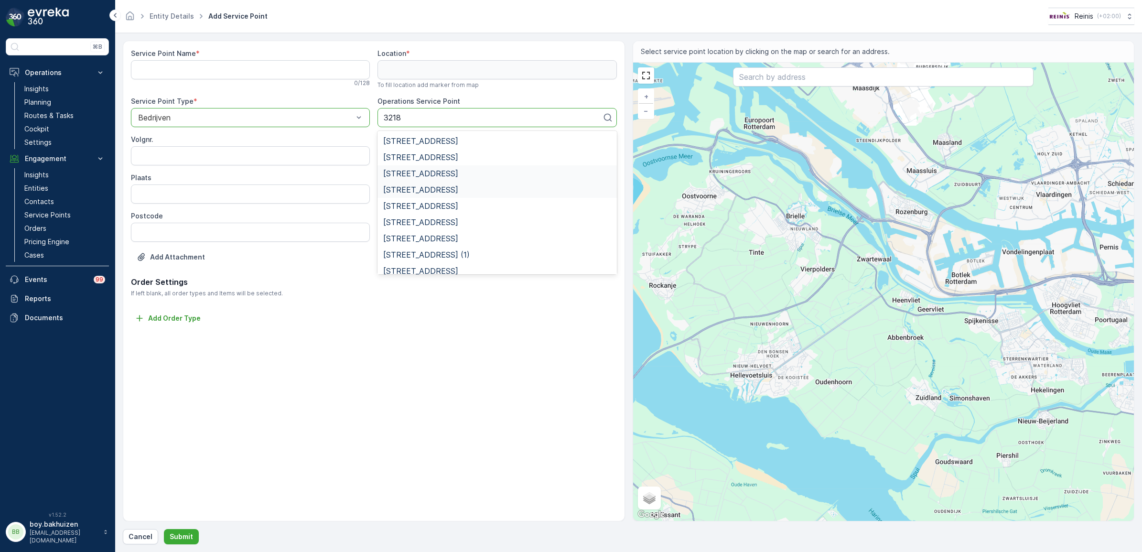
click at [431, 185] on span "Konijnendijk 6 3218 LG" at bounding box center [420, 189] width 75 height 9
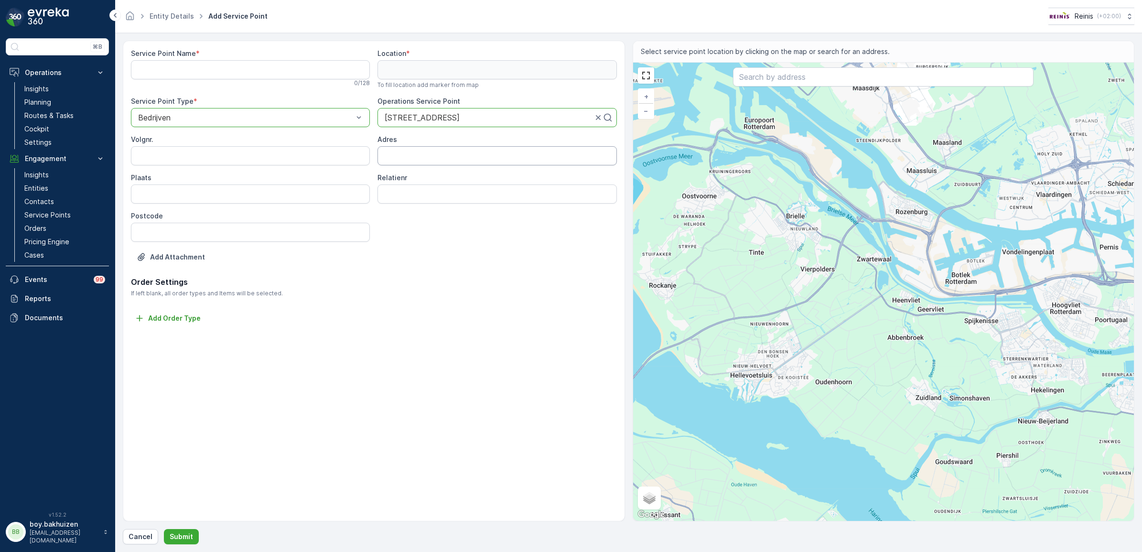
click at [435, 151] on input "Adres" at bounding box center [496, 155] width 239 height 19
click at [311, 155] on input "Volgnr." at bounding box center [250, 155] width 239 height 19
click at [391, 192] on input "Relatienr" at bounding box center [496, 193] width 239 height 19
click at [415, 387] on div "Service Point Name * 0 / 128 Location * To fill location add marker from map Se…" at bounding box center [374, 281] width 502 height 481
click at [242, 72] on Name "Service Point Name" at bounding box center [250, 69] width 239 height 19
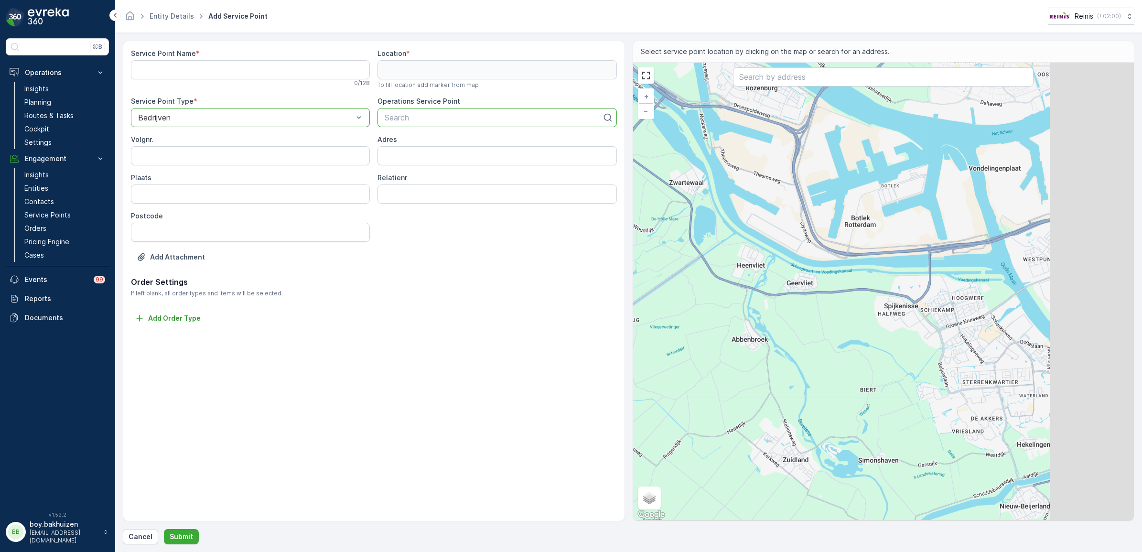
drag, startPoint x: 1072, startPoint y: 381, endPoint x: 820, endPoint y: 347, distance: 254.0
click at [820, 347] on div "+ − Satellite Roadmap Terrain Hybrid Leaflet Keyboard shortcuts Map Data Map da…" at bounding box center [883, 292] width 501 height 458
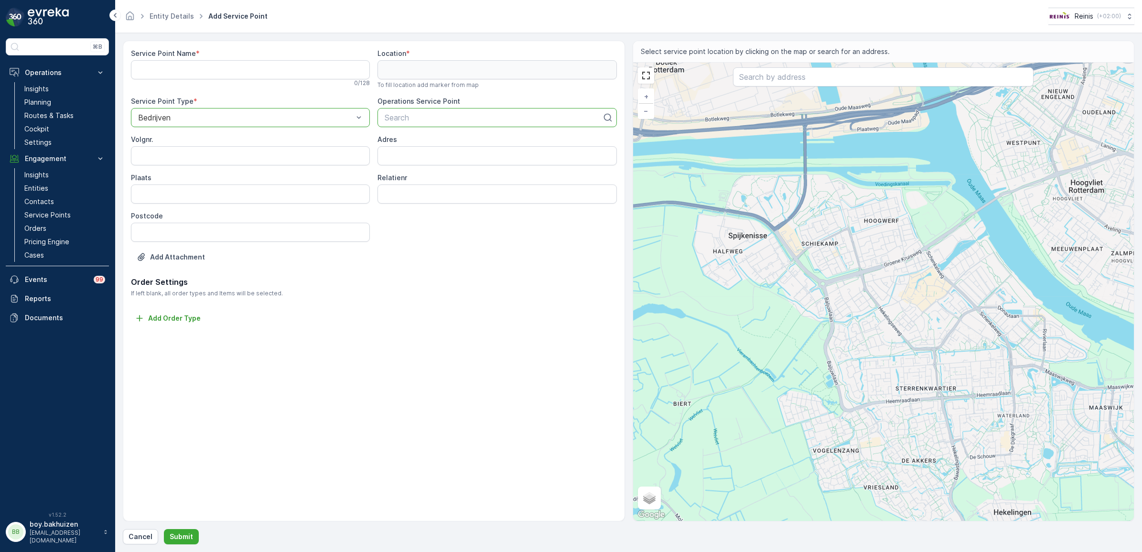
click at [877, 346] on div "+ − Satellite Roadmap Terrain Hybrid Leaflet Keyboard shortcuts Map Data Map da…" at bounding box center [883, 292] width 501 height 458
type input "51.84388017881049,4.320480486803589"
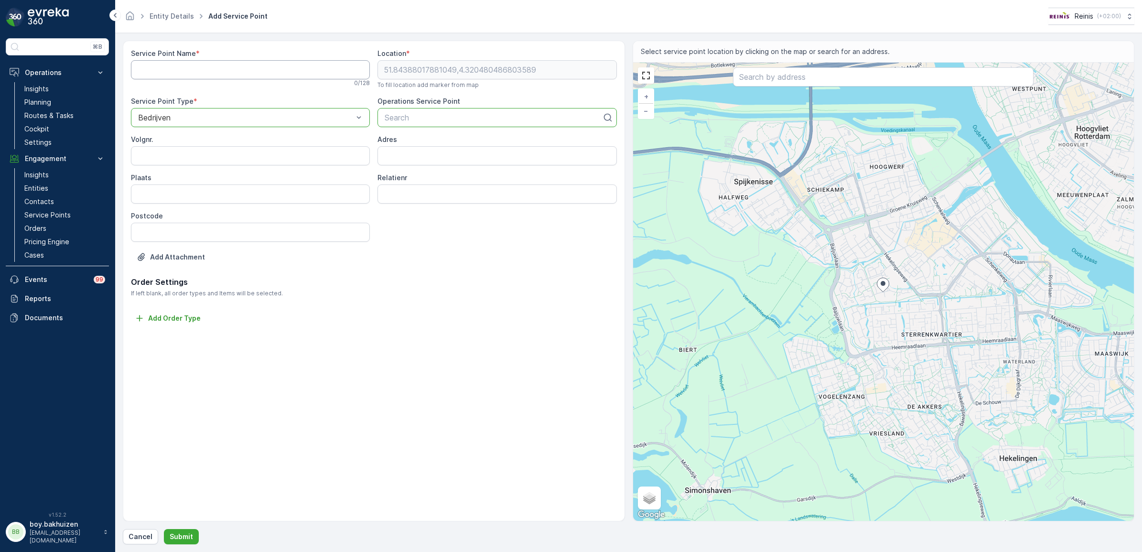
click at [328, 71] on Name "Service Point Name" at bounding box center [250, 69] width 239 height 19
type Name "star"
click at [445, 118] on div at bounding box center [493, 117] width 219 height 9
type input "123 b"
click at [459, 156] on span "123 Belettering & Raamfolie" at bounding box center [432, 157] width 98 height 9
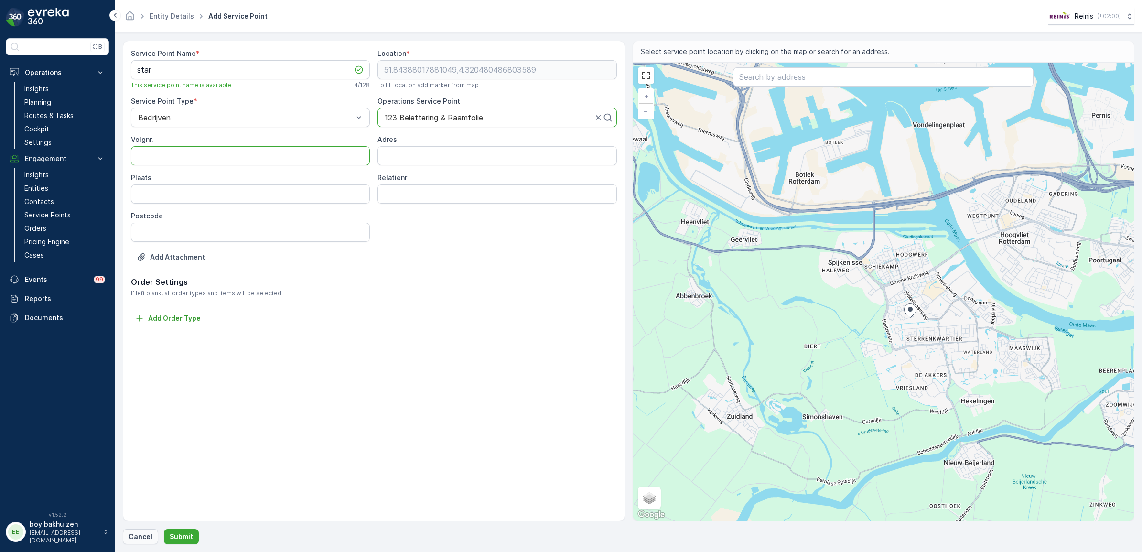
click at [142, 538] on p "Cancel" at bounding box center [141, 537] width 24 height 10
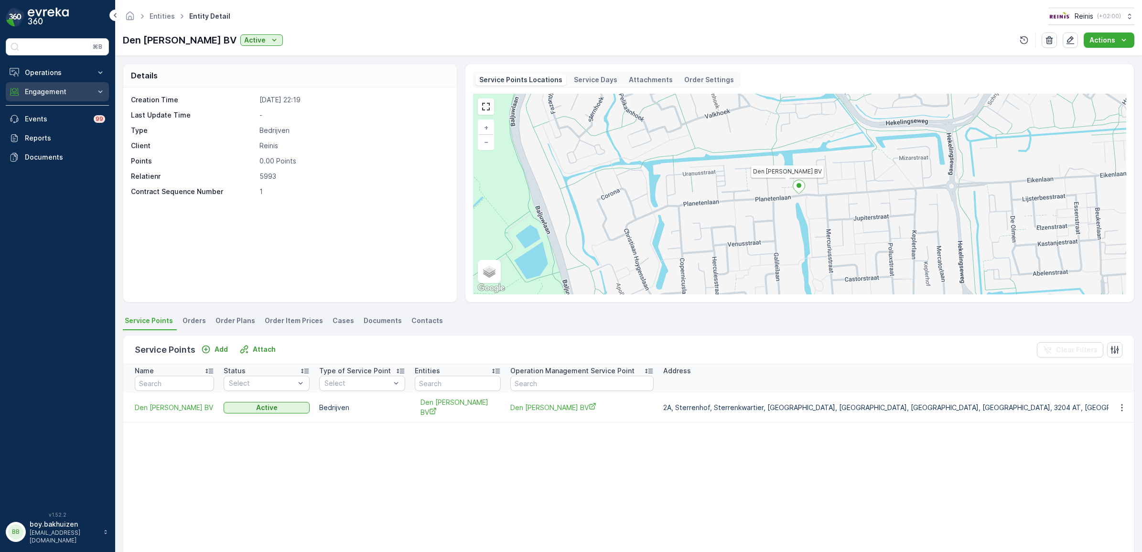
click at [26, 95] on p "Engagement" at bounding box center [57, 92] width 65 height 10
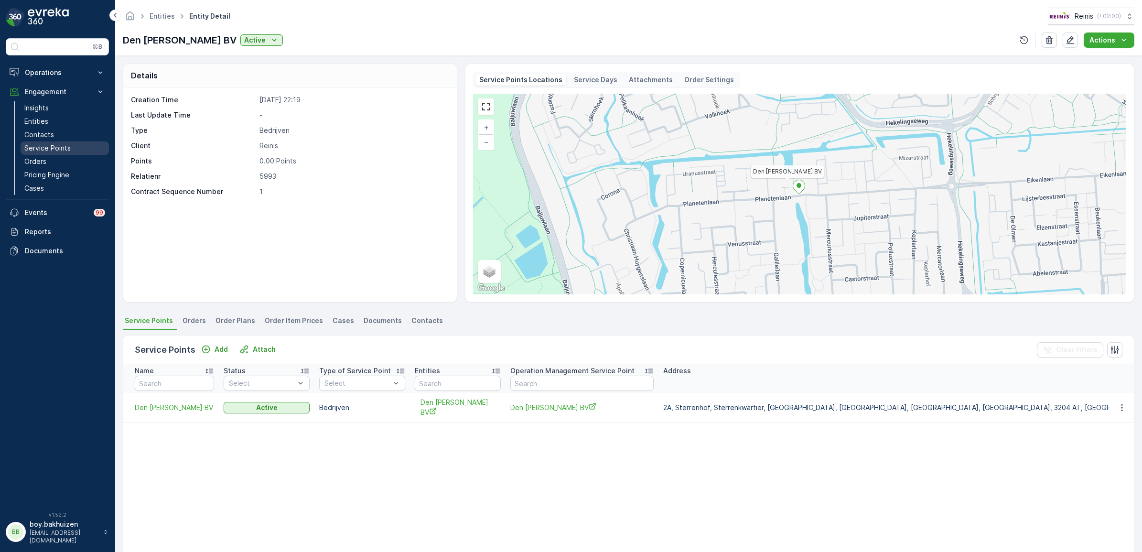
click at [41, 147] on p "Service Points" at bounding box center [47, 148] width 46 height 10
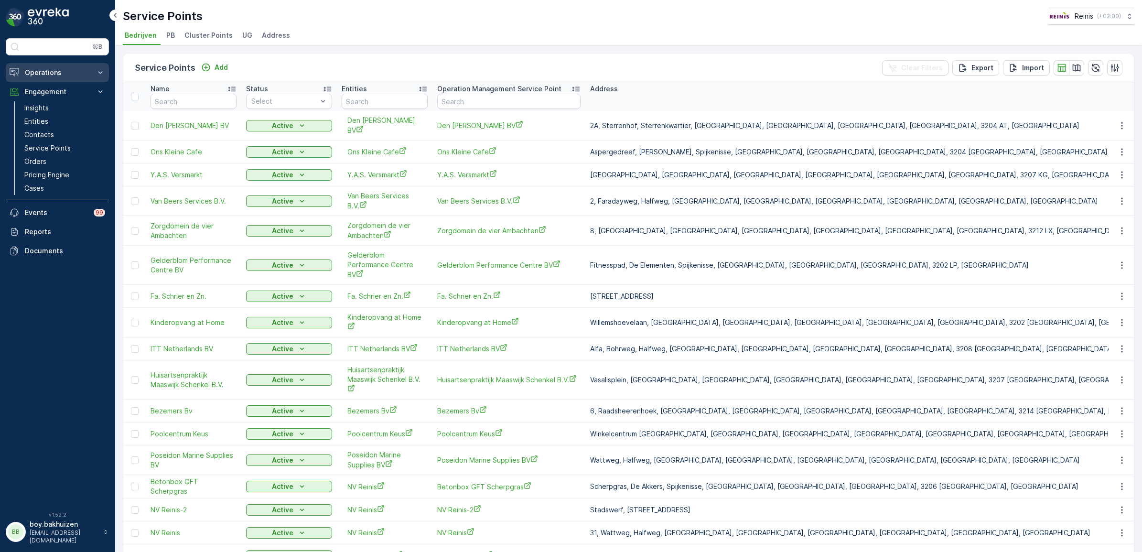
click at [68, 68] on p "Operations" at bounding box center [57, 73] width 65 height 10
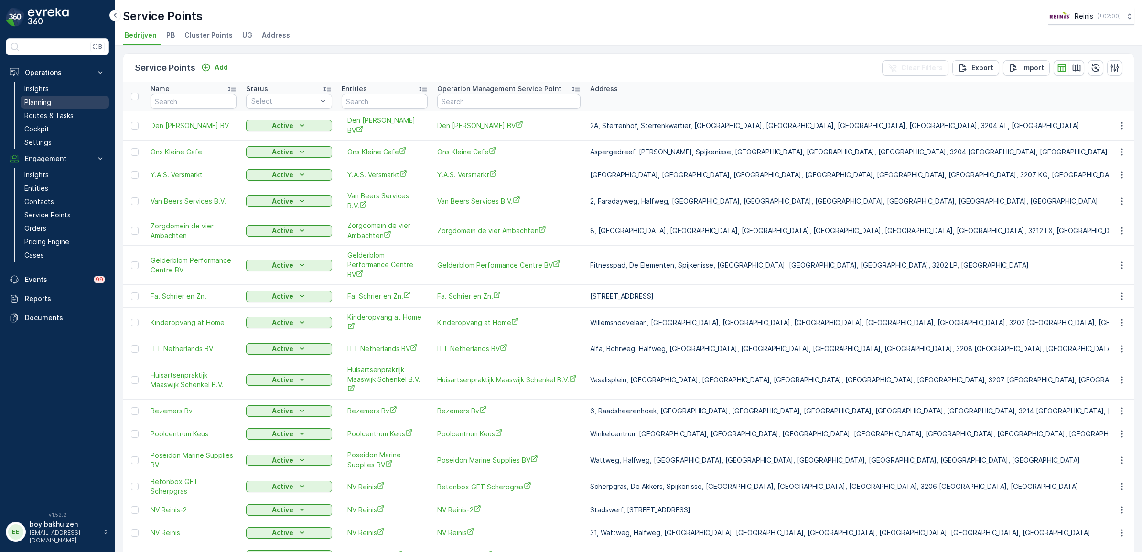
click at [49, 98] on p "Planning" at bounding box center [37, 102] width 27 height 10
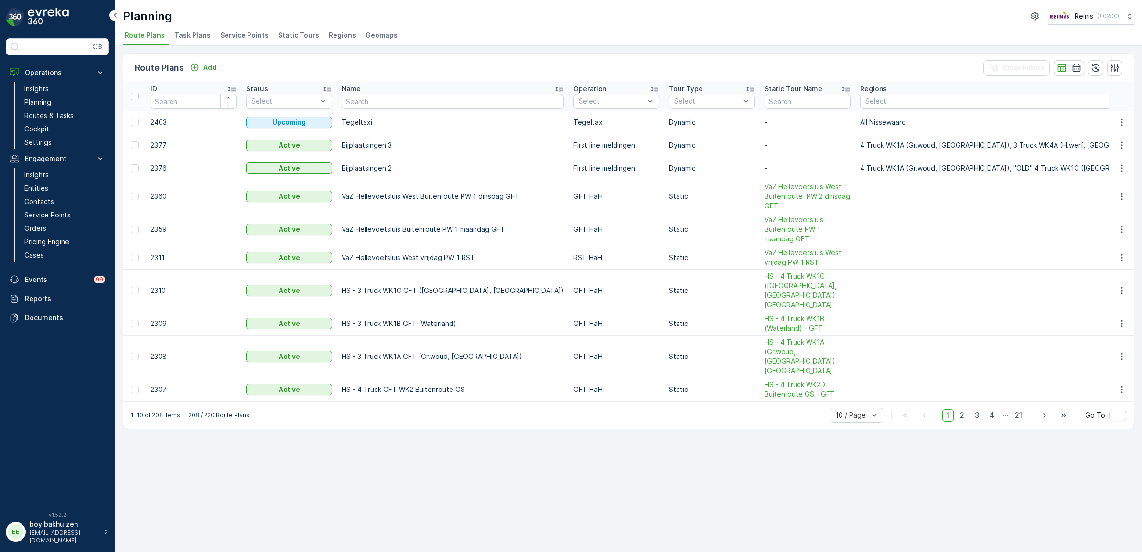
click at [247, 36] on span "Service Points" at bounding box center [244, 36] width 48 height 10
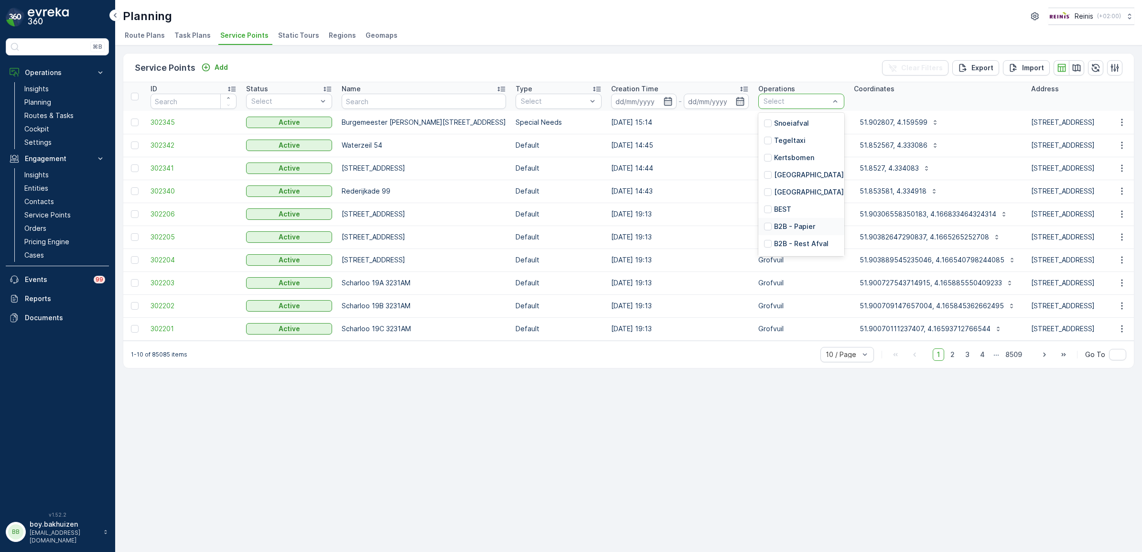
click at [774, 222] on p "B2B - Papier" at bounding box center [794, 227] width 41 height 10
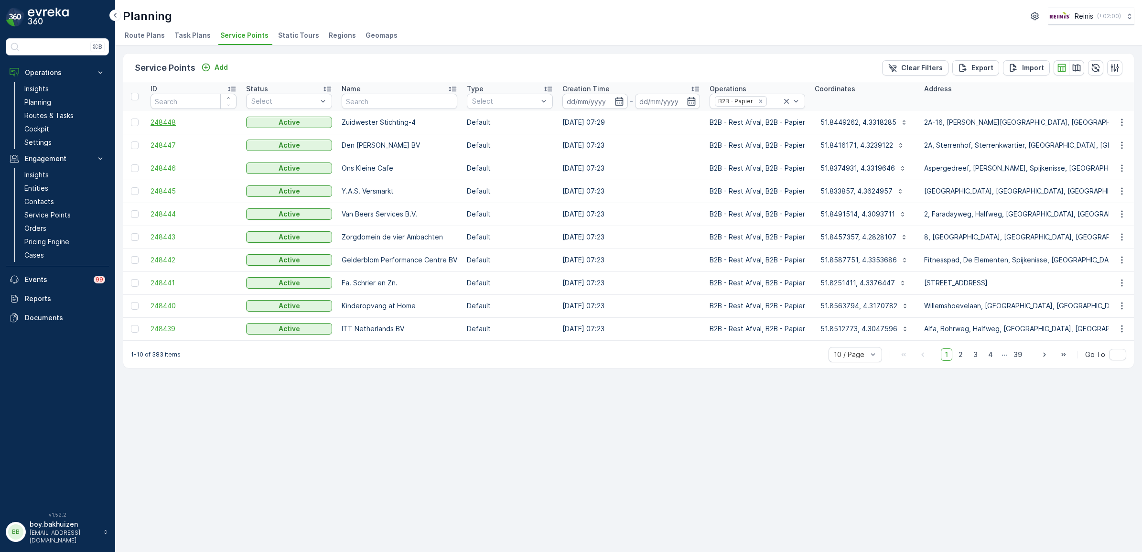
click at [160, 123] on span "248448" at bounding box center [193, 123] width 86 height 10
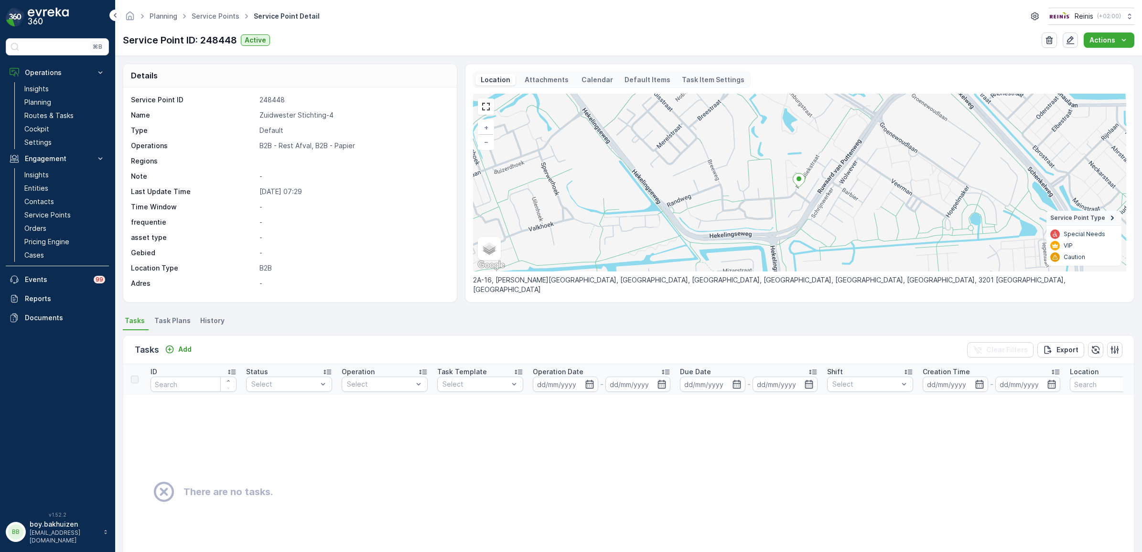
click at [1071, 41] on icon "button" at bounding box center [1070, 40] width 8 height 8
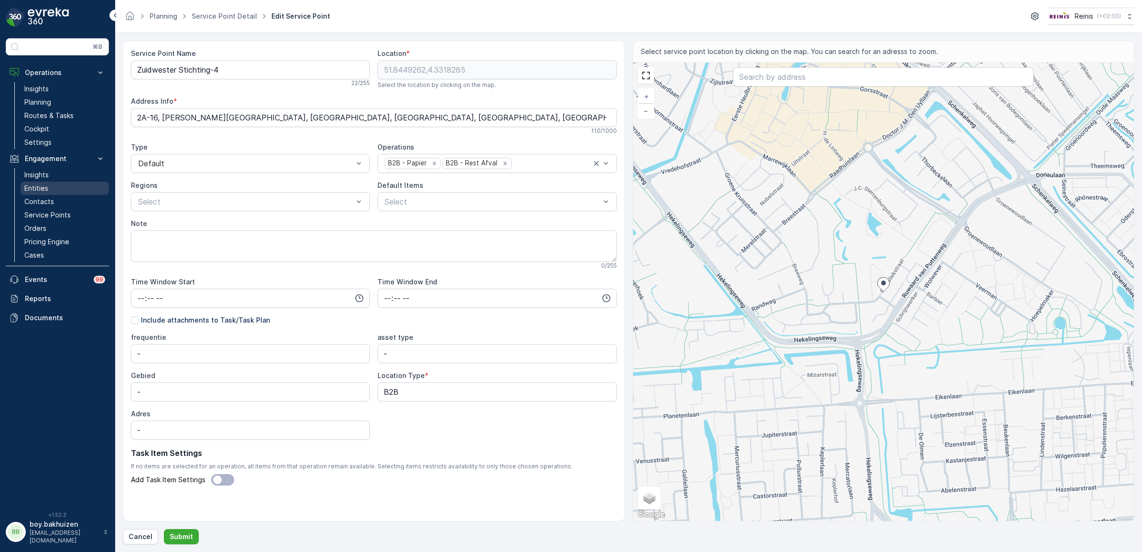
click at [52, 189] on link "Entities" at bounding box center [65, 188] width 88 height 13
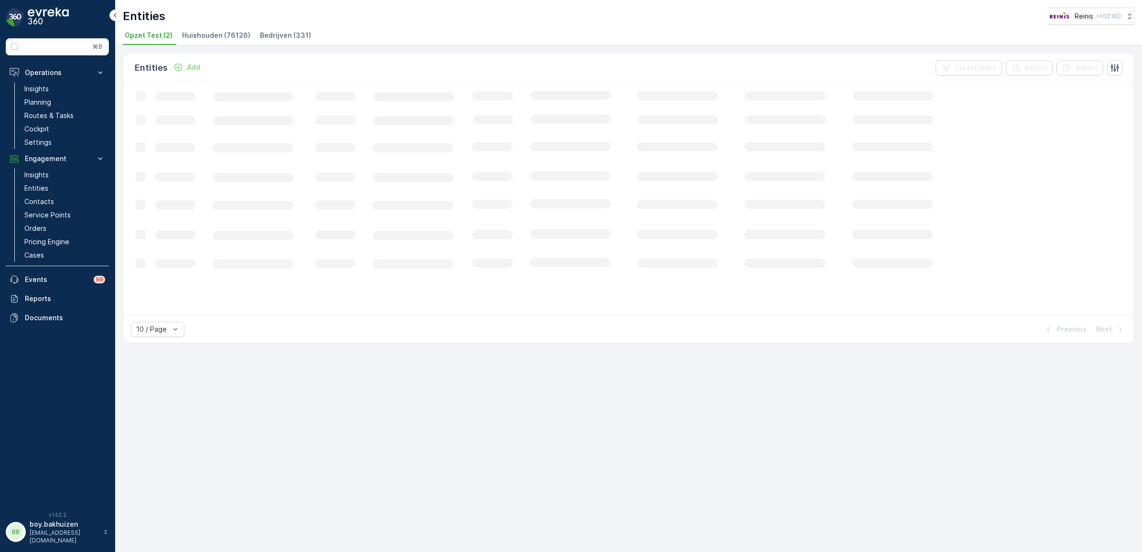
click at [277, 32] on span "Bedrijven (331)" at bounding box center [285, 36] width 51 height 10
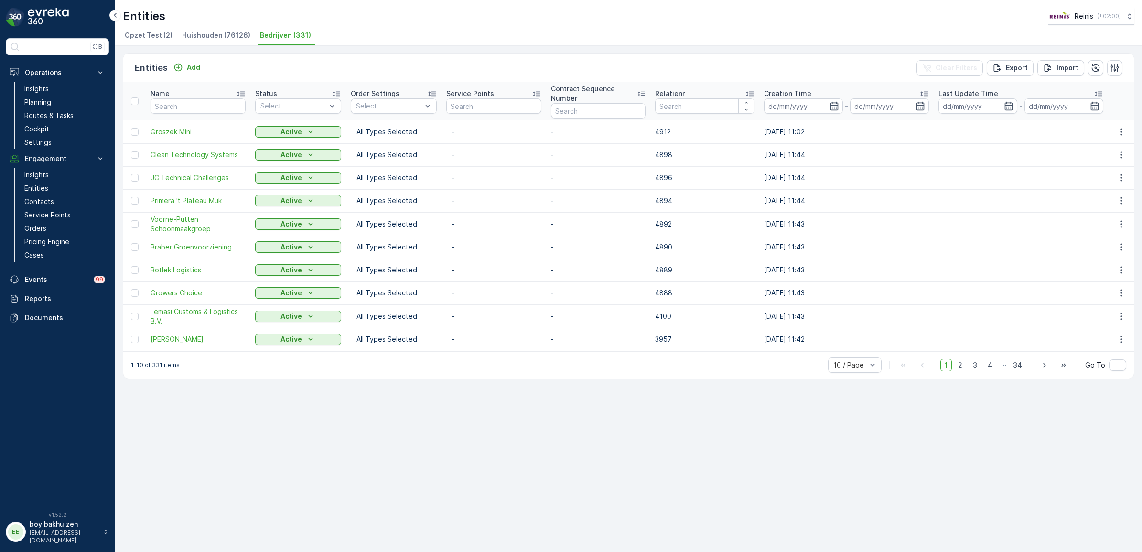
click at [161, 137] on td "Groszek Mini" at bounding box center [198, 131] width 105 height 23
click at [167, 130] on span "Groszek Mini" at bounding box center [197, 132] width 95 height 10
